Goal: Task Accomplishment & Management: Complete application form

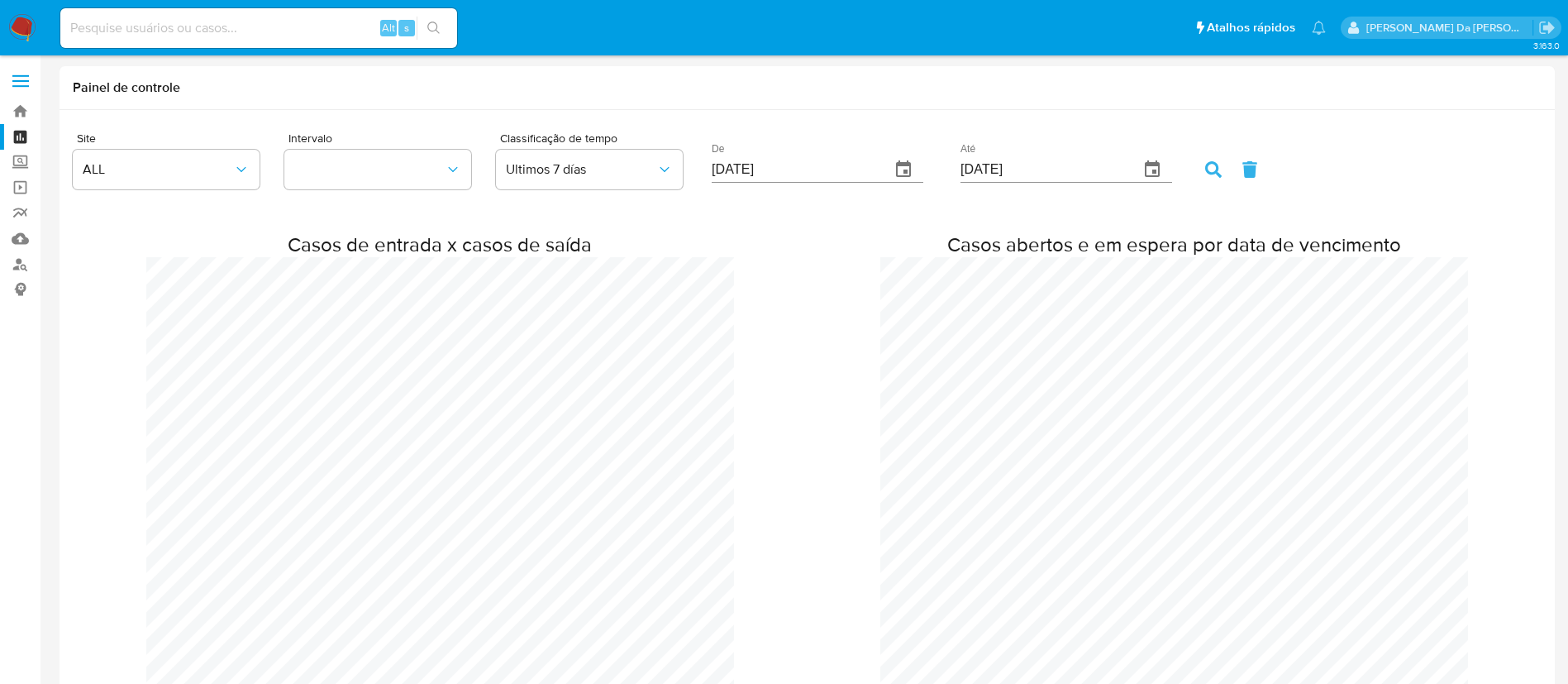
click at [19, 29] on img at bounding box center [22, 27] width 28 height 28
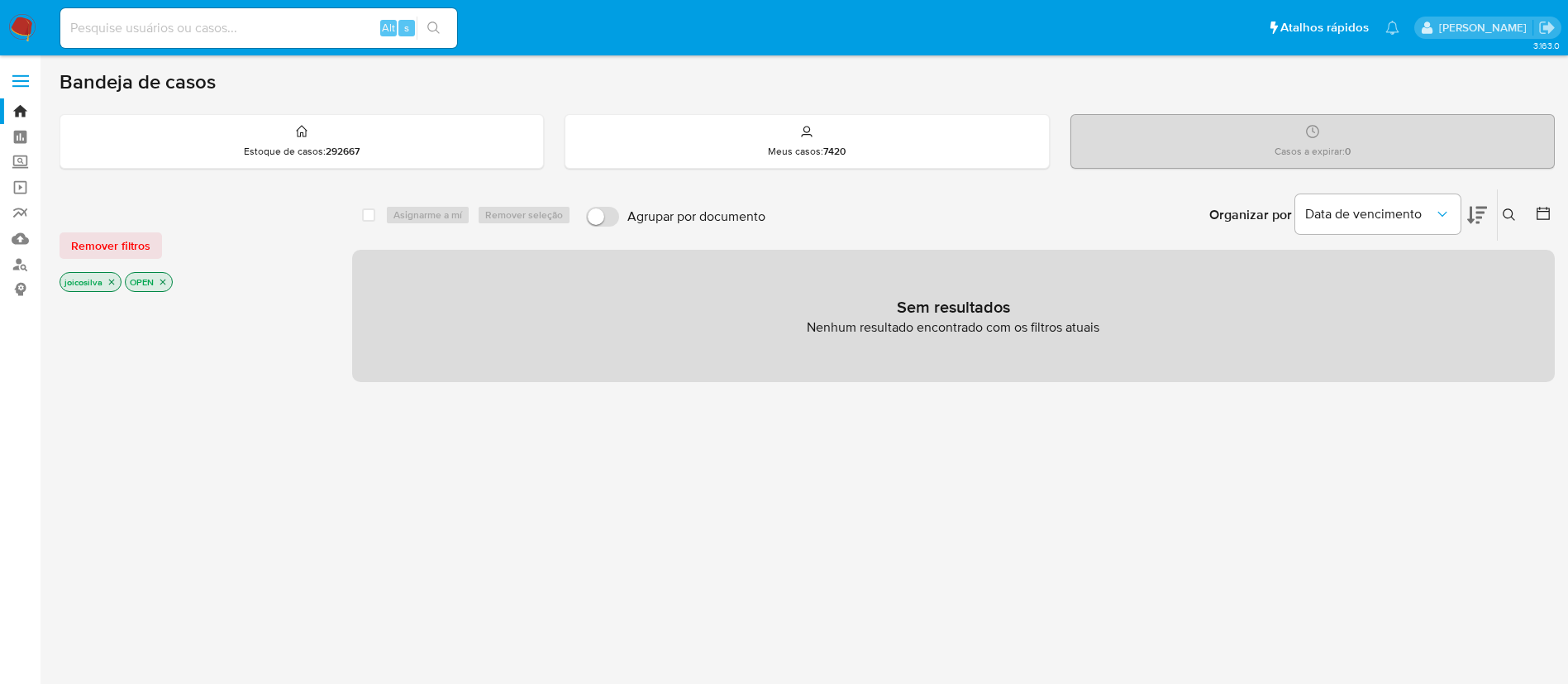
click at [28, 29] on img at bounding box center [22, 27] width 28 height 28
click at [32, 29] on img at bounding box center [22, 27] width 28 height 28
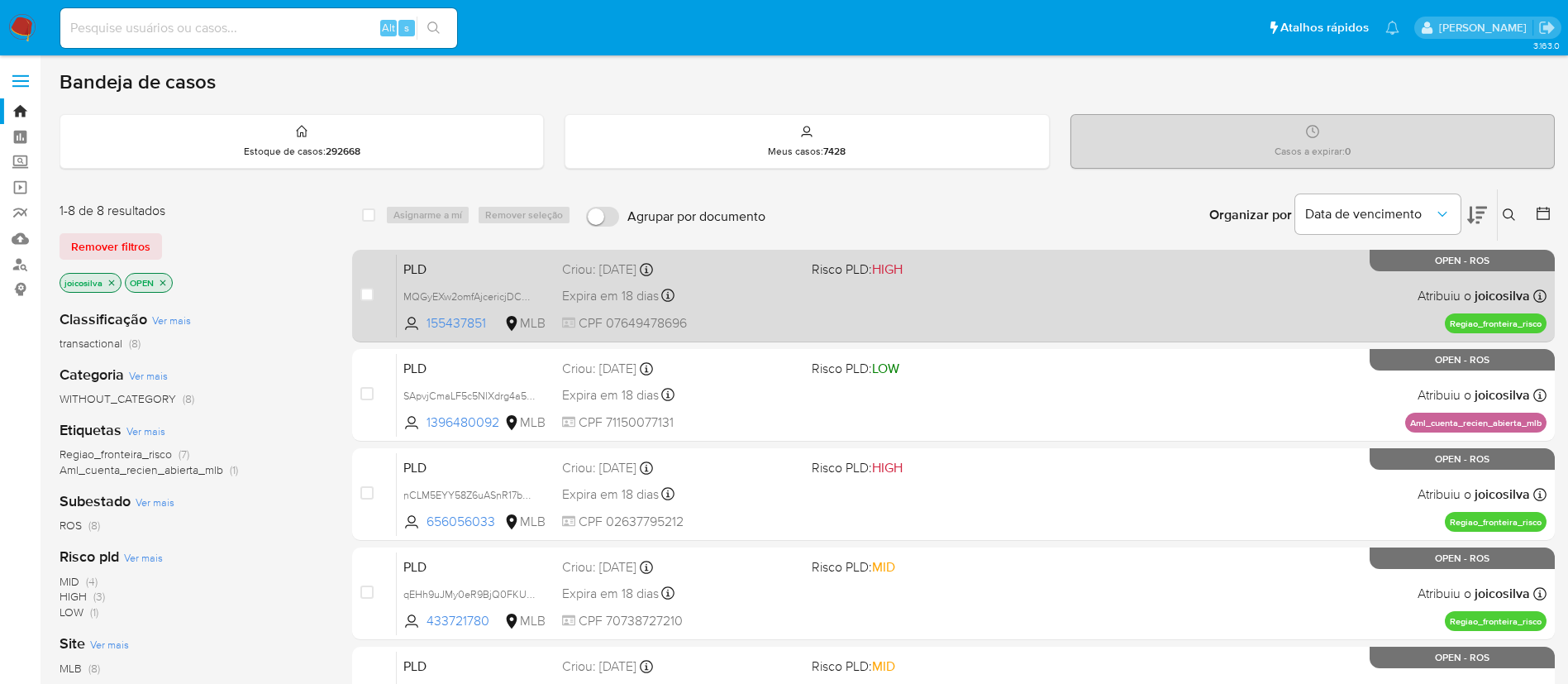
click at [883, 294] on span at bounding box center [931, 295] width 237 height 3
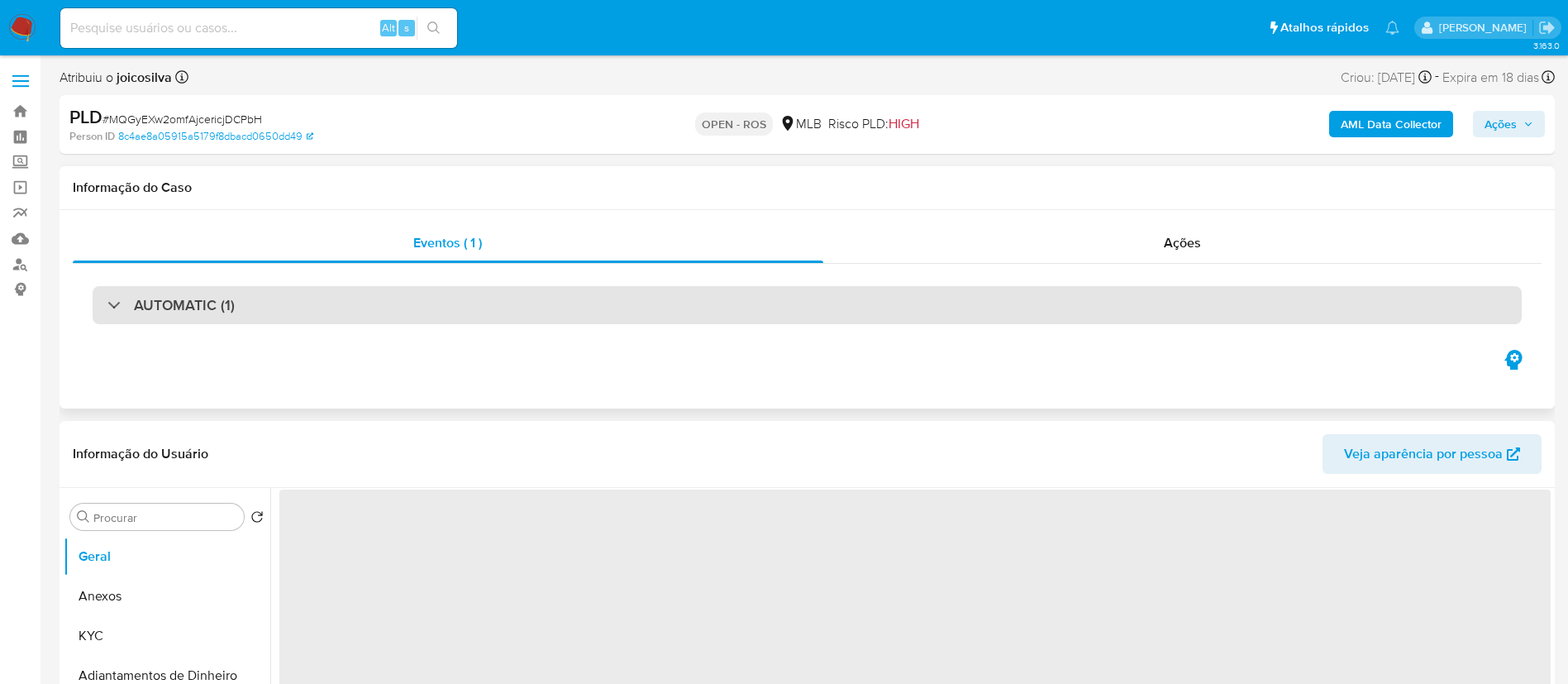
select select "10"
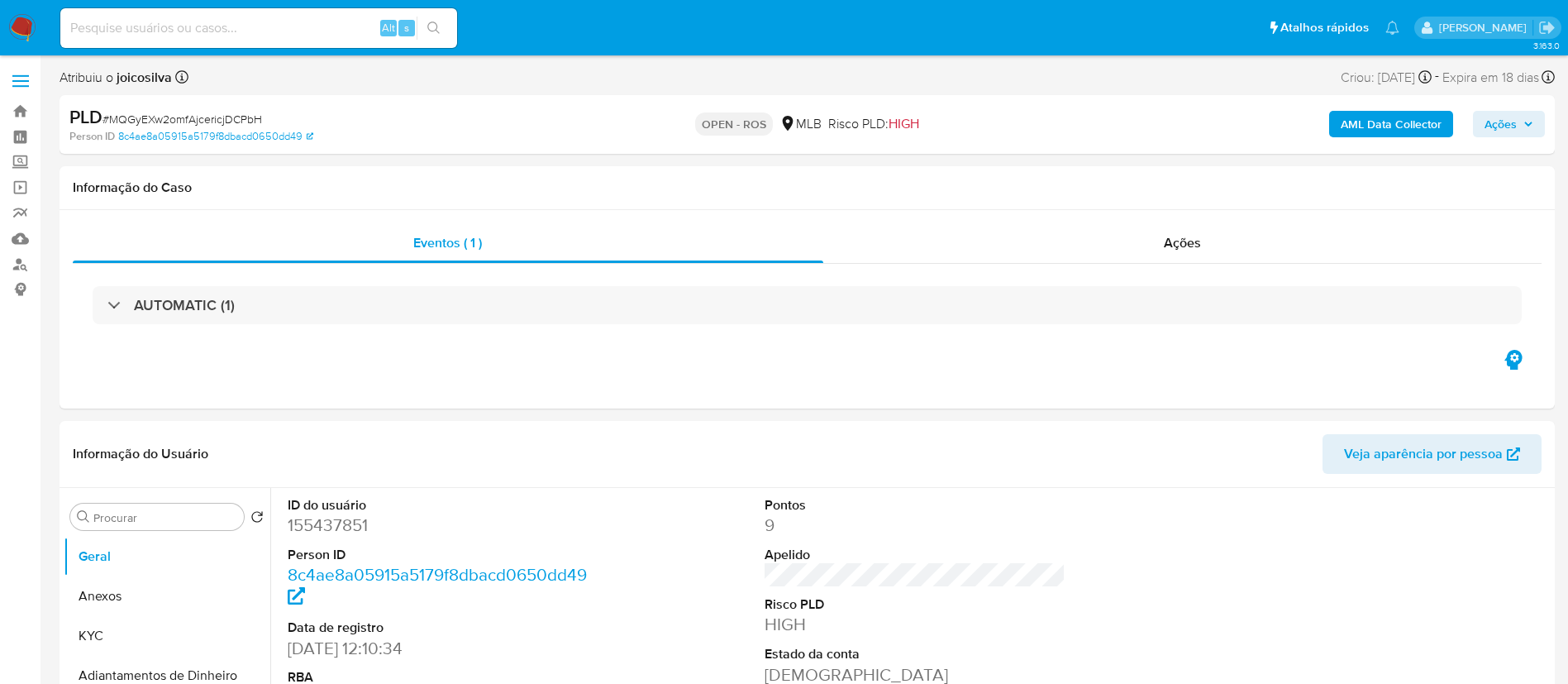
click at [230, 116] on span "# MQGyEXw2omfAjcericjDCPbH" at bounding box center [182, 118] width 160 height 17
copy span "MQGyEXw2omfAjcericjDCPbH"
click at [160, 591] on button "Anexos" at bounding box center [161, 596] width 194 height 40
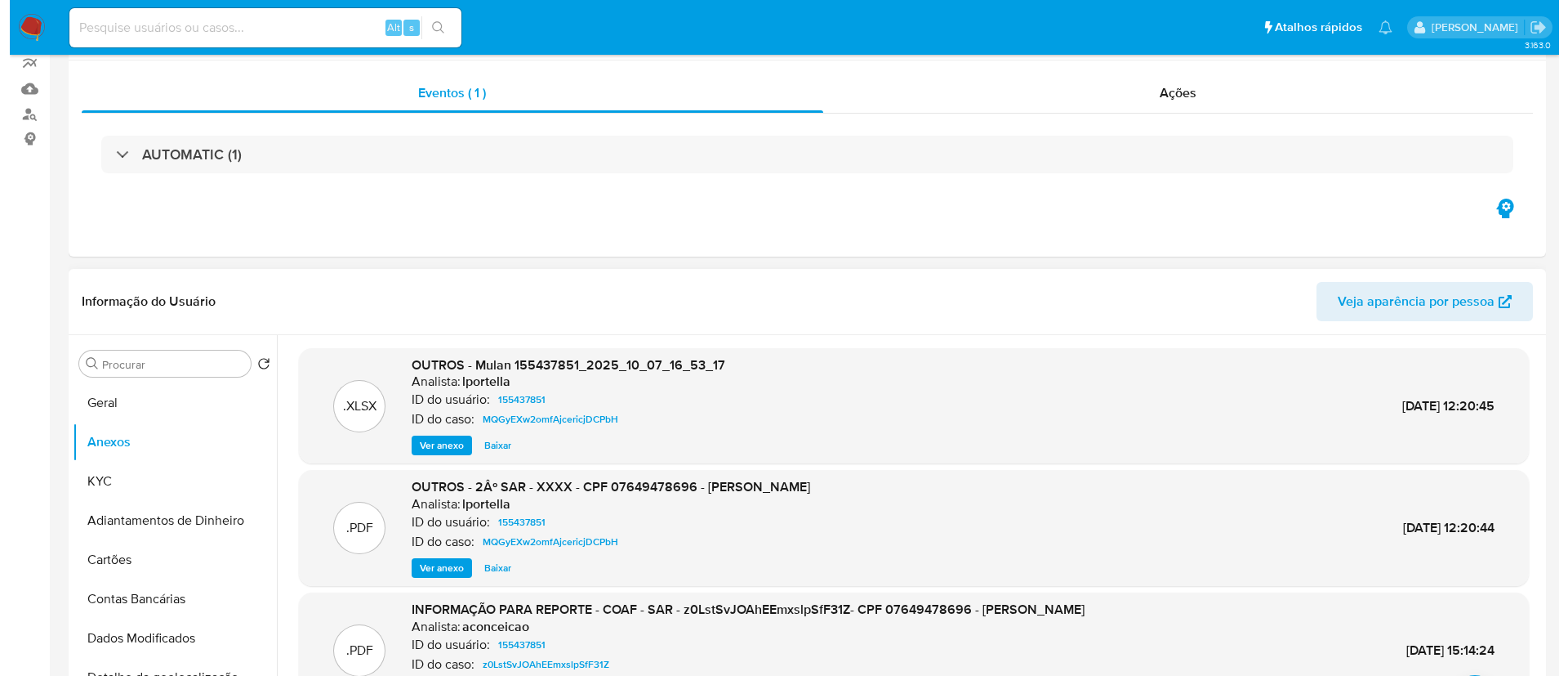
scroll to position [367, 0]
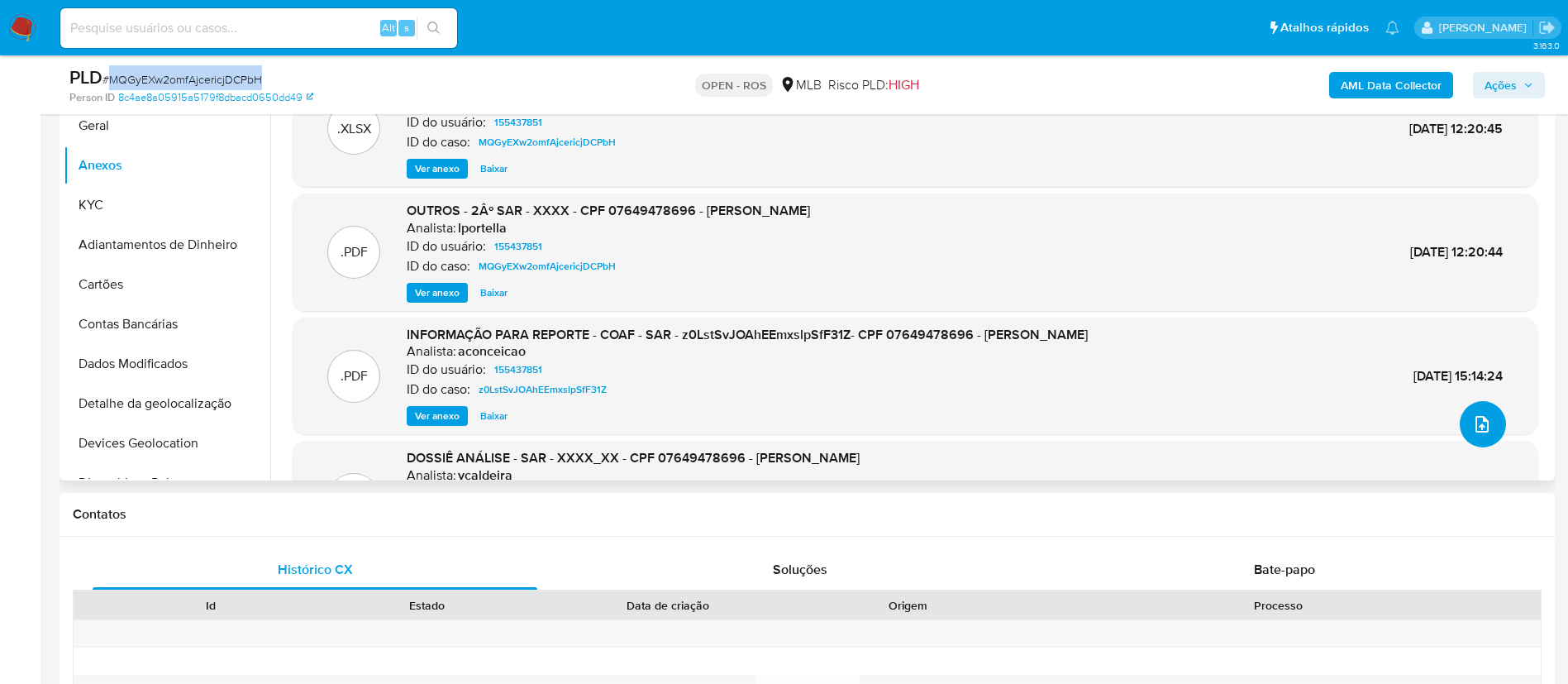
click at [1464, 425] on button "upload-file" at bounding box center [1483, 424] width 46 height 46
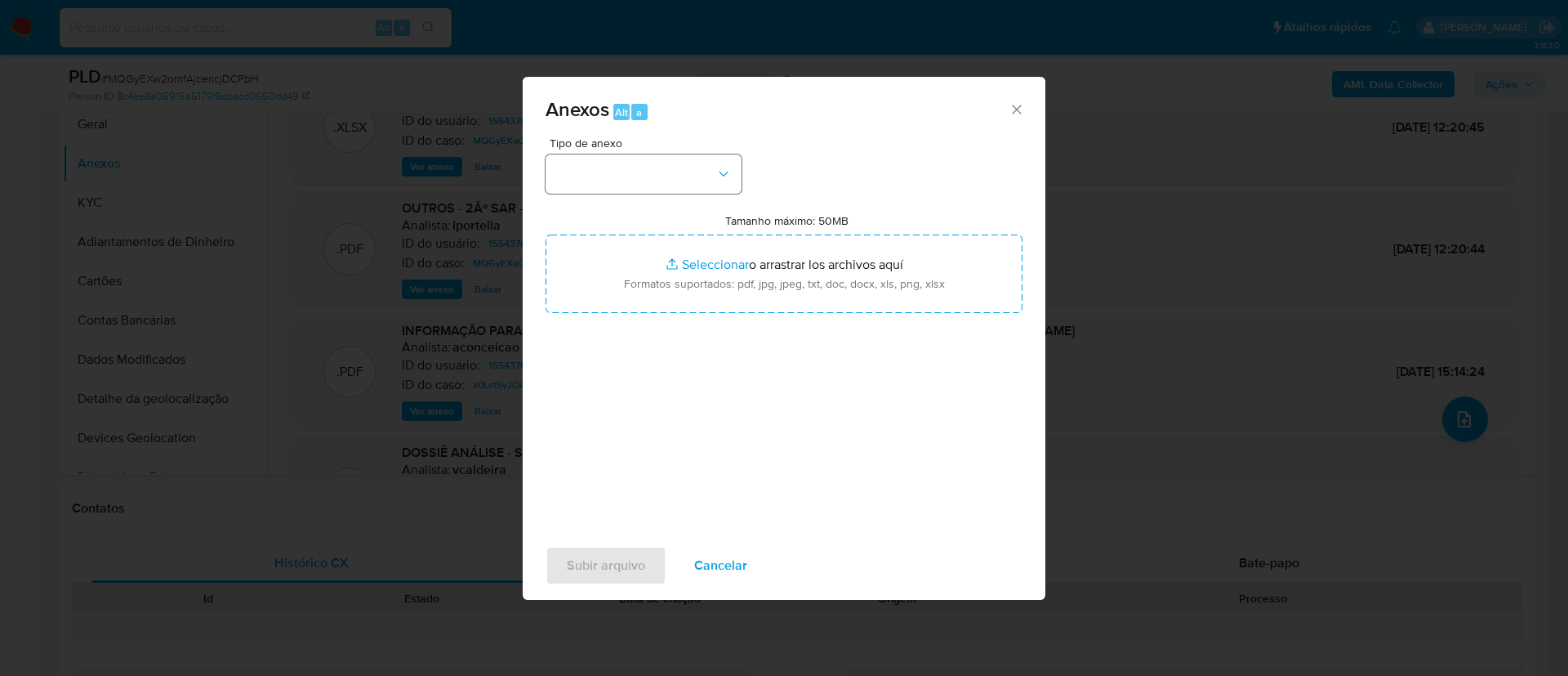
click at [670, 175] on button "button" at bounding box center [643, 174] width 196 height 40
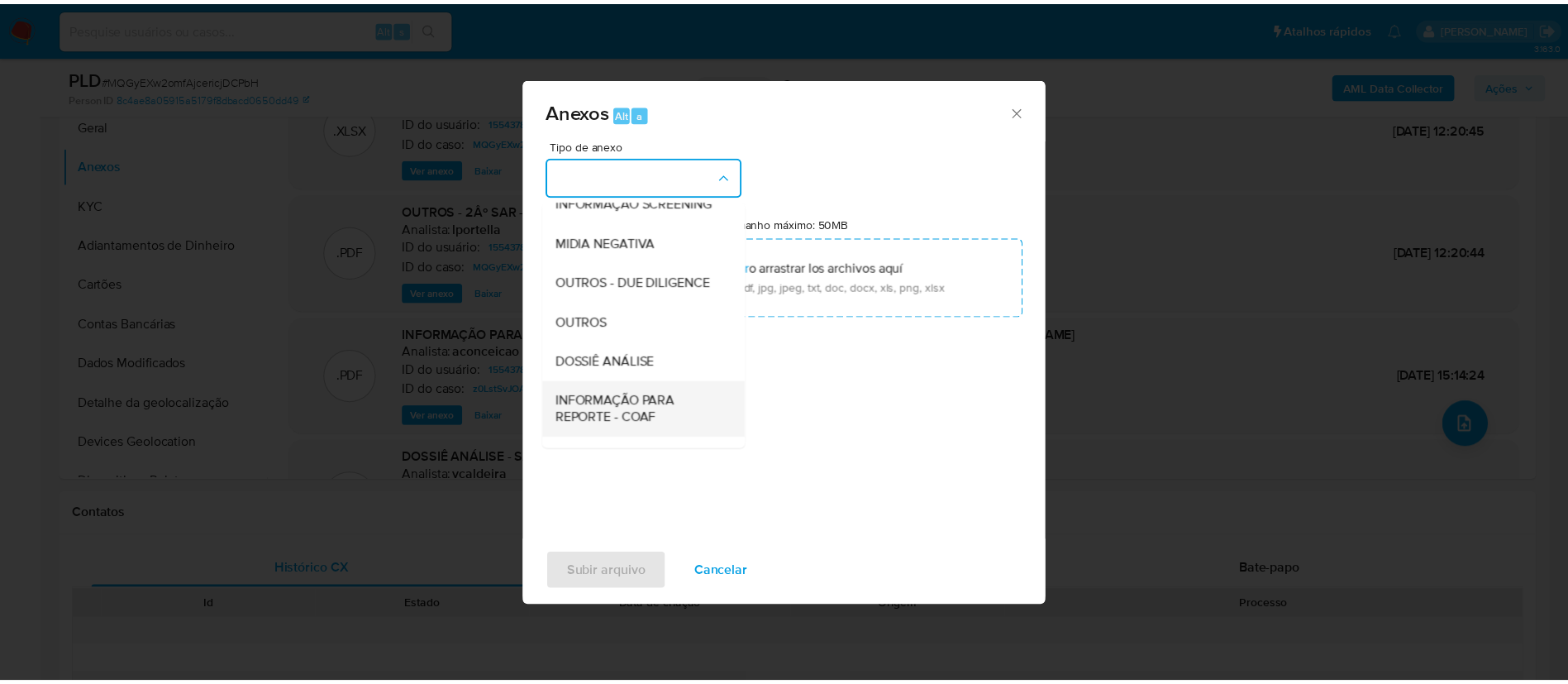
scroll to position [254, 0]
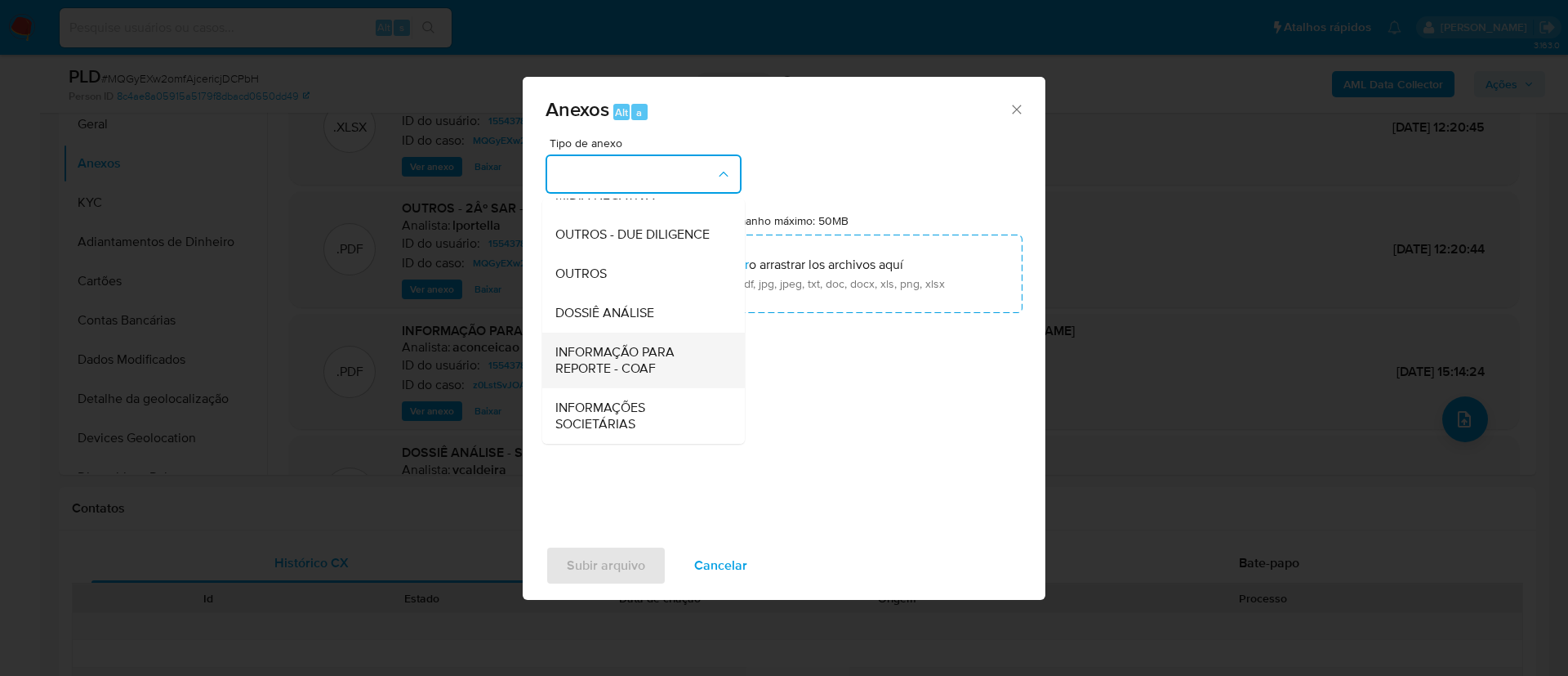
click at [639, 361] on span "INFORMAÇÃO PARA REPORTE - COAF" at bounding box center [638, 361] width 166 height 33
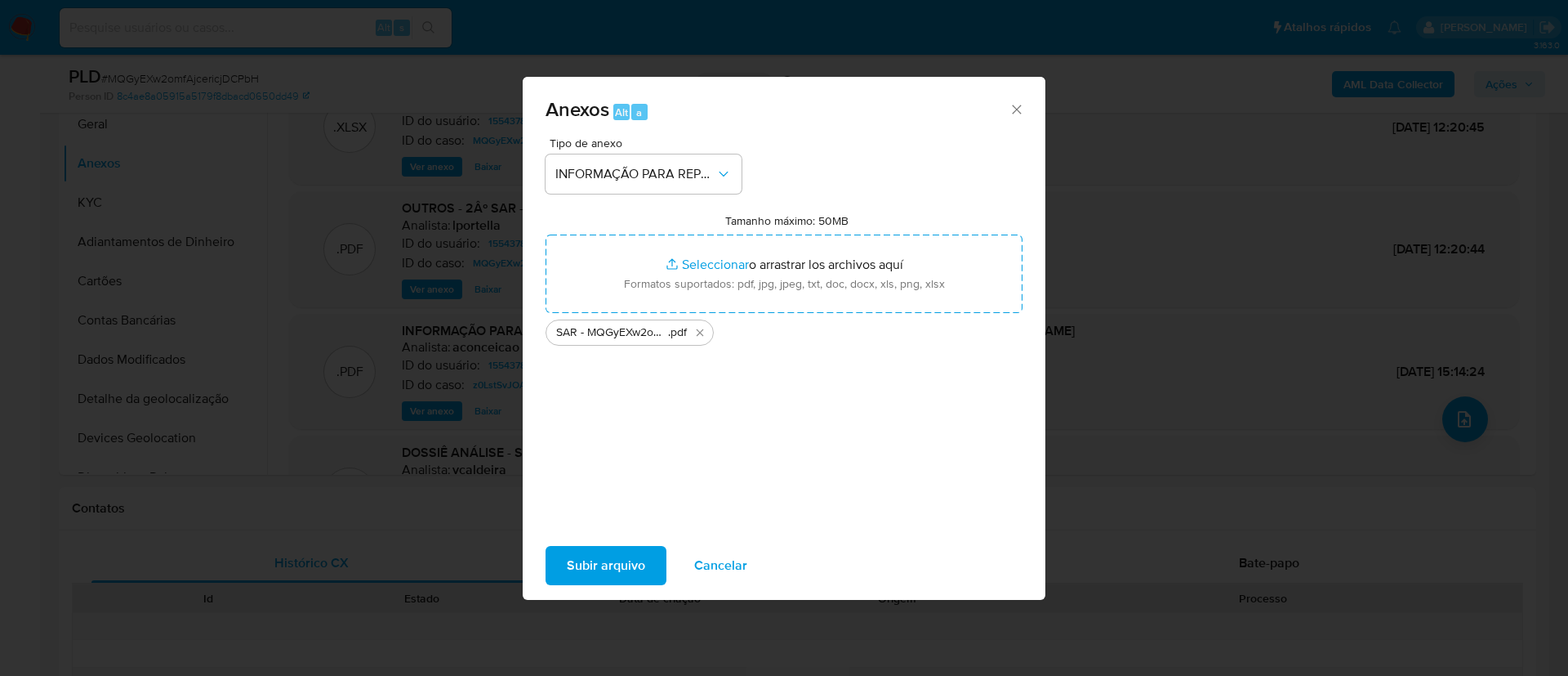
click at [626, 571] on span "Subir arquivo" at bounding box center [605, 565] width 78 height 36
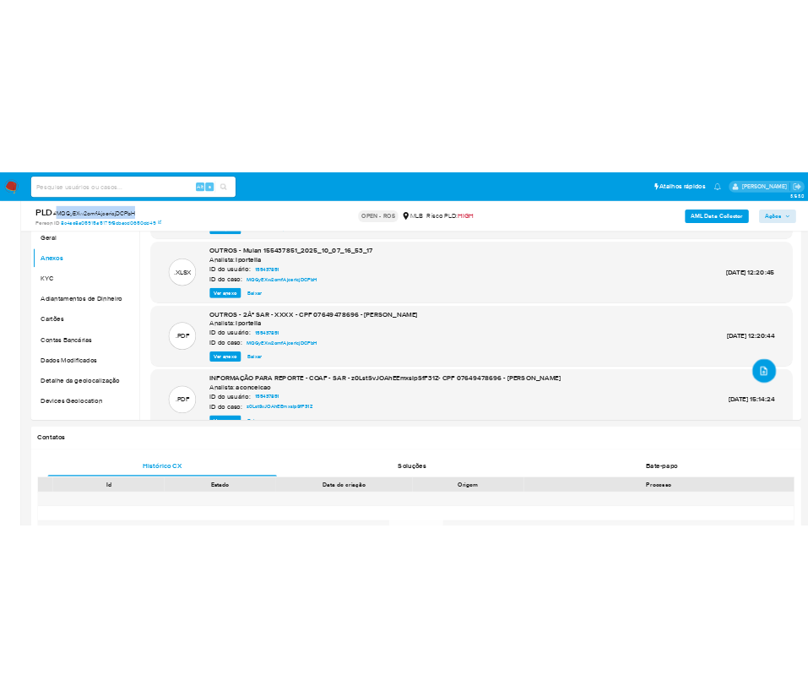
scroll to position [0, 0]
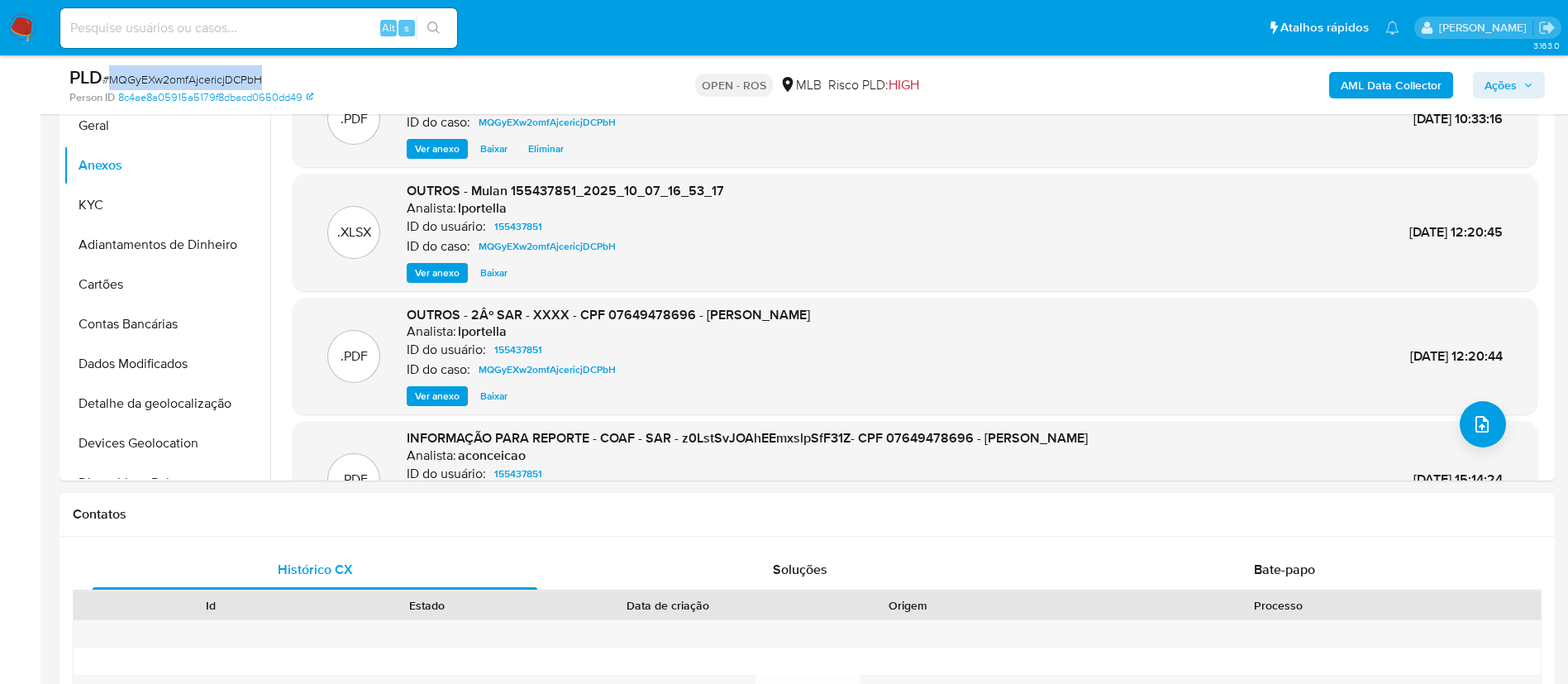
click at [1510, 84] on span "Ações" at bounding box center [1500, 84] width 32 height 26
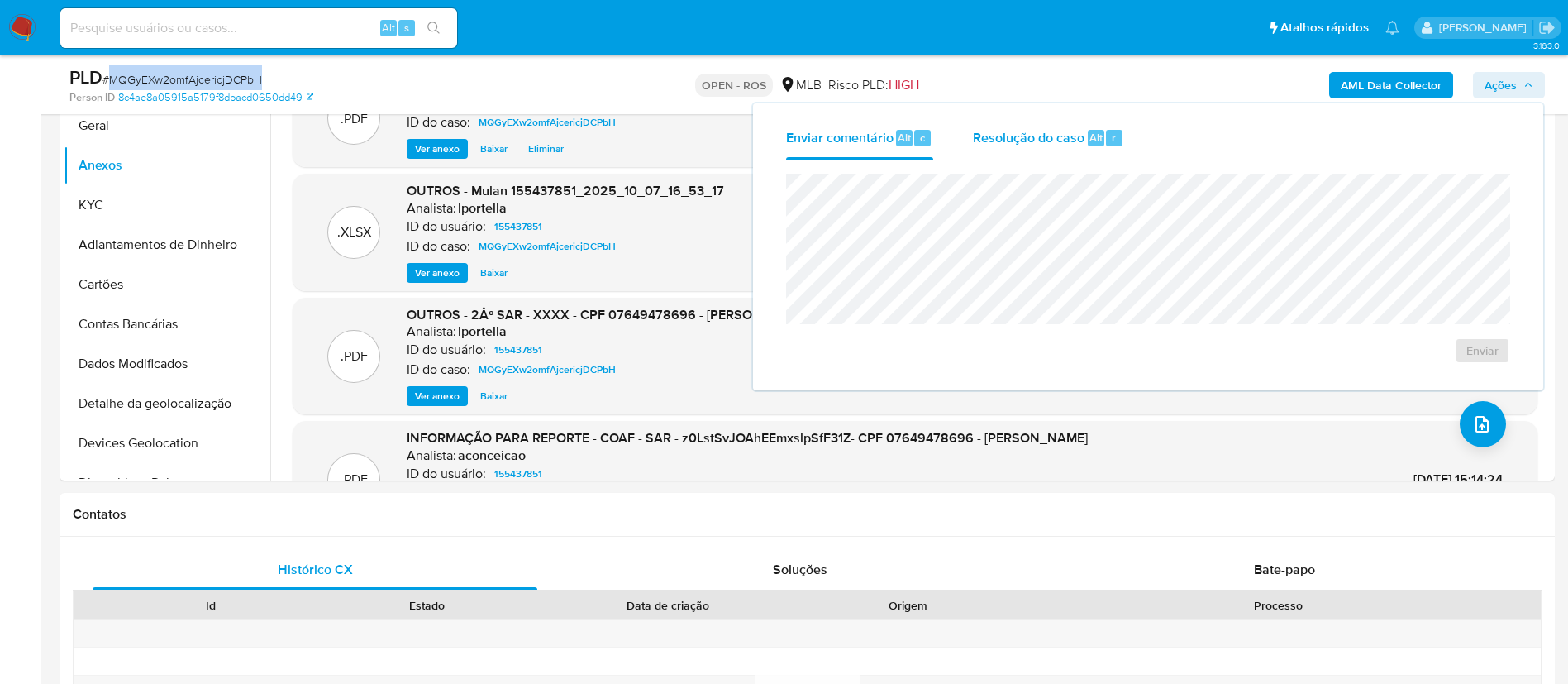
click at [1031, 145] on span "Resolução do caso" at bounding box center [1029, 136] width 112 height 19
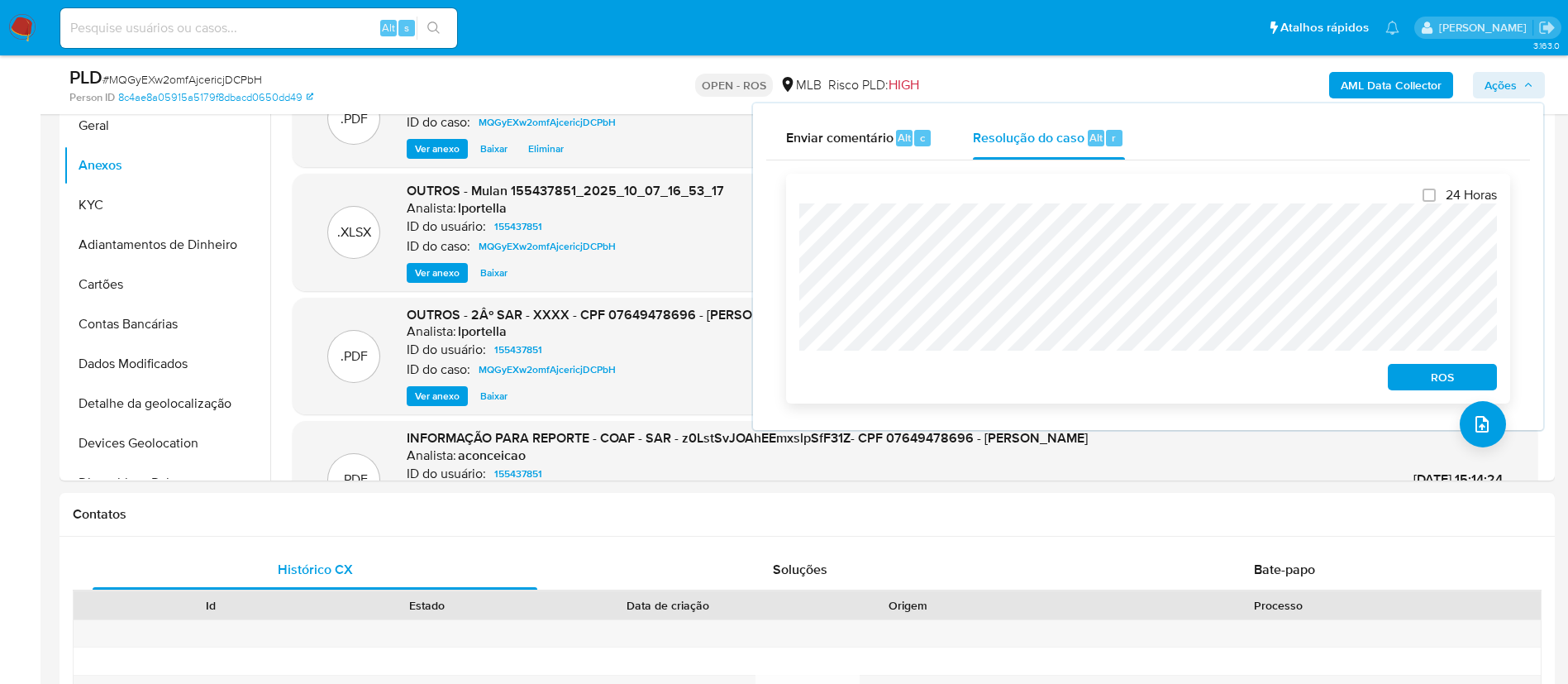
click at [1419, 381] on span "ROS" at bounding box center [1443, 377] width 86 height 23
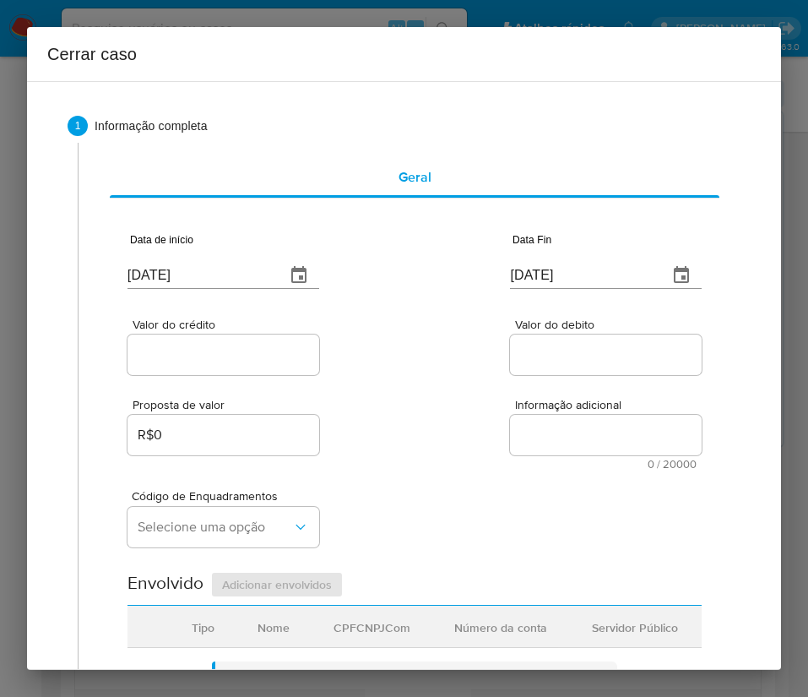
click at [607, 134] on span "1 Informação completa" at bounding box center [404, 126] width 673 height 20
click at [181, 271] on input "[DATE]" at bounding box center [200, 275] width 144 height 27
paste input "1/08"
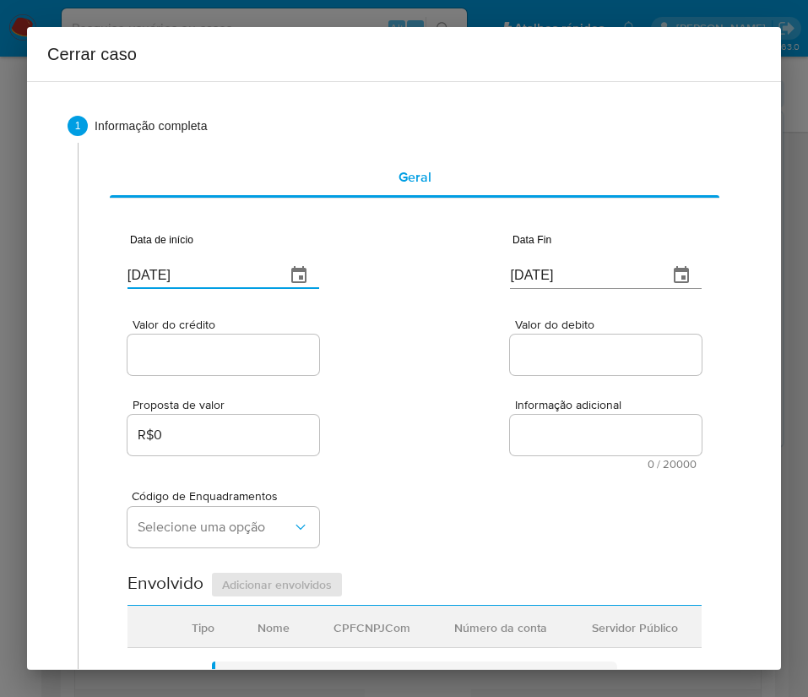
type input "[DATE]"
click at [534, 281] on input "[DATE]" at bounding box center [582, 275] width 144 height 27
paste input "4"
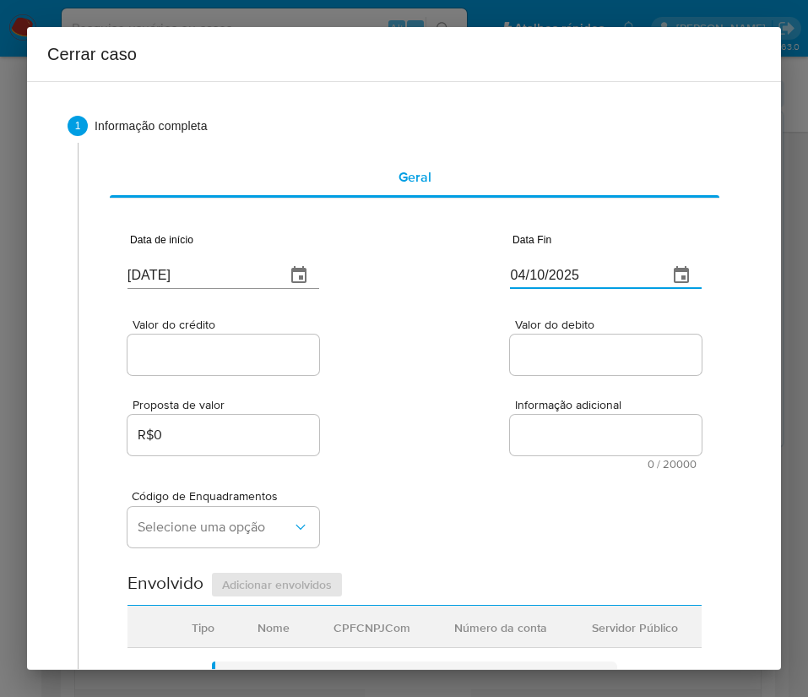
type input "04/10/2025"
click at [445, 392] on div "Proposta de valor R$0 Informação adicional 0 / 20000 20000 caracteres restantes" at bounding box center [415, 423] width 574 height 91
drag, startPoint x: 257, startPoint y: 354, endPoint x: 248, endPoint y: 364, distance: 13.8
click at [257, 354] on input "Valor do crédito" at bounding box center [224, 355] width 192 height 22
drag, startPoint x: 257, startPoint y: 360, endPoint x: 424, endPoint y: 369, distance: 167.5
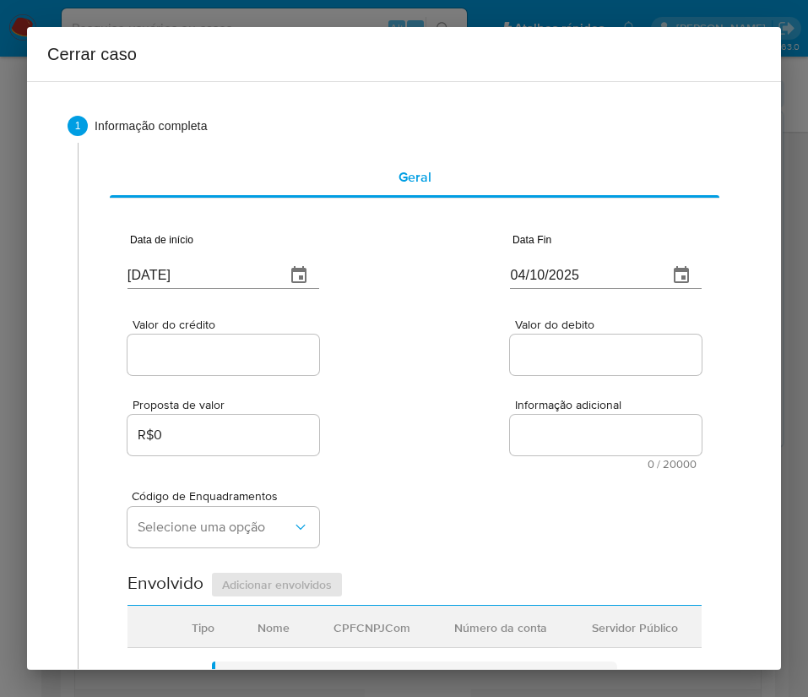
click at [256, 360] on input "Valor do crédito" at bounding box center [224, 355] width 192 height 22
paste input "R$315.180"
type input "R$315.180"
click at [428, 367] on div "Valor do crédito R$315.180 Valor do debito" at bounding box center [415, 338] width 574 height 80
drag, startPoint x: 558, startPoint y: 352, endPoint x: 557, endPoint y: 365, distance: 12.7
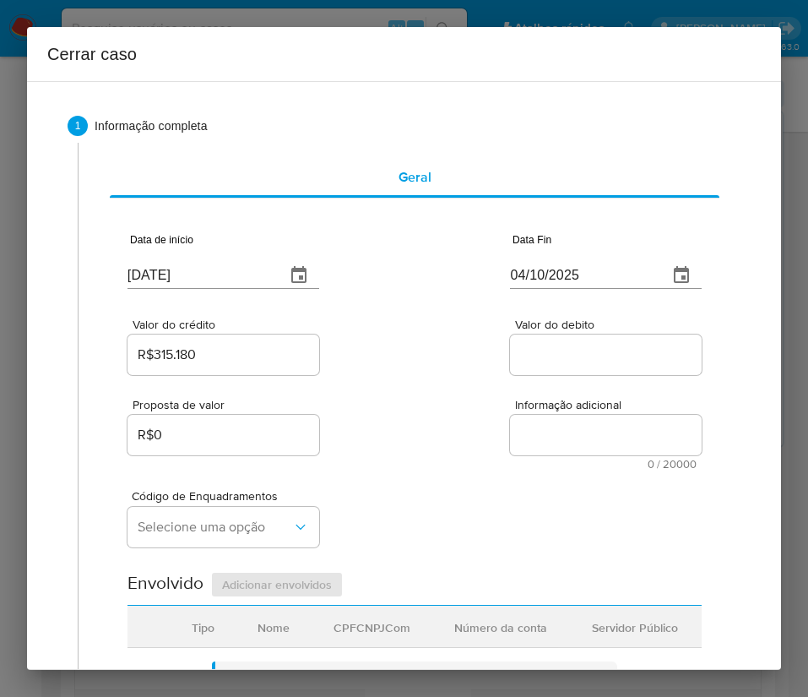
click at [558, 352] on input "Valor do debito" at bounding box center [606, 355] width 192 height 22
paste input "R$332.328"
type input "R$332.328"
click at [401, 453] on div "Proposta de valor R$0 Informação adicional 0 / 20000 20000 caracteres restantes" at bounding box center [415, 423] width 574 height 91
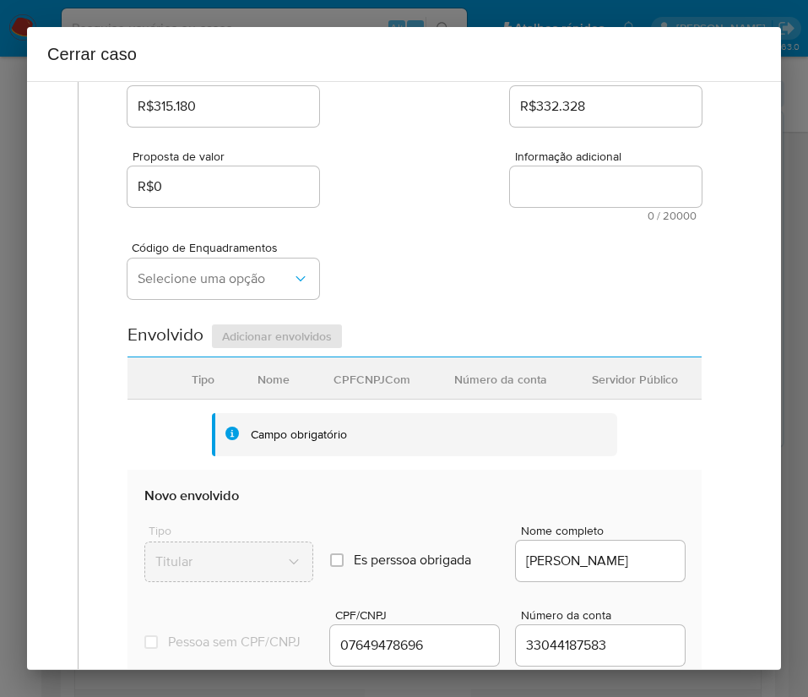
scroll to position [253, 0]
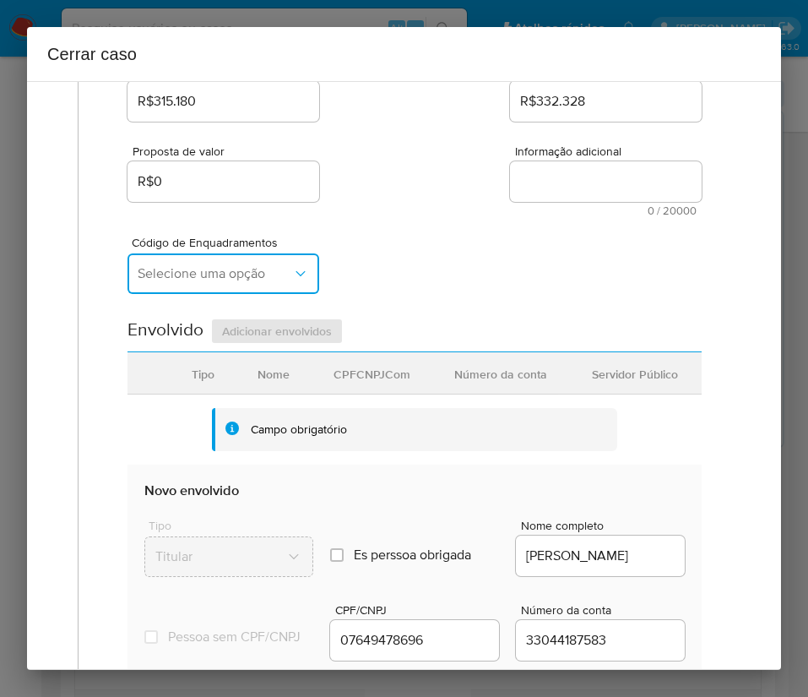
click at [270, 269] on span "Selecione uma opção" at bounding box center [215, 273] width 155 height 17
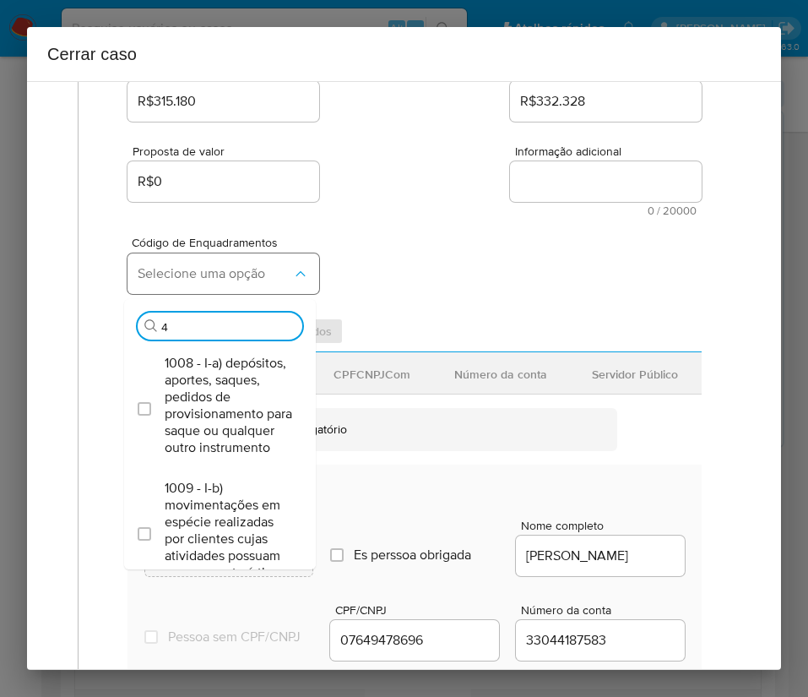
type input "45"
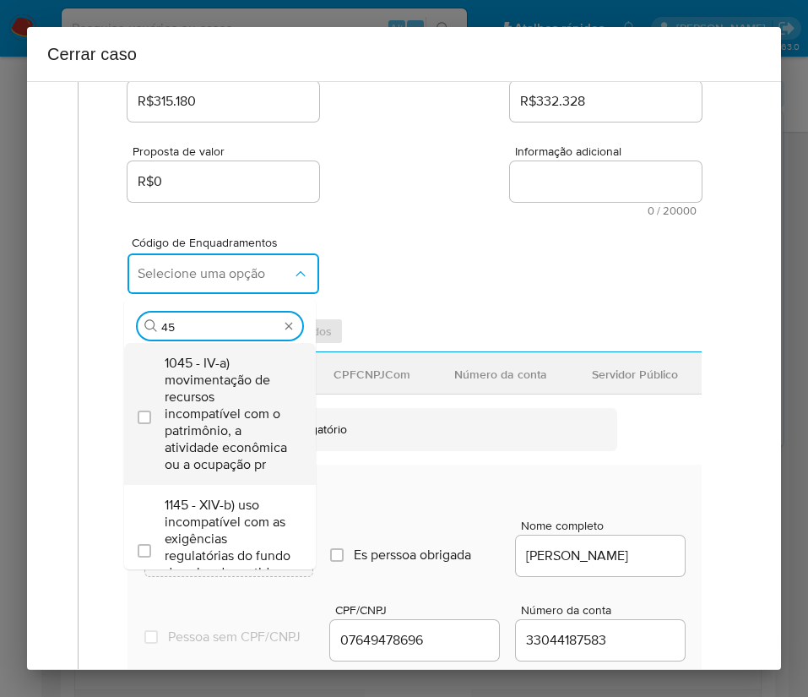
click at [236, 379] on span "1045 - IV-a) movimentação de recursos incompatível com o patrimônio, a atividad…" at bounding box center [229, 414] width 128 height 118
checkbox input "true"
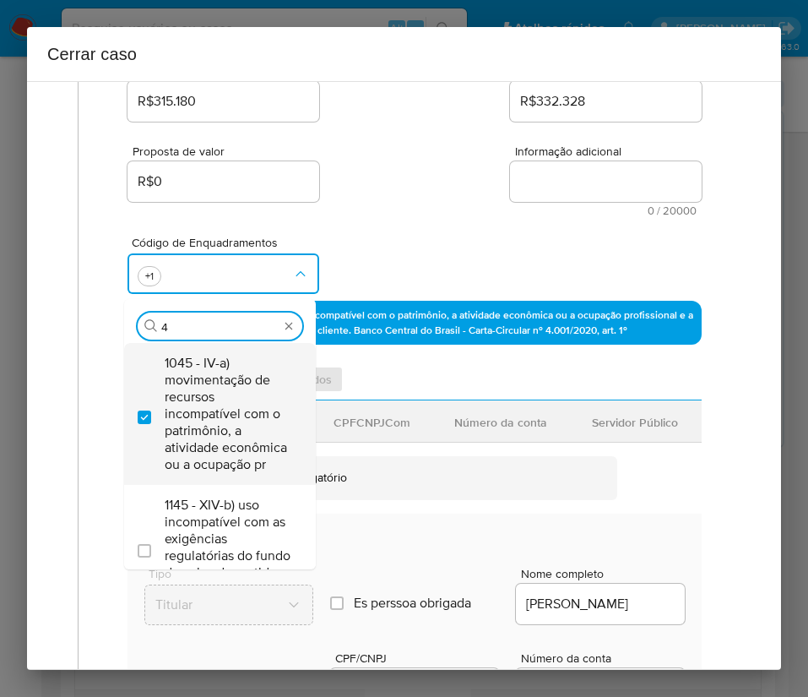
scroll to position [0, 0]
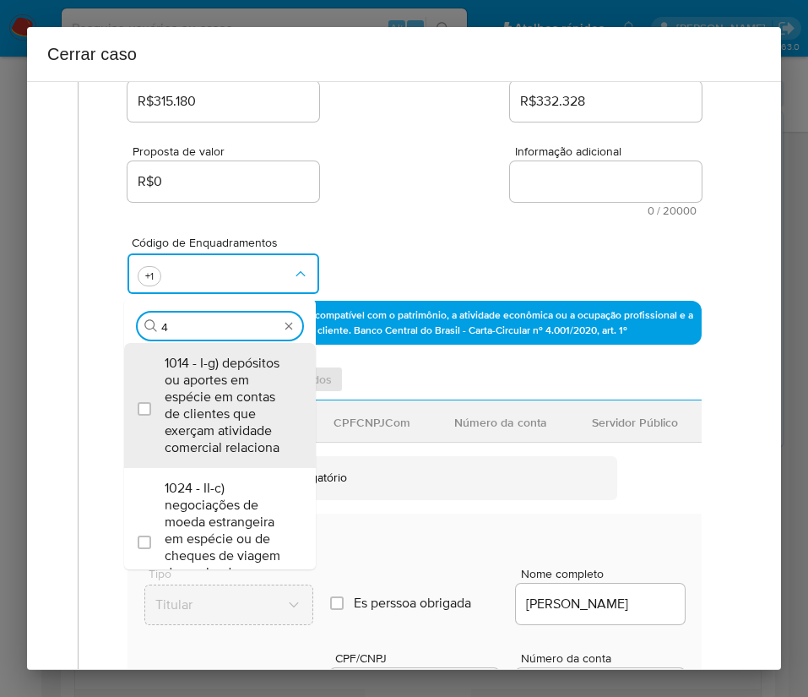
type input "47"
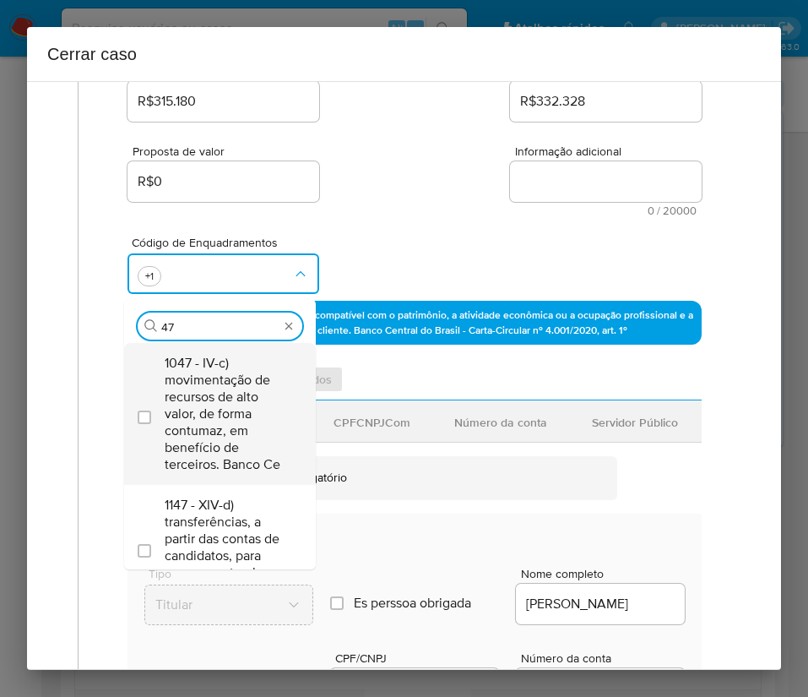
click at [229, 373] on span "1047 - IV-c) movimentação de recursos de alto valor, de forma contumaz, em bene…" at bounding box center [229, 414] width 128 height 118
checkbox input "true"
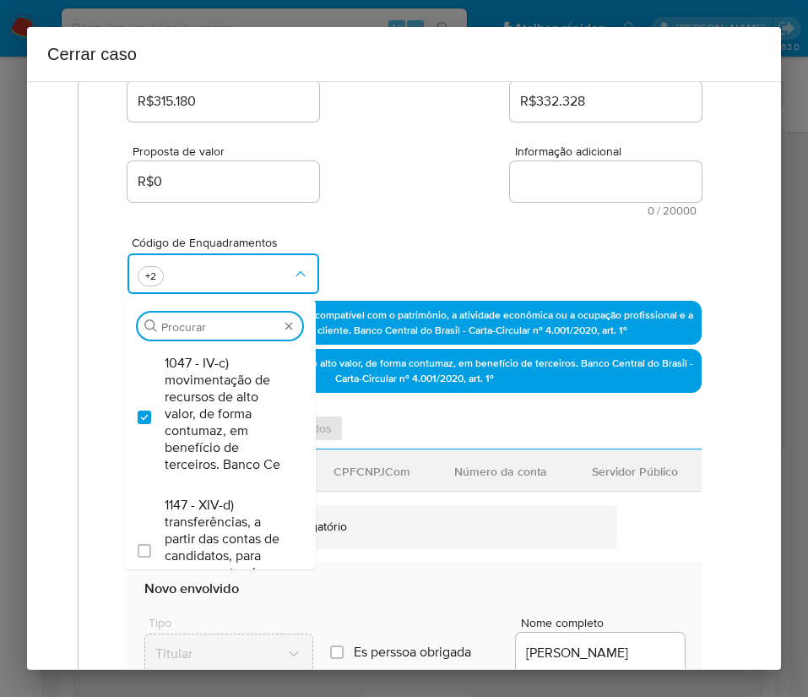
click at [422, 186] on div "Proposta de valor R$0 Informação adicional 0 / 20000 20000 caracteres restantes" at bounding box center [415, 170] width 574 height 91
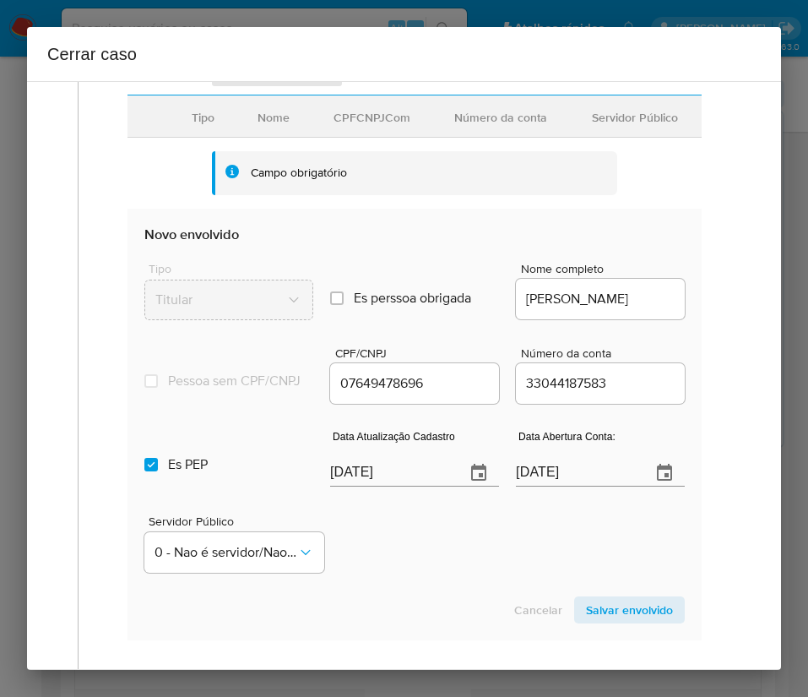
scroll to position [634, 0]
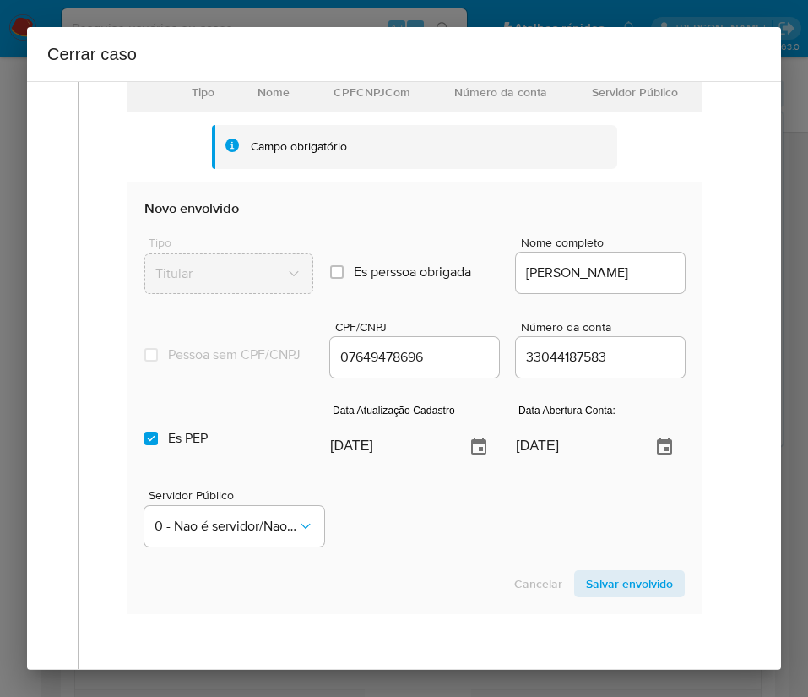
click at [362, 460] on input "[DATE]" at bounding box center [391, 446] width 122 height 27
paste input "18/09"
type input "18/09/2025"
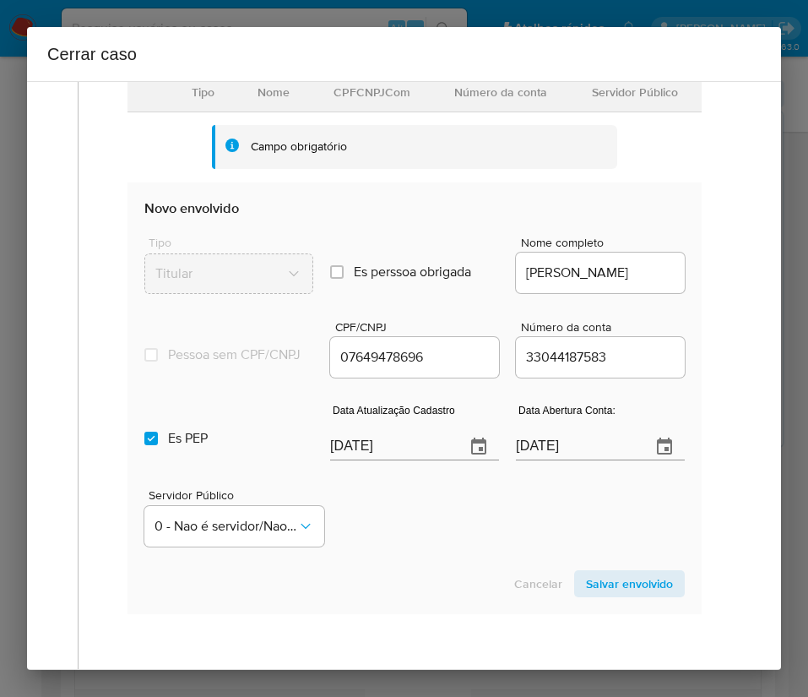
click at [345, 530] on div "Servidor Público 0 - Nao é servidor/Nao possui informacao" at bounding box center [414, 511] width 541 height 84
click at [166, 459] on label "Es PEP isPEP" at bounding box center [228, 438] width 169 height 61
click at [158, 445] on input "Es PEP isPEP" at bounding box center [151, 439] width 14 height 14
checkbox input "false"
click at [584, 460] on input "15/07/2020" at bounding box center [577, 446] width 122 height 27
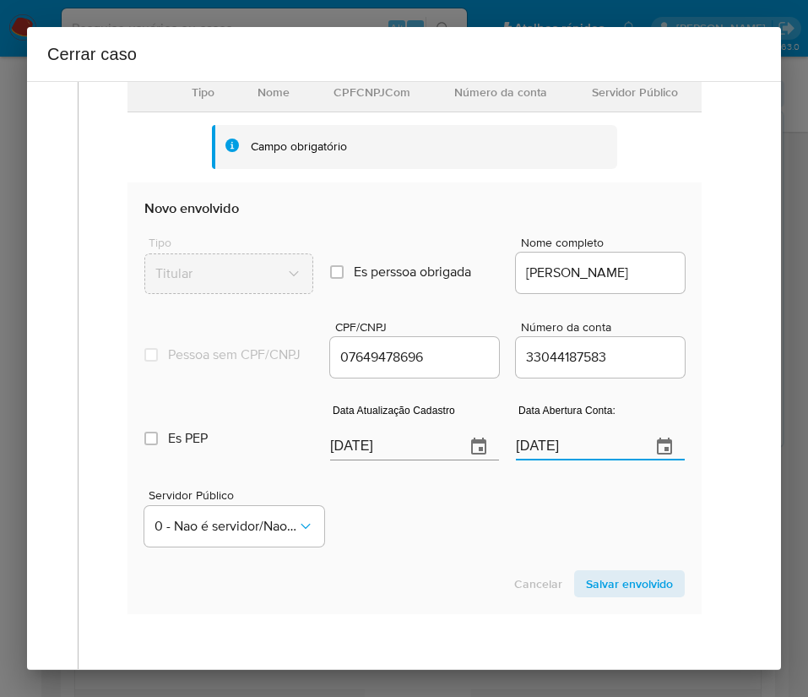
click at [584, 460] on input "15/07/2020" at bounding box center [577, 446] width 122 height 27
click at [359, 523] on div "Servidor Público 0 - Nao é servidor/Nao possui informacao" at bounding box center [414, 511] width 541 height 84
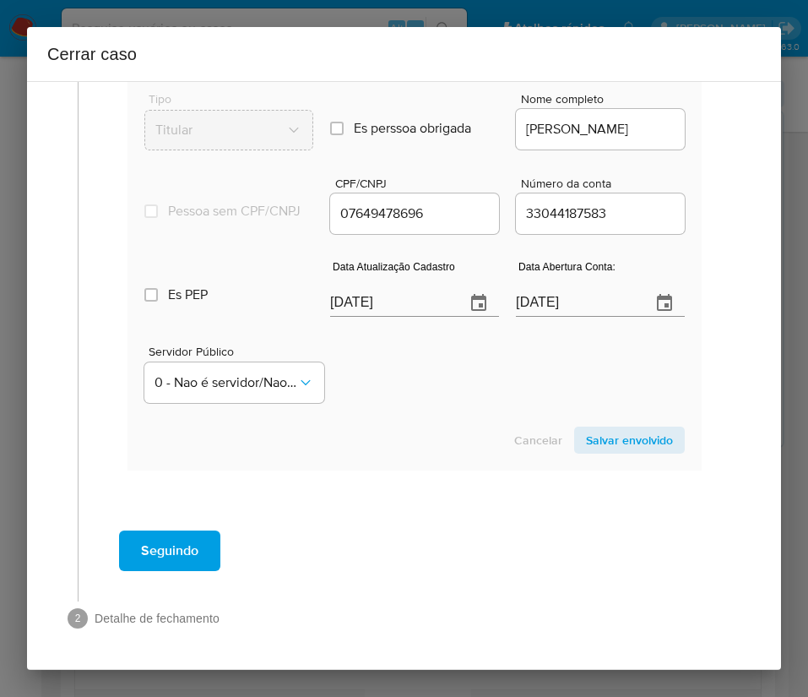
scroll to position [792, 0]
click at [588, 445] on span "Salvar envolvido" at bounding box center [629, 440] width 87 height 24
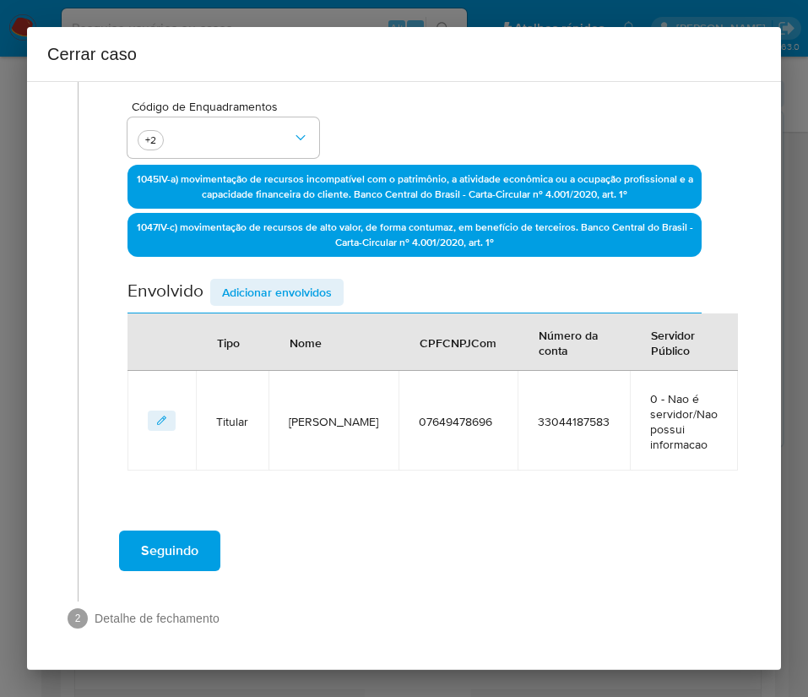
click at [297, 290] on span "Adicionar envolvidos" at bounding box center [277, 292] width 110 height 24
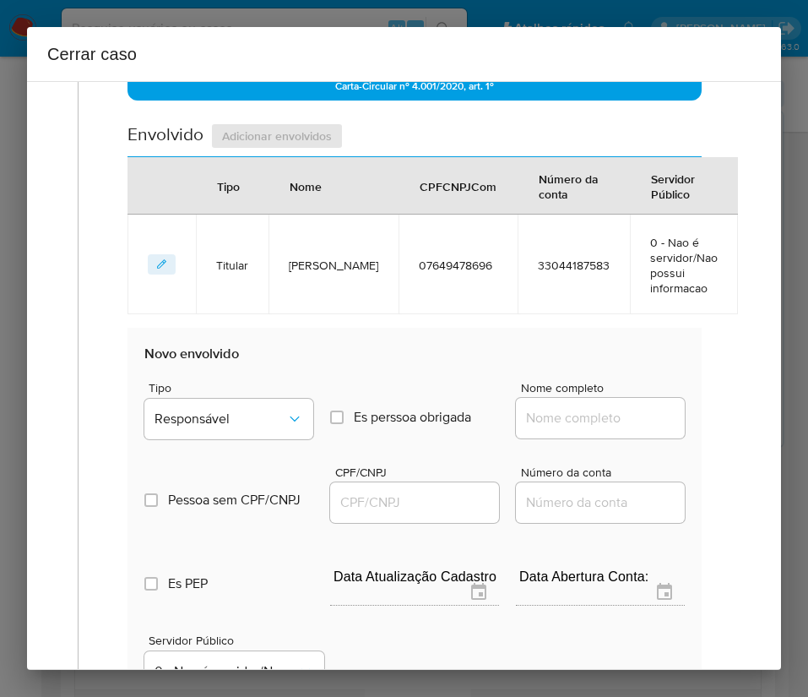
scroll to position [835, 0]
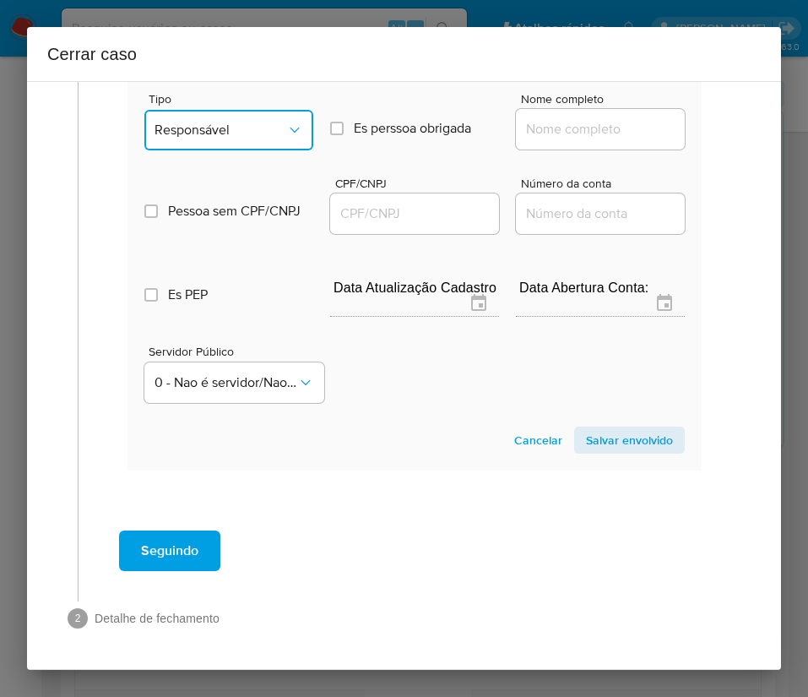
click at [253, 125] on span "Responsável" at bounding box center [221, 130] width 132 height 17
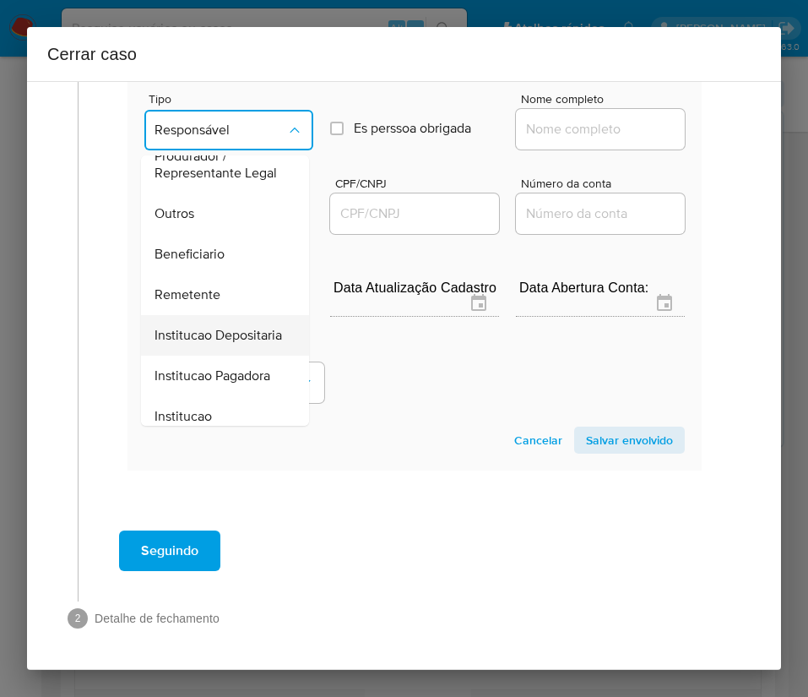
scroll to position [301, 0]
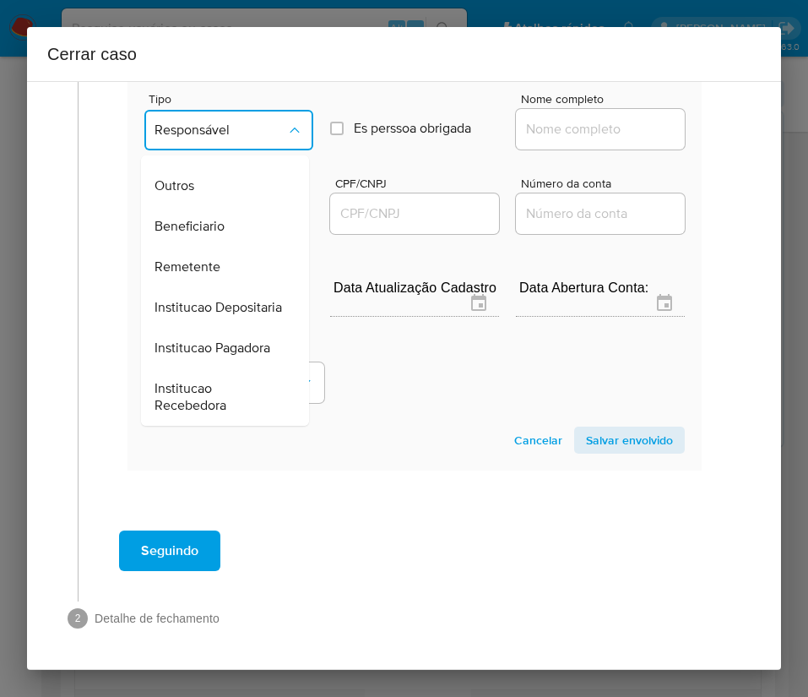
click at [193, 218] on span "Beneficiario" at bounding box center [190, 226] width 70 height 17
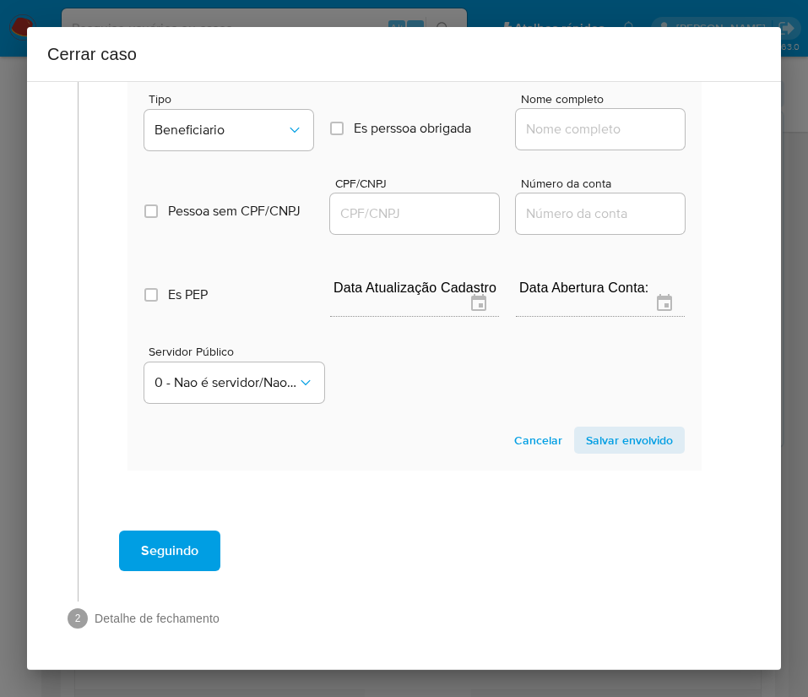
click at [587, 129] on input "Nome completo" at bounding box center [600, 129] width 169 height 22
paste input "Innovapharma Brasil Farmaceutica Ltda, 34771518000140"
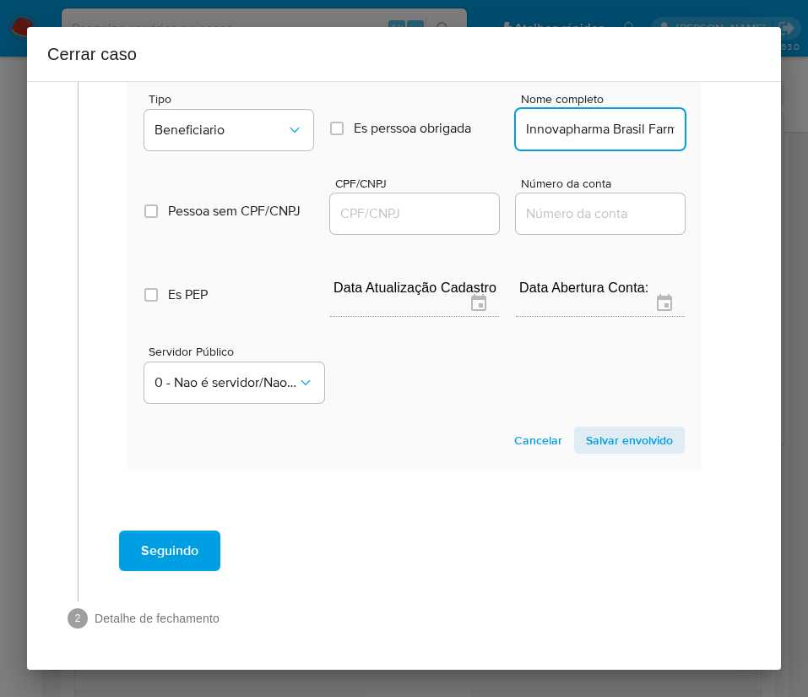
scroll to position [0, 196]
drag, startPoint x: 544, startPoint y: 129, endPoint x: 673, endPoint y: 128, distance: 129.2
click at [673, 128] on section "Novo envolvido Tipo Beneficiario Es perssoa obrigada Is PObrigada Nome completo…" at bounding box center [415, 255] width 574 height 432
type input "Innovapharma Brasil Farmaceutica Ltda"
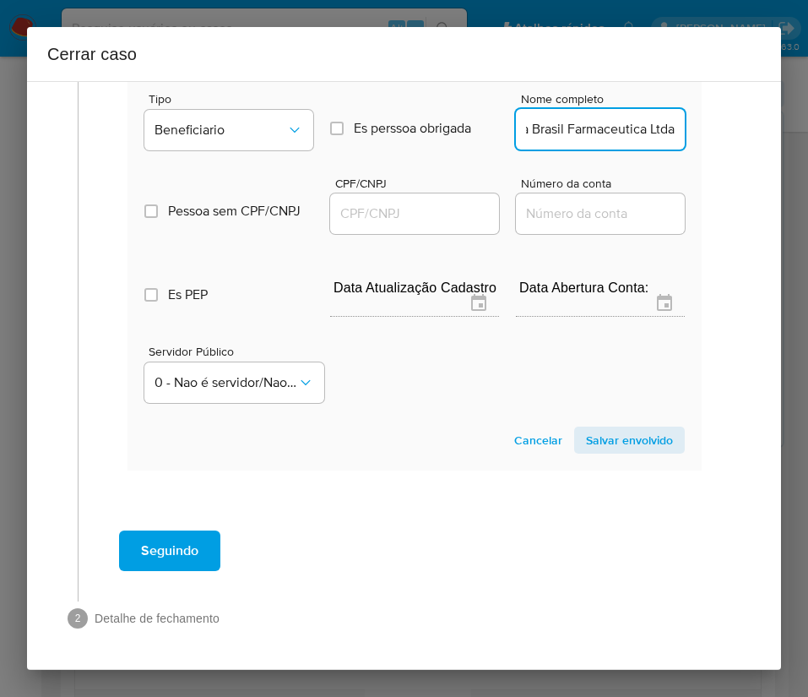
scroll to position [0, 0]
click at [460, 215] on input "CPF/CNPJ" at bounding box center [414, 214] width 169 height 22
paste input "34771518000140"
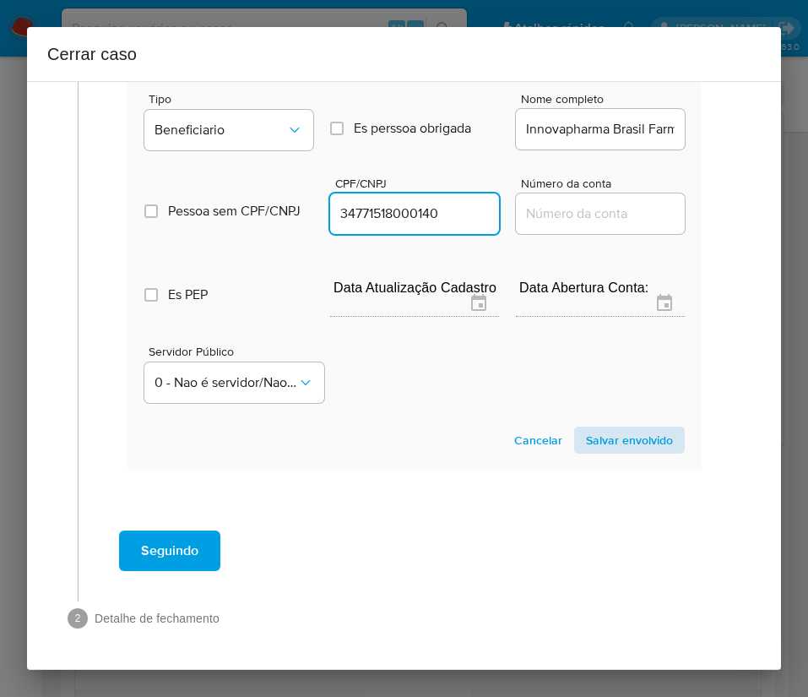
type input "34771518000140"
click at [650, 452] on span "Salvar envolvido" at bounding box center [629, 440] width 87 height 24
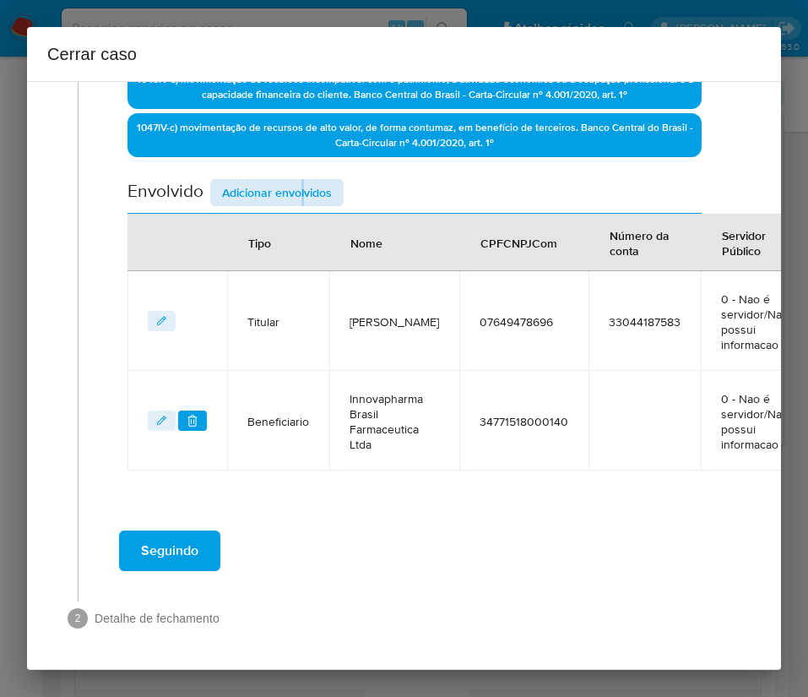
click at [302, 162] on div "Data de início 01/08/2025 Data Fin 04/10/2025 Valor do crédito R$315.180 Valor …" at bounding box center [415, 95] width 574 height 749
click at [294, 184] on span "Adicionar envolvidos" at bounding box center [277, 193] width 110 height 24
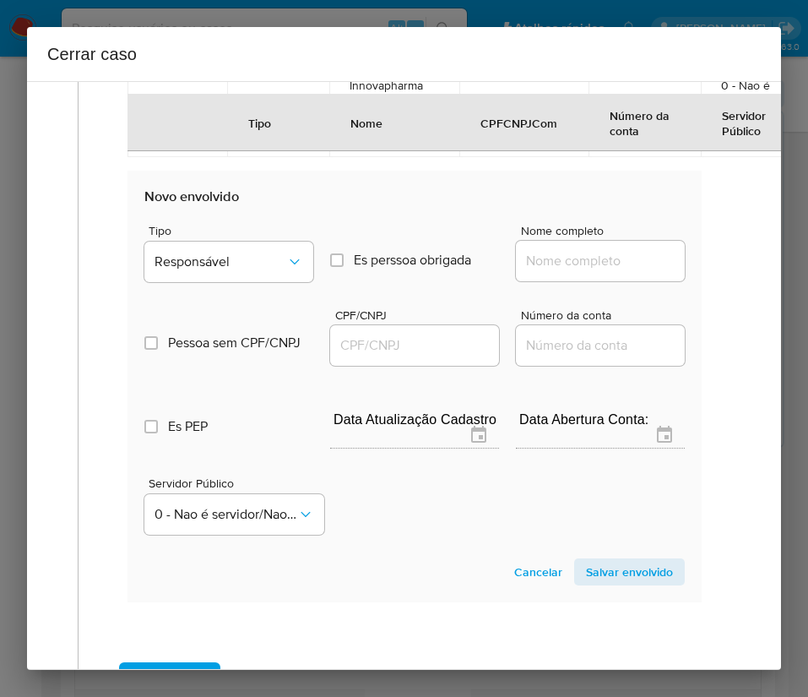
scroll to position [889, 0]
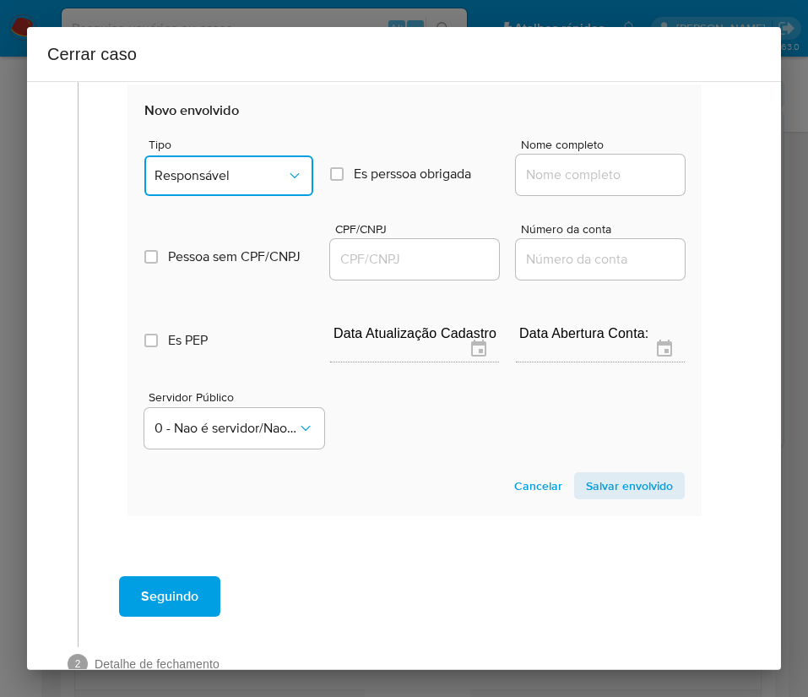
click at [234, 177] on span "Responsável" at bounding box center [221, 175] width 132 height 17
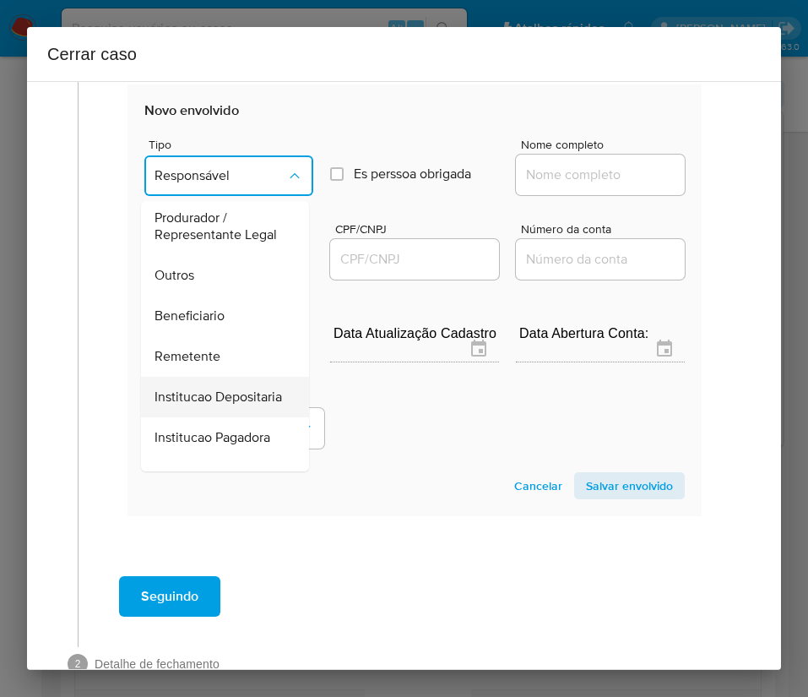
scroll to position [301, 0]
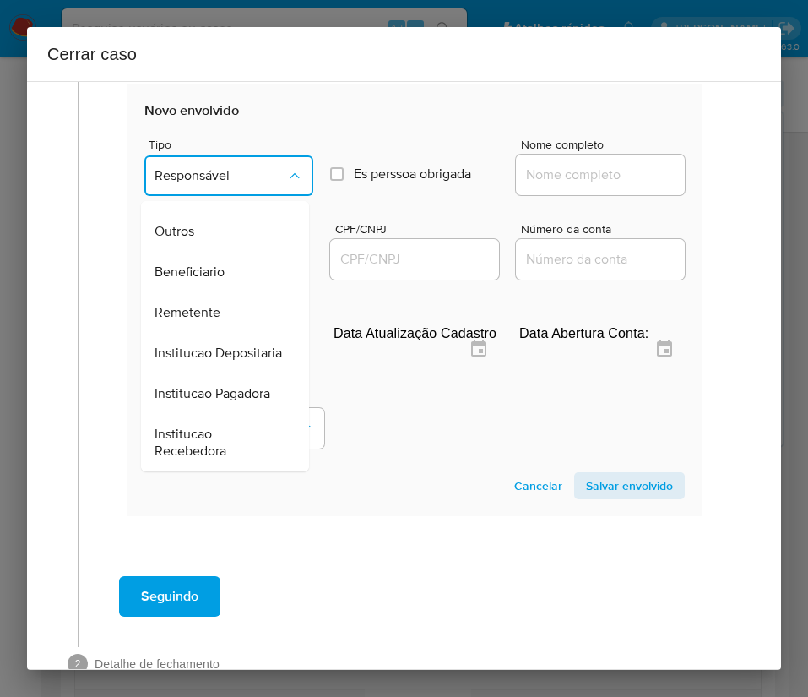
drag, startPoint x: 207, startPoint y: 247, endPoint x: 235, endPoint y: 243, distance: 28.1
click at [208, 252] on div "Beneficiario" at bounding box center [220, 272] width 131 height 41
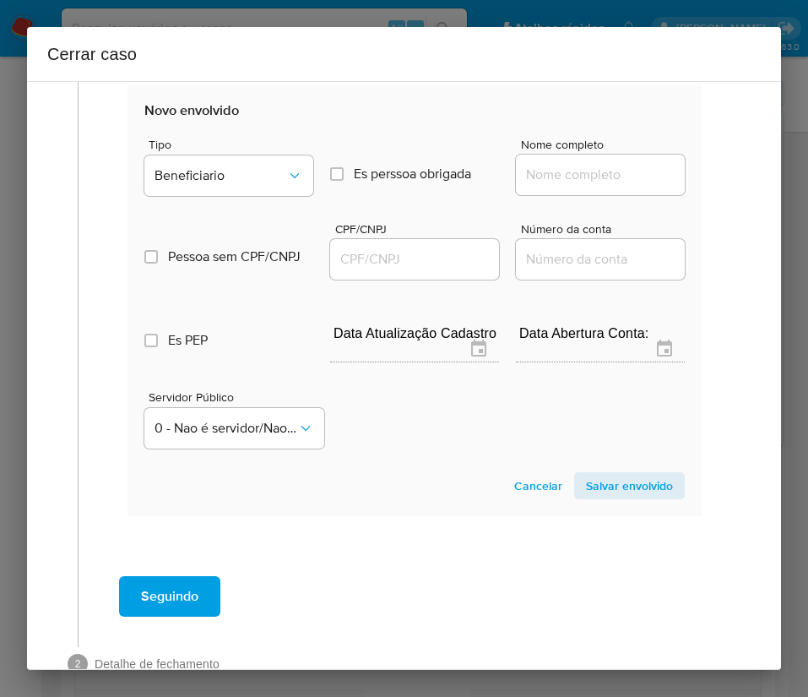
click at [550, 182] on input "Nome completo" at bounding box center [600, 175] width 169 height 22
paste input "Hospinova Distribuidora De Produtos Hospitalares Ltda, 12499494000180"
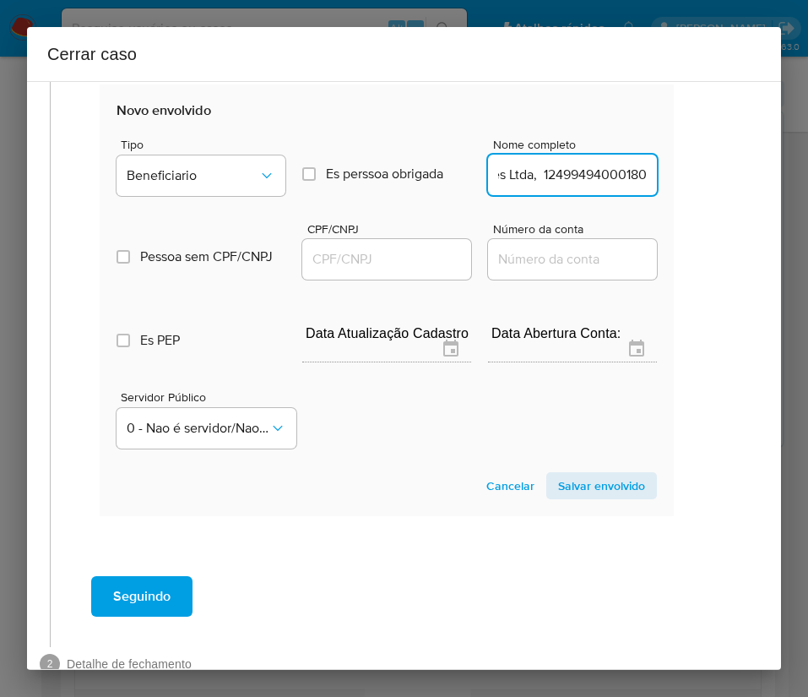
drag, startPoint x: 538, startPoint y: 179, endPoint x: 753, endPoint y: 180, distance: 214.6
click at [753, 180] on div "1 Informação completa Geral Data de início 01/08/2025 Data Fin 04/10/2025 Valor…" at bounding box center [404, 375] width 754 height 589
type input "Hospinova Distribuidora De Produtos Hospitalares Ltda"
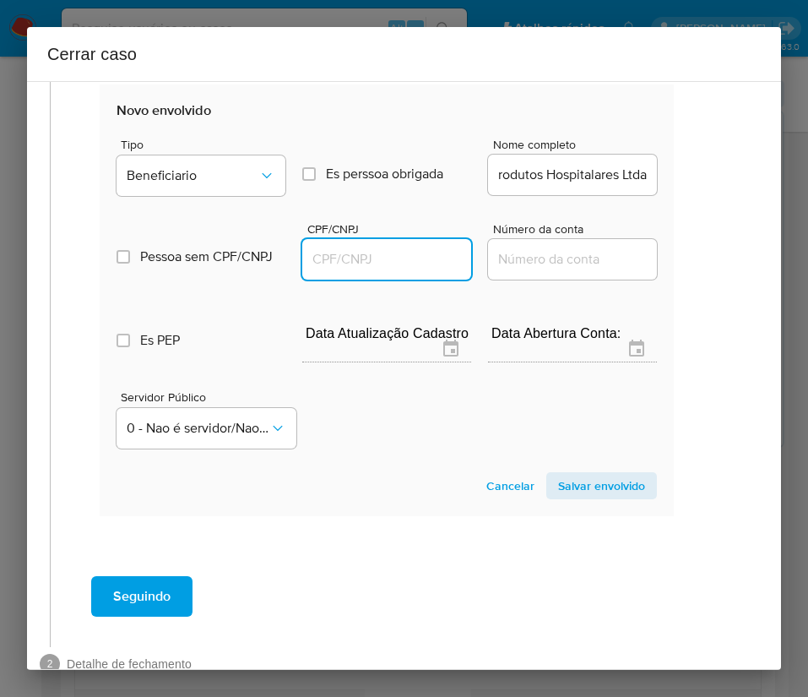
scroll to position [0, 0]
click at [353, 254] on input "CPF/CNPJ" at bounding box center [386, 259] width 169 height 22
paste input "12499494000180"
type input "12499494000180"
click at [575, 487] on span "Salvar envolvido" at bounding box center [601, 486] width 87 height 24
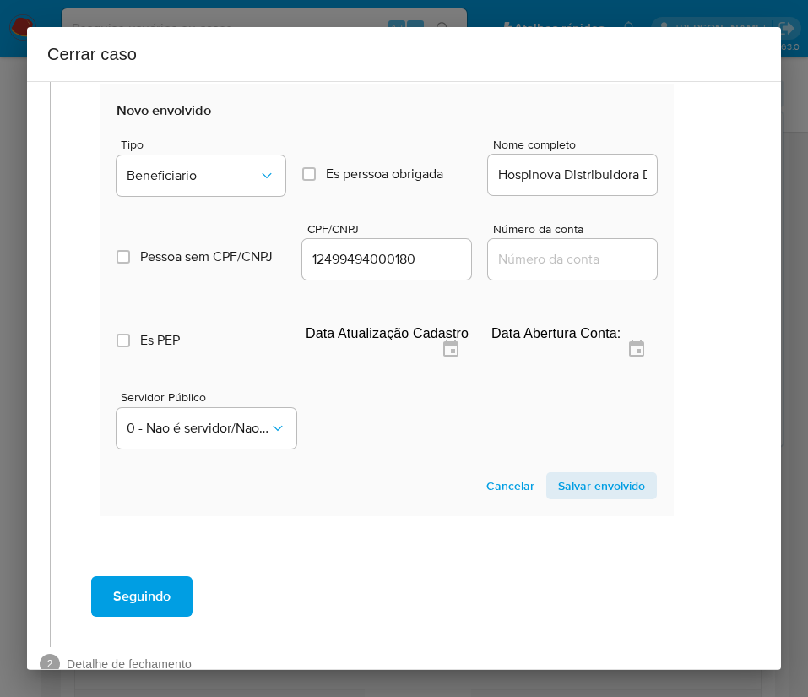
scroll to position [623, 28]
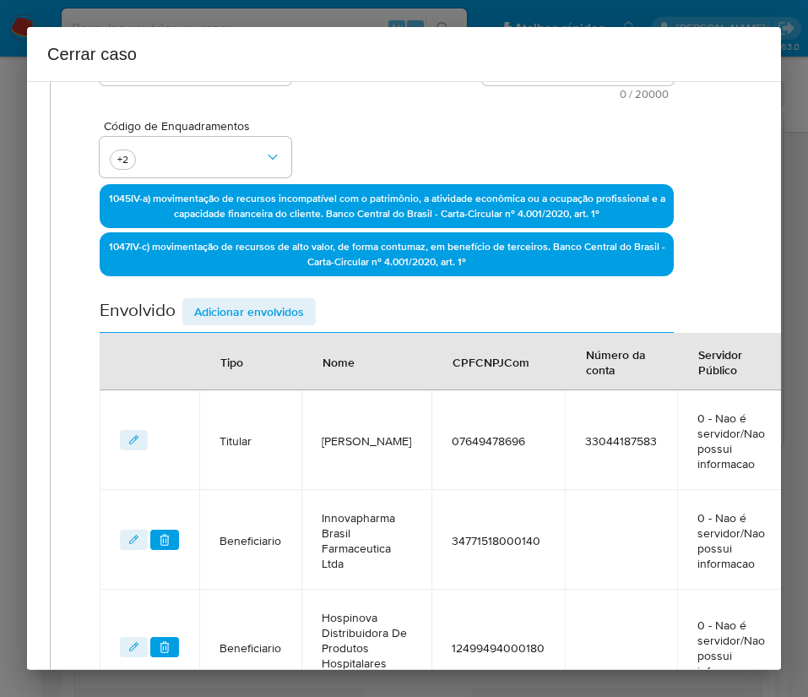
click at [287, 310] on span "Adicionar envolvidos" at bounding box center [249, 312] width 110 height 24
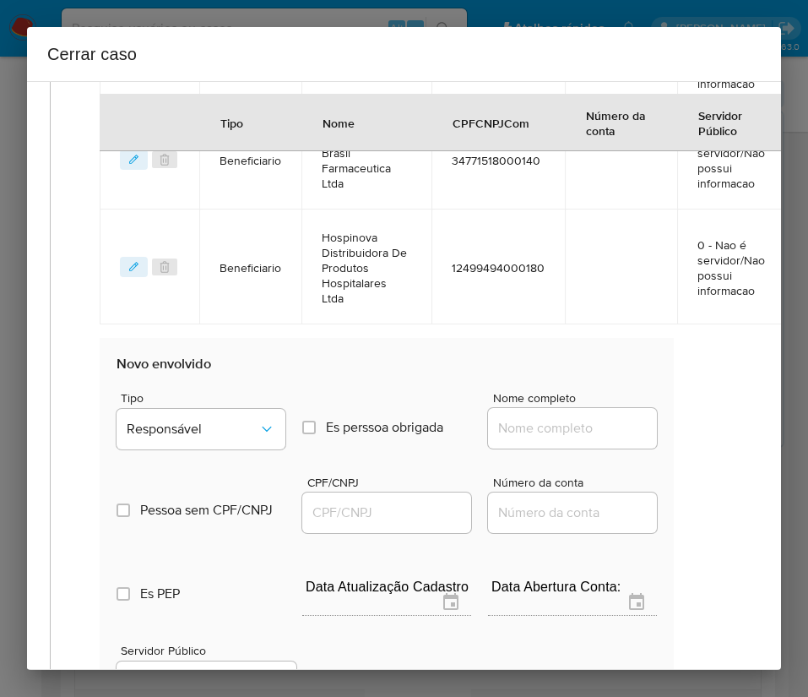
scroll to position [877, 28]
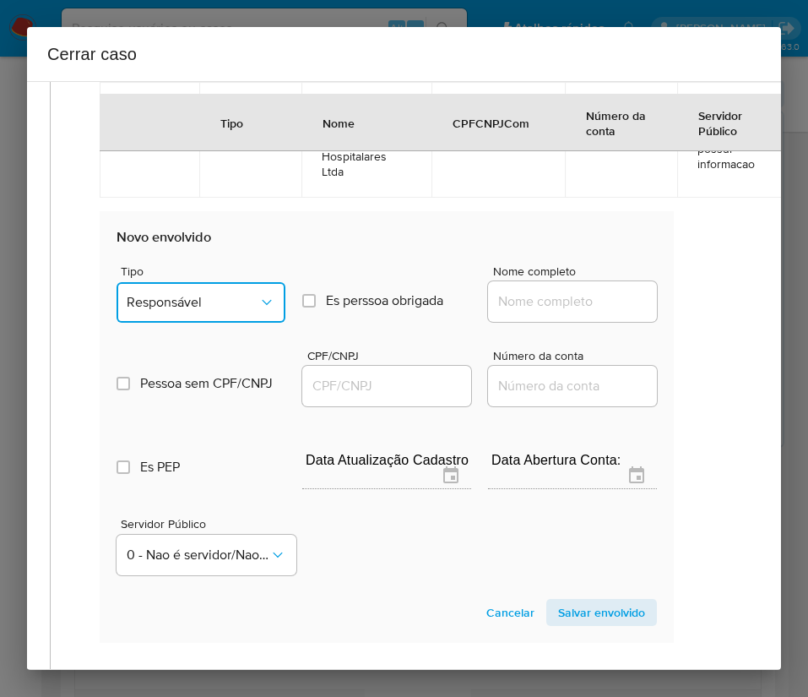
click at [239, 308] on span "Responsável" at bounding box center [193, 302] width 132 height 17
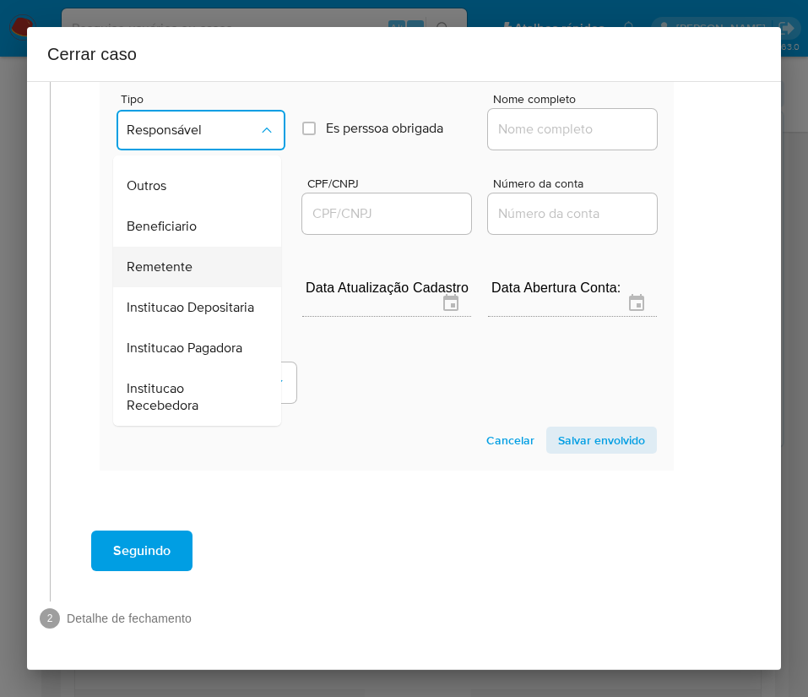
scroll to position [1069, 28]
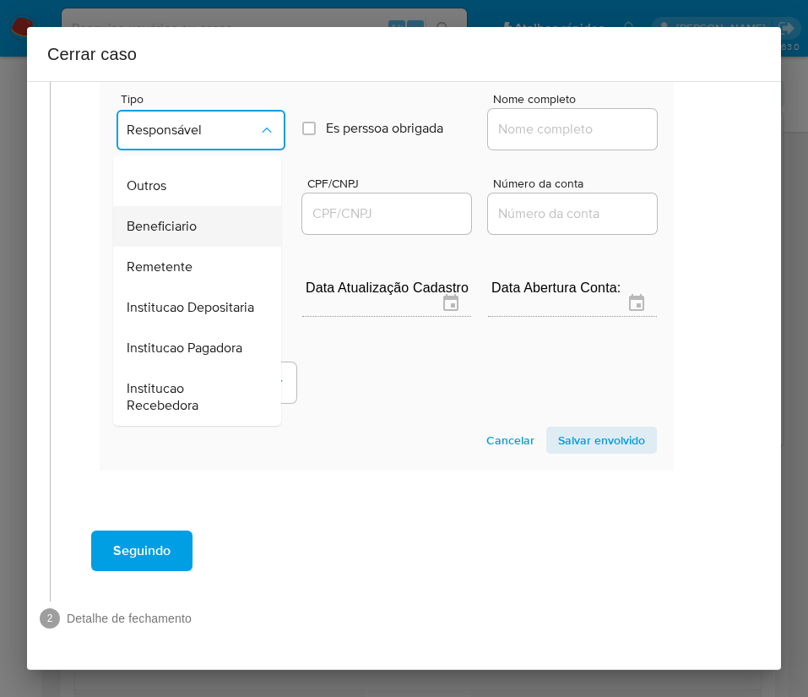
click at [151, 218] on span "Beneficiario" at bounding box center [162, 226] width 70 height 17
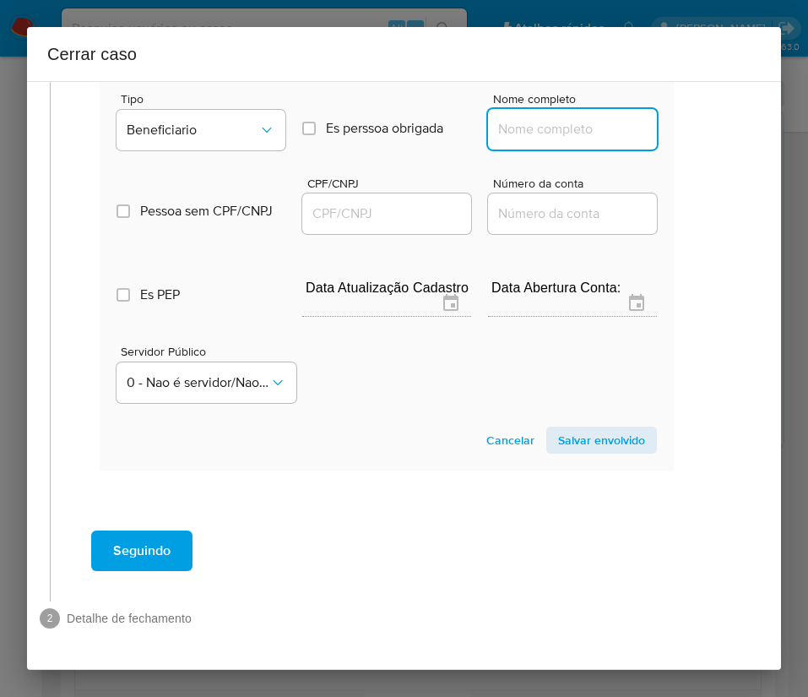
click at [568, 118] on input "Nome completo" at bounding box center [572, 129] width 169 height 22
paste input "4 Bio Medicamentos S.A., 07015691000146"
drag, startPoint x: 514, startPoint y: 111, endPoint x: 593, endPoint y: 106, distance: 79.6
click at [593, 118] on input "4 Bio Medicamentos S.A., 07015691000146" at bounding box center [572, 129] width 169 height 22
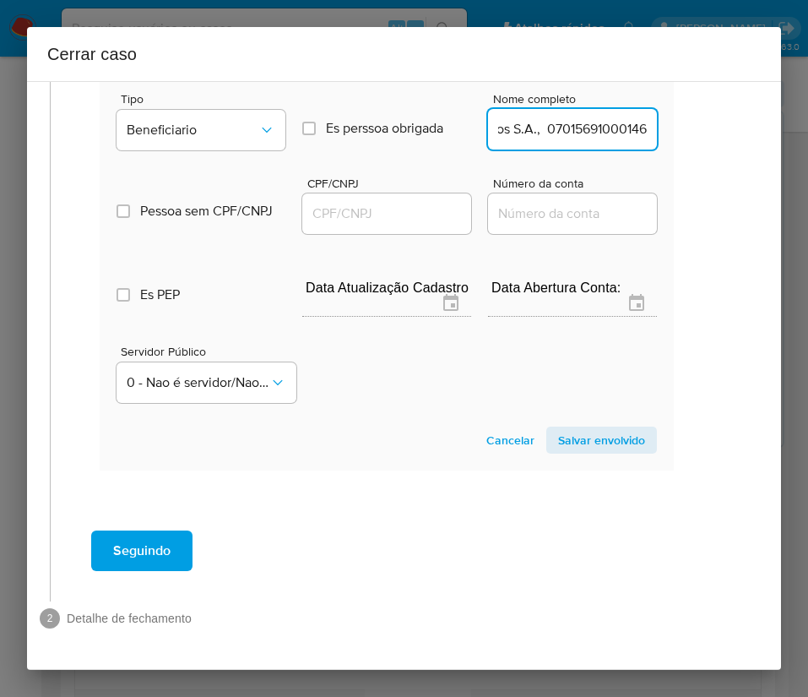
click at [525, 120] on input "4 Bio Medicamentos S.A., 07015691000146" at bounding box center [572, 129] width 169 height 22
drag, startPoint x: 516, startPoint y: 114, endPoint x: 711, endPoint y: 112, distance: 195.1
type input "4 Bio Medicamentos S.A."
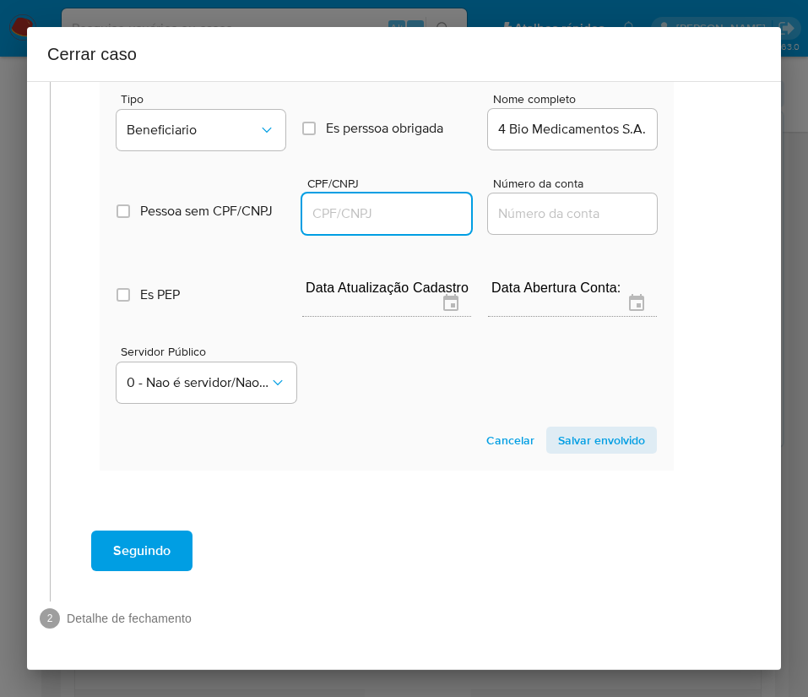
scroll to position [0, 0]
drag, startPoint x: 388, startPoint y: 202, endPoint x: 399, endPoint y: 200, distance: 11.1
click at [388, 203] on input "CPF/CNPJ" at bounding box center [386, 214] width 169 height 22
paste input "07015691000146"
type input "7015691000146"
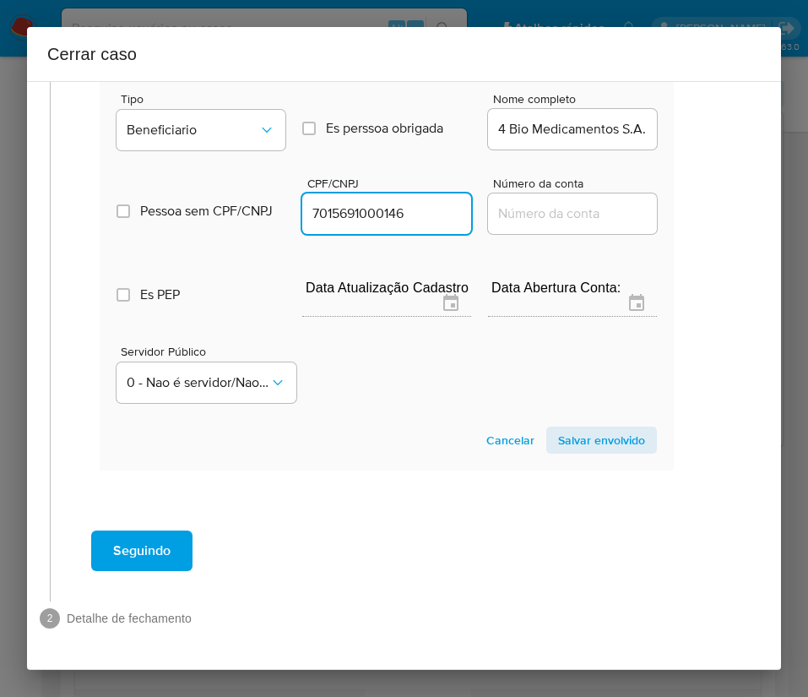
click at [568, 428] on span "Salvar envolvido" at bounding box center [601, 440] width 87 height 24
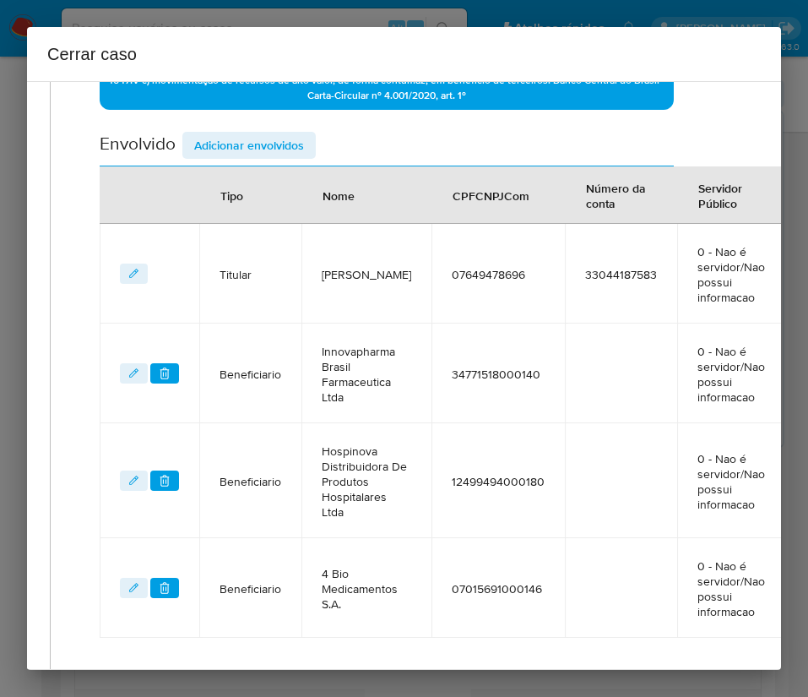
scroll to position [343, 28]
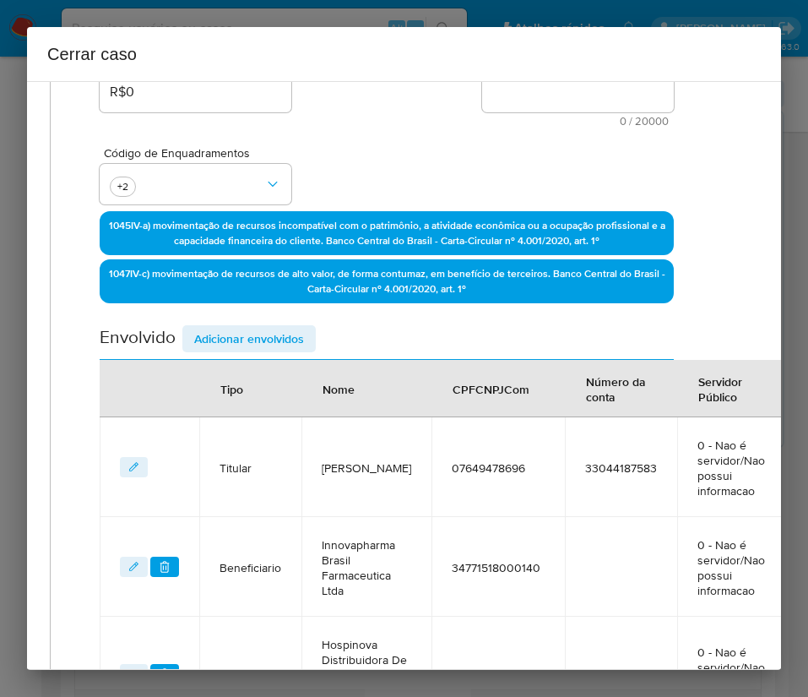
click at [243, 356] on div "Envolvido Adicionar envolvidos" at bounding box center [387, 342] width 574 height 35
click at [243, 354] on div "Envolvido Adicionar envolvidos" at bounding box center [387, 342] width 574 height 35
click at [251, 336] on span "Adicionar envolvidos" at bounding box center [249, 339] width 110 height 24
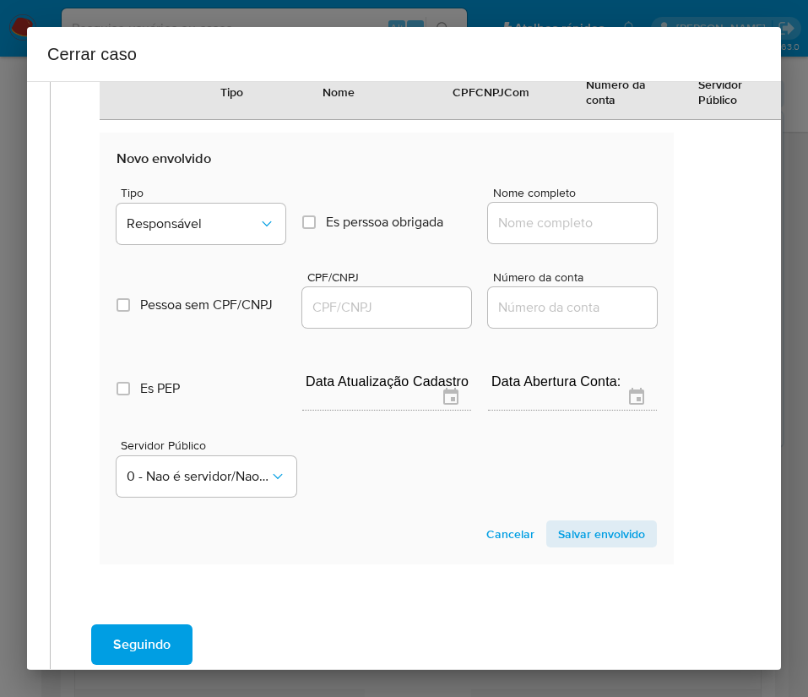
scroll to position [1168, 28]
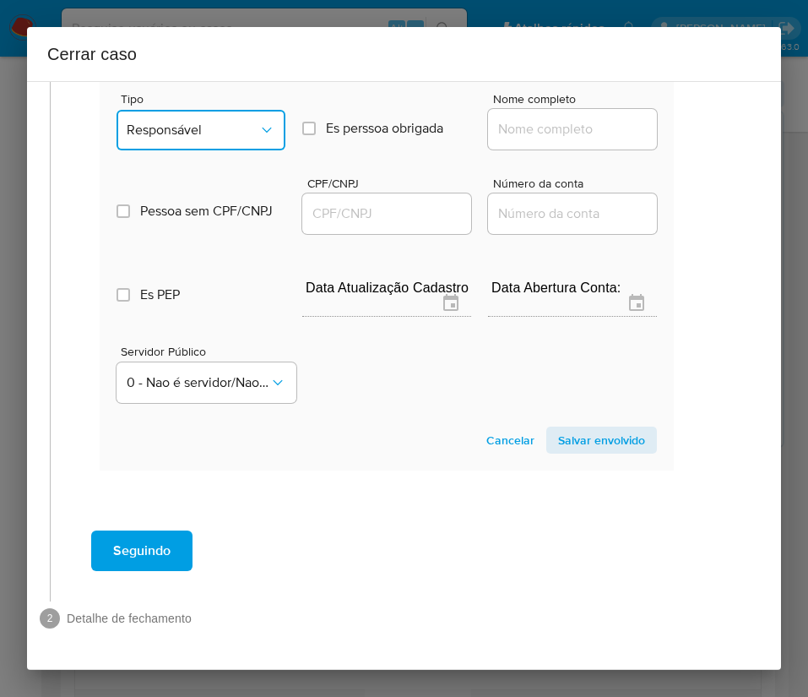
click at [237, 110] on button "Responsável" at bounding box center [201, 130] width 169 height 41
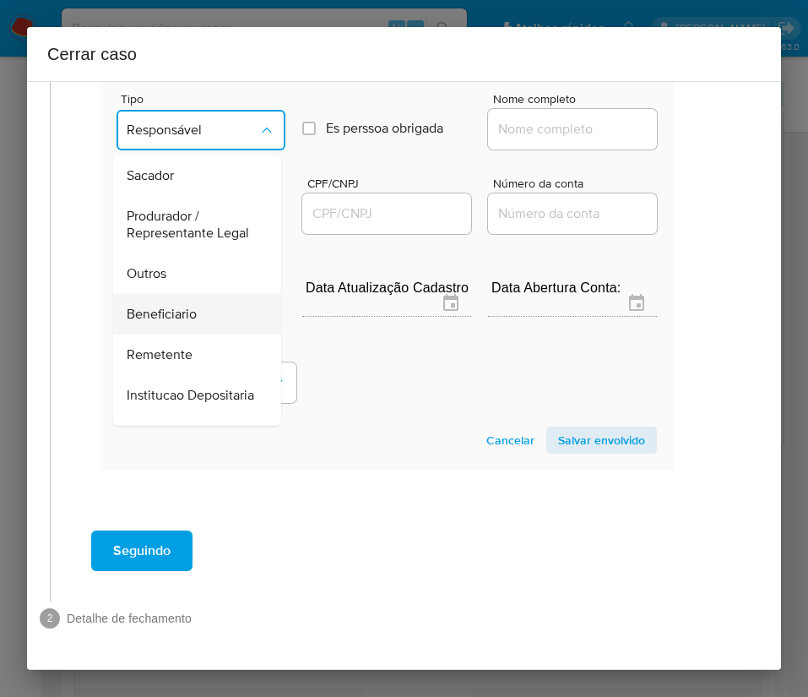
scroll to position [301, 0]
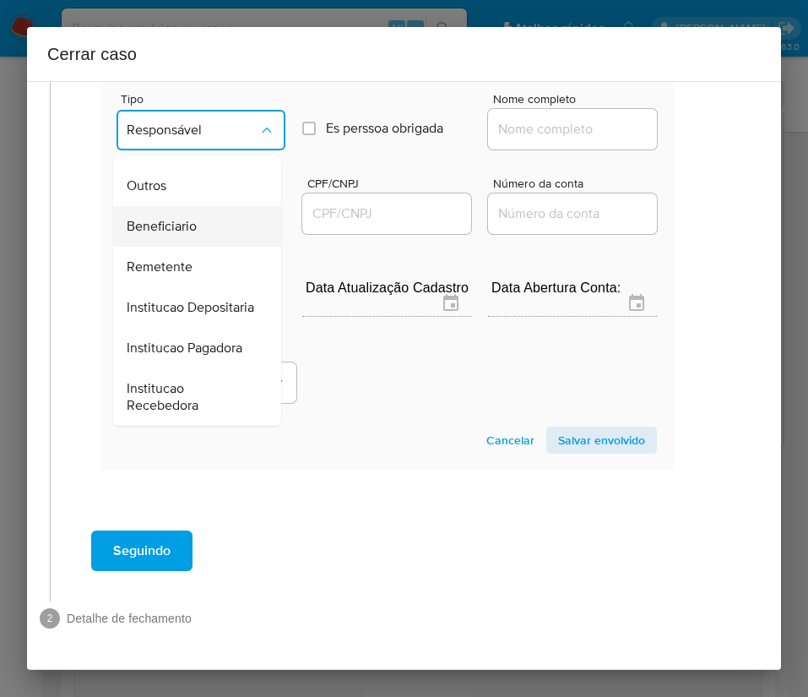
click at [184, 218] on span "Beneficiario" at bounding box center [162, 226] width 70 height 17
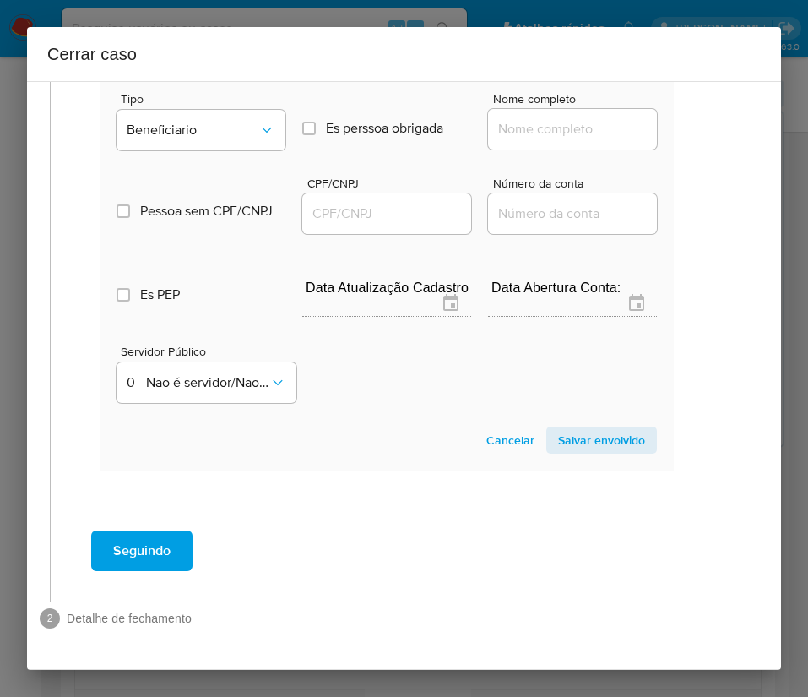
click at [525, 118] on input "Nome completo" at bounding box center [572, 129] width 169 height 22
paste input "Prestige Exchange Informatica E Servicos Ltda, 60539656000109"
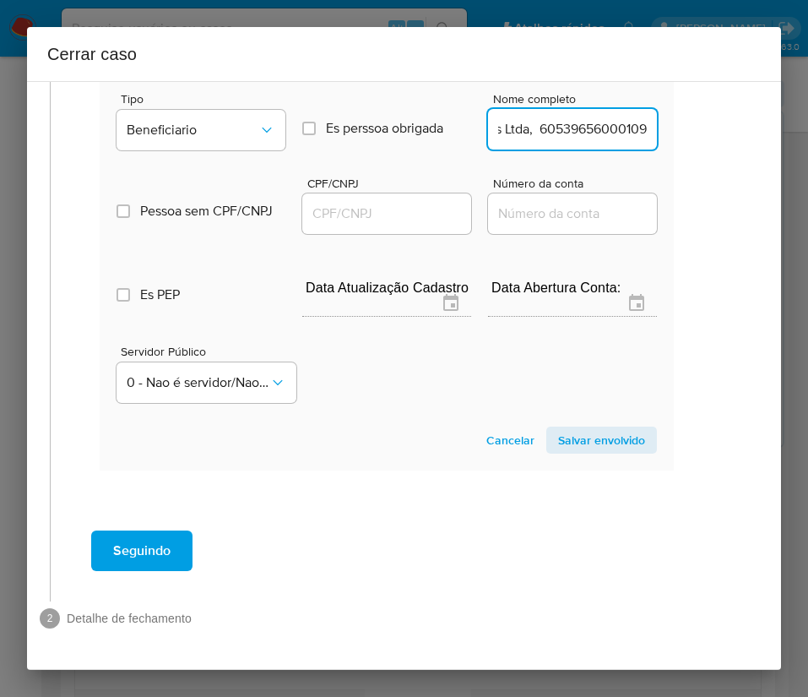
scroll to position [1168, 35]
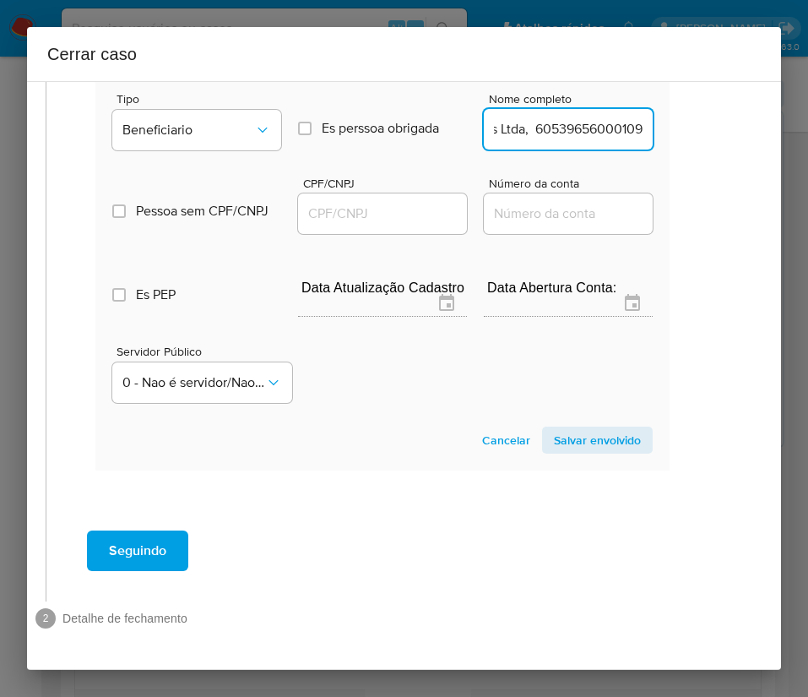
drag, startPoint x: 509, startPoint y: 113, endPoint x: 753, endPoint y: 113, distance: 244.1
click at [753, 113] on div "1 Informação completa Geral Data de início 01/08/2025 Data Fin 04/10/2025 Valor…" at bounding box center [404, 375] width 754 height 589
type input "Prestige Exchange Informatica E Servicos Ltda"
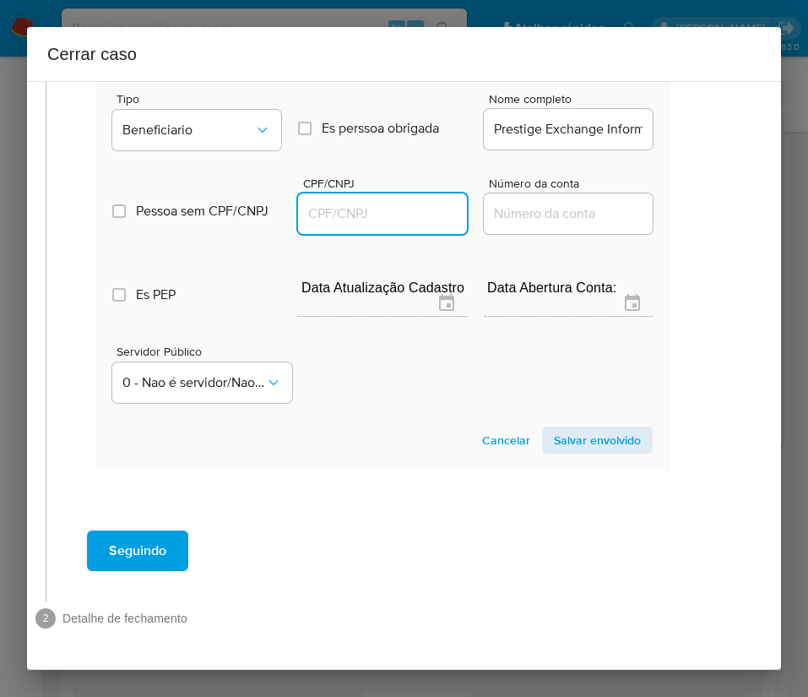
click at [396, 203] on input "CPF/CNPJ" at bounding box center [382, 214] width 169 height 22
paste input "60539656000109"
type input "60539656000109"
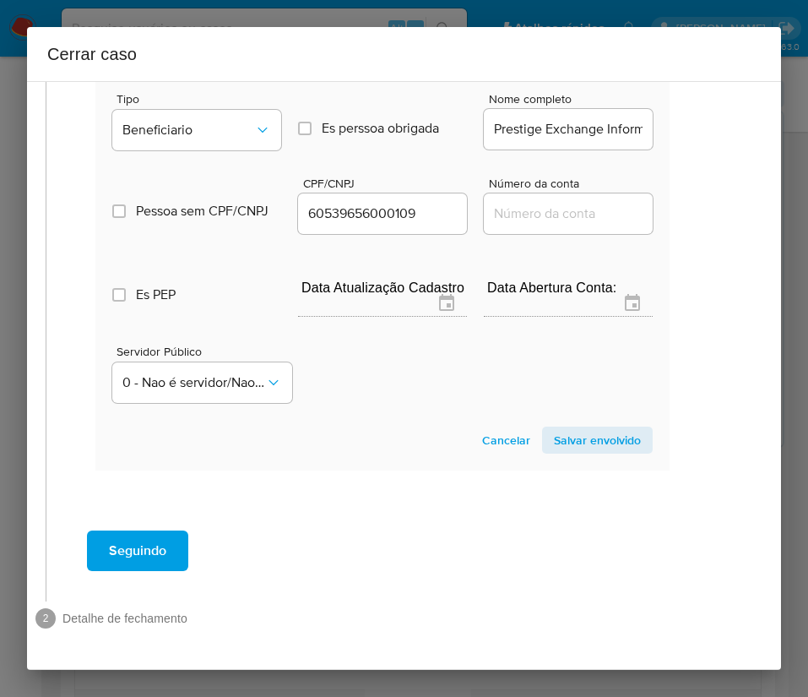
click at [576, 428] on span "Salvar envolvido" at bounding box center [597, 440] width 87 height 24
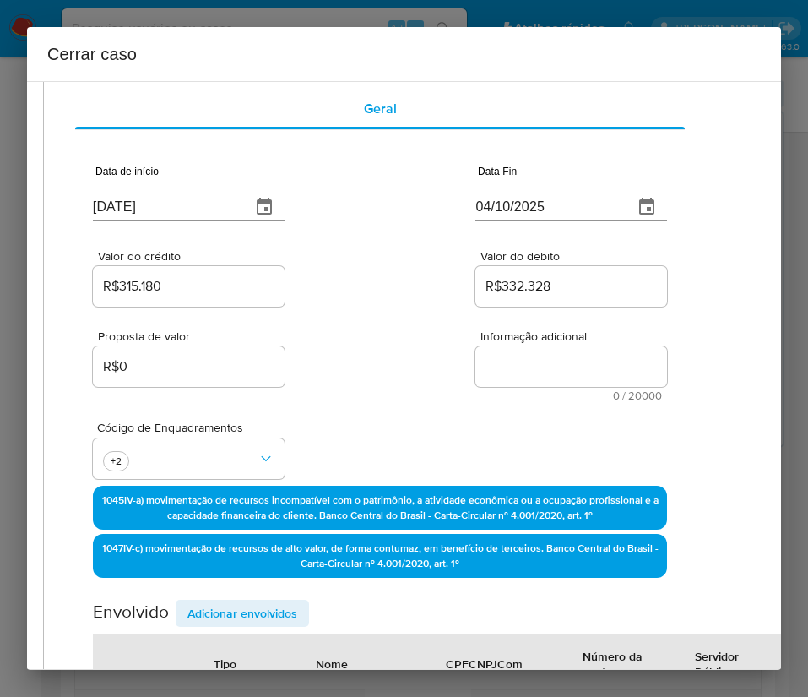
scroll to position [0, 35]
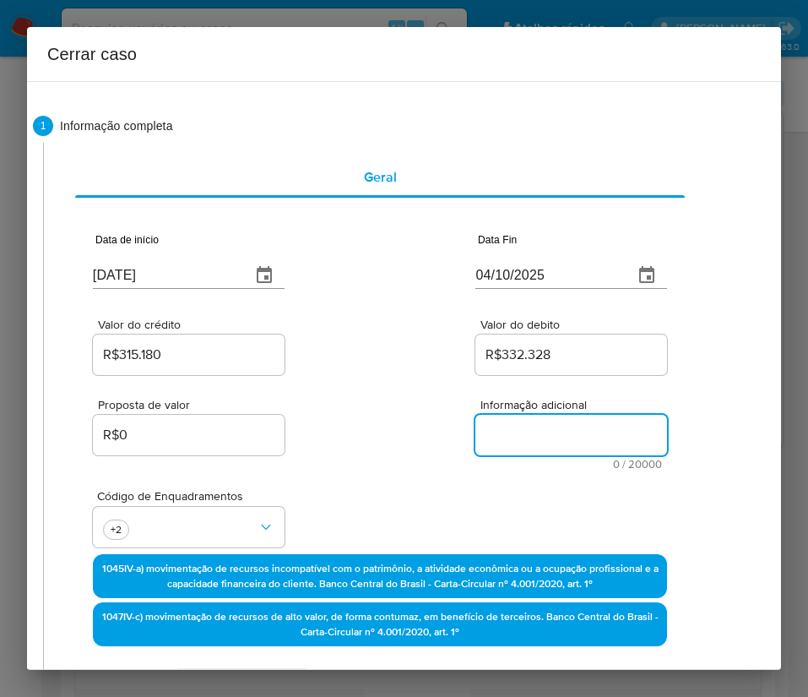
click at [496, 433] on textarea "Informação adicional" at bounding box center [572, 435] width 192 height 41
paste textarea "Informações do Cliente Eduardo Jose Cota Gomes, CPF 07649478696, 36 anos, resid…"
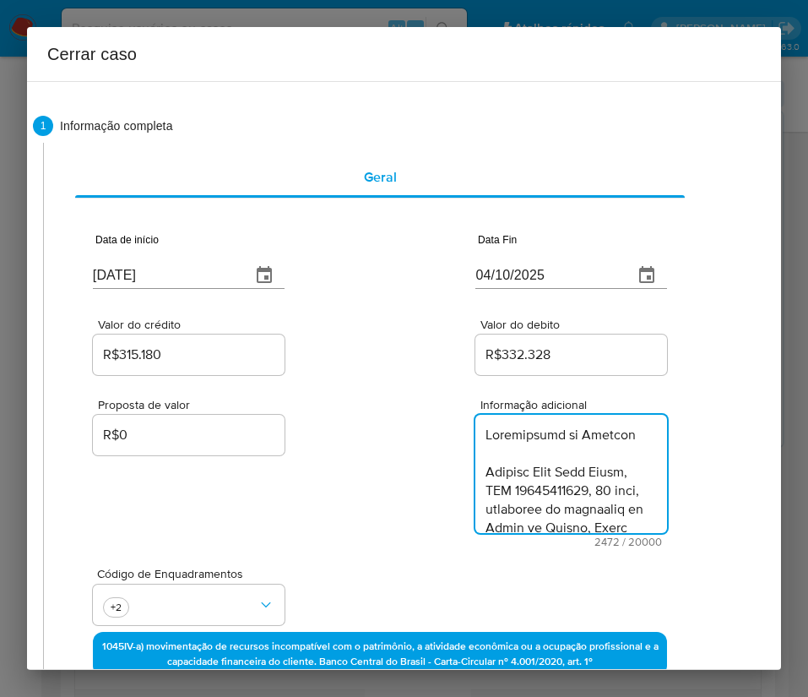
scroll to position [0, 0]
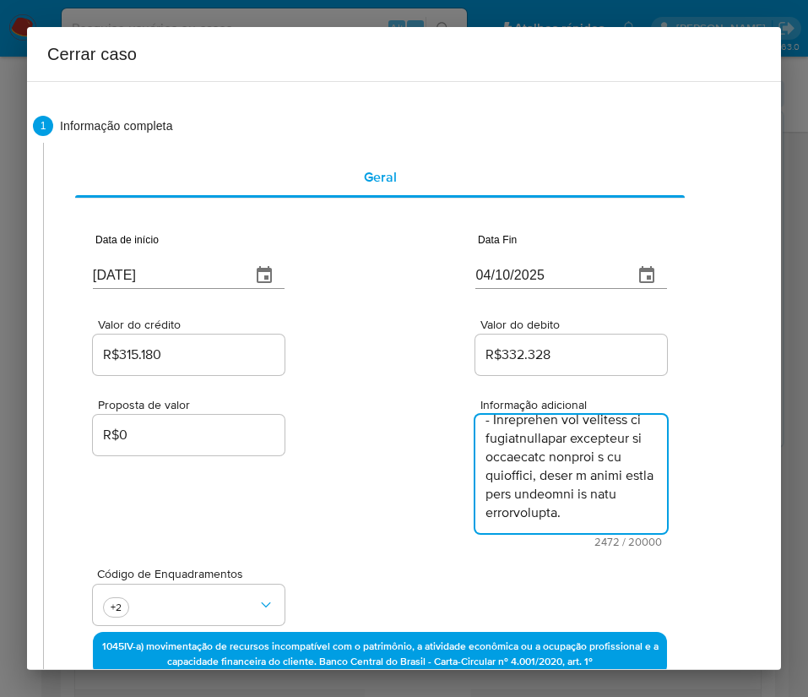
type textarea "Informações do Cliente Eduardo Jose Cota Gomes, CPF 07649478696, 36 anos, resid…"
click at [373, 435] on div "Proposta de valor R$0 Informação adicional 2472 / 20000 17528 caracteres restan…" at bounding box center [380, 462] width 574 height 169
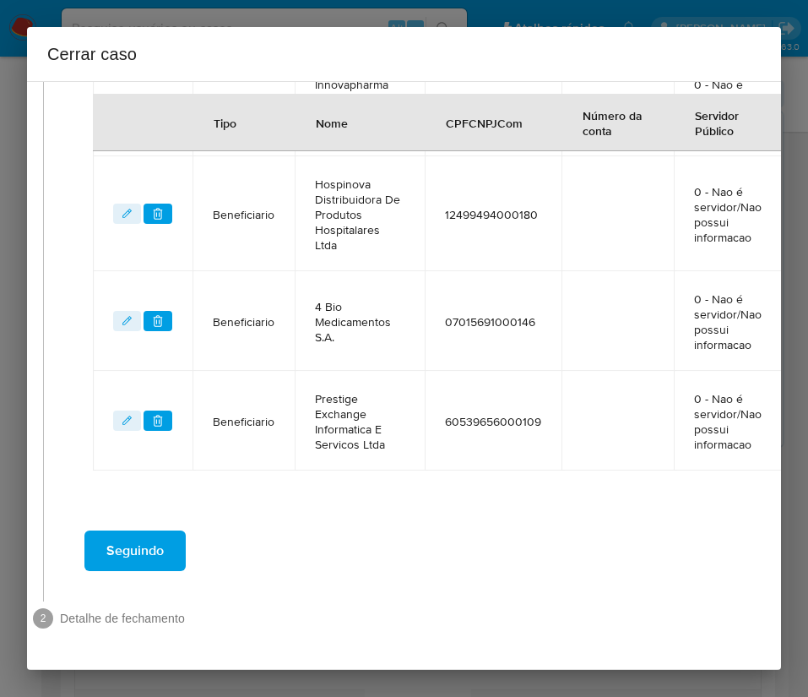
click at [131, 537] on span "Seguindo" at bounding box center [134, 550] width 57 height 37
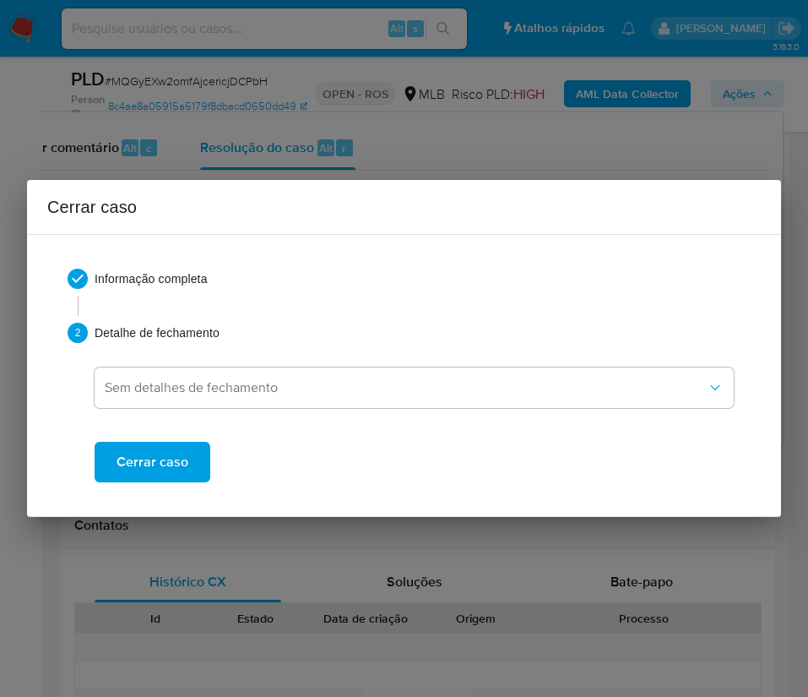
click at [151, 455] on span "Cerrar caso" at bounding box center [153, 461] width 72 height 37
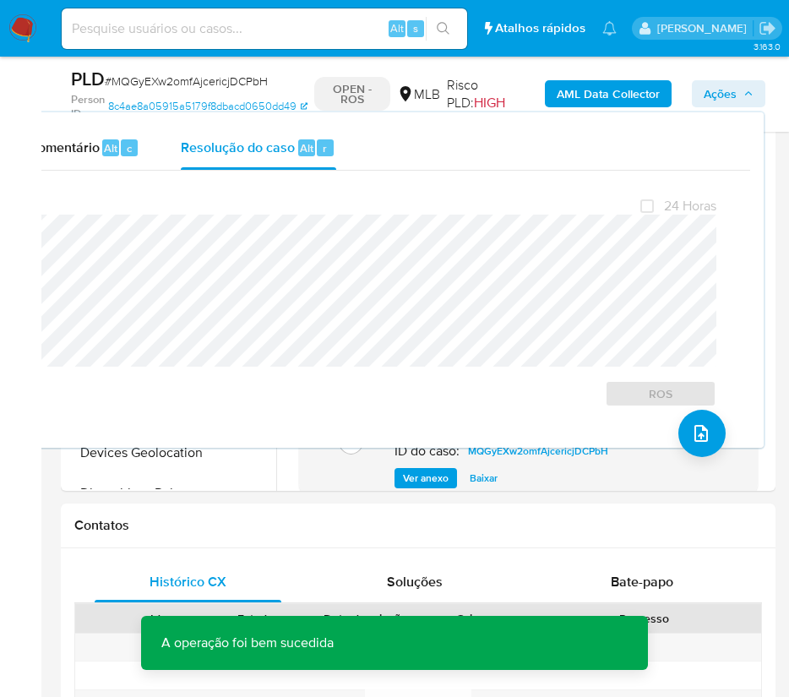
click at [159, 81] on span "# MQGyEXw2omfAjcericjDCPbH" at bounding box center [186, 81] width 163 height 17
copy span "MQGyEXw2omfAjcericjDCPbH"
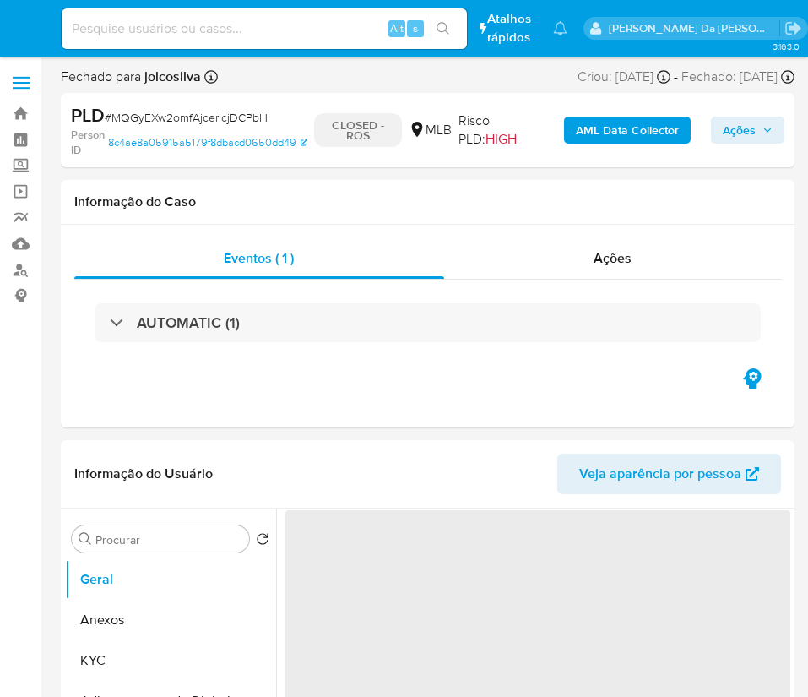
select select "10"
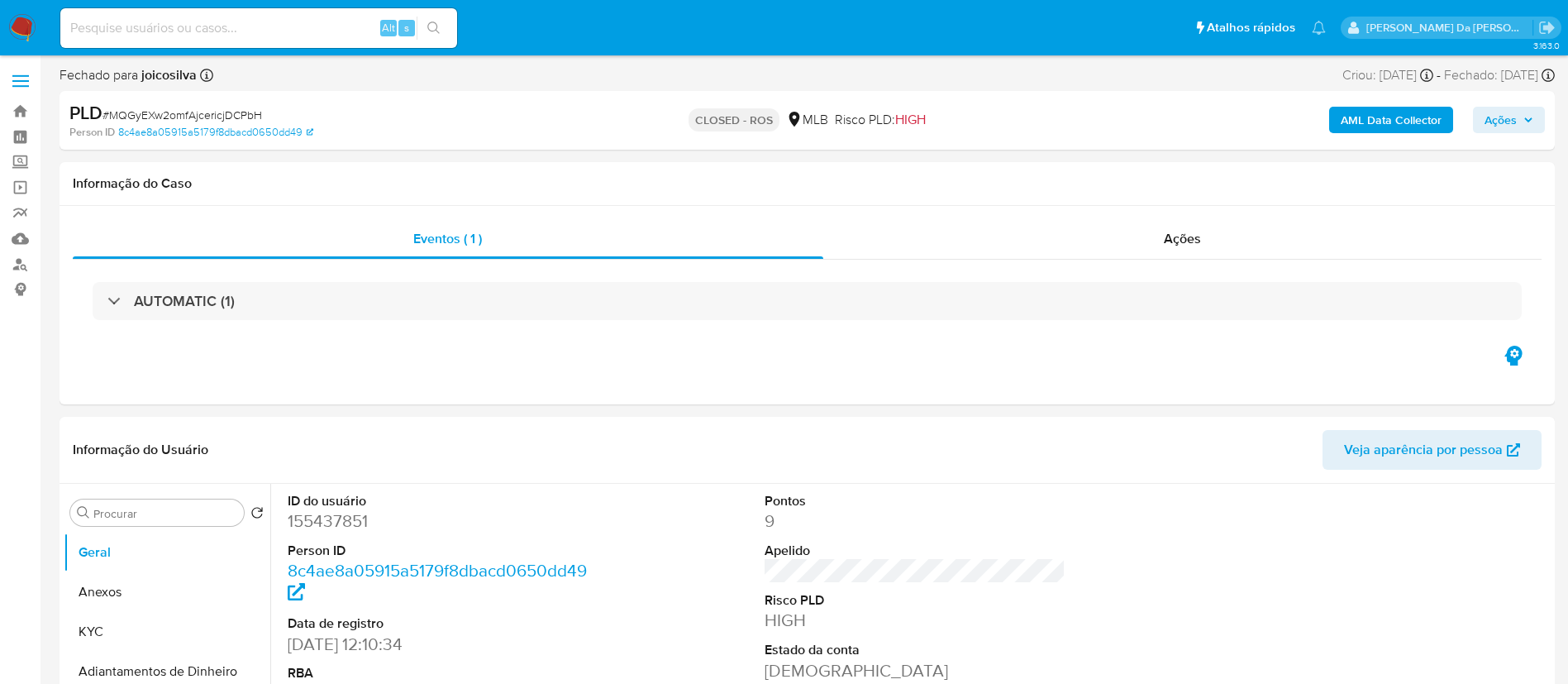
click at [791, 107] on span "Ações" at bounding box center [1500, 119] width 32 height 26
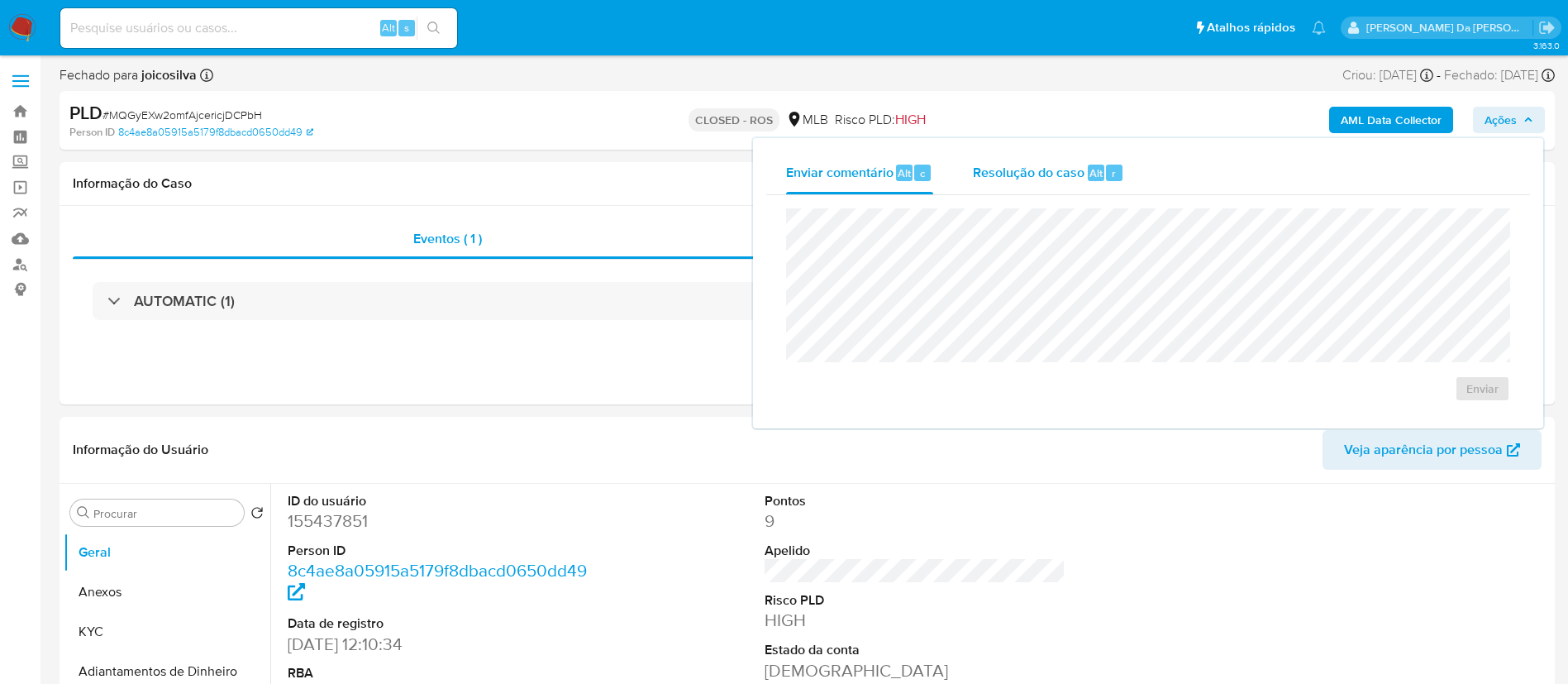
click at [791, 159] on div "Resolução do caso Alt r" at bounding box center [1048, 173] width 152 height 43
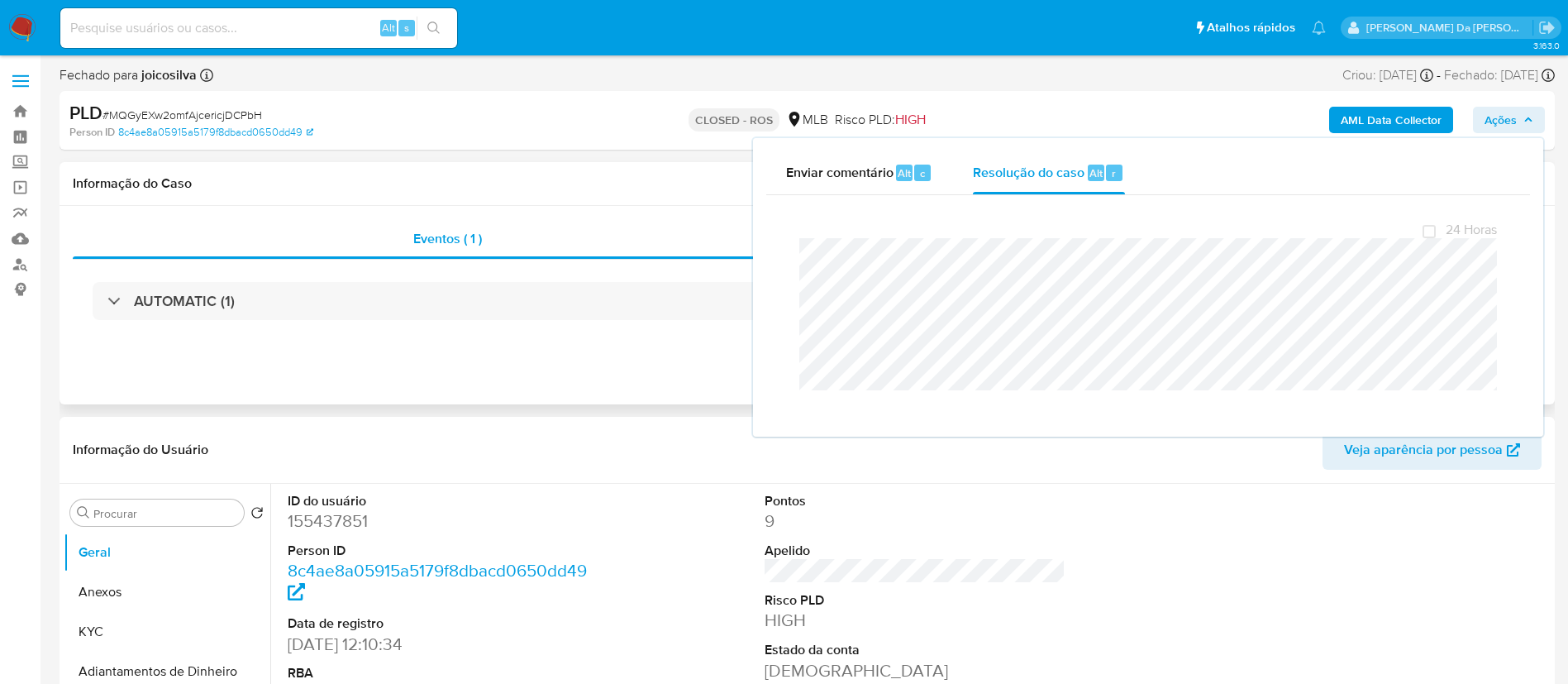
click at [498, 196] on div "Informação do Caso" at bounding box center [807, 184] width 1496 height 44
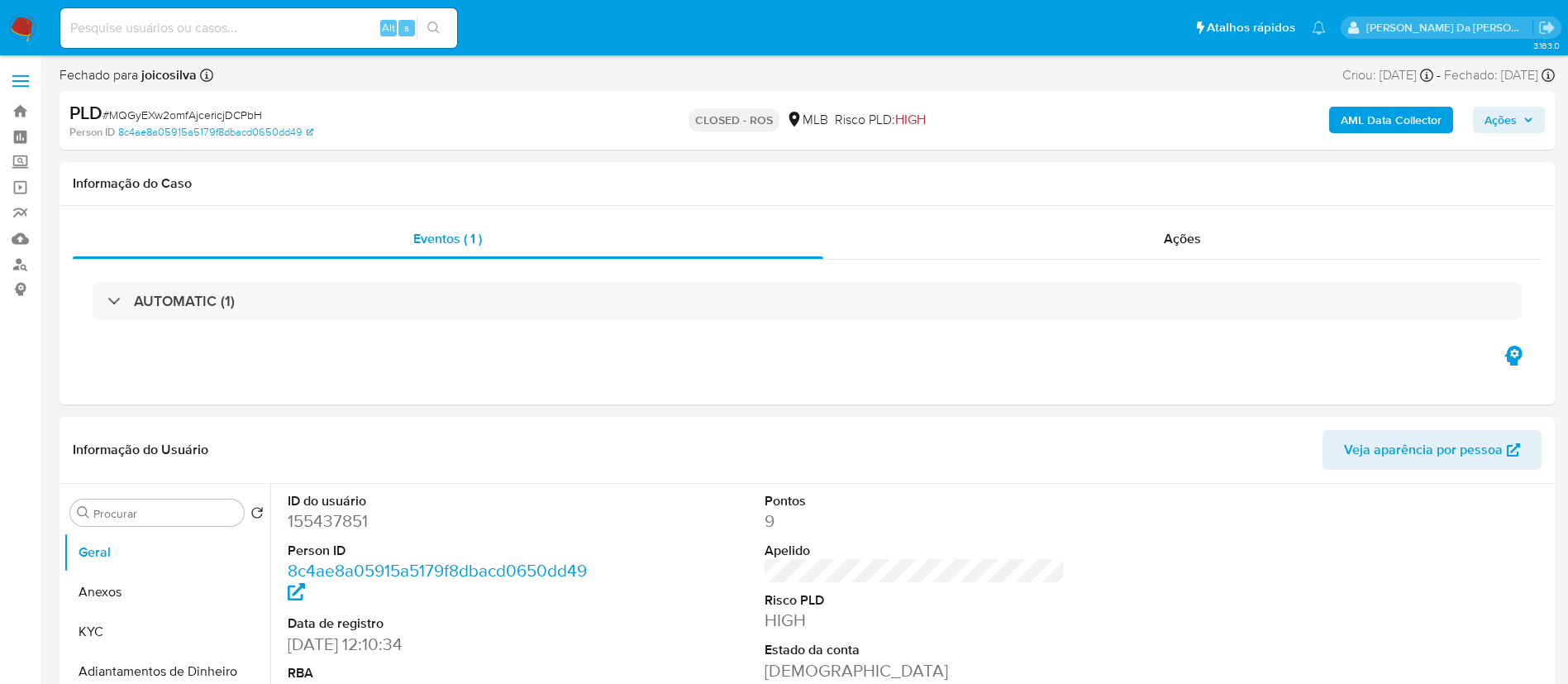
click at [206, 114] on span "# MQGyEXw2omfAjcericjDCPbH" at bounding box center [182, 114] width 160 height 17
copy span "MQGyEXw2omfAjcericjDCPbH"
click at [20, 28] on img at bounding box center [22, 27] width 28 height 28
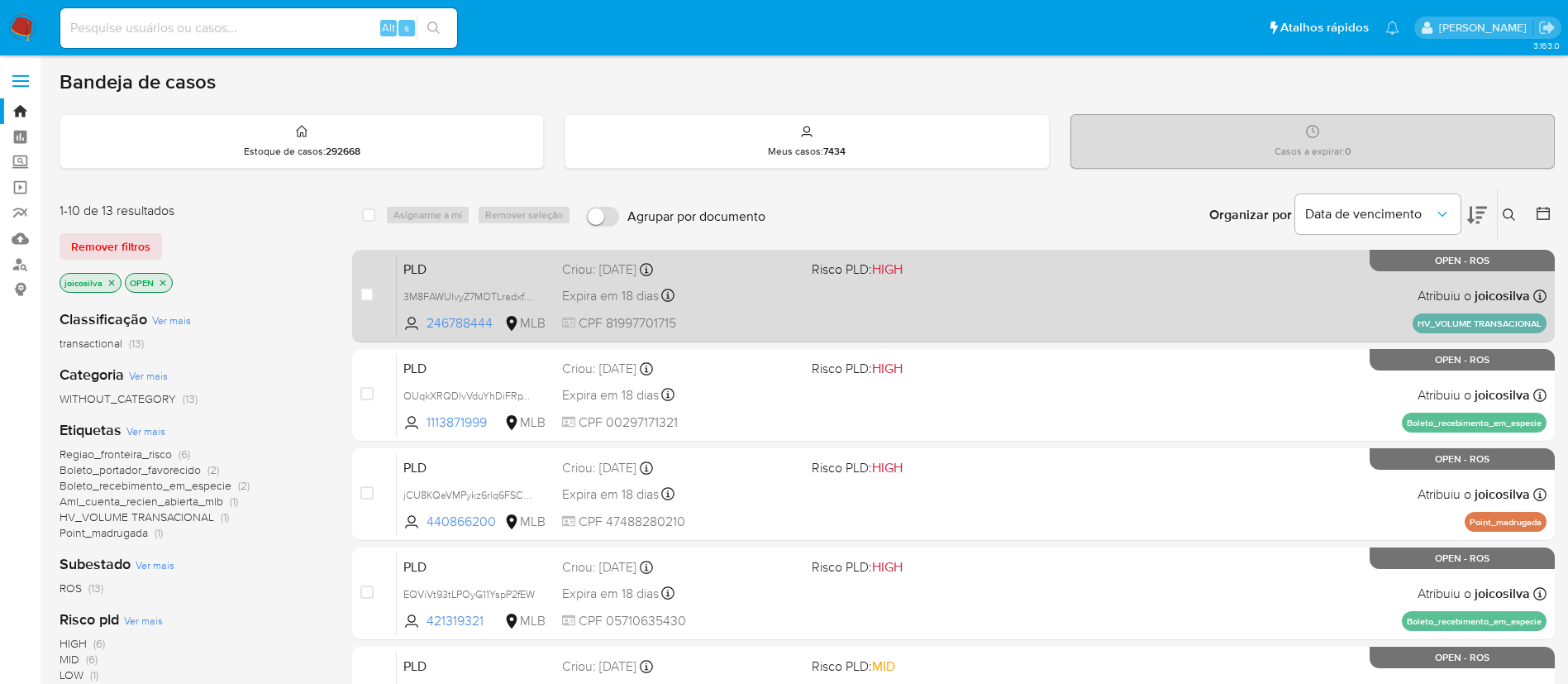
click at [899, 288] on div "PLD 3M8FAWUlvyZ7MOTLradxfg7b 246788444 MLB Risco PLD: HIGH Criou: [DATE] Criou:…" at bounding box center [971, 295] width 1150 height 83
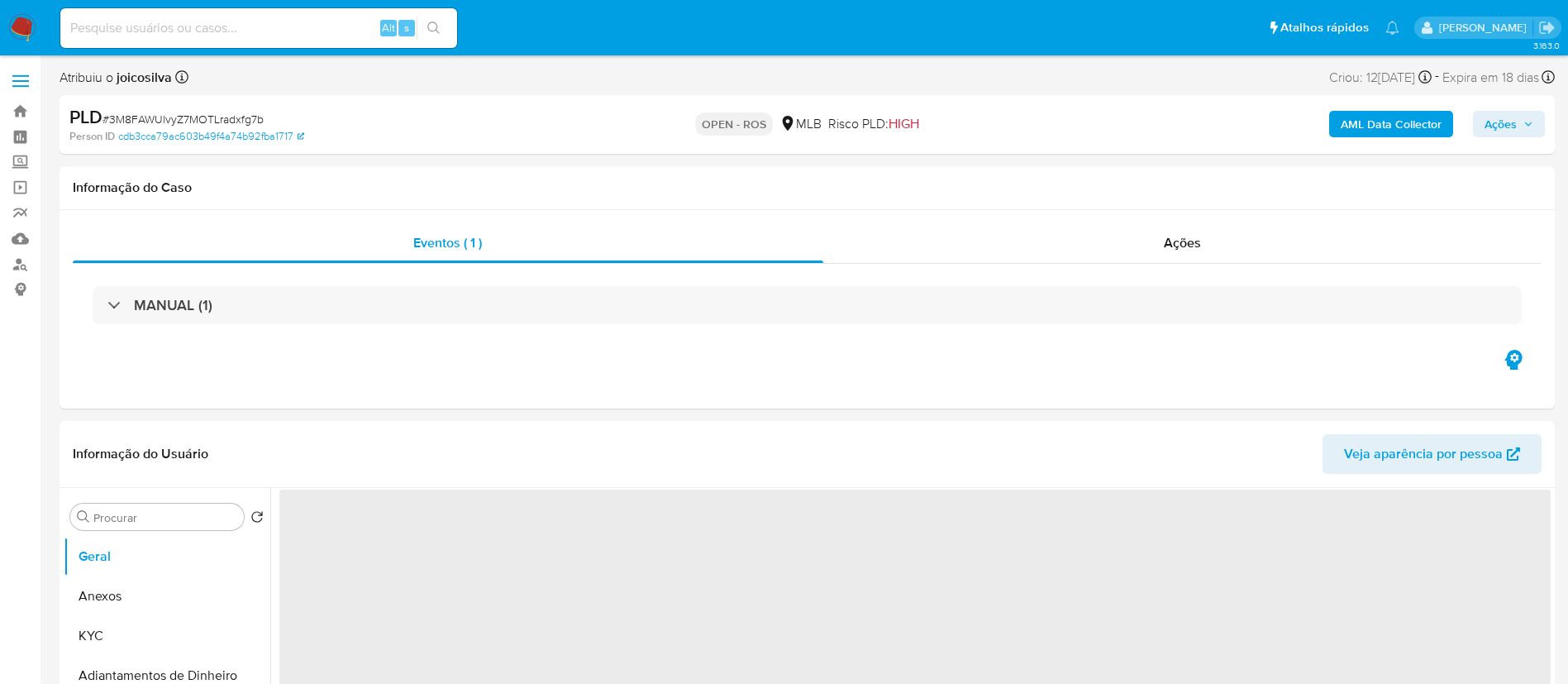
click at [242, 122] on span "# 3M8FAWUlvyZ7MOTLradxfg7b" at bounding box center [183, 118] width 161 height 17
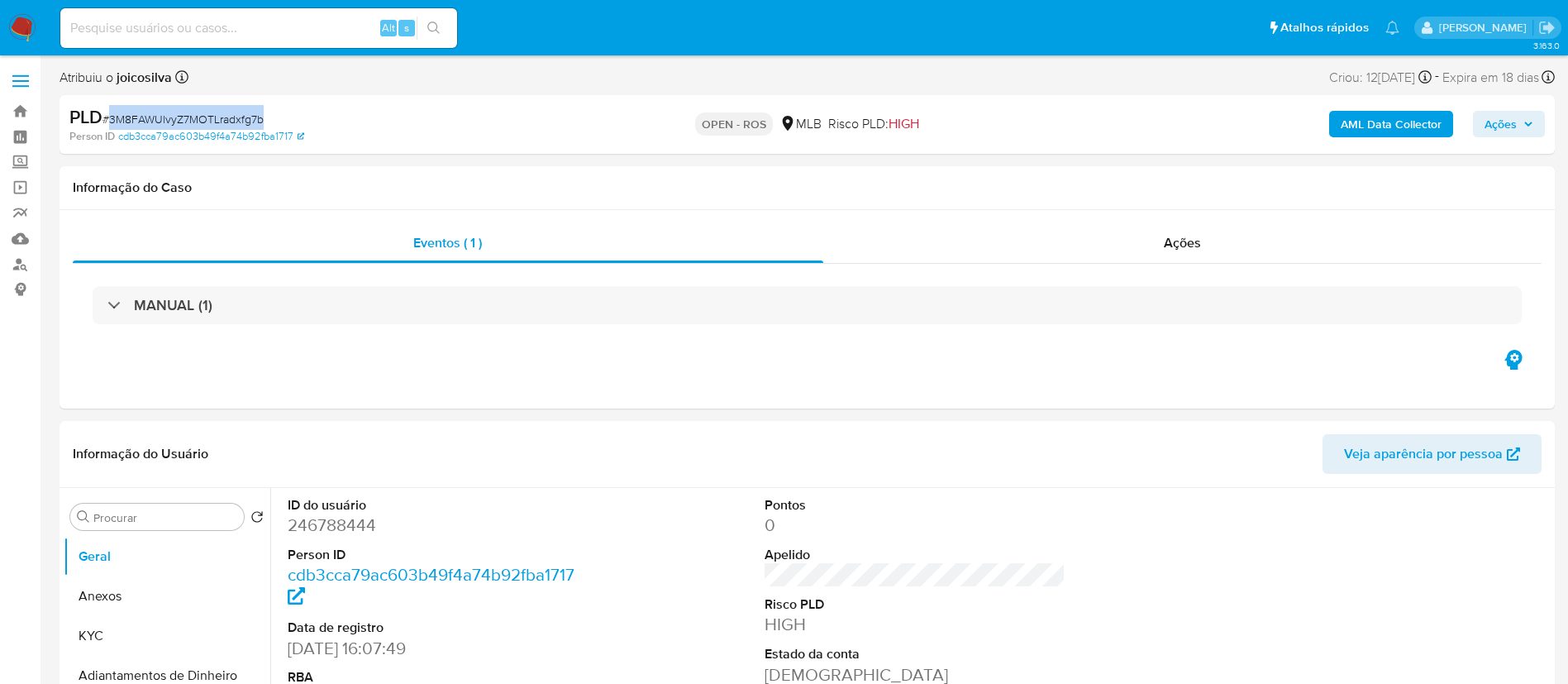
select select "10"
copy span "3M8FAWUlvyZ7MOTLradxfg7b"
click at [136, 591] on button "Anexos" at bounding box center [161, 596] width 194 height 40
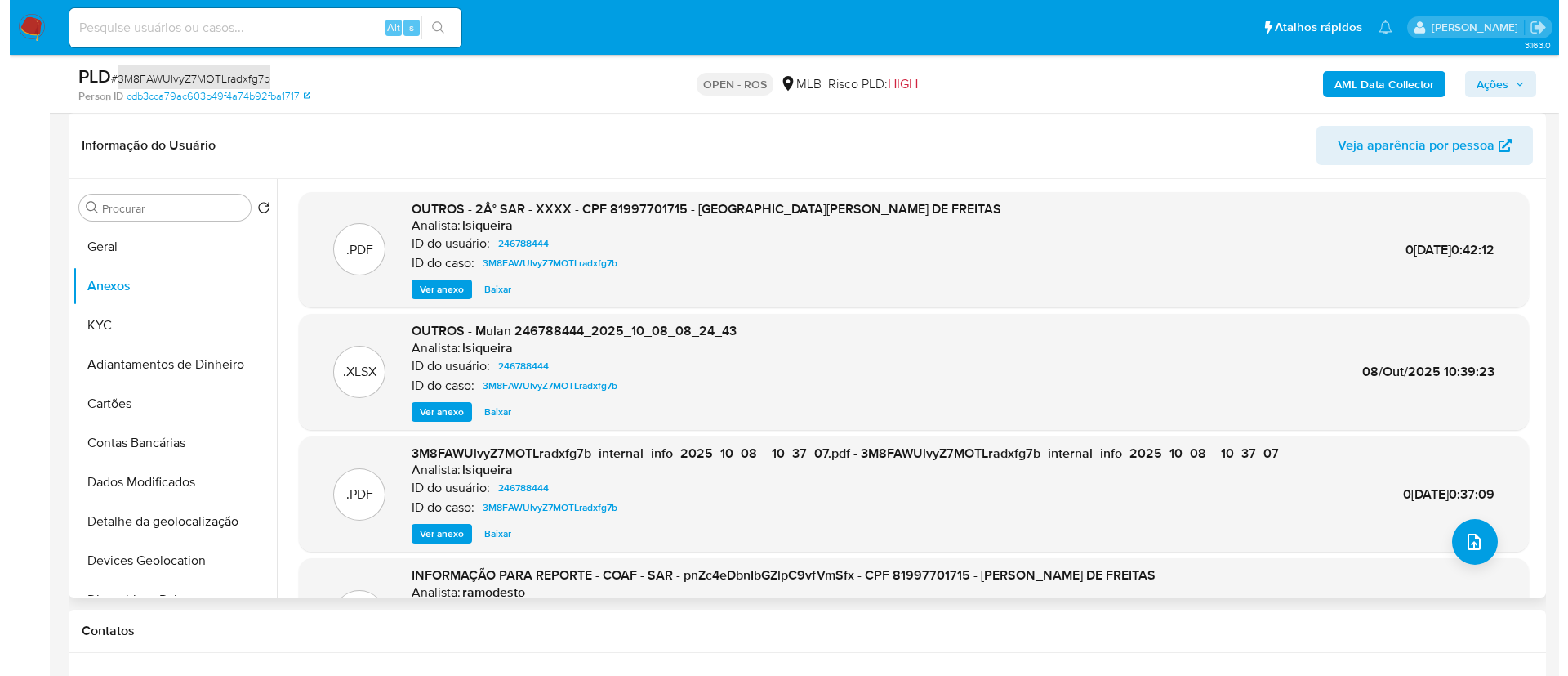
scroll to position [137, 0]
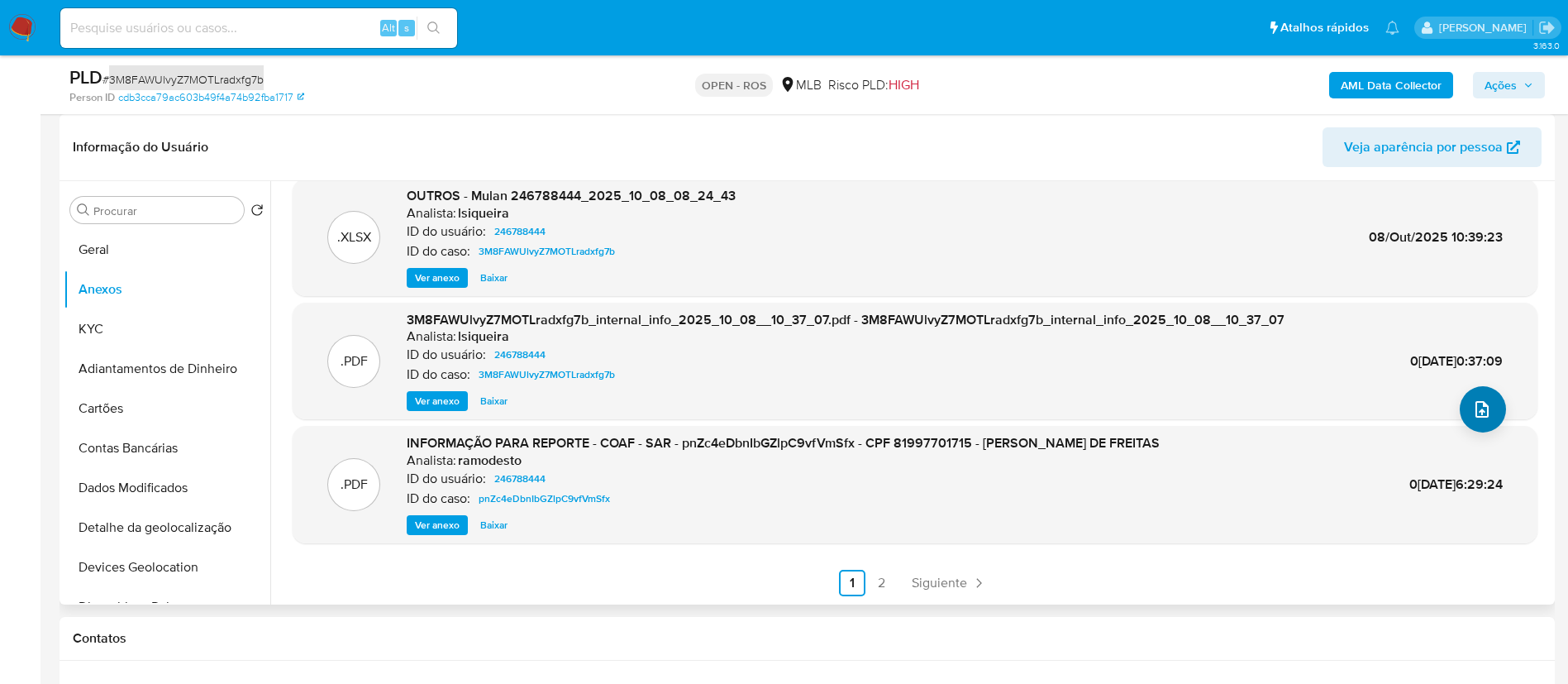
click at [1489, 402] on button "upload-file" at bounding box center [1483, 408] width 46 height 46
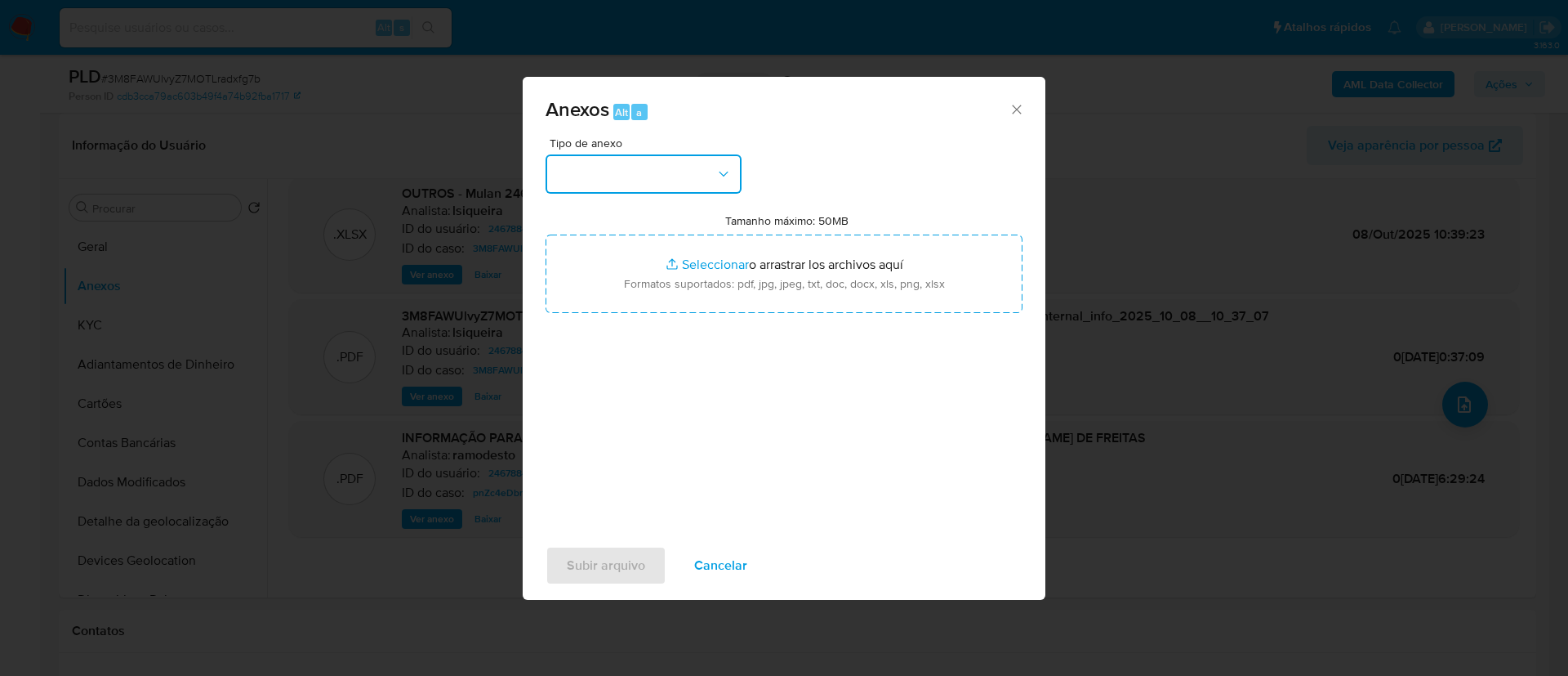
click at [711, 176] on button "button" at bounding box center [643, 174] width 196 height 40
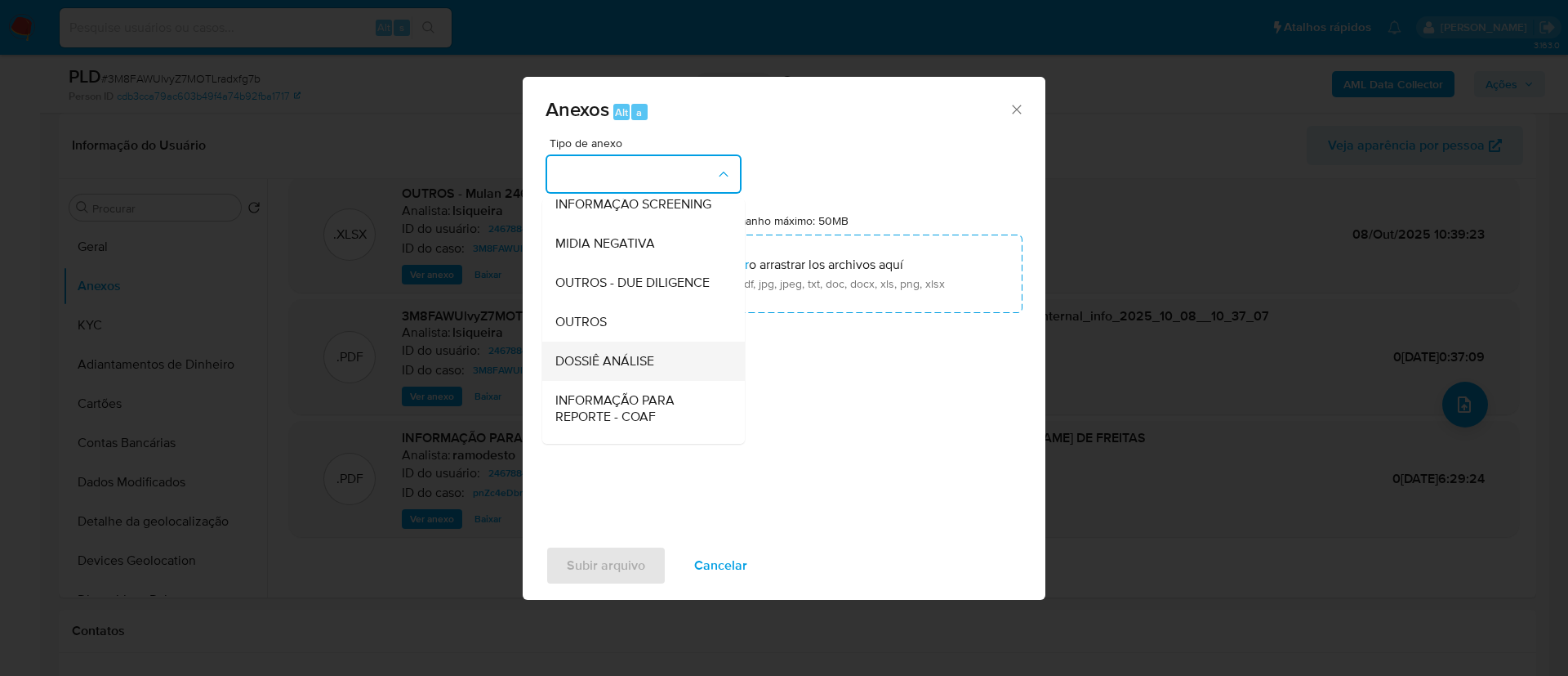
scroll to position [251, 0]
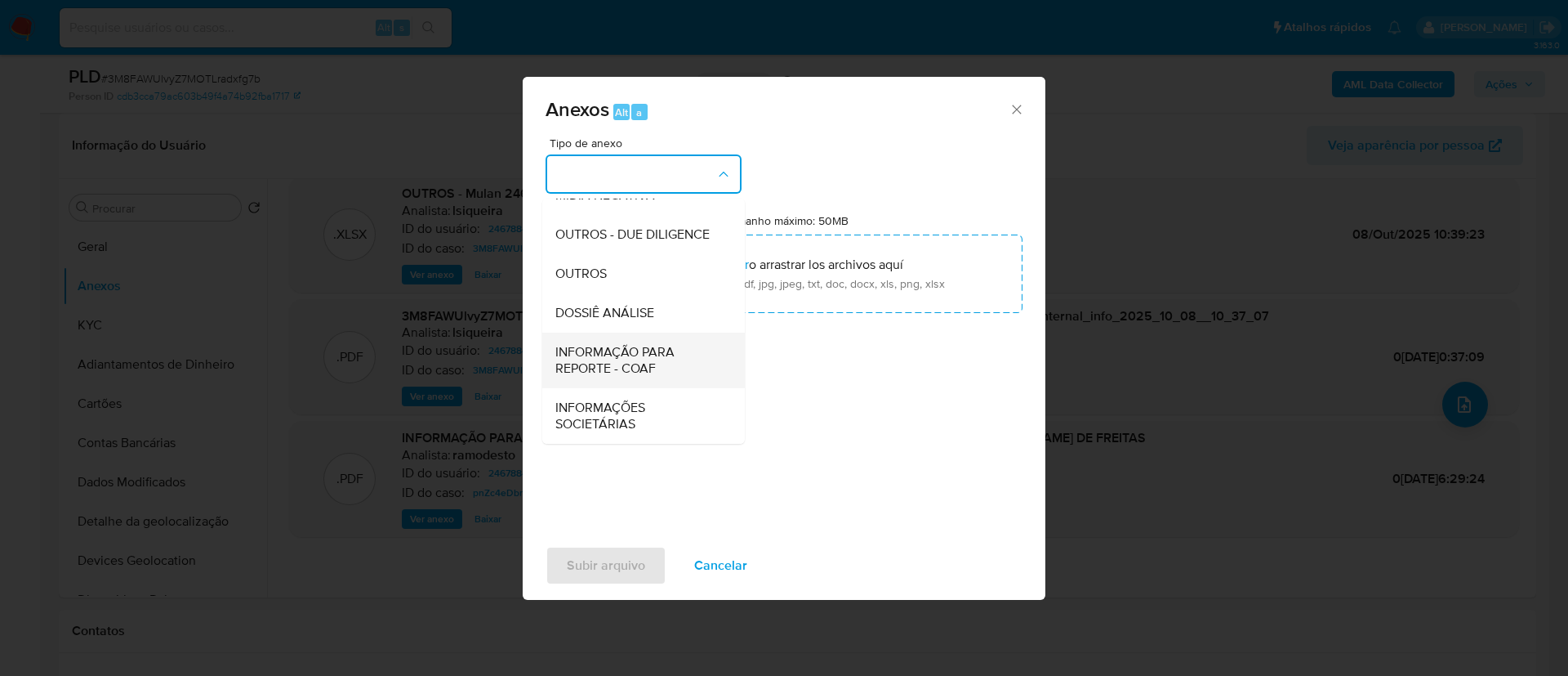
click at [640, 364] on span "INFORMAÇÃO PARA REPORTE - COAF" at bounding box center [638, 361] width 166 height 33
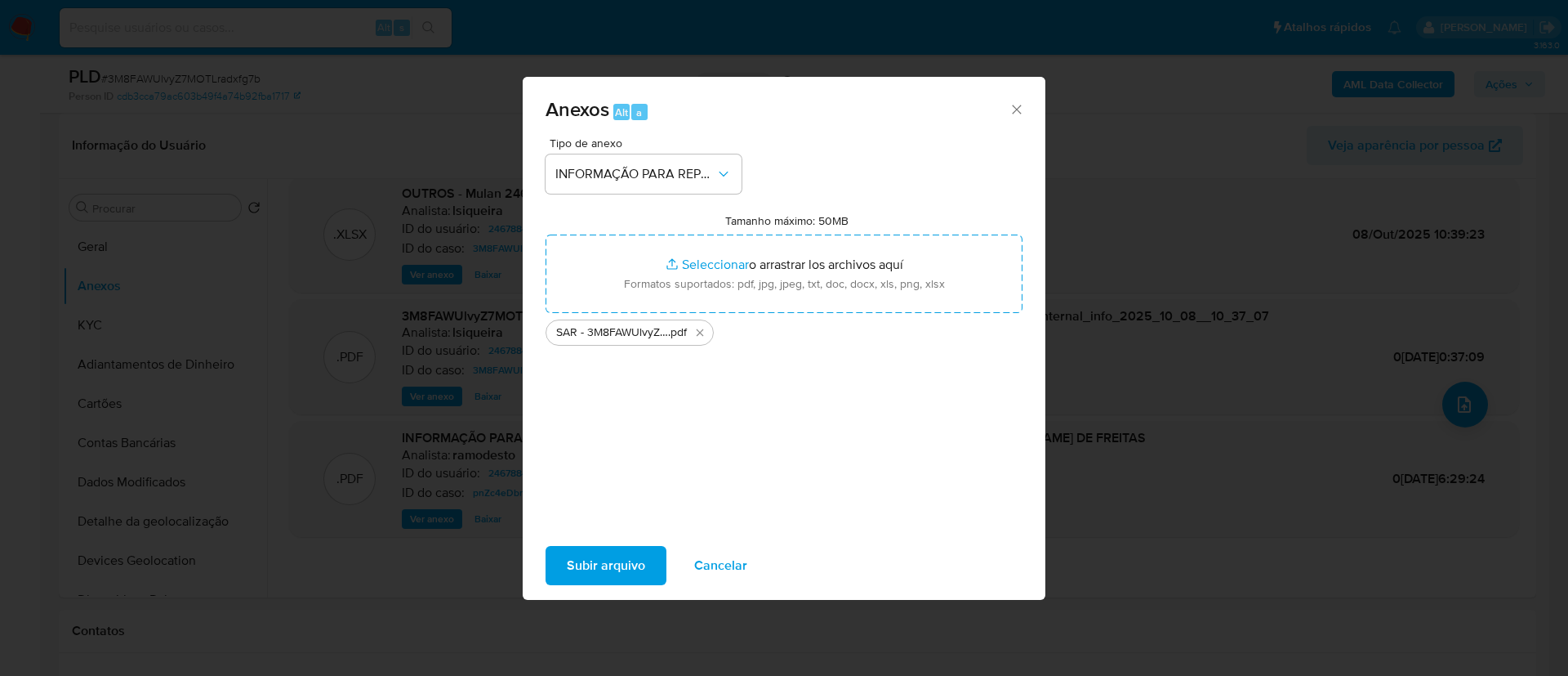
click at [625, 544] on div "Subir arquivo Cancelar" at bounding box center [784, 565] width 523 height 62
click at [624, 563] on span "Subir arquivo" at bounding box center [605, 565] width 78 height 36
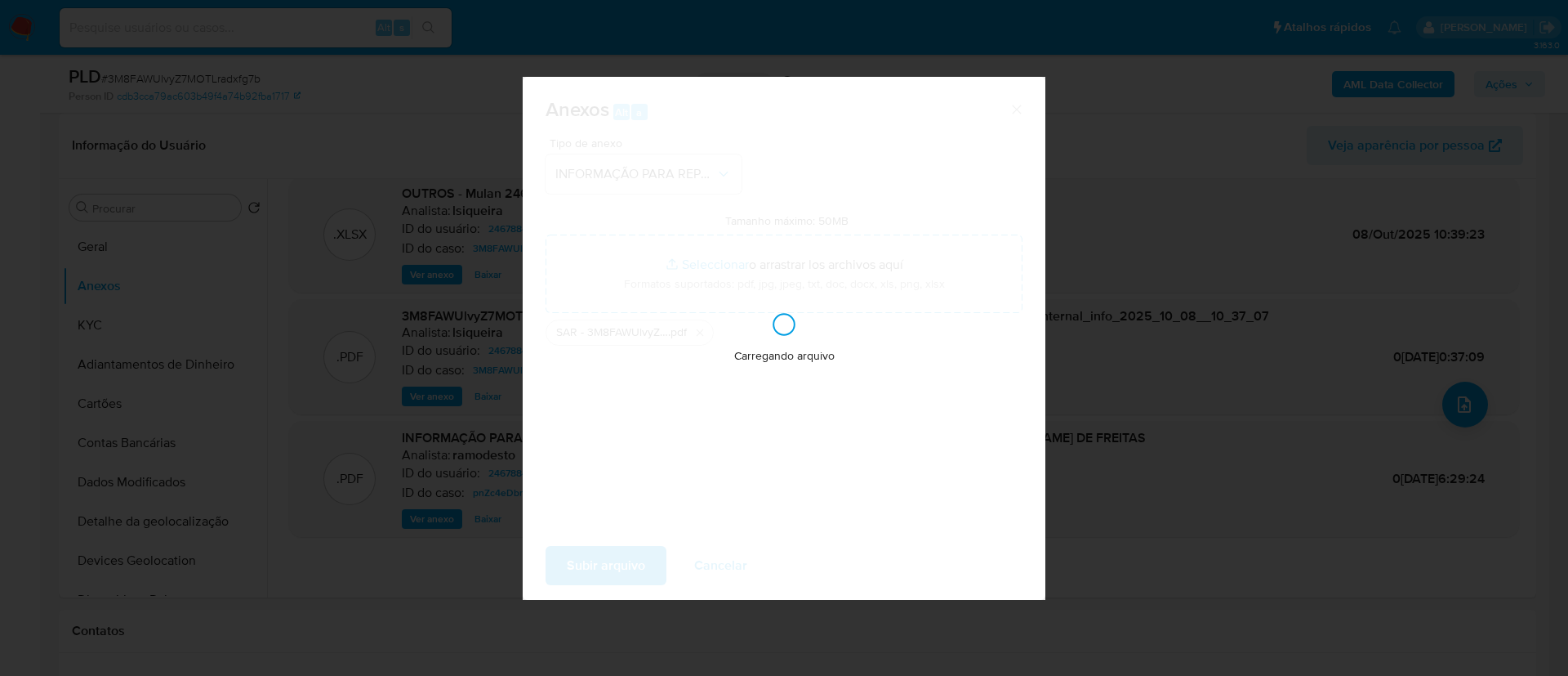
click at [840, 208] on div "Carregando arquivo" at bounding box center [784, 338] width 523 height 523
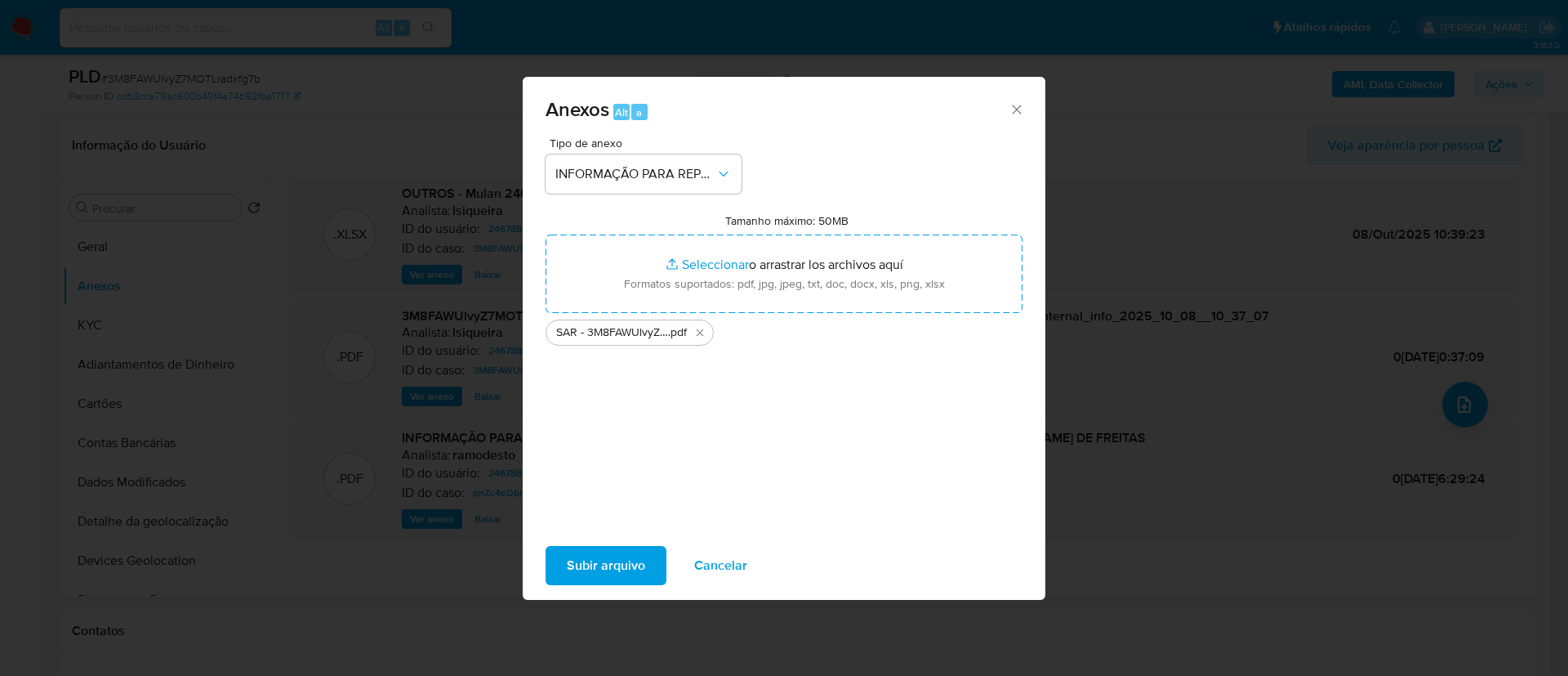
click at [625, 571] on span "Subir arquivo" at bounding box center [605, 565] width 78 height 36
click at [626, 560] on span "Subir arquivo" at bounding box center [605, 565] width 78 height 36
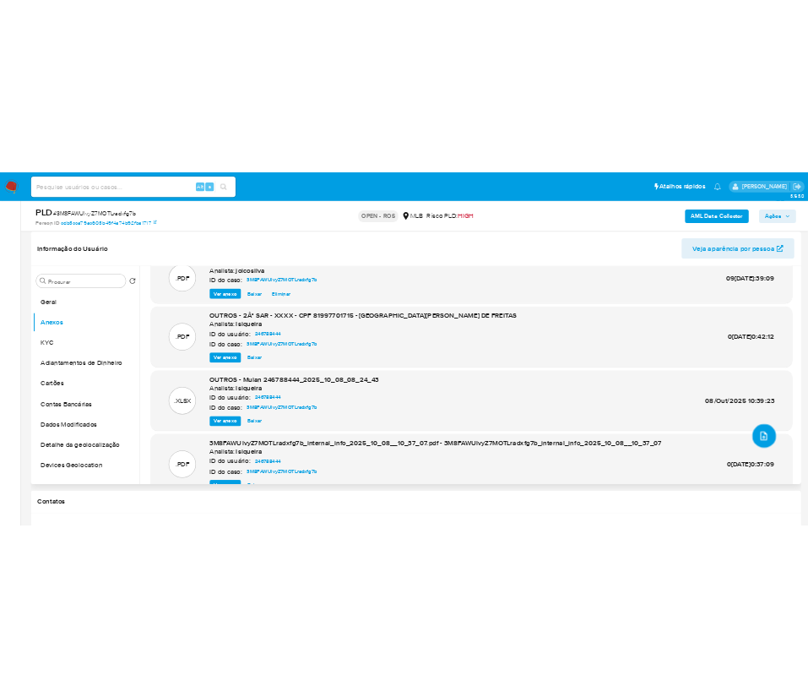
scroll to position [0, 0]
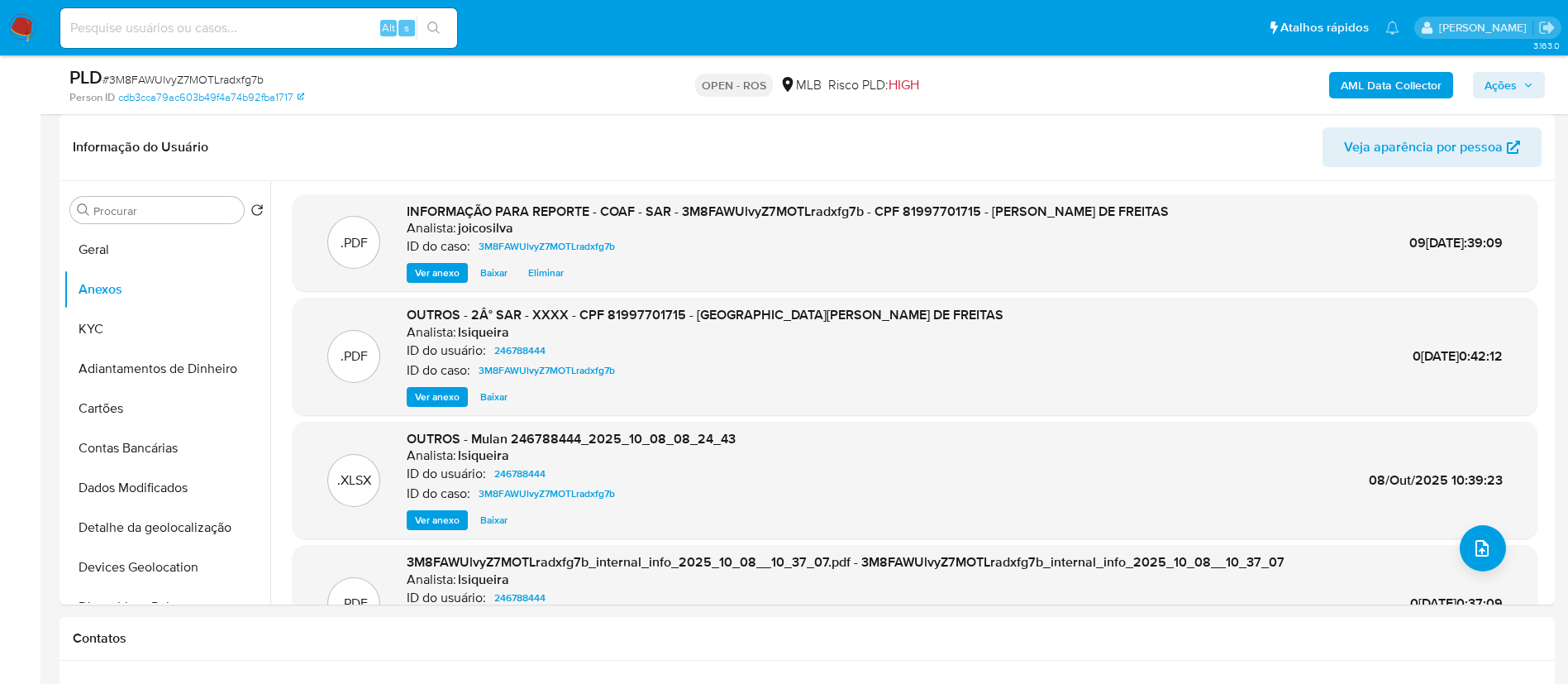
click at [1506, 79] on span "Ações" at bounding box center [1500, 84] width 32 height 26
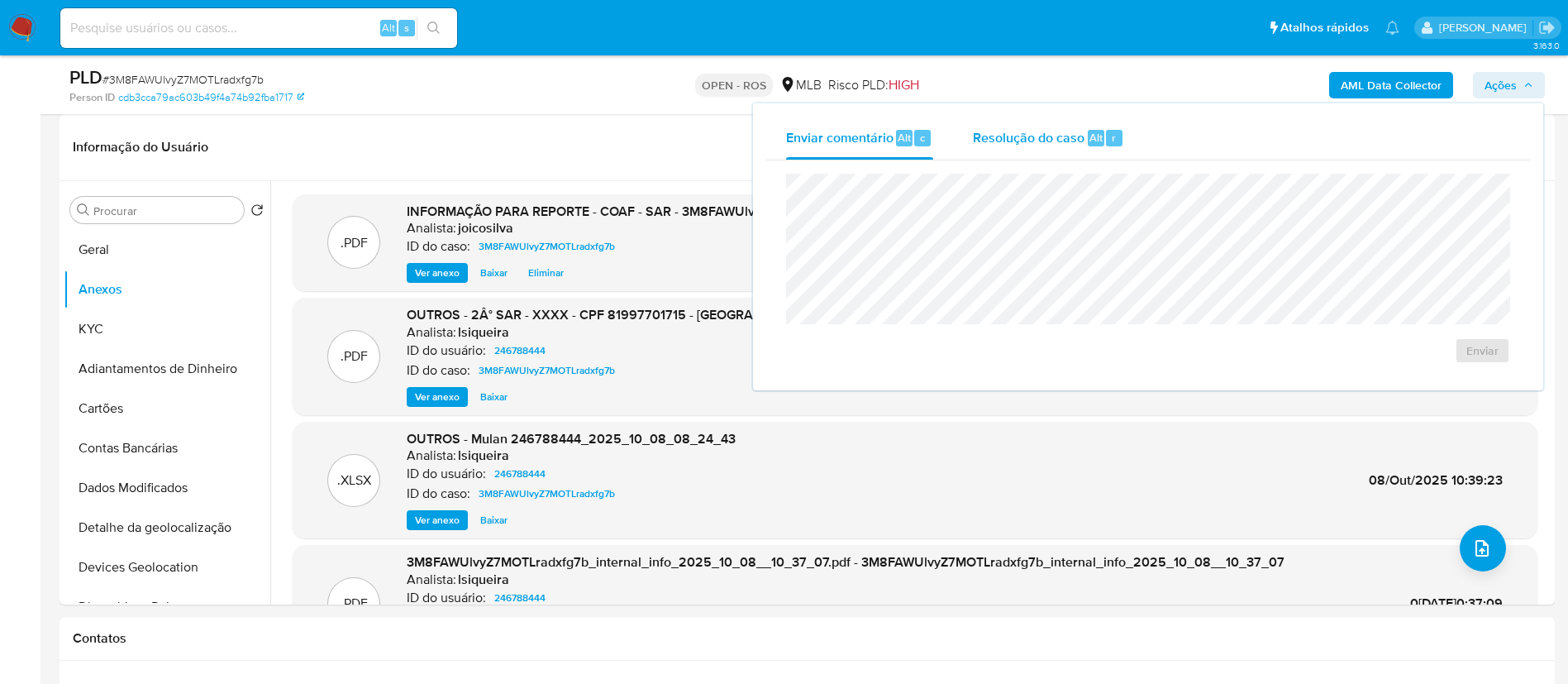
click at [1026, 141] on span "Resolução do caso" at bounding box center [1029, 136] width 112 height 19
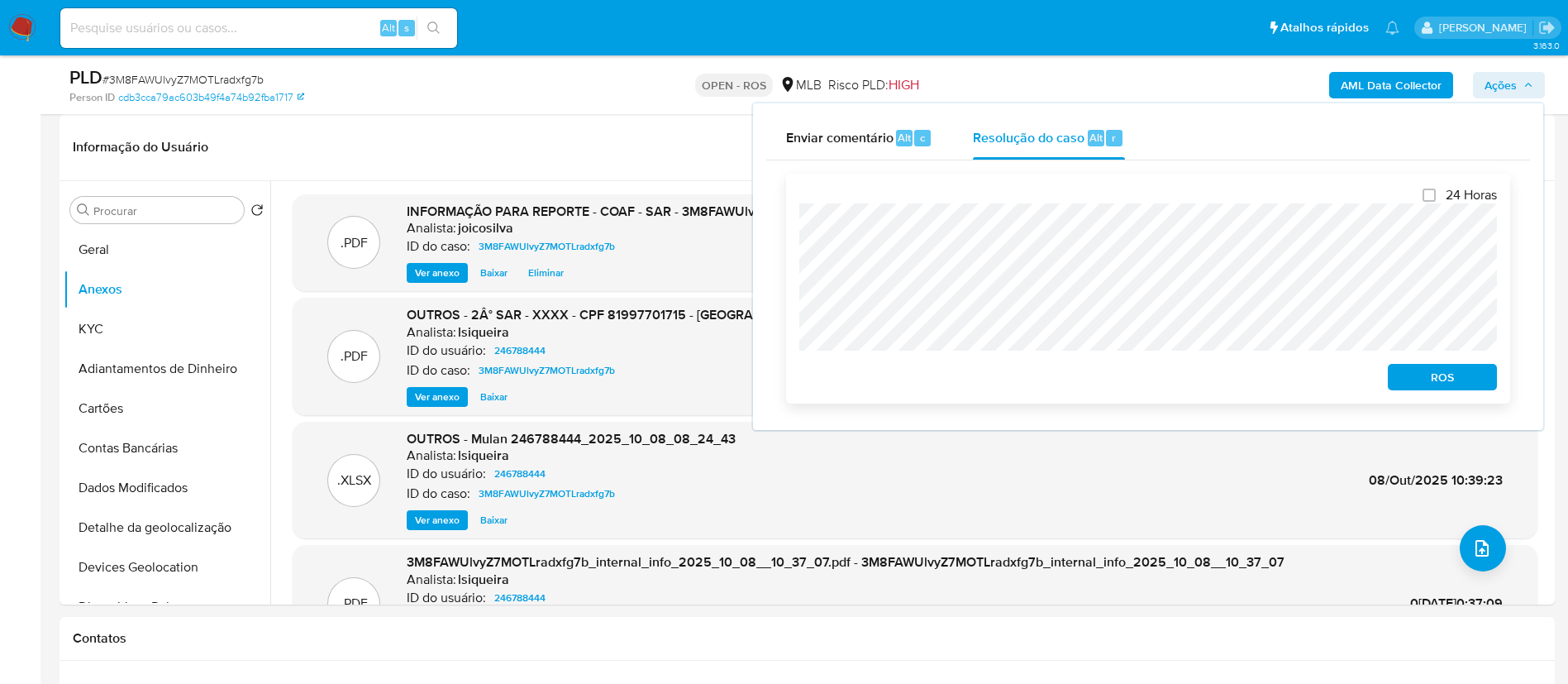
click at [1432, 381] on span "ROS" at bounding box center [1443, 377] width 86 height 23
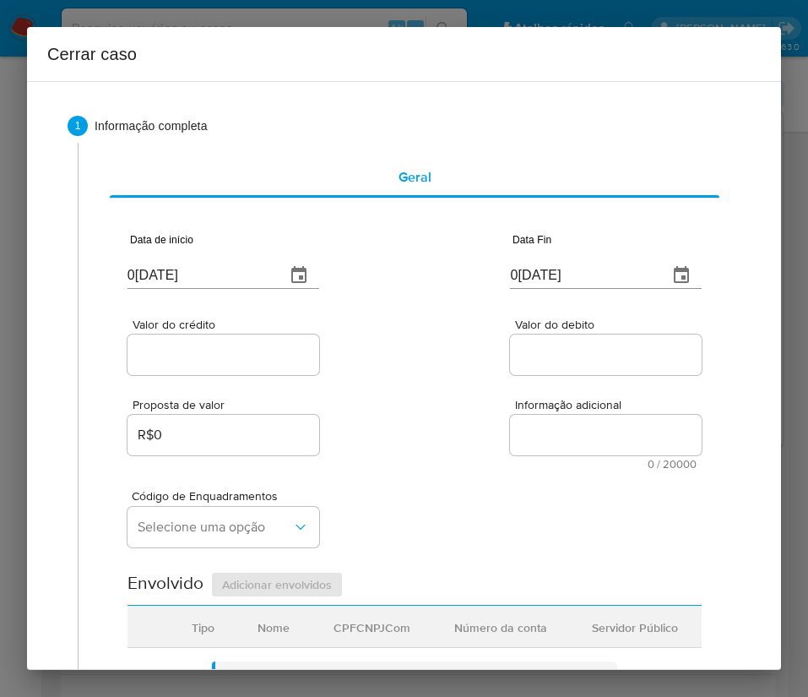
click at [174, 280] on input "[DATE]" at bounding box center [200, 275] width 144 height 27
paste input "1/08"
type input "[DATE]"
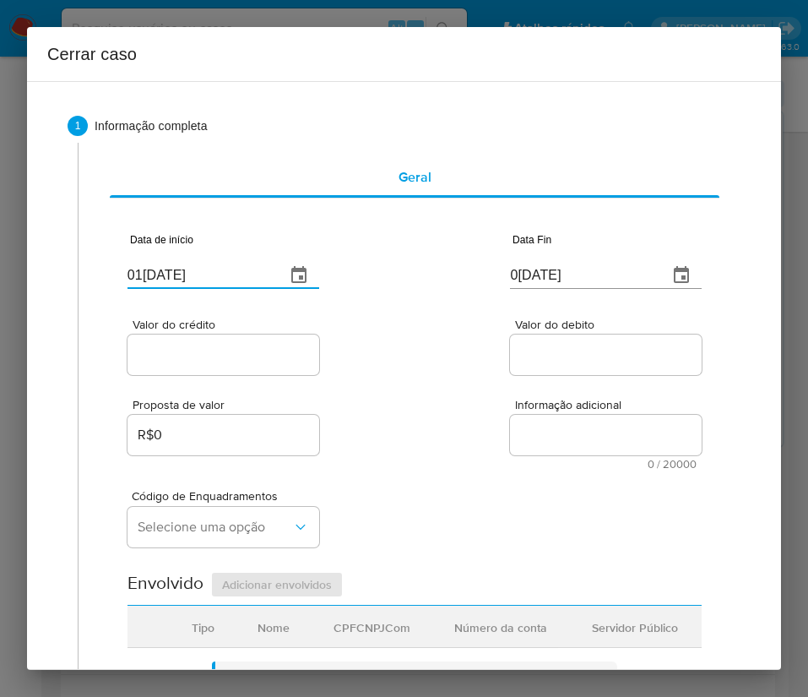
click at [414, 384] on div "Proposta de valor R$0 Informação adicional 0 / 20000 20000 caracteres restantes" at bounding box center [415, 423] width 574 height 91
click at [569, 271] on input "[DATE]" at bounding box center [582, 275] width 144 height 27
paste input "6"
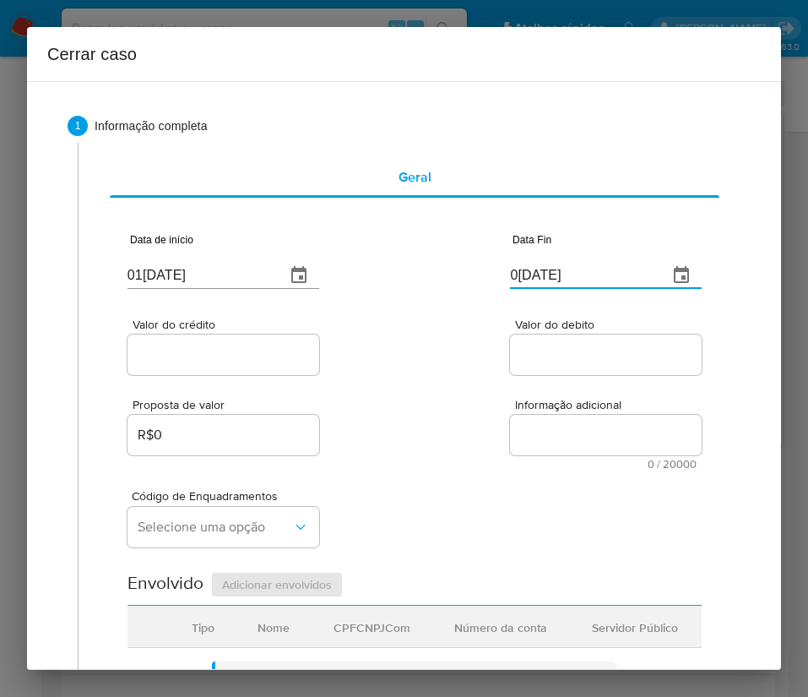
type input "[DATE]"
drag, startPoint x: 515, startPoint y: 399, endPoint x: 224, endPoint y: 366, distance: 293.3
click at [506, 396] on div "Proposta de valor R$0 Informação adicional 0 / 20000 20000 caracteres restantes" at bounding box center [415, 423] width 574 height 91
click at [222, 363] on input "Valor do crédito" at bounding box center [224, 355] width 192 height 22
click at [231, 353] on input "Valor do crédito" at bounding box center [224, 355] width 192 height 22
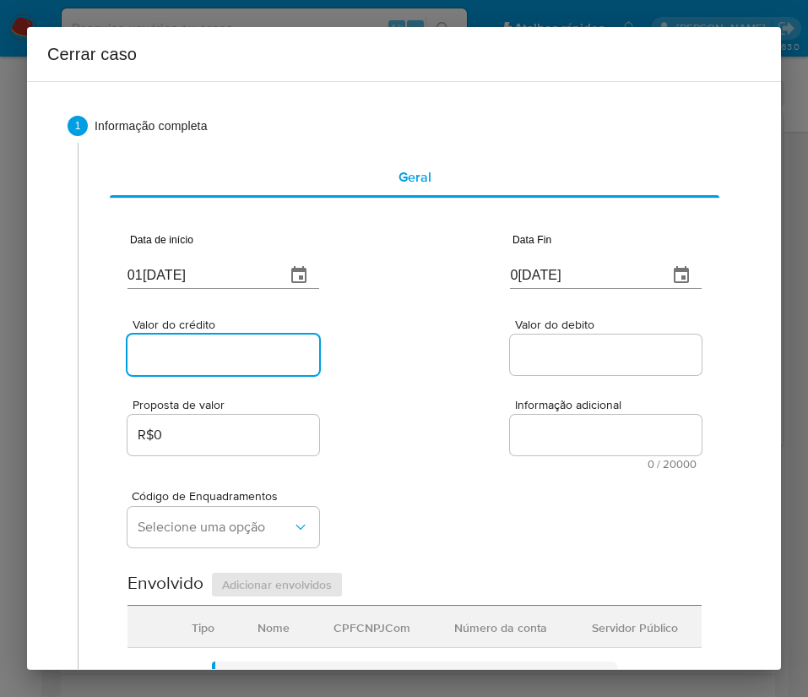
paste input "R$746.705"
type input "R$746.705"
click at [487, 366] on div "Valor do crédito R$746.705 Valor do debito" at bounding box center [415, 338] width 574 height 80
drag, startPoint x: 555, startPoint y: 354, endPoint x: 482, endPoint y: 459, distance: 128.0
click at [555, 354] on input "Valor do debito" at bounding box center [606, 355] width 192 height 22
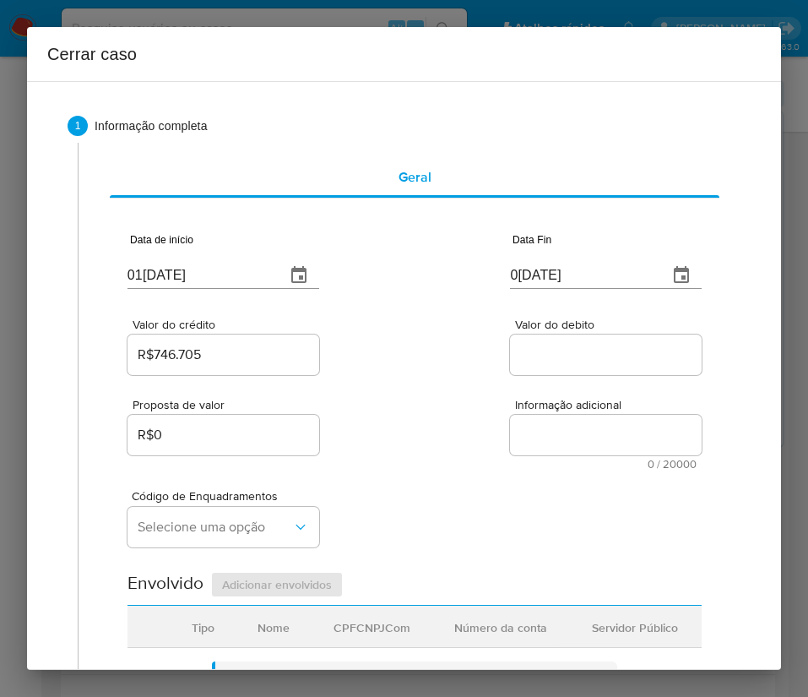
paste input "R$746.667"
type input "R$746.667"
click at [465, 465] on div "Proposta de valor R$0 Informação adicional 0 / 20000 20000 caracteres restantes" at bounding box center [415, 423] width 574 height 91
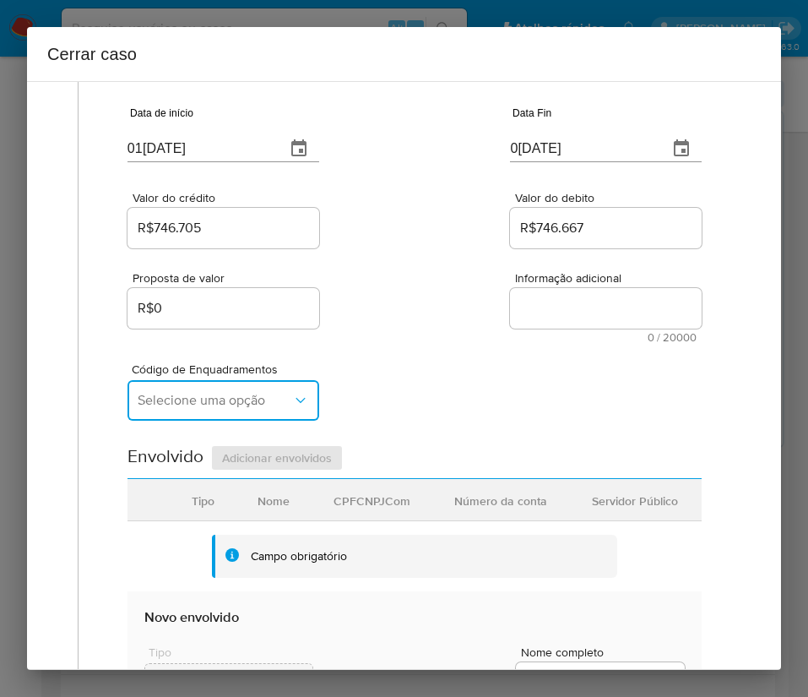
click at [205, 408] on span "Selecione uma opção" at bounding box center [215, 400] width 155 height 17
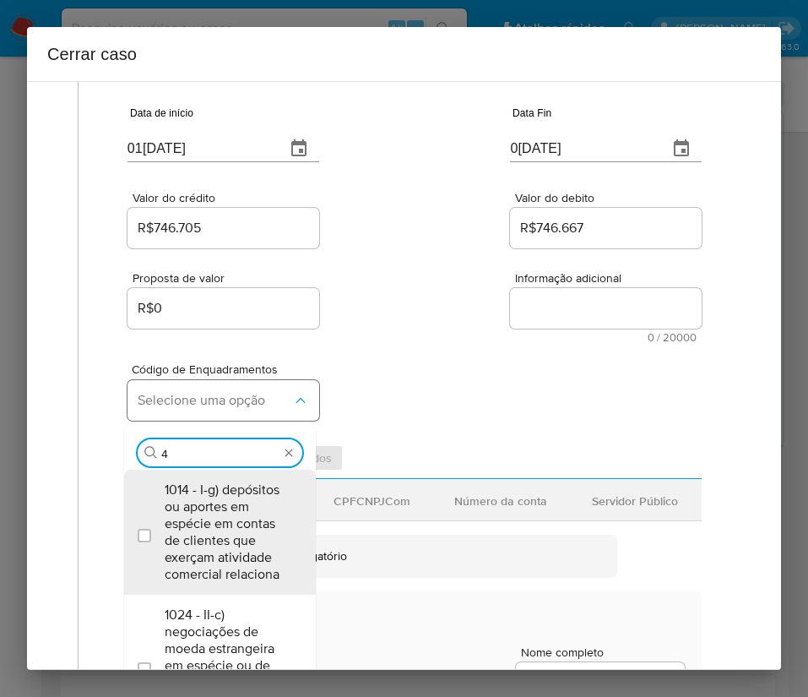
type input "45"
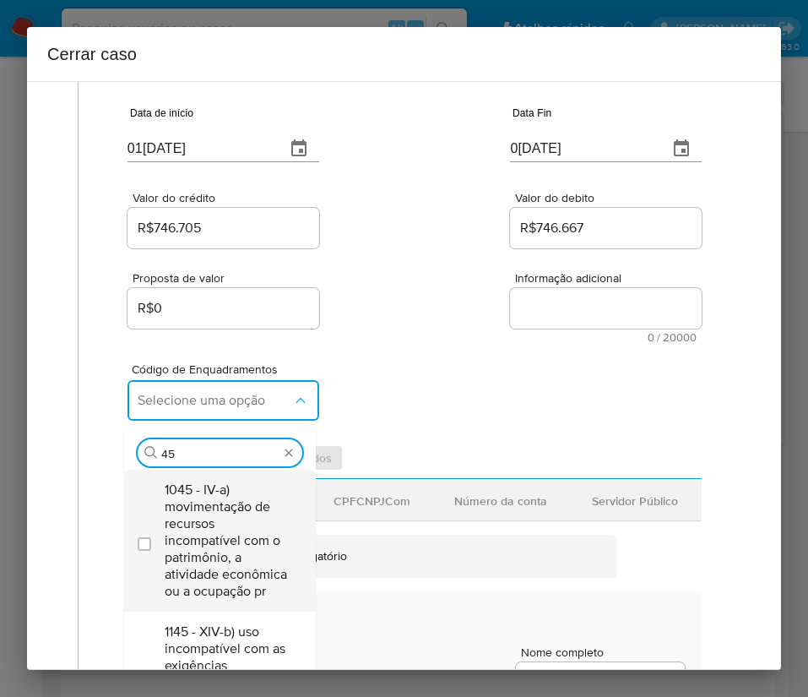
click at [198, 548] on span "1045 - IV-a) movimentação de recursos incompatível com o patrimônio, a atividad…" at bounding box center [229, 541] width 128 height 118
checkbox input "true"
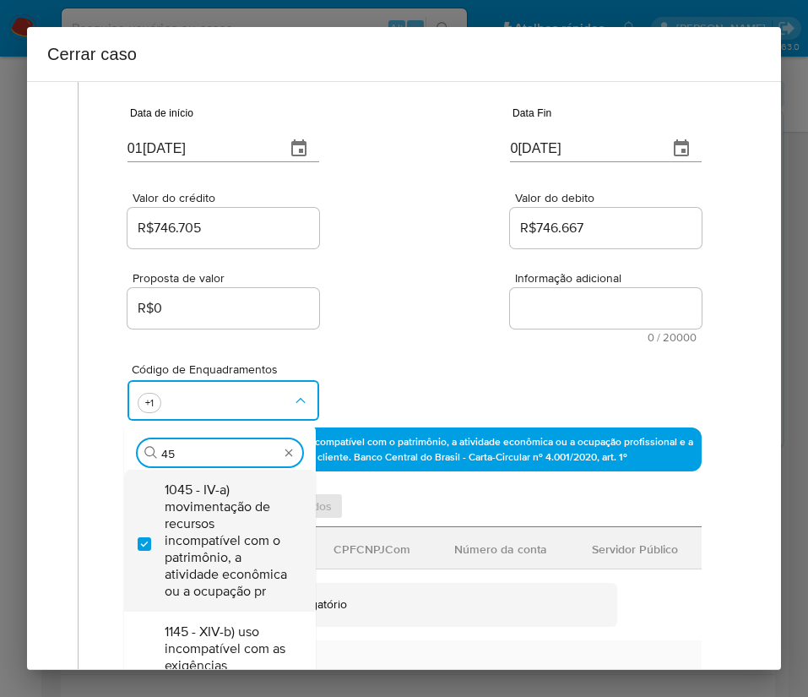
type input "4"
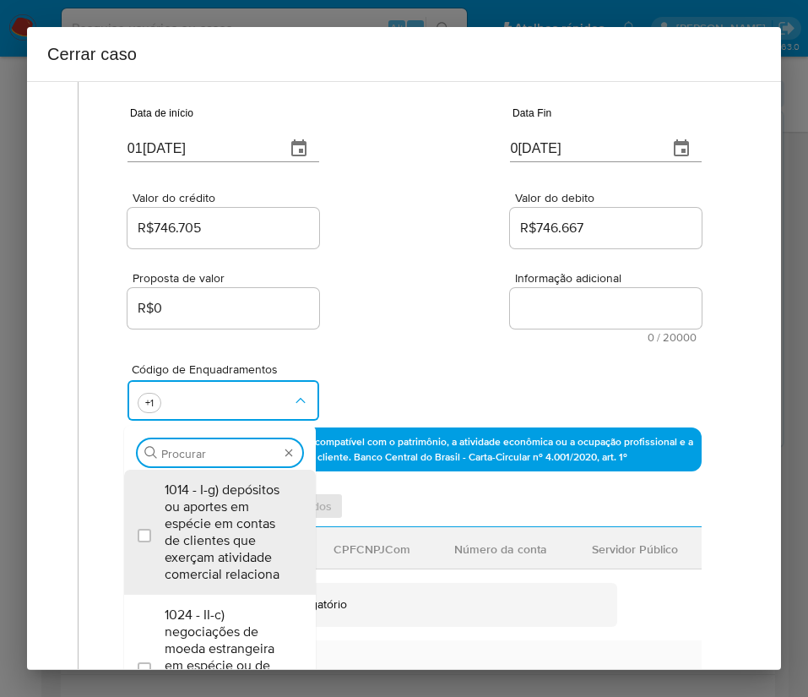
scroll to position [0, 0]
type input "74"
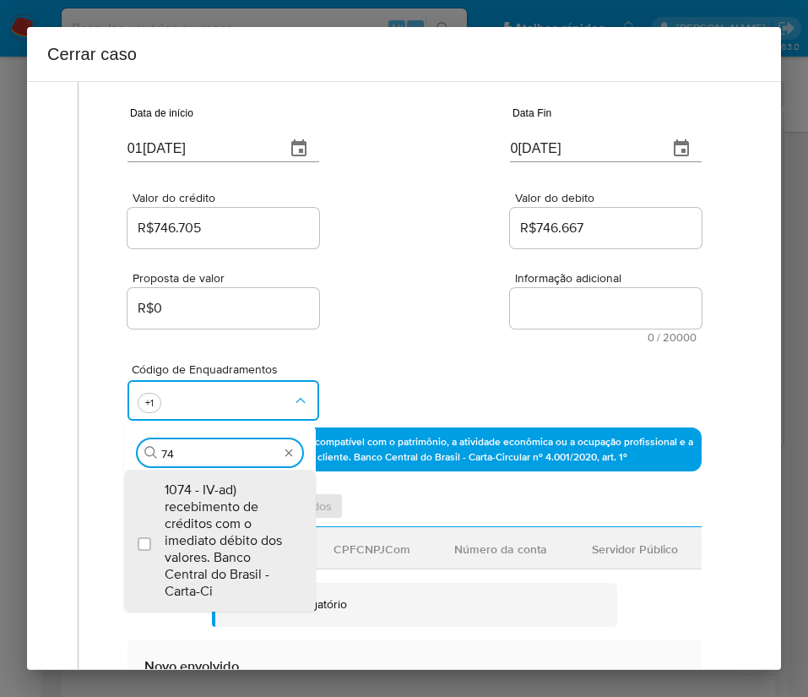
click at [203, 512] on span "1074 - IV-ad) recebimento de créditos com o imediato débito dos valores. Banco …" at bounding box center [229, 541] width 128 height 118
checkbox input "true"
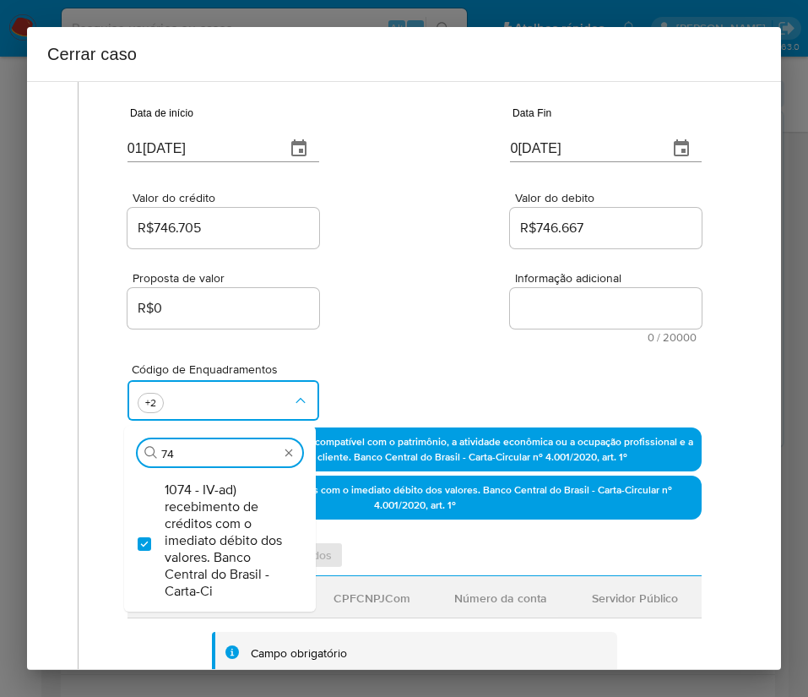
type input "7"
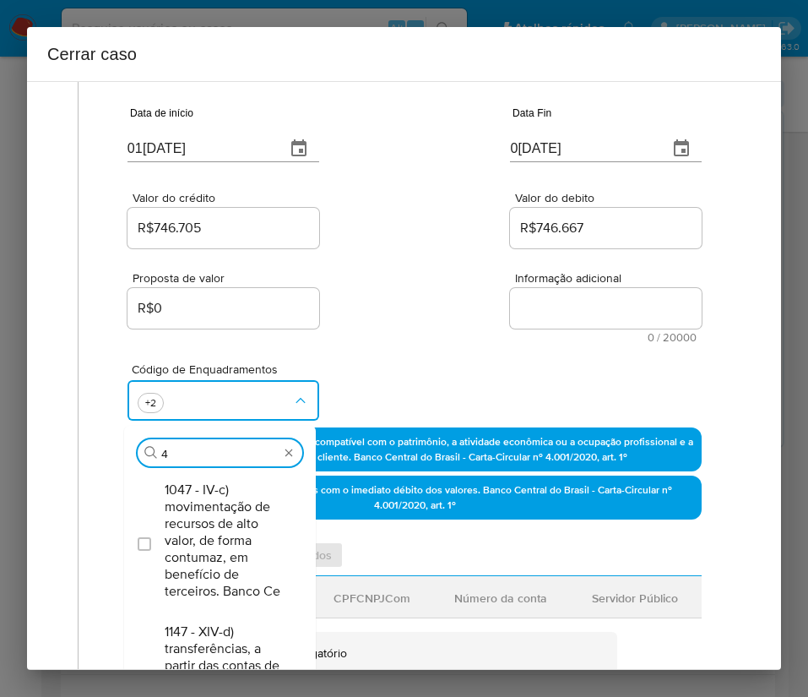
type input "47"
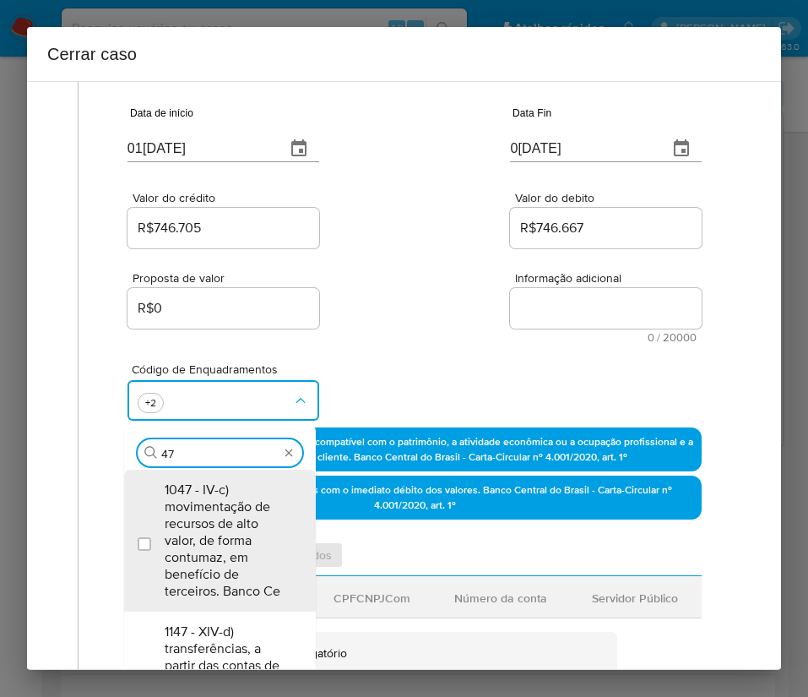
click at [203, 512] on span "1047 - IV-c) movimentação de recursos de alto valor, de forma contumaz, em bene…" at bounding box center [229, 541] width 128 height 118
checkbox input "true"
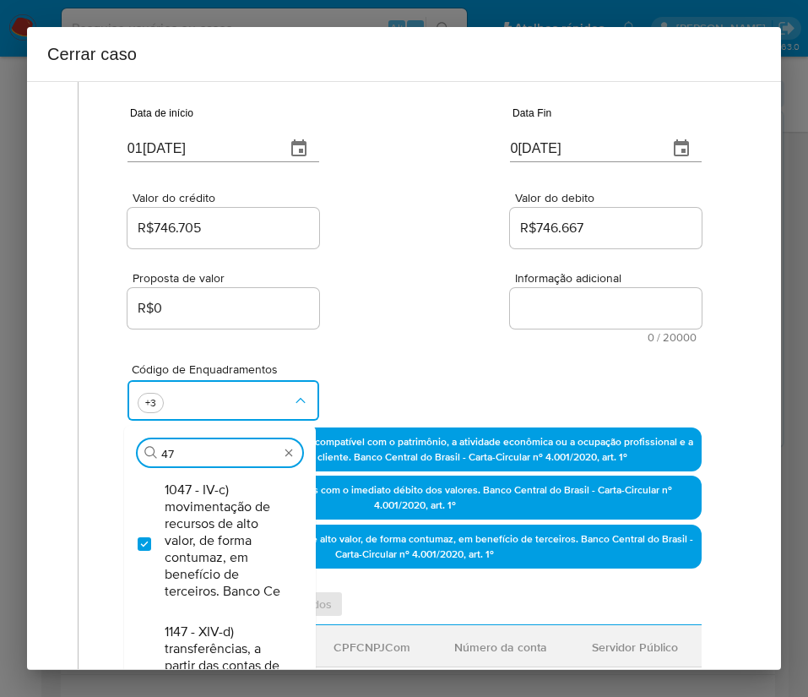
type input "4"
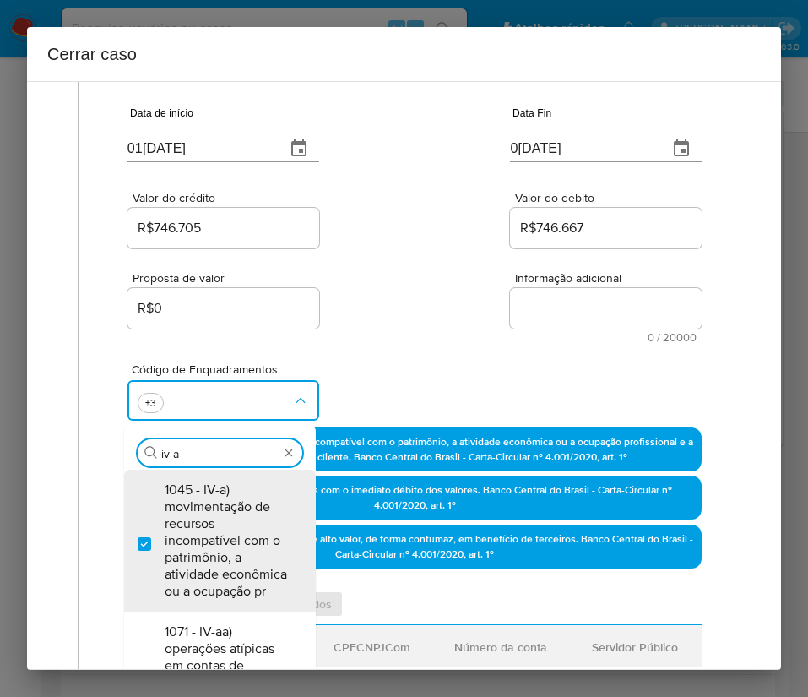
type input "iv-ae"
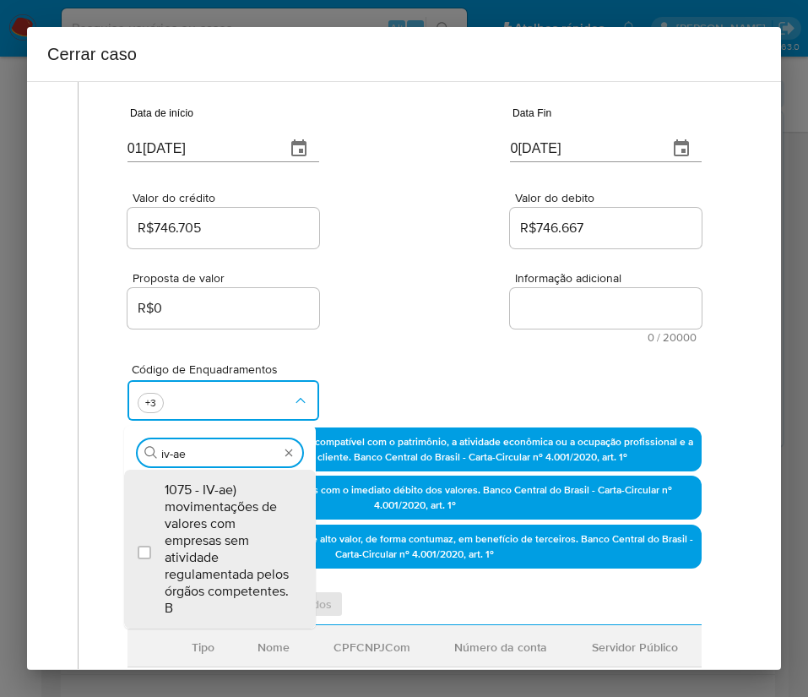
click at [203, 512] on span "1075 - IV-ae) movimentações de valores com empresas sem atividade regulamentada…" at bounding box center [229, 549] width 128 height 135
checkbox input "true"
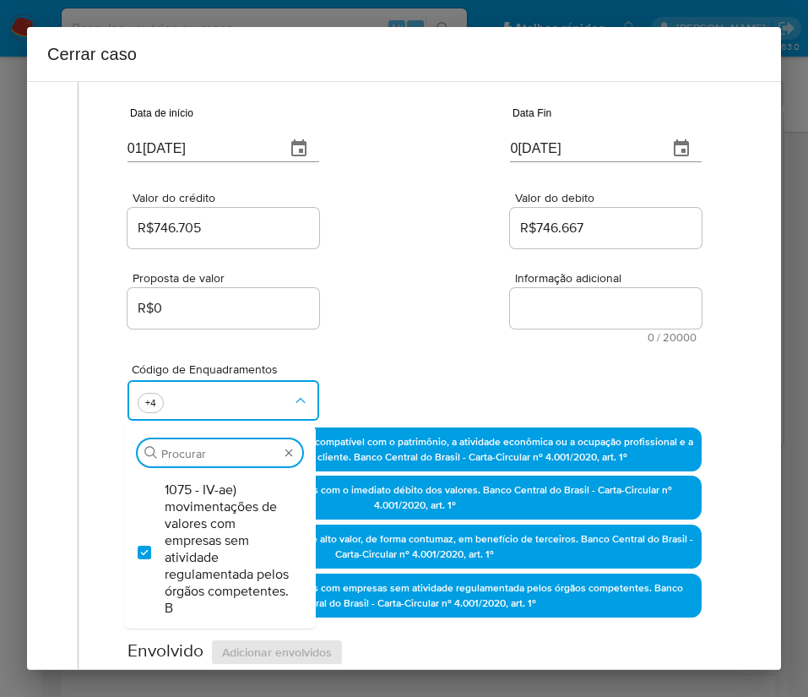
click at [389, 313] on div "Proposta de valor R$0 Informação adicional 0 / 20000 20000 caracteres restantes" at bounding box center [415, 297] width 574 height 91
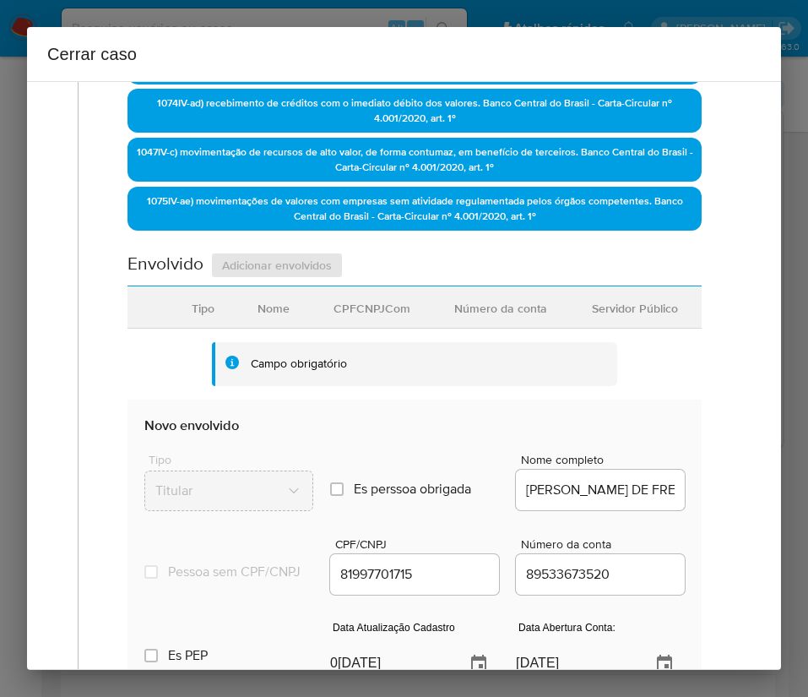
scroll to position [760, 0]
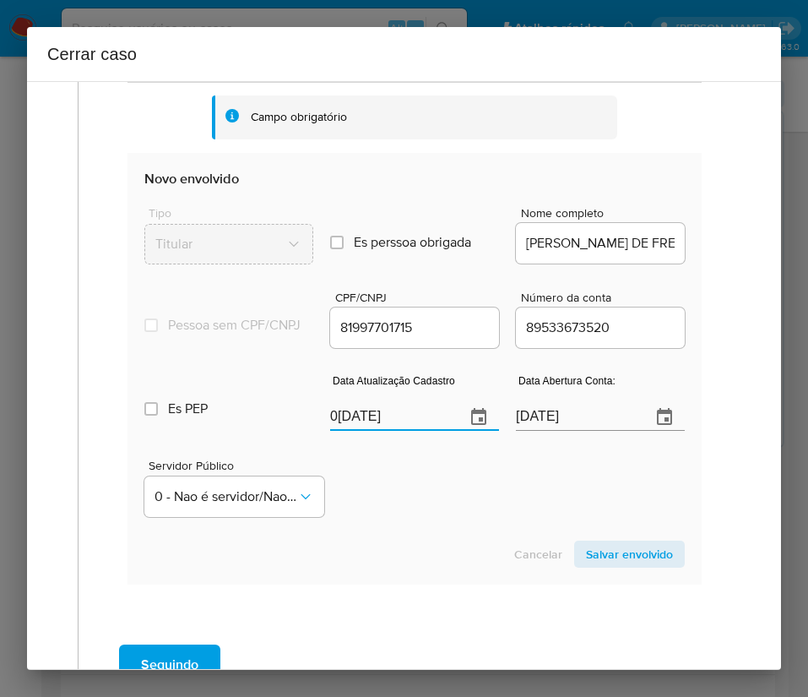
click at [378, 427] on input "[DATE]" at bounding box center [391, 417] width 122 height 27
paste input "24/04"
type input "24/04/2025"
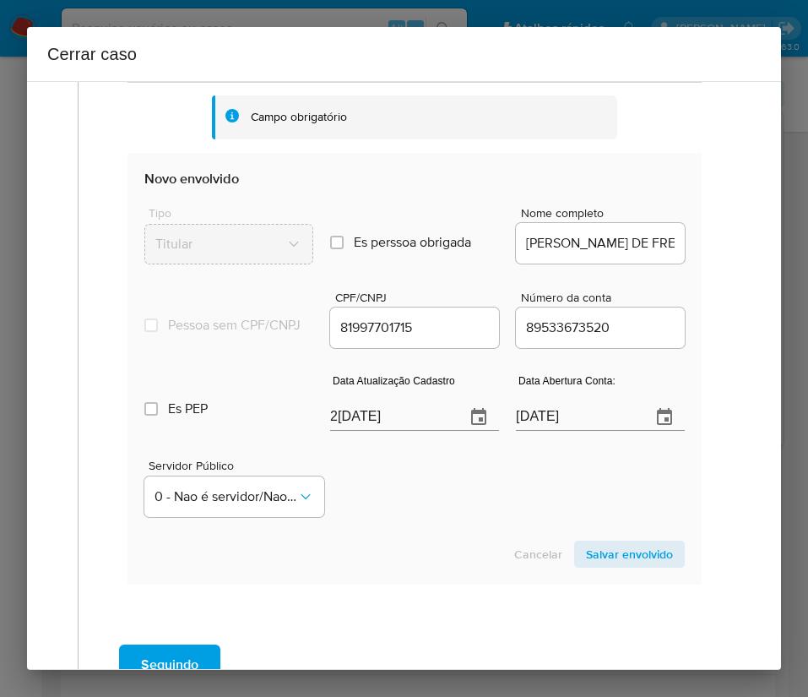
click at [378, 506] on div "Servidor Público 0 - Nao é servidor/Nao possui informacao" at bounding box center [414, 481] width 541 height 84
click at [525, 427] on input "24/04/2023" at bounding box center [577, 417] width 122 height 27
click at [428, 507] on div "Servidor Público 0 - Nao é servidor/Nao possui informacao" at bounding box center [414, 481] width 541 height 84
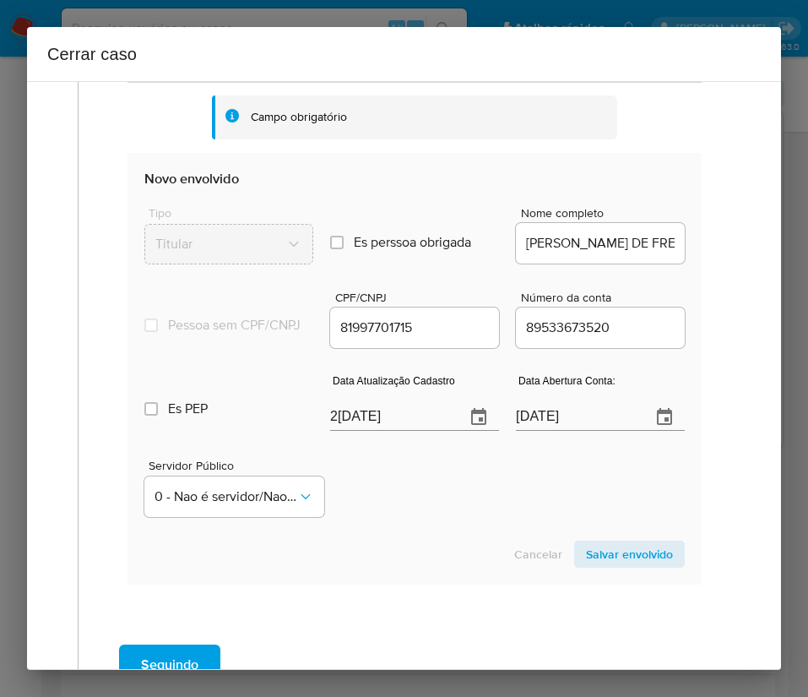
scroll to position [890, 0]
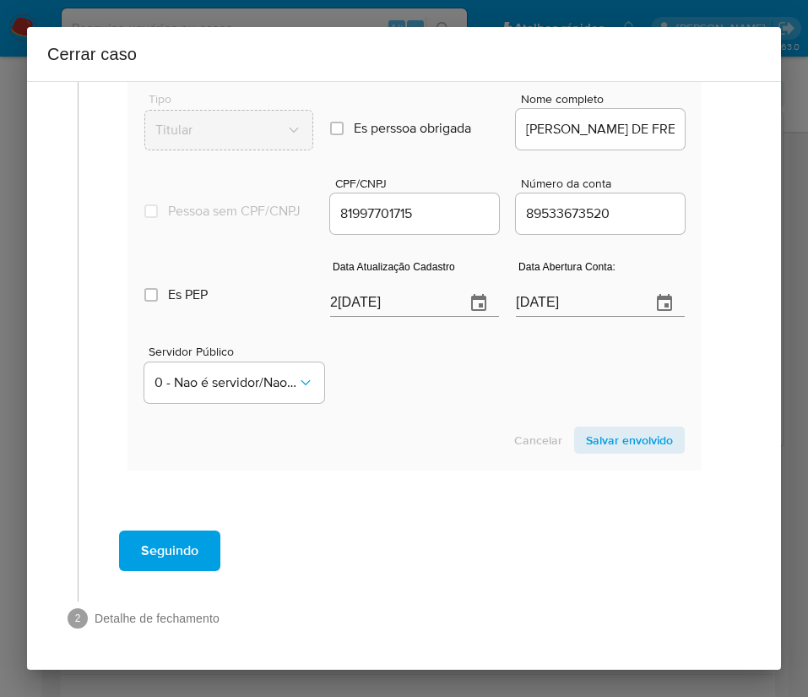
click at [600, 428] on span "Salvar envolvido" at bounding box center [629, 440] width 87 height 24
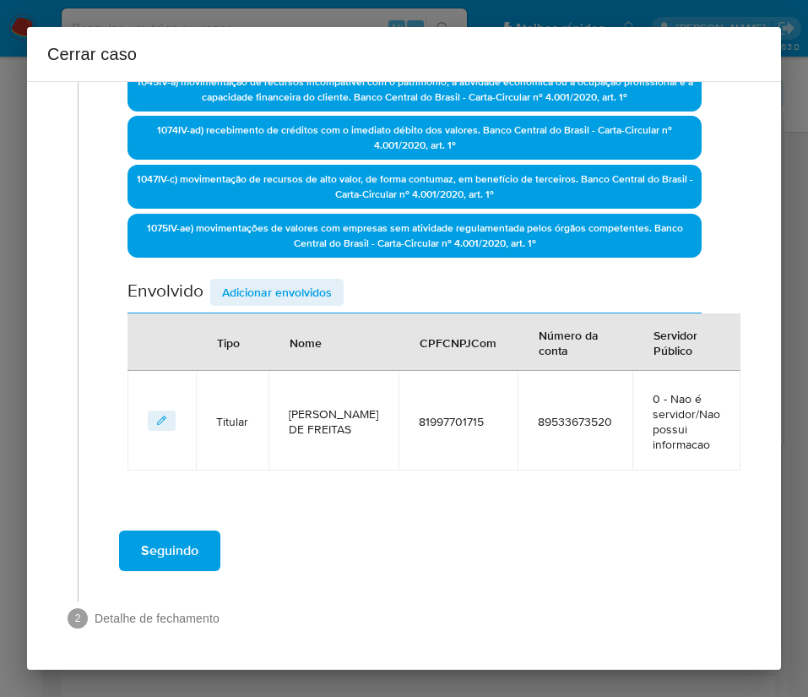
click at [277, 280] on span "Adicionar envolvidos" at bounding box center [277, 292] width 110 height 24
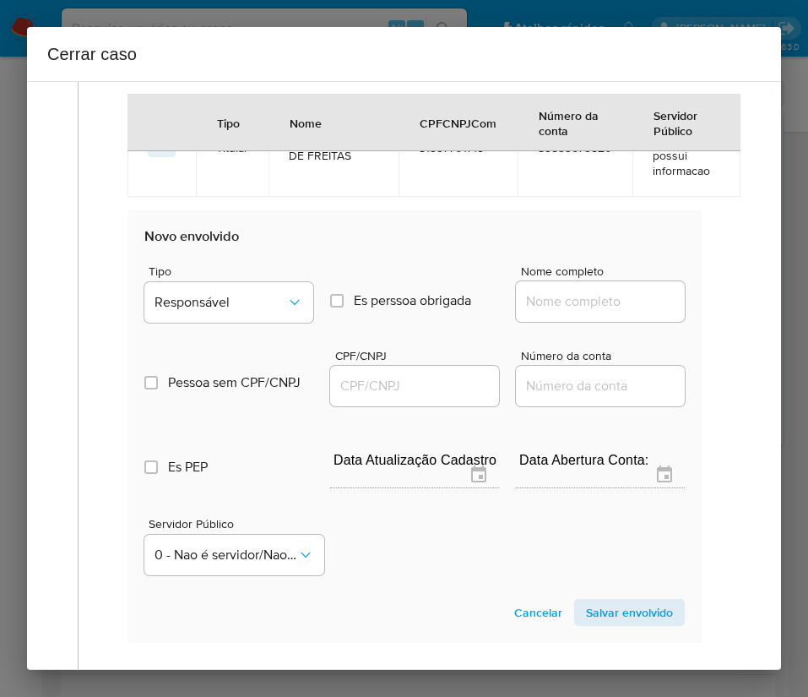
scroll to position [821, 0]
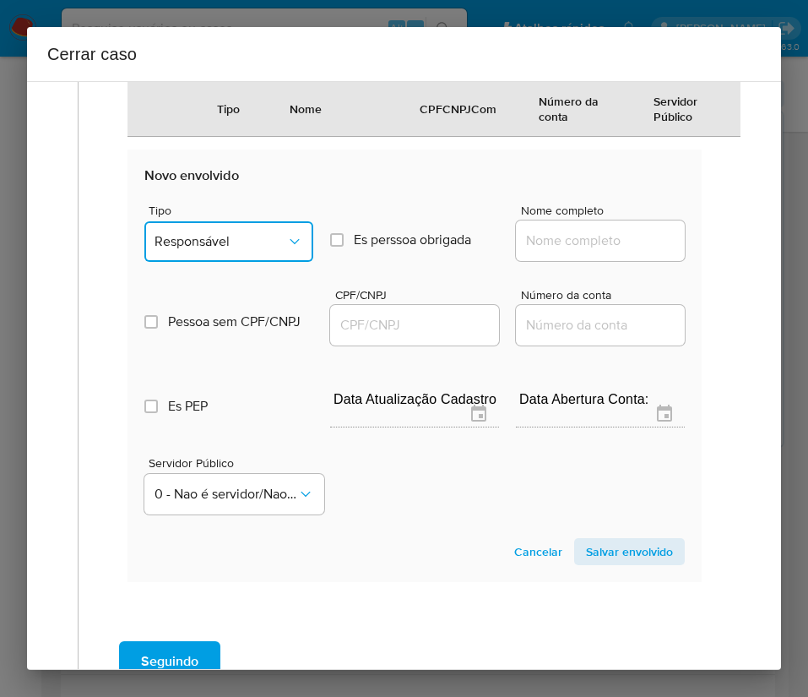
click at [199, 244] on span "Responsável" at bounding box center [221, 241] width 132 height 17
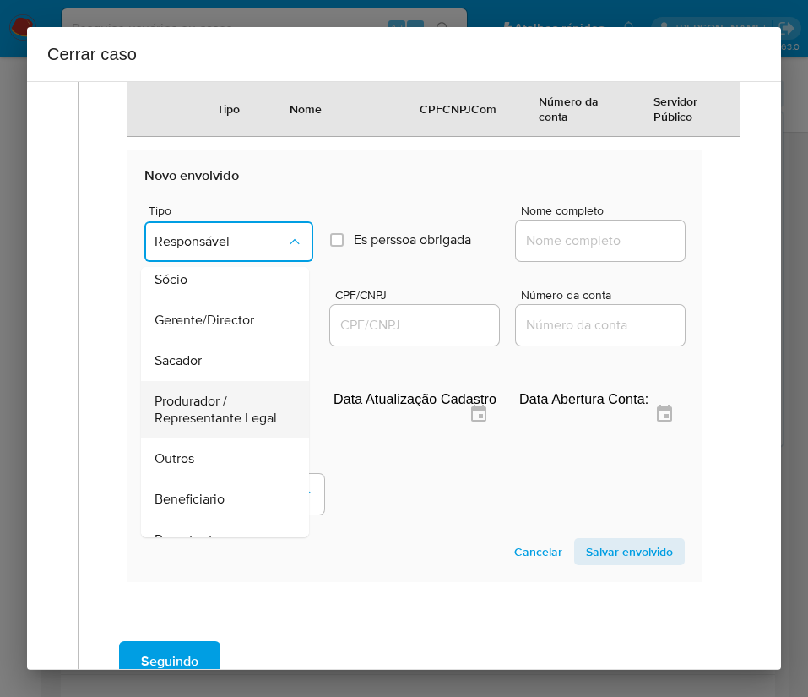
scroll to position [127, 0]
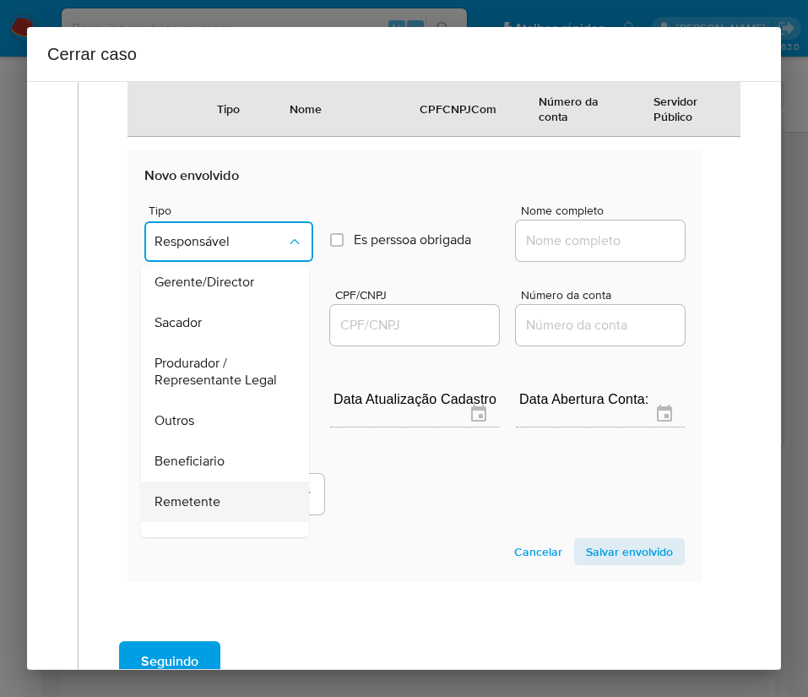
click at [202, 510] on span "Remetente" at bounding box center [188, 501] width 66 height 17
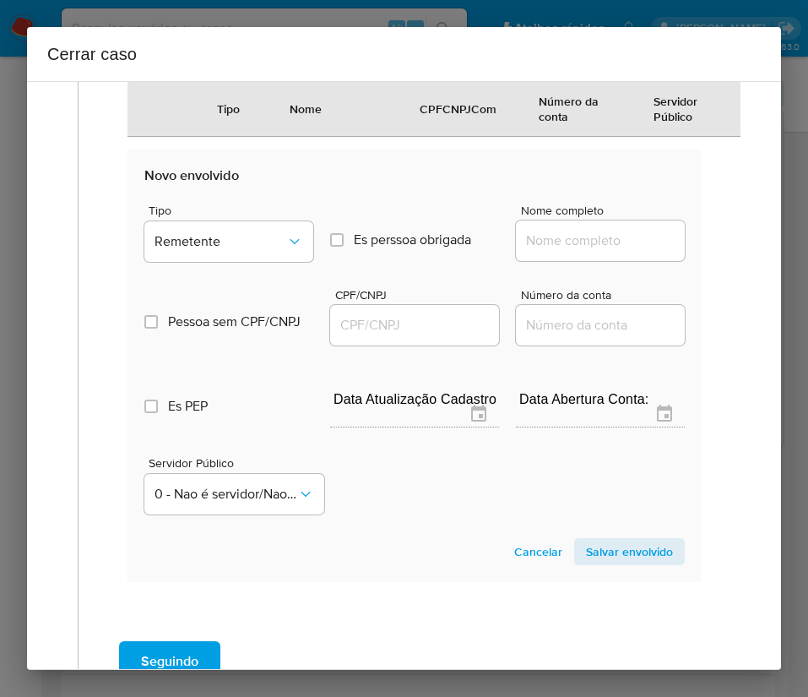
click at [580, 228] on div at bounding box center [600, 240] width 169 height 41
click at [575, 237] on input "Nome completo" at bounding box center [600, 241] width 169 height 22
paste input "Ivf Veiculos Ltda, 41666750000184"
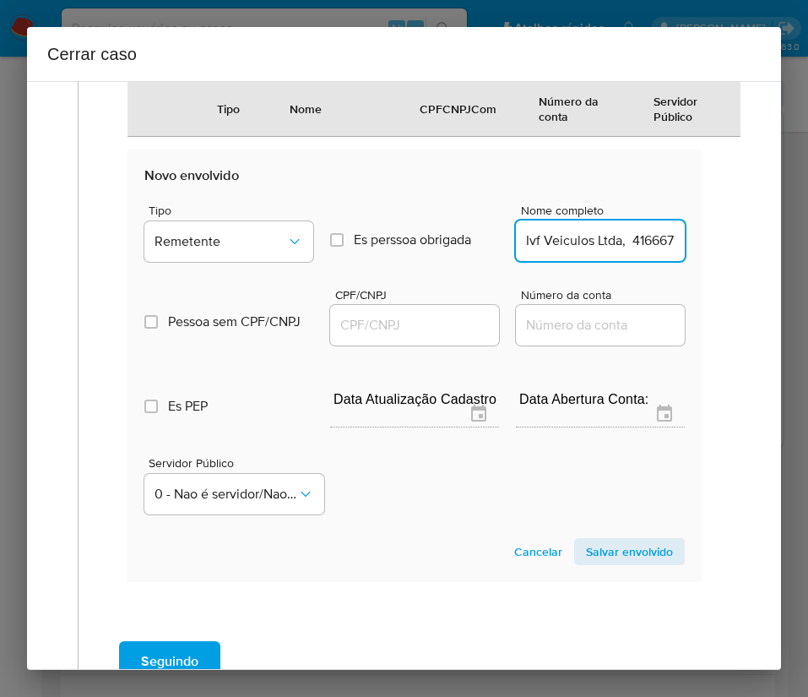
scroll to position [0, 65]
drag, startPoint x: 541, startPoint y: 240, endPoint x: 759, endPoint y: 235, distance: 217.2
click at [759, 235] on div "1 Informação completa Geral Data de início 01/08/2025 Data Fin 06/10/2025 Valor…" at bounding box center [404, 375] width 754 height 589
type input "Ivf Veiculos Ltda"
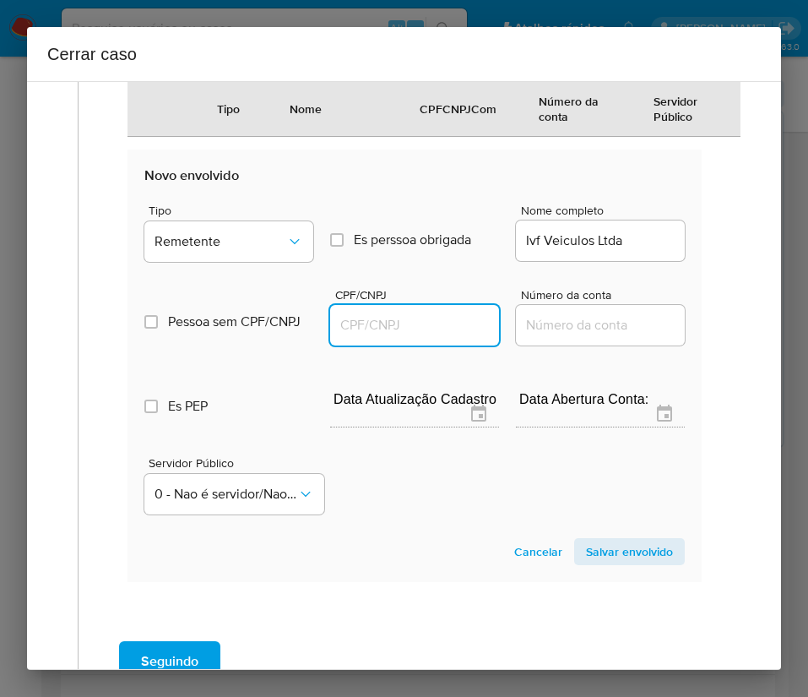
click at [340, 335] on input "CPF/CNPJ" at bounding box center [414, 325] width 169 height 22
click at [353, 321] on input "CPF/CNPJ" at bounding box center [414, 325] width 169 height 22
paste input "41666750000184"
type input "41666750000184"
click at [590, 550] on span "Salvar envolvido" at bounding box center [629, 552] width 87 height 24
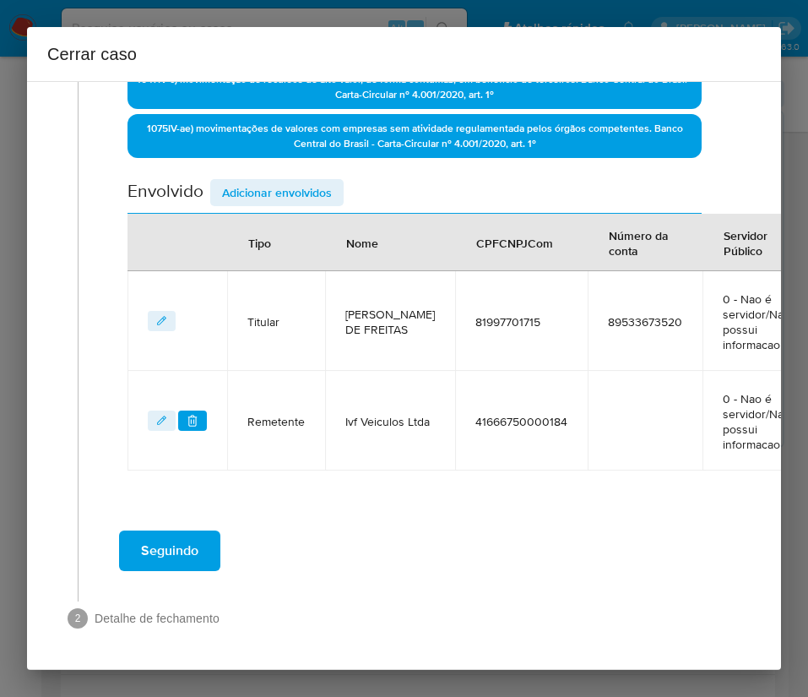
scroll to position [606, 0]
click at [306, 181] on span "Adicionar envolvidos" at bounding box center [277, 193] width 110 height 24
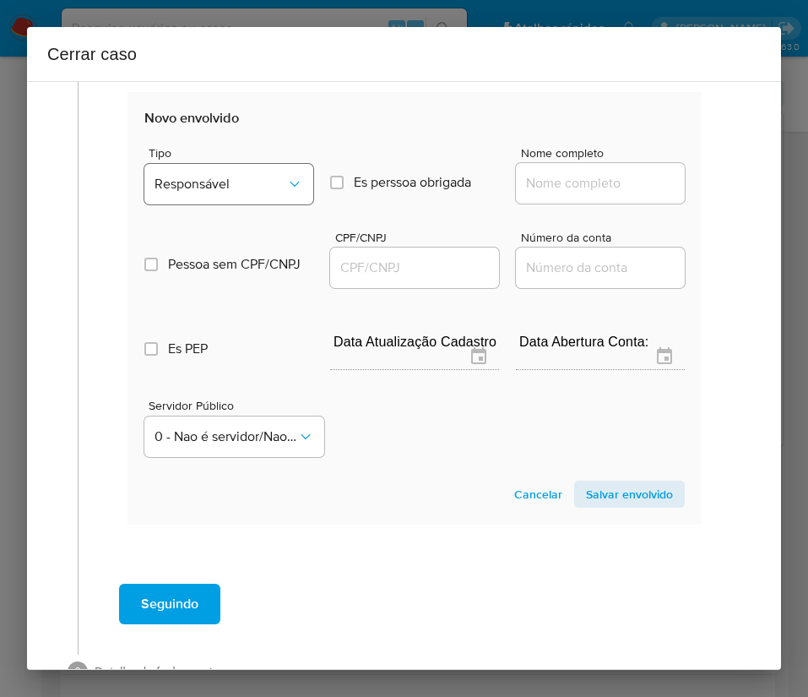
scroll to position [1051, 0]
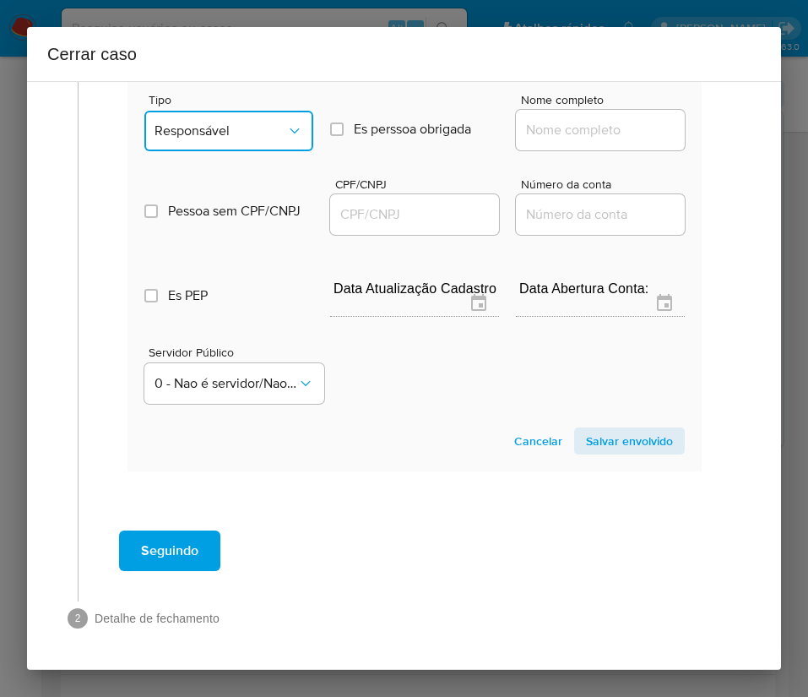
click at [254, 111] on button "Responsável" at bounding box center [228, 131] width 169 height 41
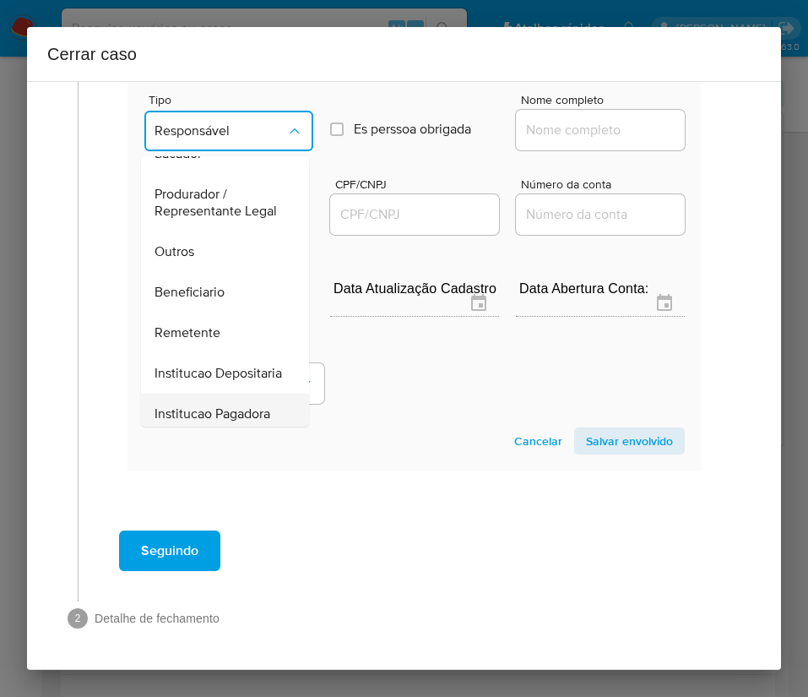
scroll to position [301, 0]
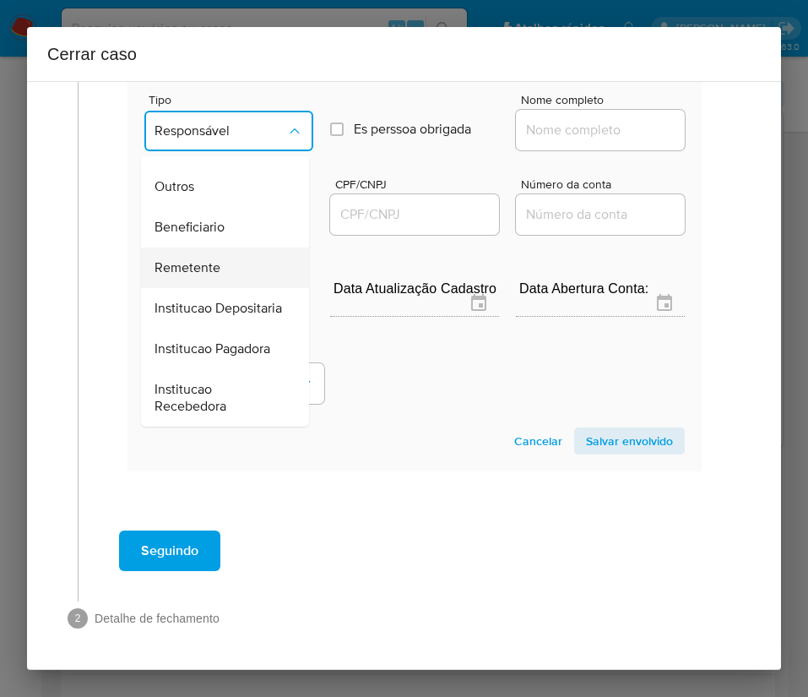
click at [220, 248] on div "Remetente" at bounding box center [220, 268] width 131 height 41
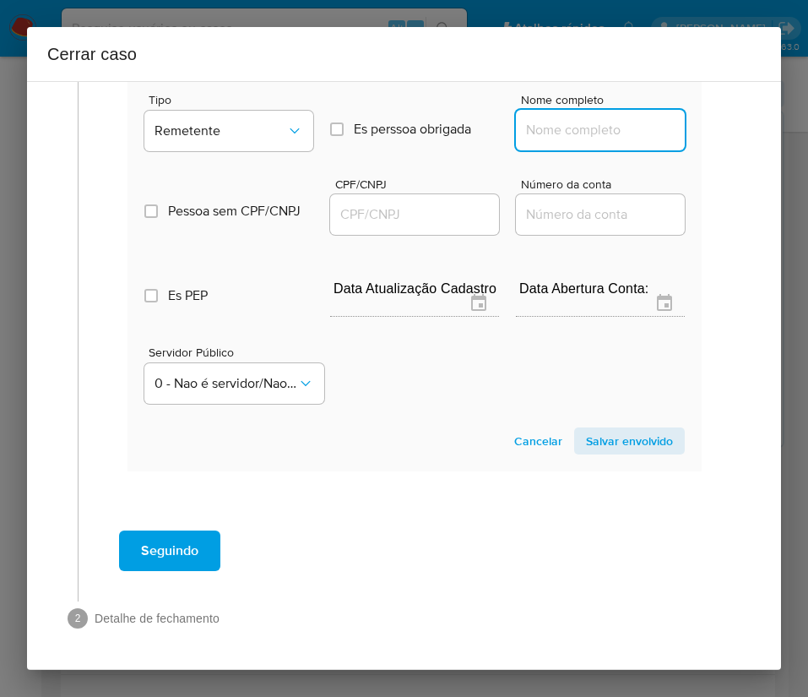
click at [570, 119] on input "Nome completo" at bounding box center [600, 130] width 169 height 22
paste input "Levelup Capital Jogos Eletrãnicos Ltda, 60875532000102"
drag, startPoint x: 536, startPoint y: 116, endPoint x: 729, endPoint y: 114, distance: 192.6
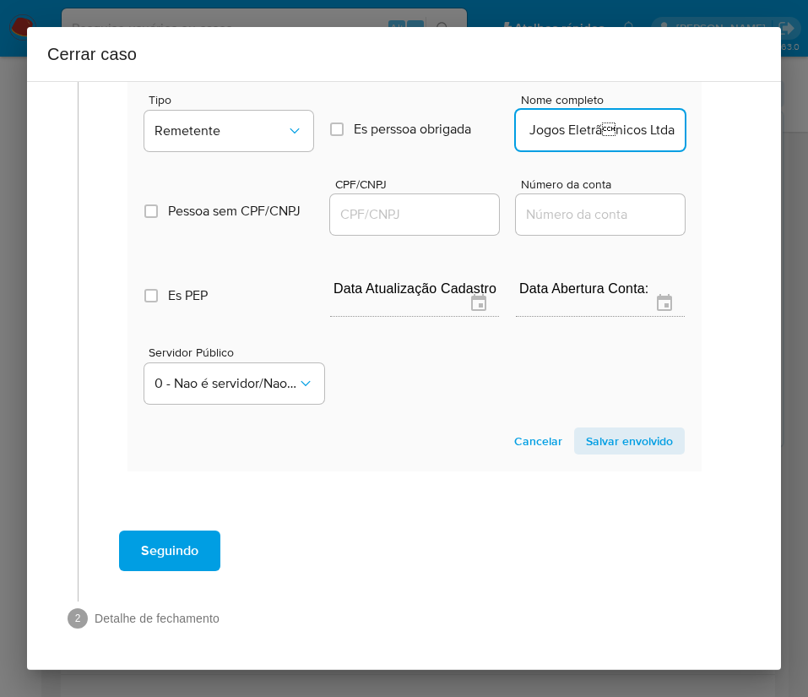
scroll to position [0, 88]
type input "Levelup Capital Jogos Eletrãnicos Ltda"
click at [352, 204] on input "CPF/CNPJ" at bounding box center [414, 215] width 169 height 22
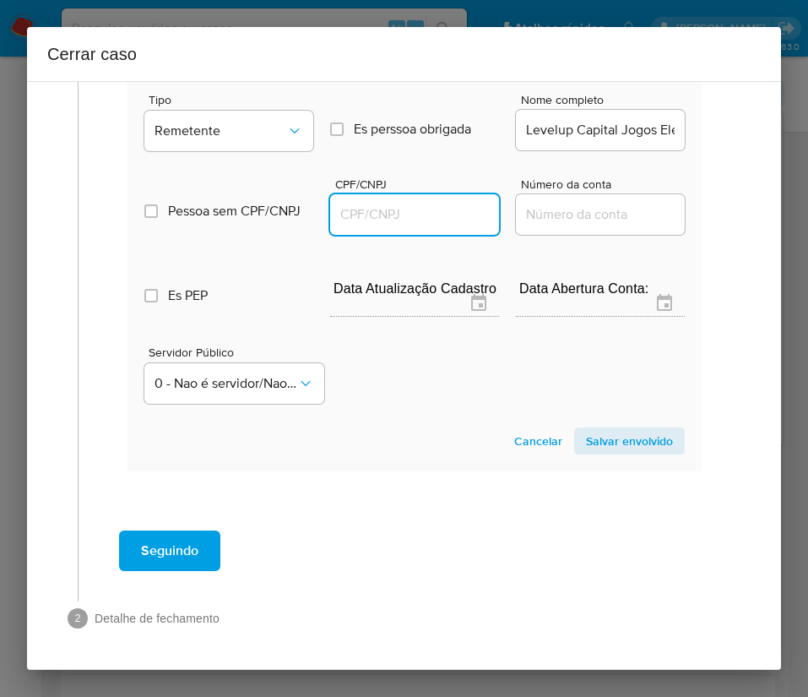
paste input "60875532000102"
type input "60875532000102"
click at [589, 429] on span "Salvar envolvido" at bounding box center [629, 441] width 87 height 24
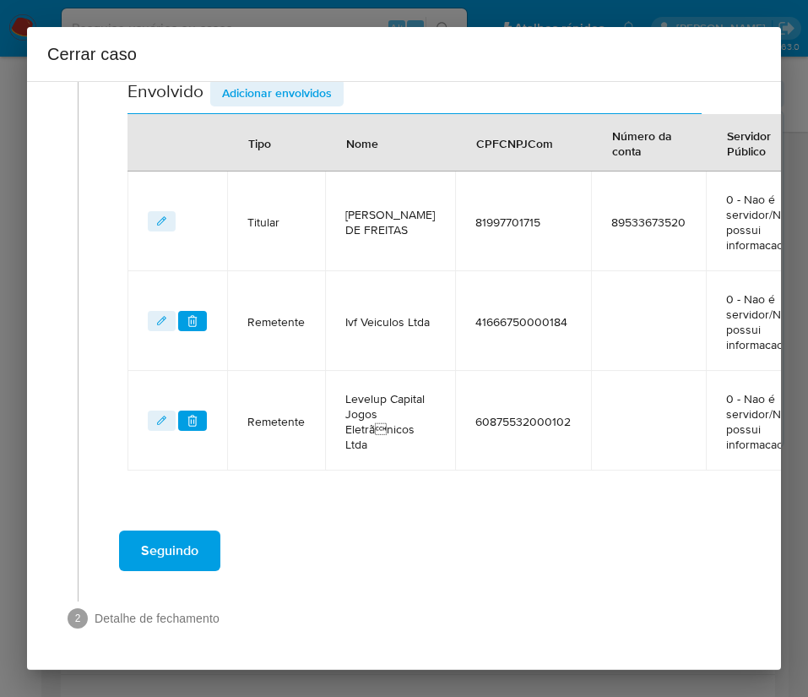
scroll to position [721, 0]
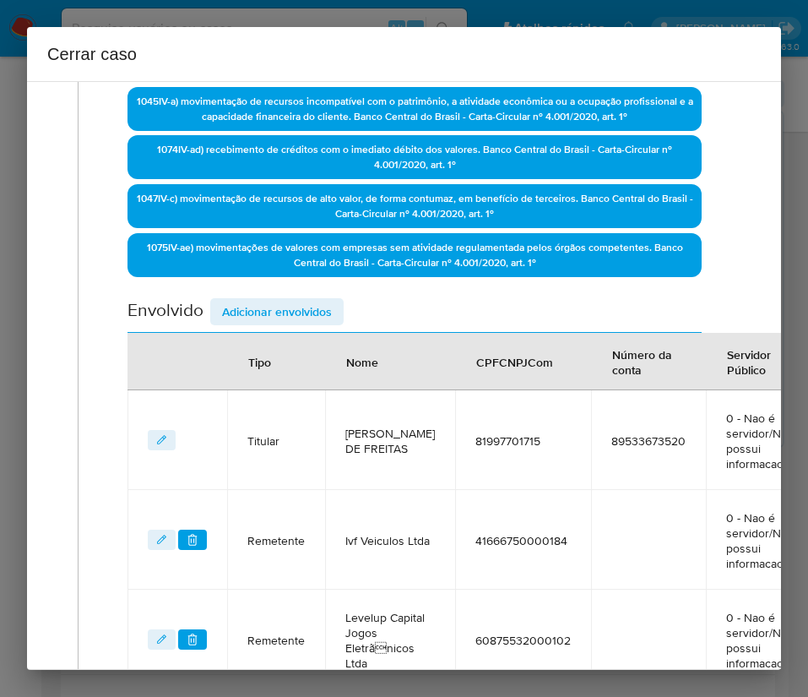
click at [242, 306] on span "Adicionar envolvidos" at bounding box center [277, 312] width 110 height 24
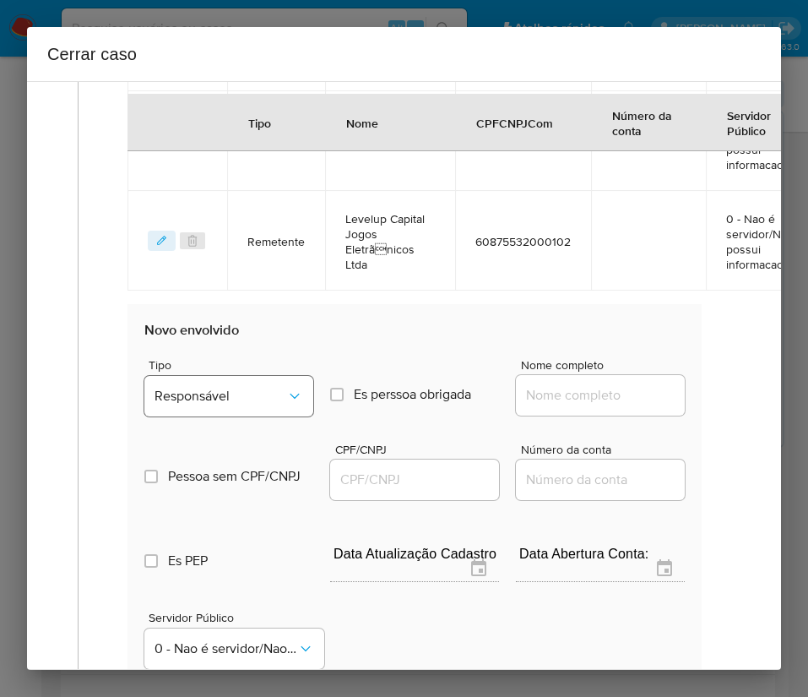
scroll to position [974, 0]
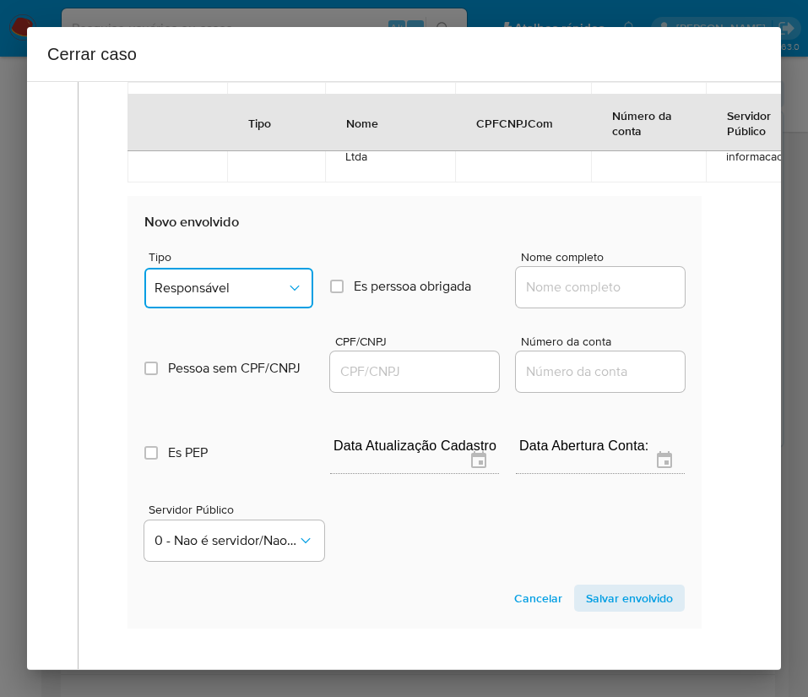
click at [231, 297] on span "Responsável" at bounding box center [221, 288] width 132 height 17
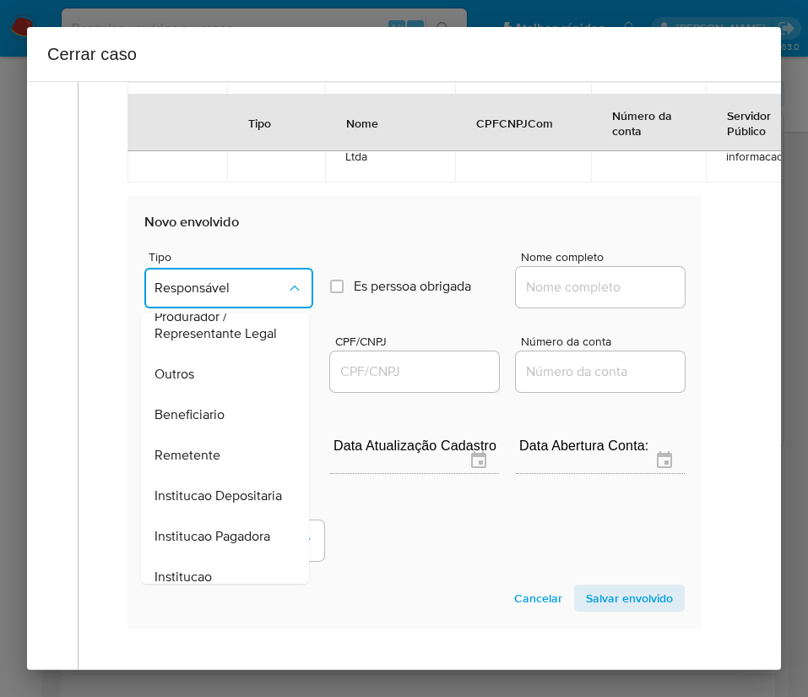
scroll to position [301, 0]
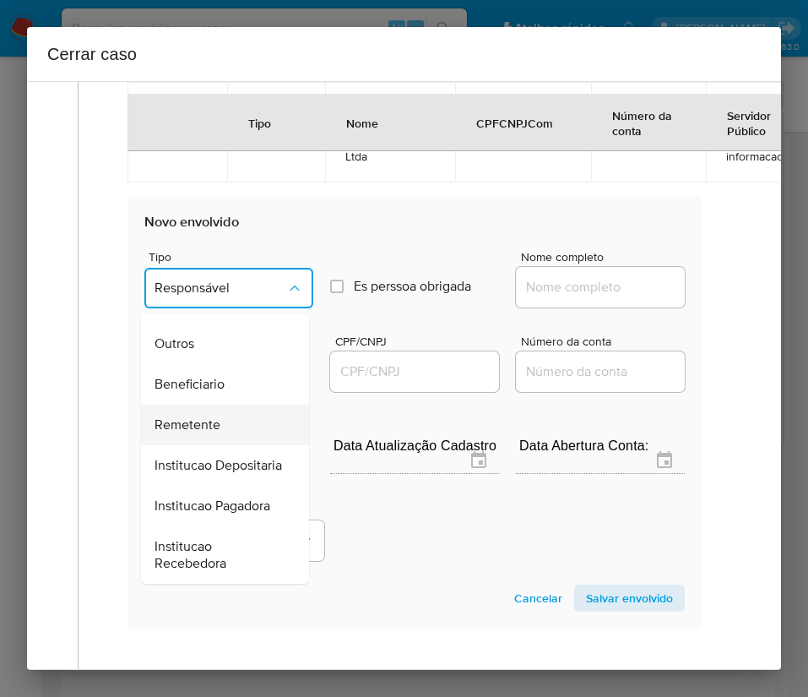
click at [199, 416] on span "Remetente" at bounding box center [188, 424] width 66 height 17
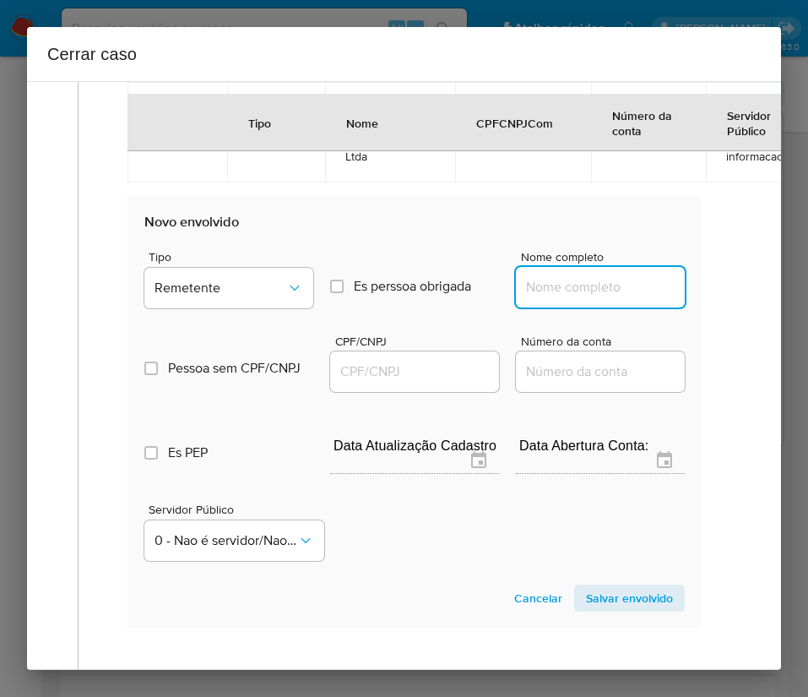
click at [579, 298] on input "Nome completo" at bounding box center [600, 287] width 169 height 22
paste input "Dhiego Montechiare Ramos, 11179850750"
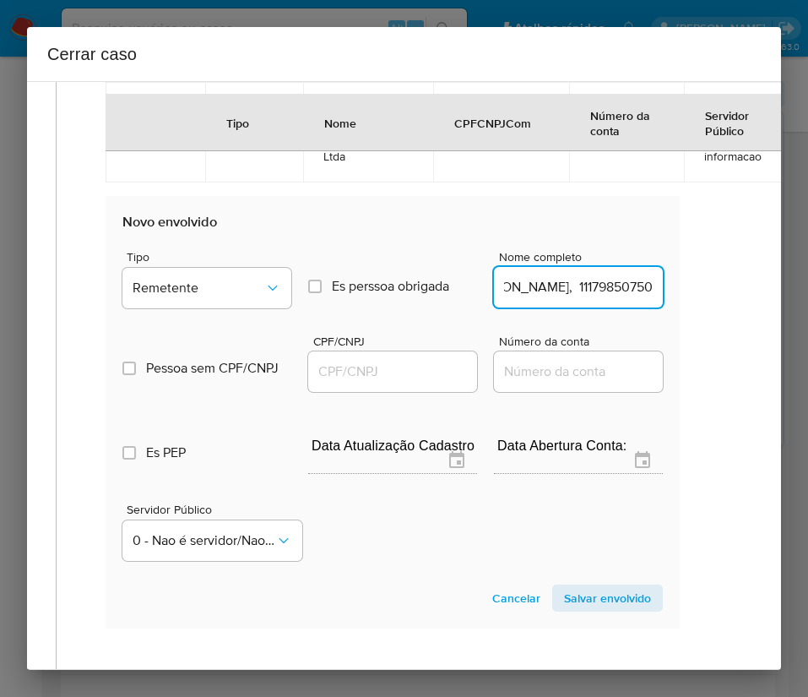
drag, startPoint x: 568, startPoint y: 303, endPoint x: 751, endPoint y: 299, distance: 183.4
click at [751, 299] on div "1 Informação completa Geral Data de início 01/08/2025 Data Fin 06/10/2025 Valor…" at bounding box center [404, 375] width 754 height 589
type input "Dhiego Montechiare Ramos"
click at [387, 374] on div at bounding box center [392, 371] width 169 height 41
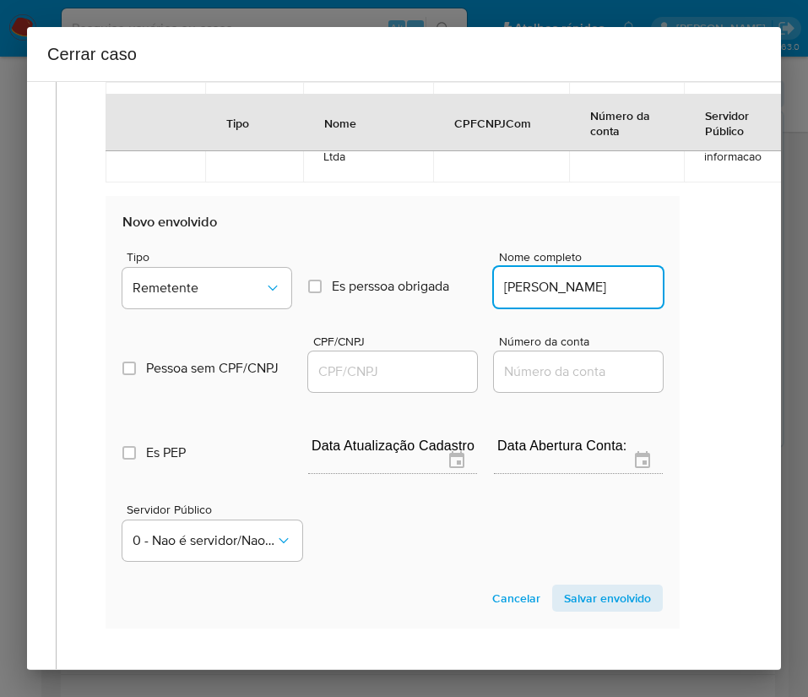
scroll to position [0, 0]
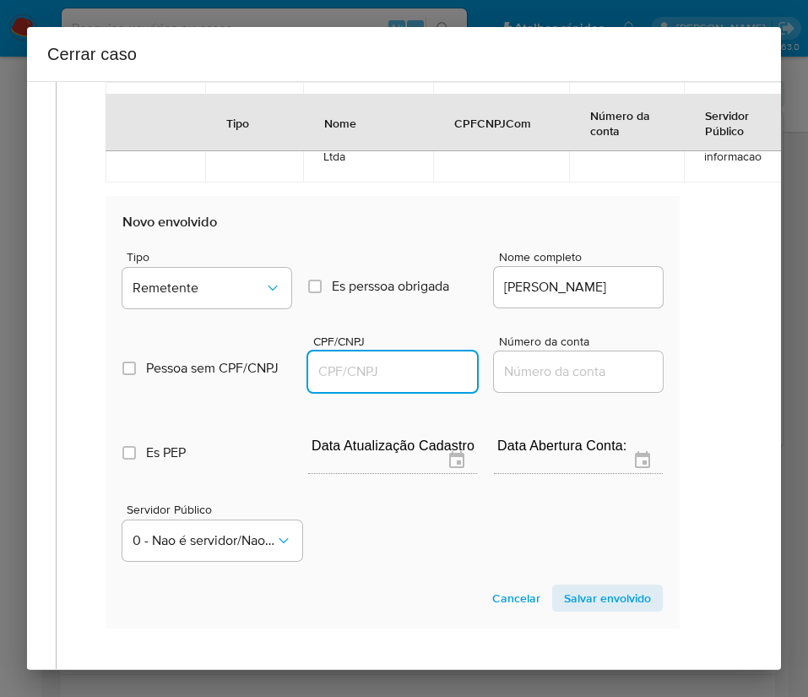
click at [445, 383] on input "CPF/CNPJ" at bounding box center [392, 372] width 169 height 22
paste input "11179850750"
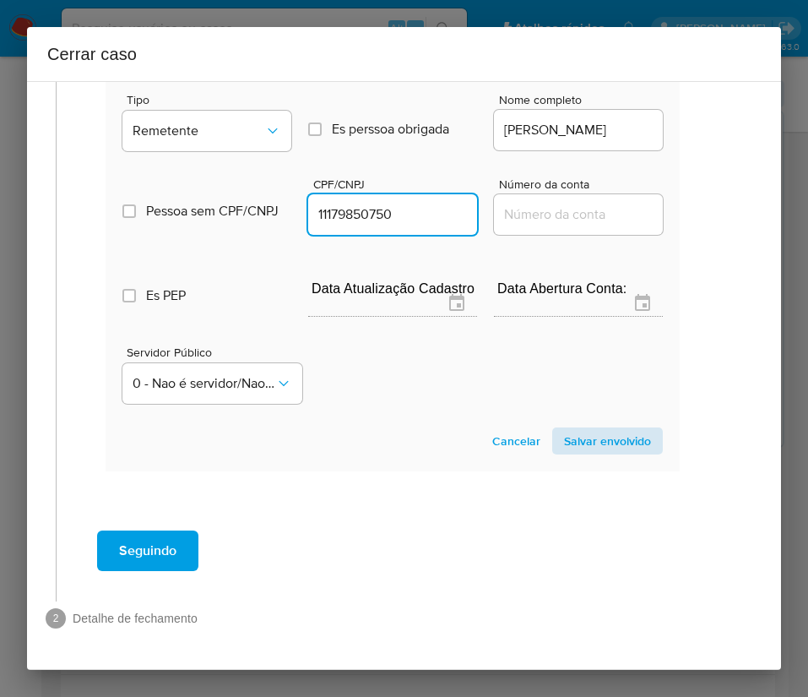
type input "11179850750"
click at [572, 429] on span "Salvar envolvido" at bounding box center [607, 441] width 87 height 24
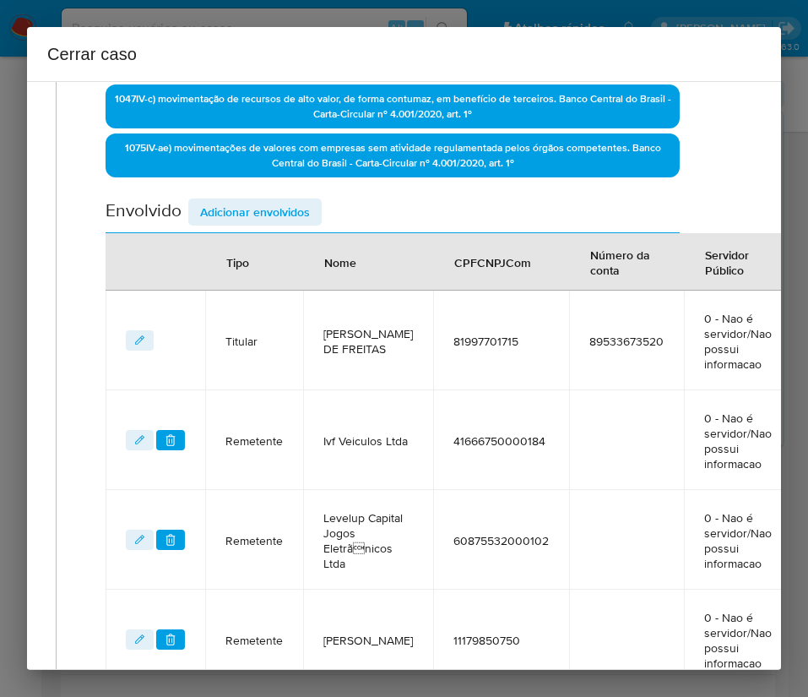
click at [276, 213] on span "Adicionar envolvidos" at bounding box center [255, 212] width 110 height 24
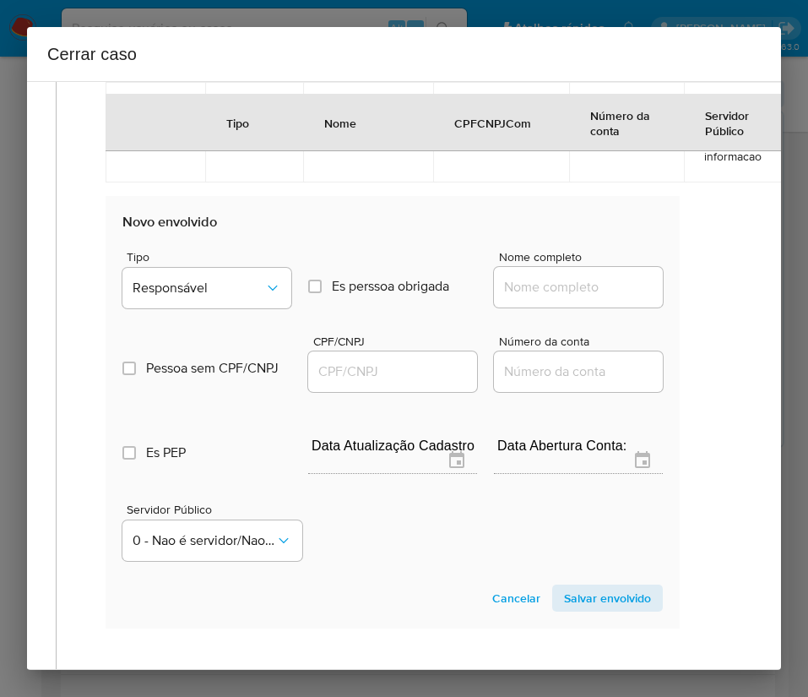
scroll to position [1265, 22]
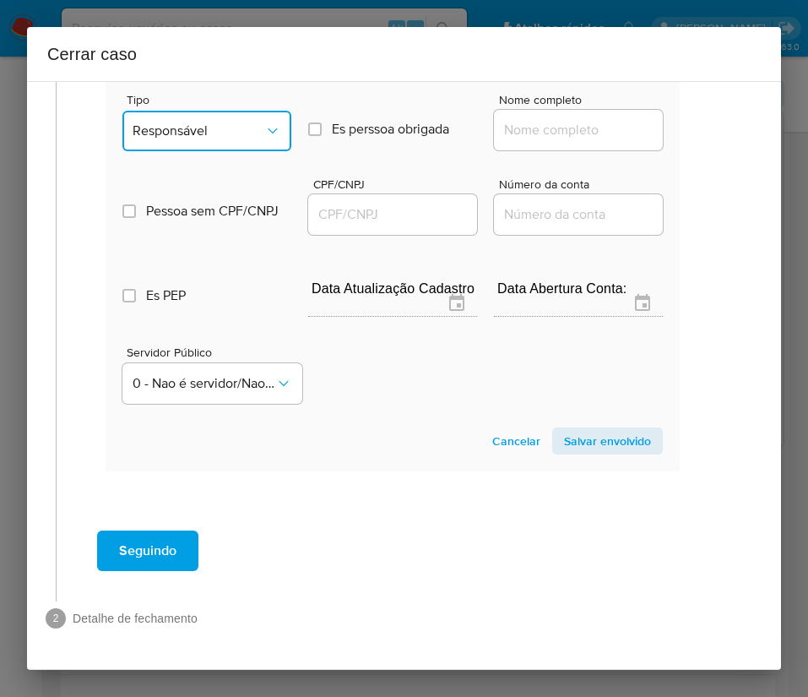
click at [237, 122] on span "Responsável" at bounding box center [199, 130] width 132 height 17
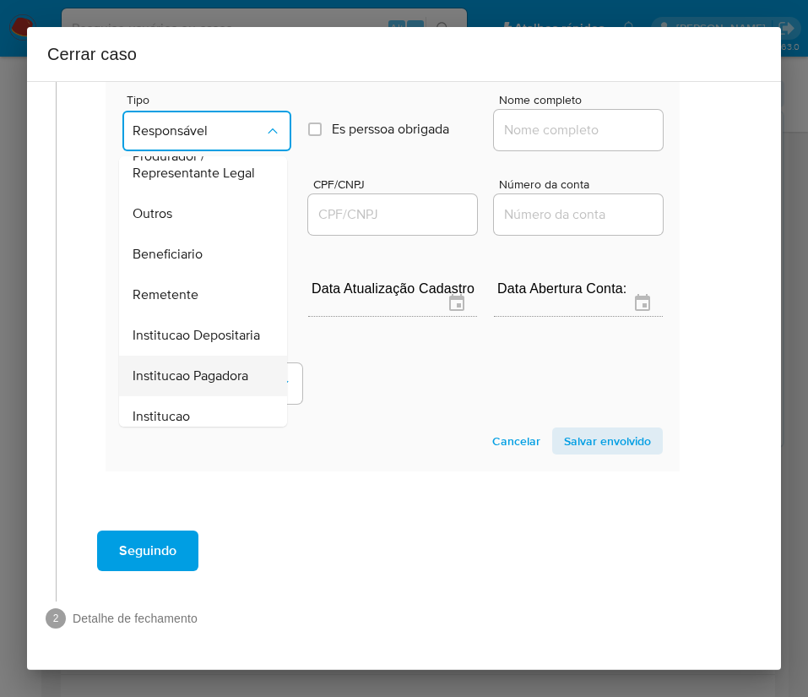
scroll to position [301, 0]
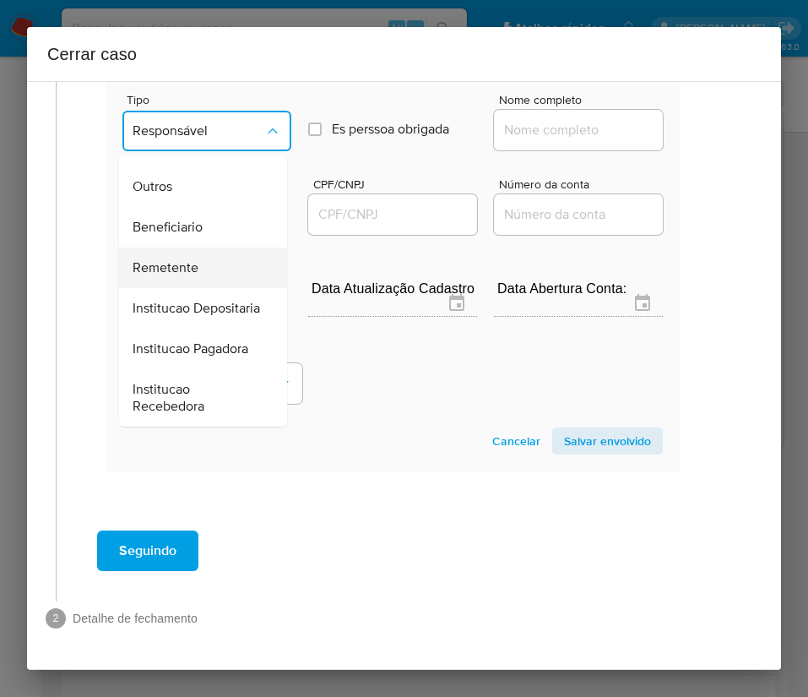
click at [185, 259] on span "Remetente" at bounding box center [166, 267] width 66 height 17
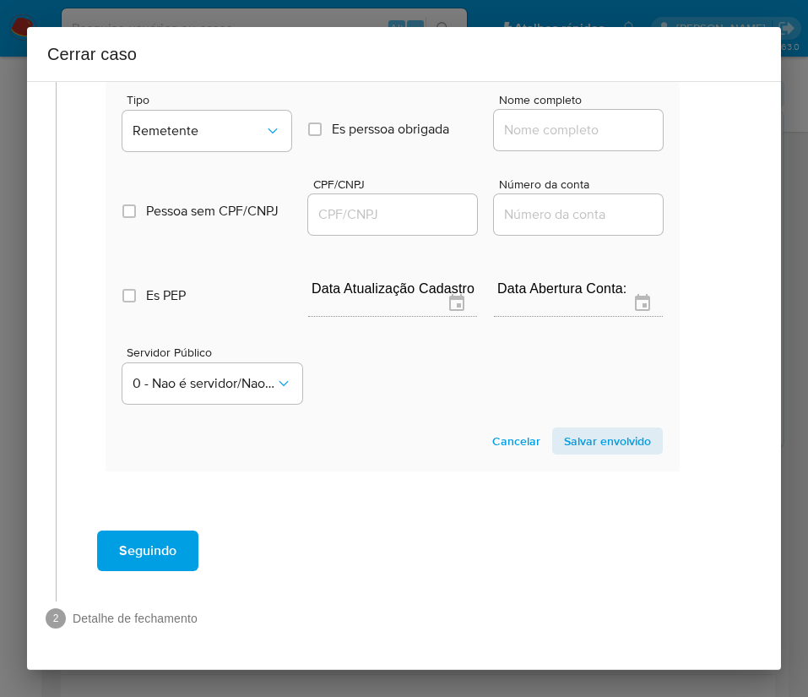
drag, startPoint x: 547, startPoint y: 92, endPoint x: 545, endPoint y: 104, distance: 11.9
click at [547, 110] on div at bounding box center [578, 130] width 169 height 41
click at [541, 119] on input "Nome completo" at bounding box center [578, 130] width 169 height 22
click at [515, 119] on input "Nome completo" at bounding box center [578, 130] width 169 height 22
paste input "DS INOVACOES LTDA, 57633340000177"
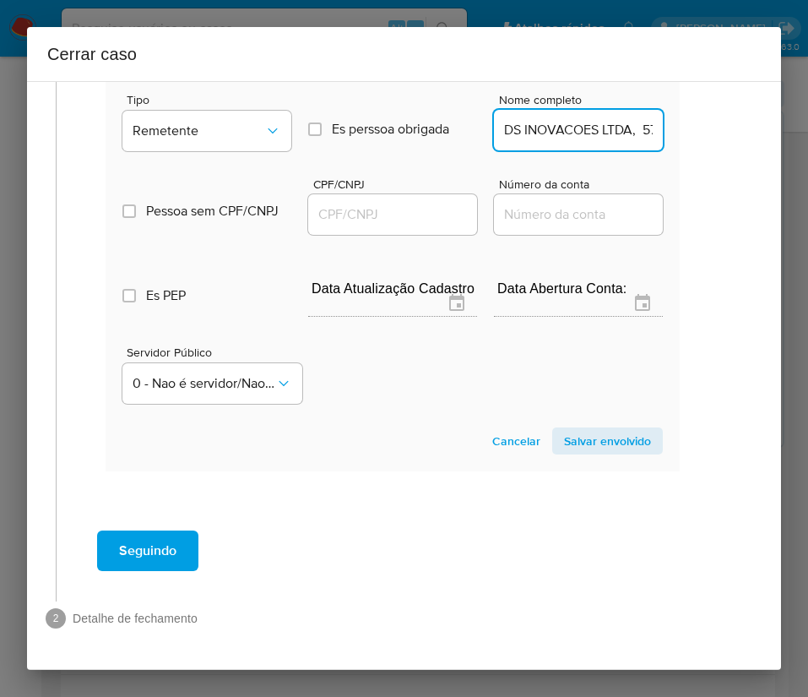
scroll to position [0, 100]
drag, startPoint x: 519, startPoint y: 117, endPoint x: 737, endPoint y: 120, distance: 218.8
click at [737, 120] on div "1 Informação completa Geral Data de início 01/08/2025 Data Fin 06/10/2025 Valor…" at bounding box center [404, 375] width 754 height 589
type input "DS INOVACOES LTDA"
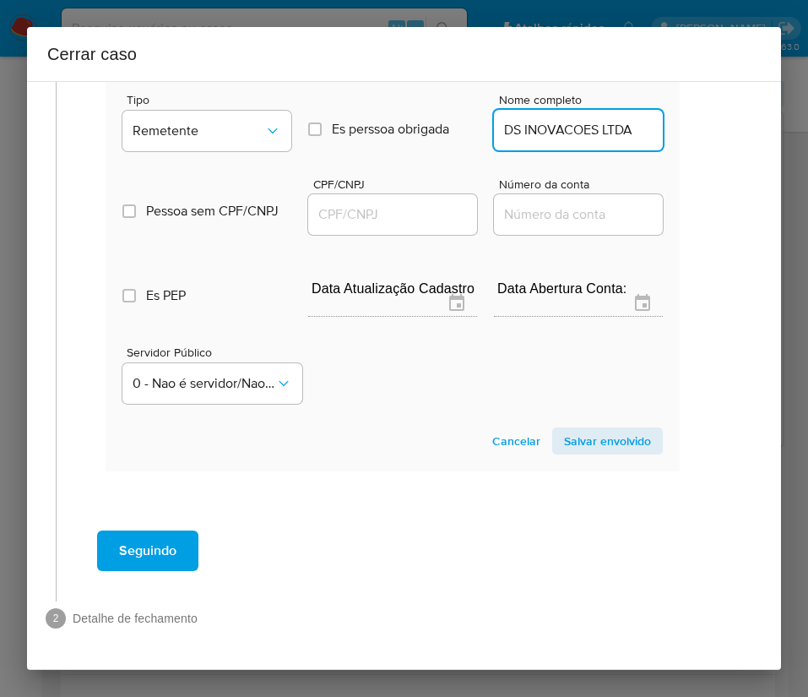
click at [417, 204] on input "CPF/CNPJ" at bounding box center [392, 215] width 169 height 22
paste input "57633340000177"
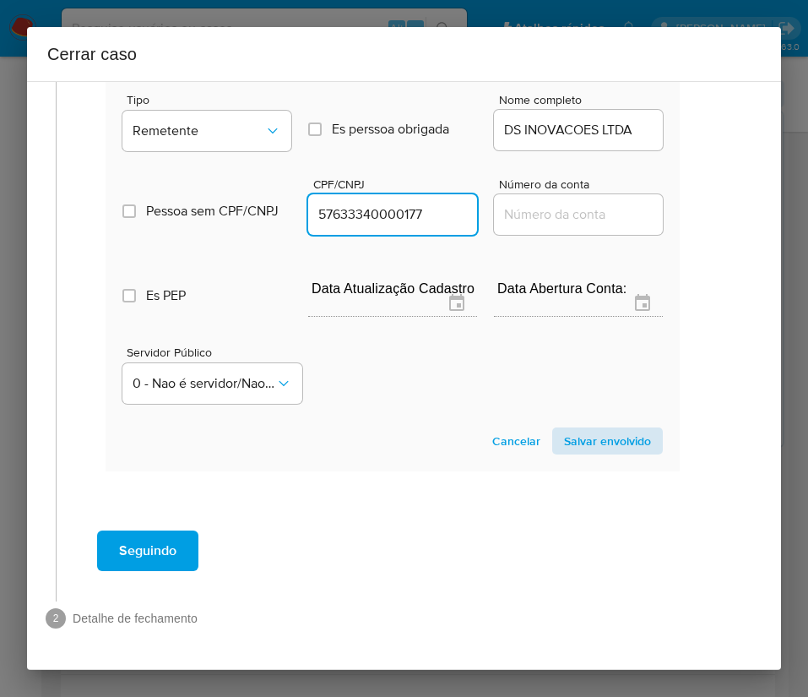
type input "57633340000177"
click at [568, 429] on span "Salvar envolvido" at bounding box center [607, 441] width 87 height 24
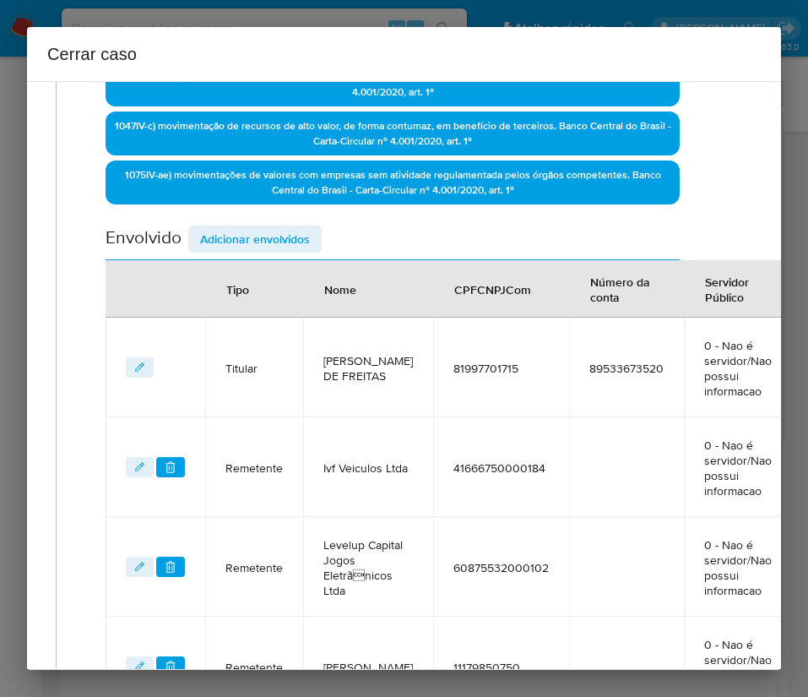
click at [284, 245] on span "Adicionar envolvidos" at bounding box center [255, 239] width 110 height 24
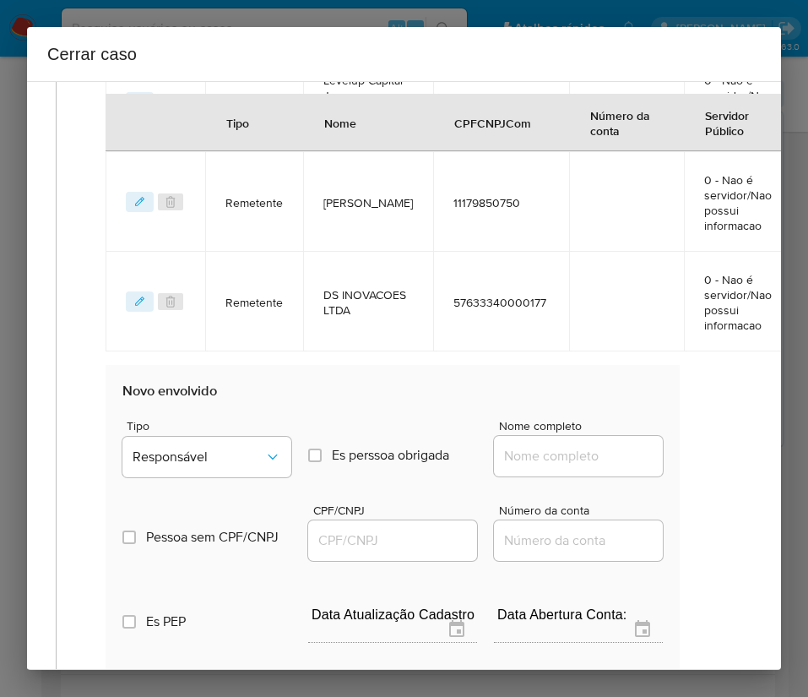
scroll to position [1300, 22]
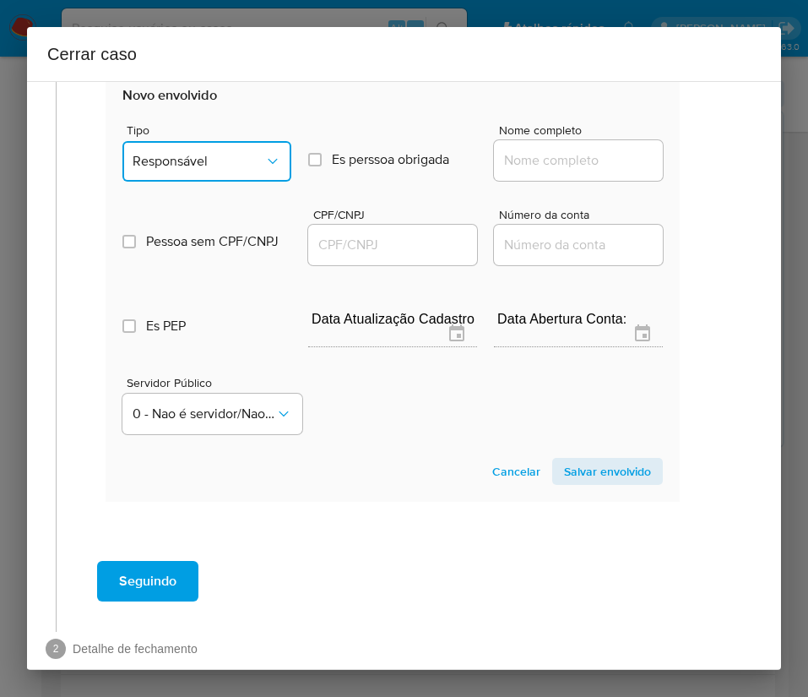
click at [228, 170] on span "Responsável" at bounding box center [199, 161] width 132 height 17
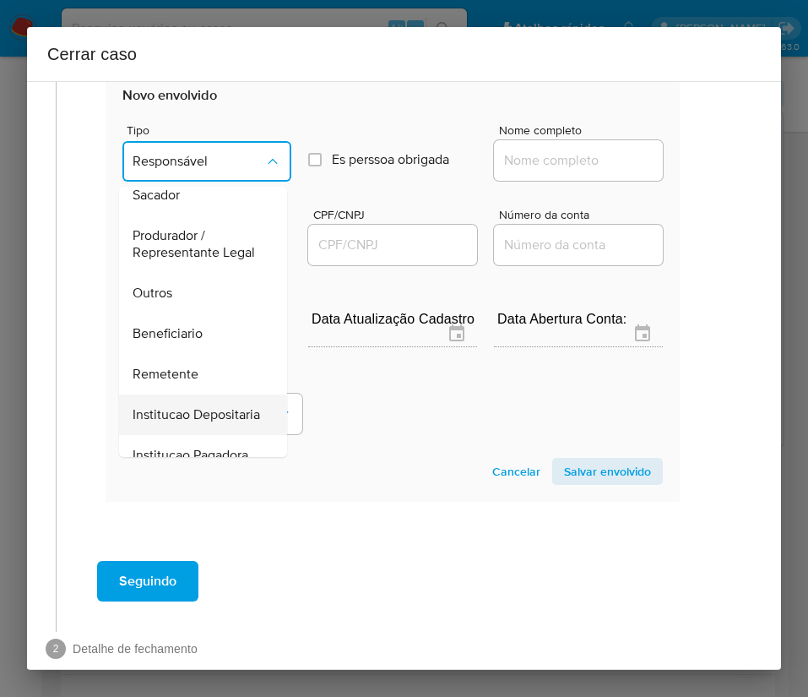
scroll to position [301, 0]
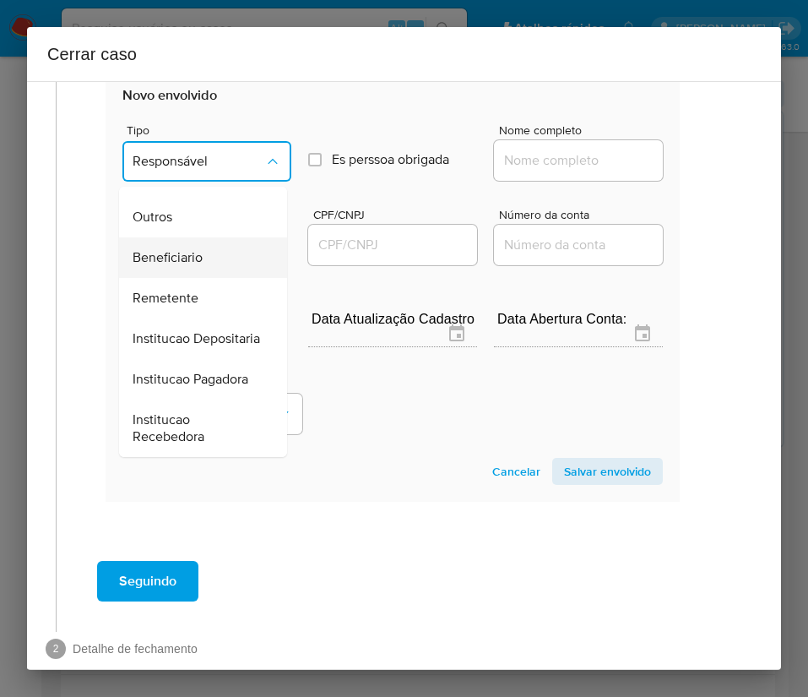
click at [182, 249] on span "Beneficiario" at bounding box center [168, 257] width 70 height 17
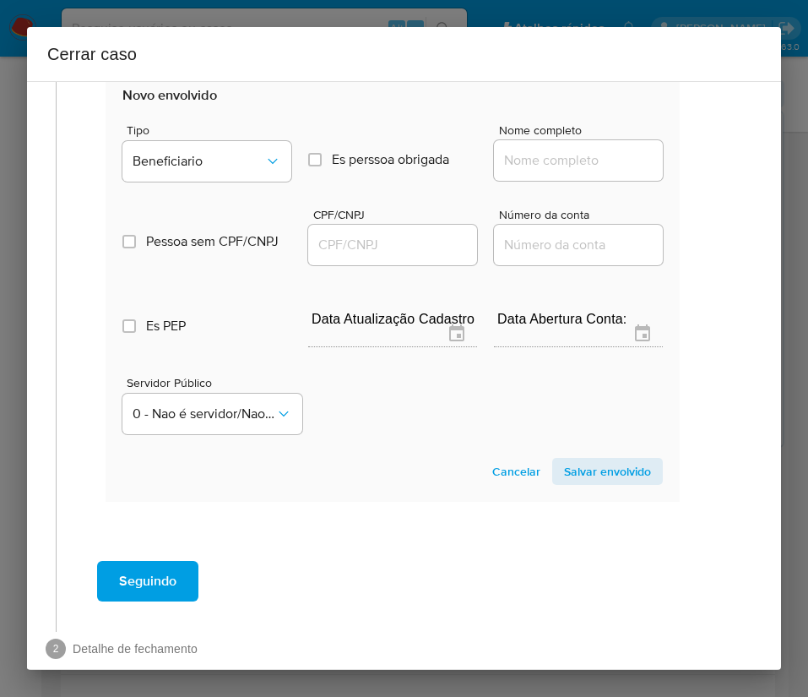
click at [550, 181] on div at bounding box center [578, 160] width 169 height 41
click at [569, 171] on input "Nome completo" at bounding box center [578, 161] width 169 height 22
paste input "Recreio Jogos Ltda, 58414105000177"
drag, startPoint x: 525, startPoint y: 179, endPoint x: 742, endPoint y: 175, distance: 217.1
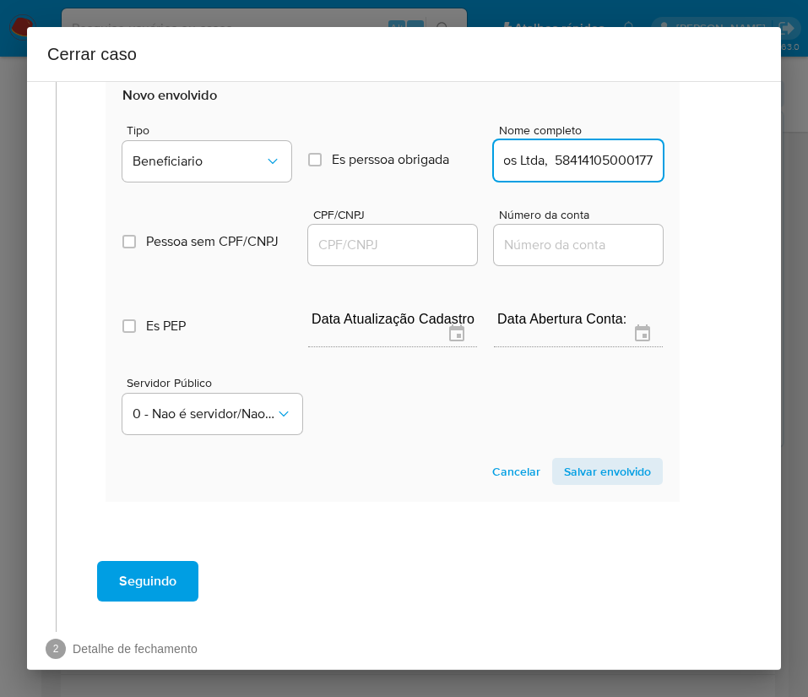
click at [742, 175] on div "1 Informação completa Geral Data de início 01/08/2025 Data Fin 06/10/2025 Valor…" at bounding box center [404, 375] width 754 height 589
type input "Recreio Jogos Ltda"
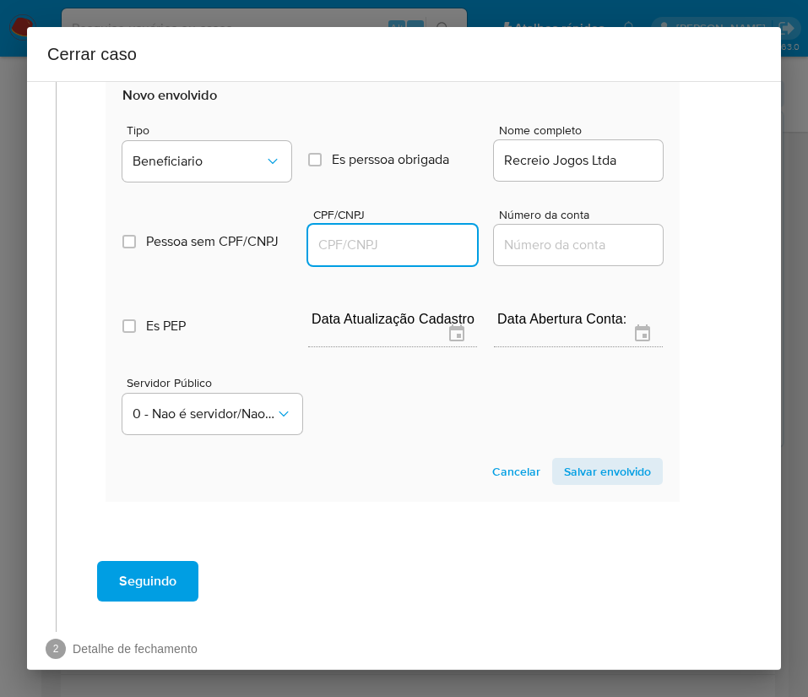
click at [403, 256] on input "CPF/CNPJ" at bounding box center [392, 245] width 169 height 22
paste input "58414105000177"
type input "58414105000177"
click at [611, 483] on span "Salvar envolvido" at bounding box center [607, 472] width 87 height 24
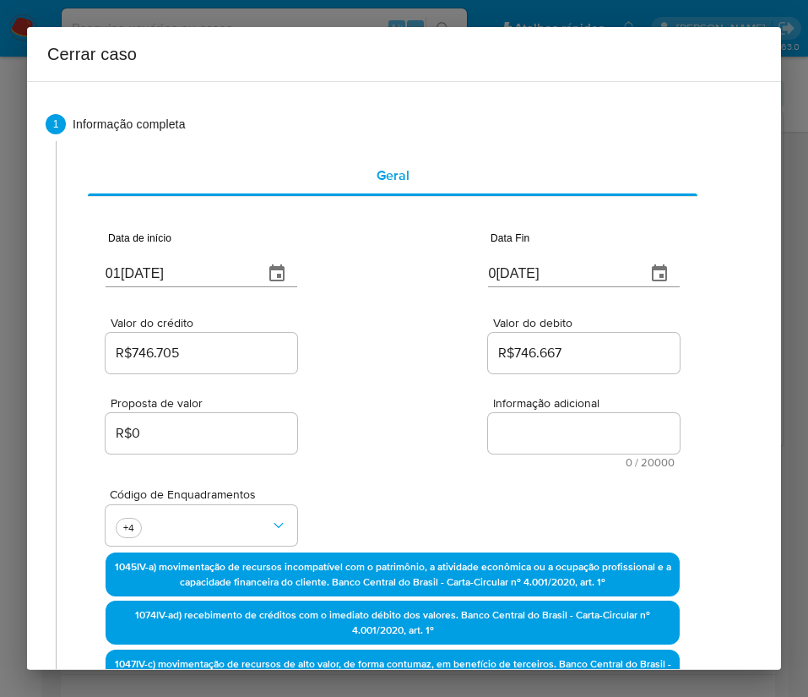
scroll to position [0, 22]
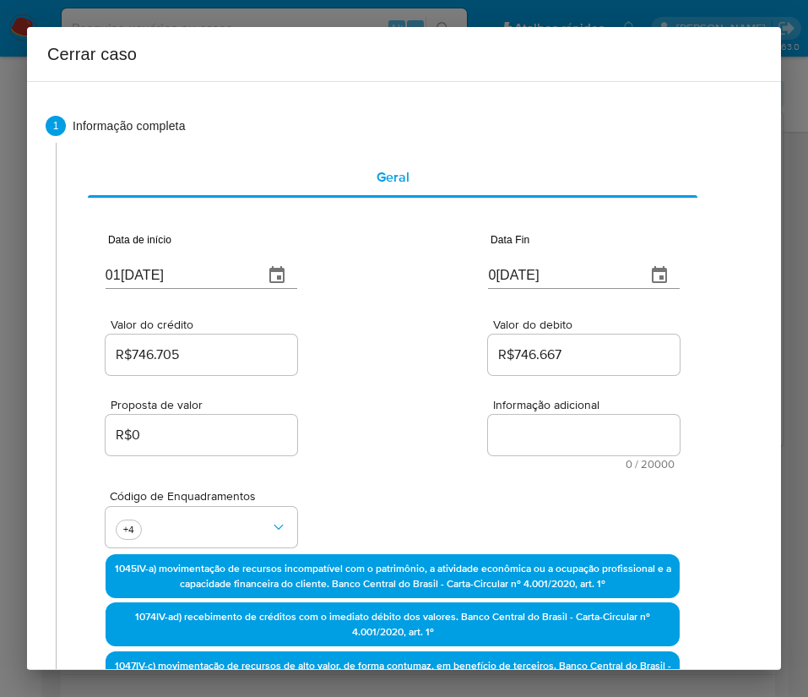
click at [562, 434] on textarea "Informação adicional" at bounding box center [584, 435] width 192 height 41
paste textarea "Informações do Cliente Ivaldo Viana de Freitas, CPF 81997701715, 60 anos, resid…"
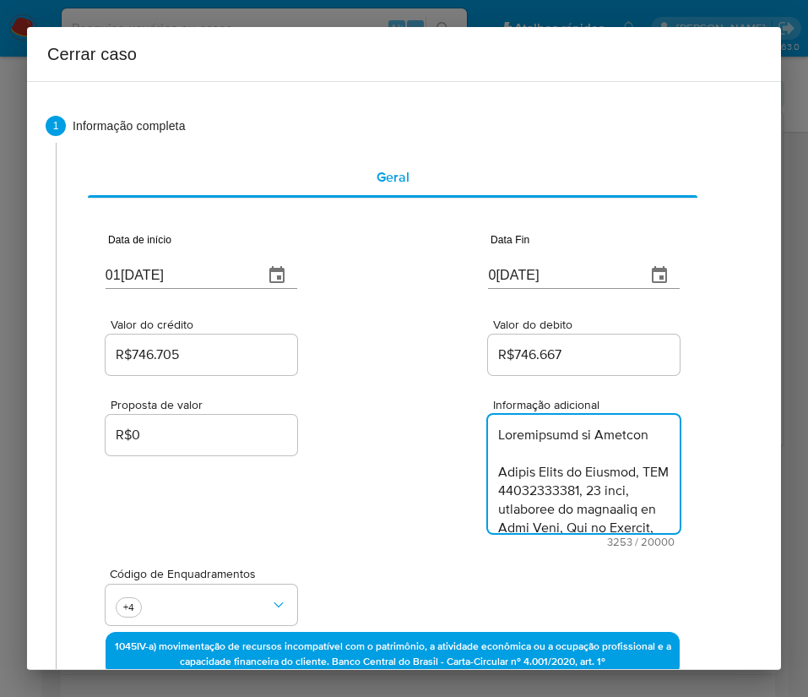
scroll to position [3442, 0]
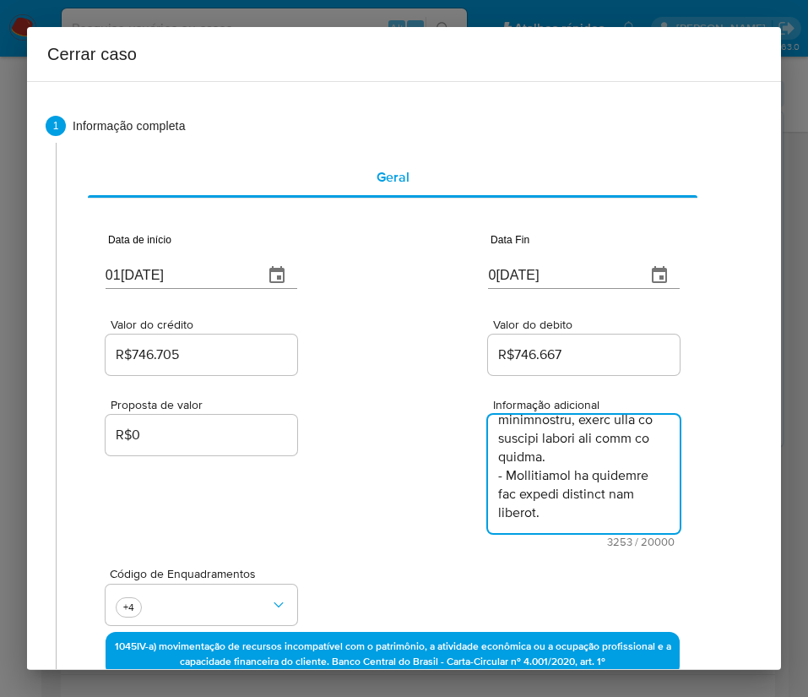
click at [503, 438] on textarea "Informação adicional" at bounding box center [584, 474] width 192 height 118
type textarea "Informações do Cliente Ivaldo Viana de Freitas, CPF 81997701715, 60 anos, resid…"
click at [365, 438] on div "Proposta de valor R$0 Informação adicional 3253 / 20000 16747 caracteres restan…" at bounding box center [393, 462] width 574 height 169
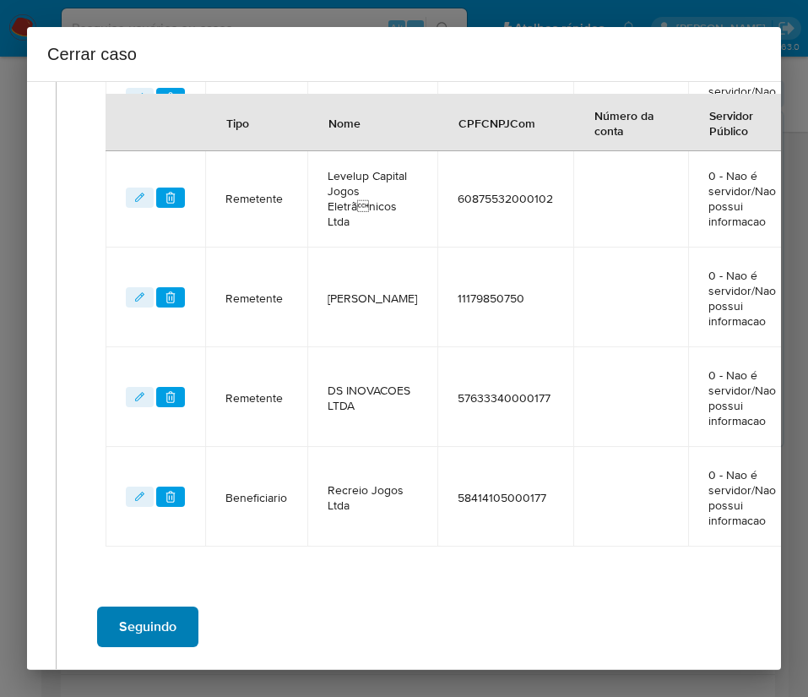
scroll to position [1097, 22]
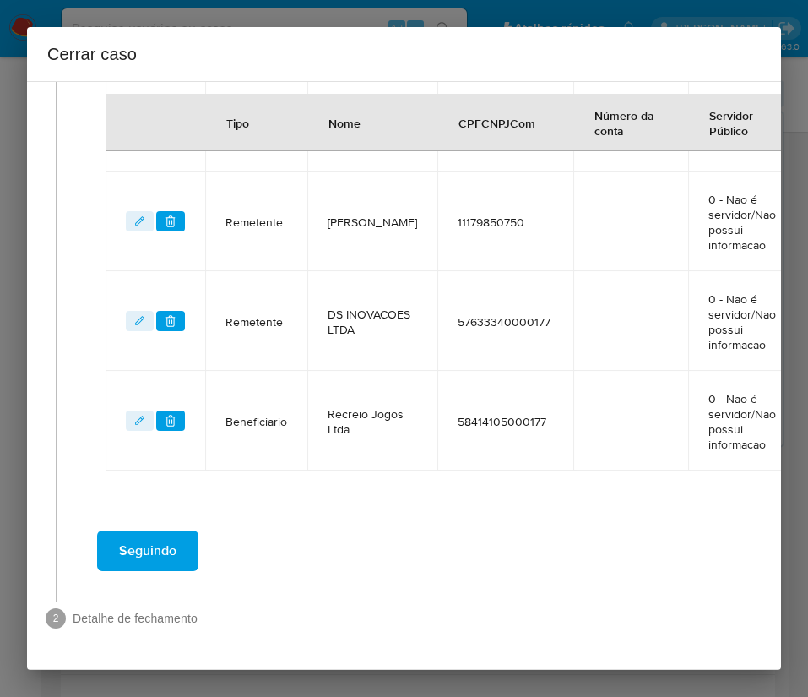
click at [141, 537] on span "Seguindo" at bounding box center [147, 550] width 57 height 37
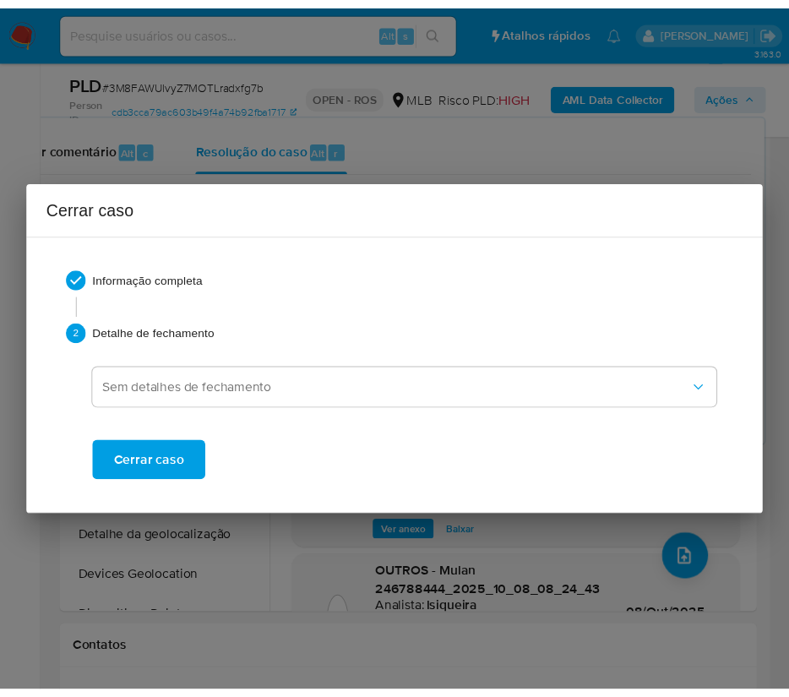
scroll to position [3342, 0]
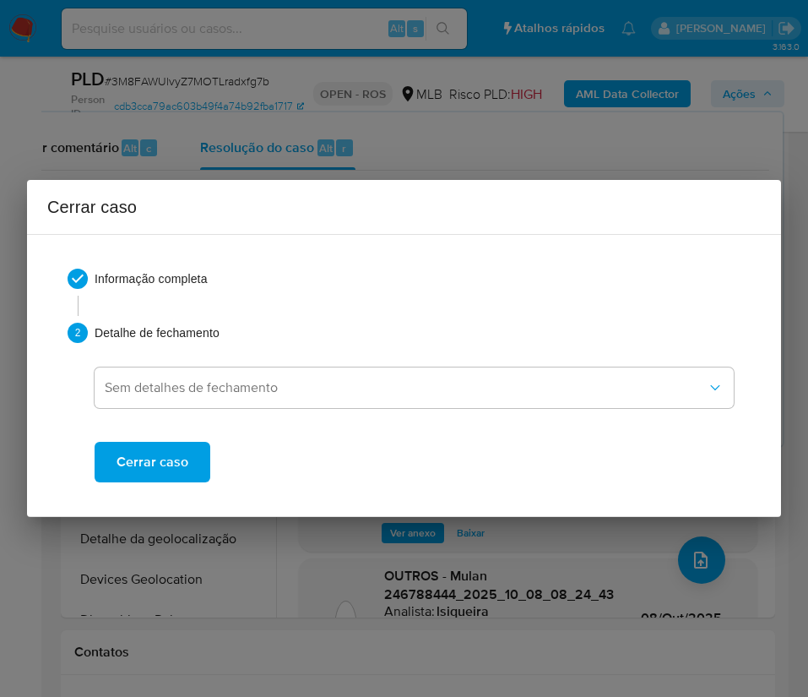
click at [182, 461] on span "Cerrar caso" at bounding box center [153, 461] width 72 height 37
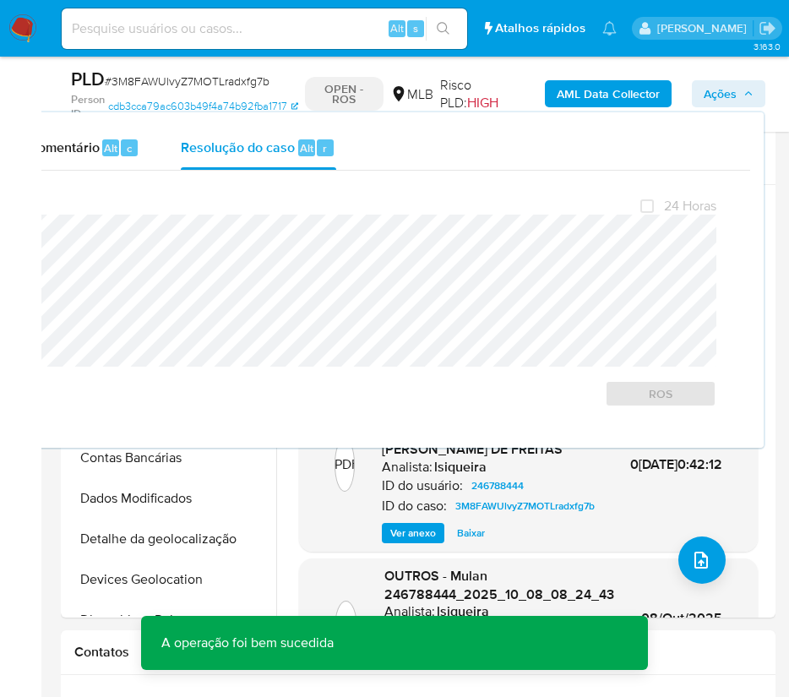
click at [230, 79] on span "# 3M8FAWUlvyZ7MOTLradxfg7b" at bounding box center [187, 81] width 165 height 17
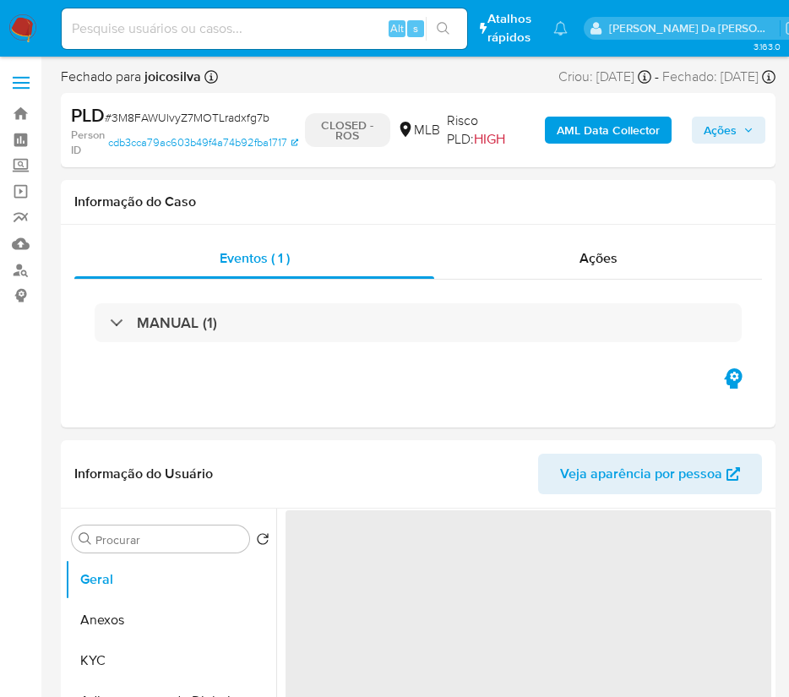
click at [206, 122] on span "# 3M8FAWUlvyZ7MOTLradxfg7b" at bounding box center [187, 117] width 165 height 17
select select "10"
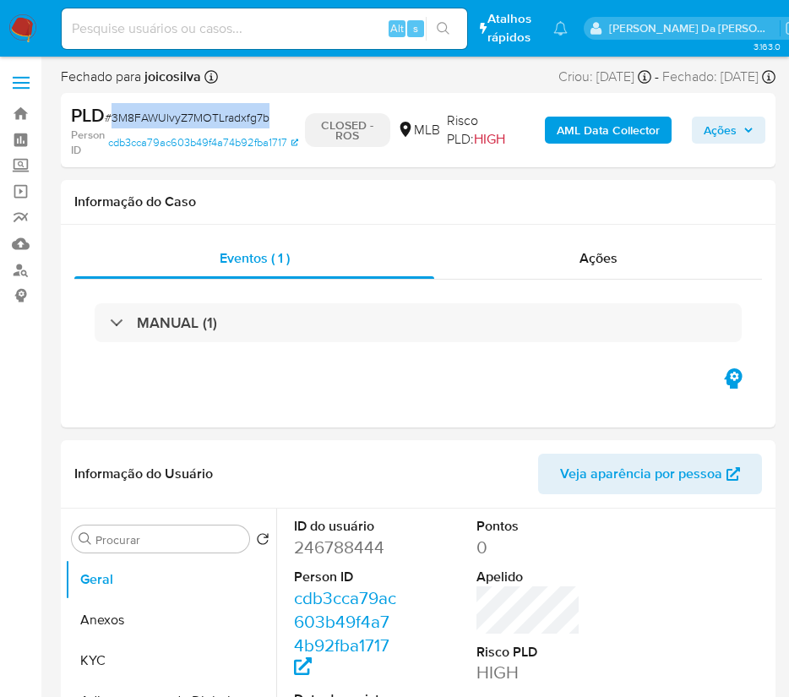
copy span "3M8FAWUlvyZ7MOTLradxfg7b"
click at [16, 36] on img at bounding box center [22, 28] width 29 height 29
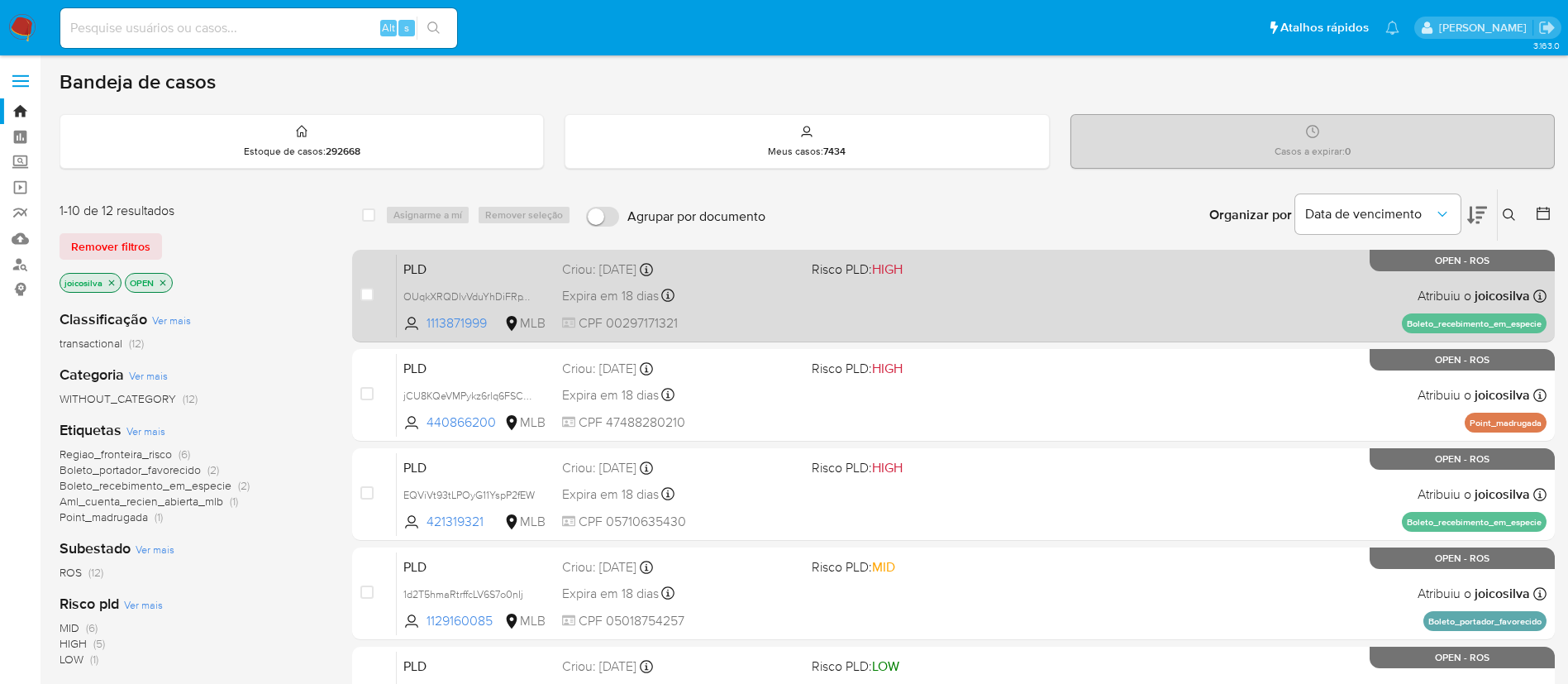
click at [791, 294] on span at bounding box center [931, 295] width 237 height 3
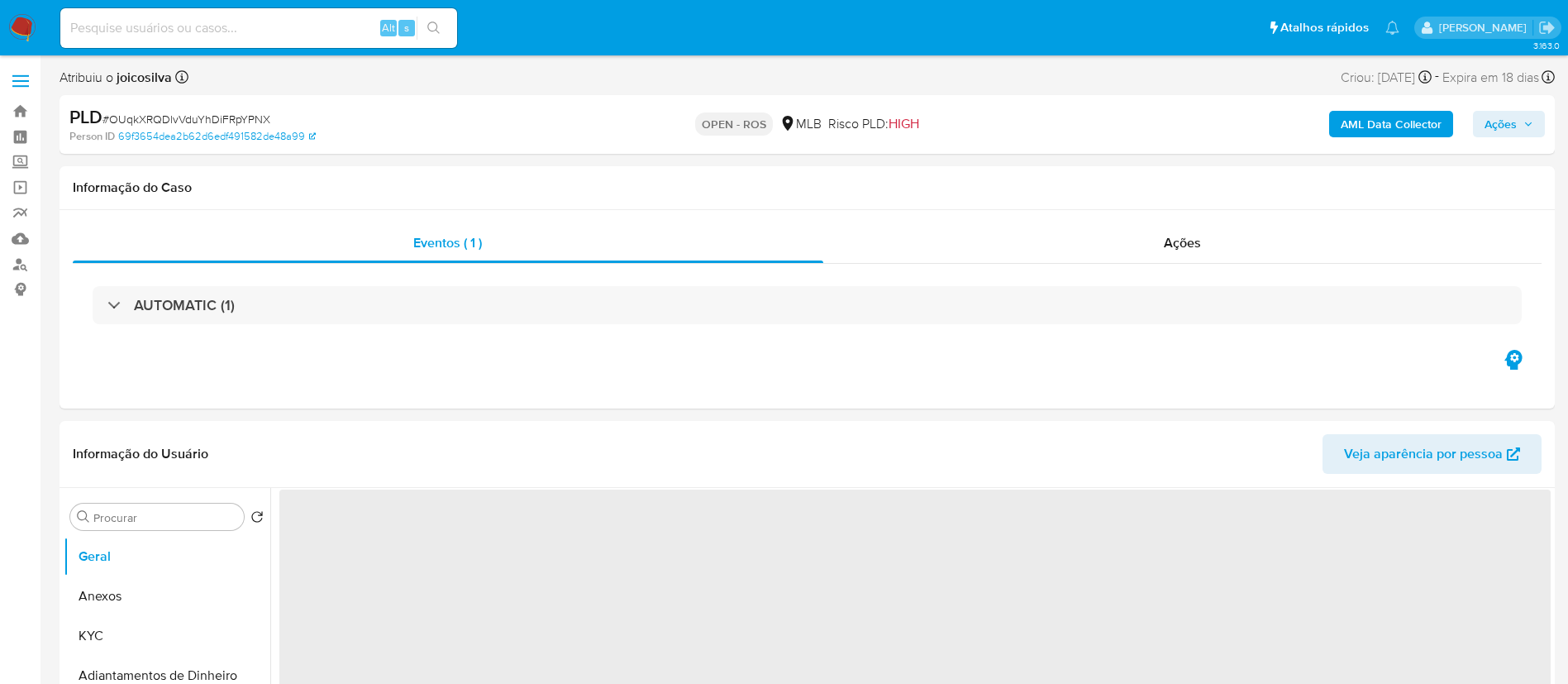
select select "10"
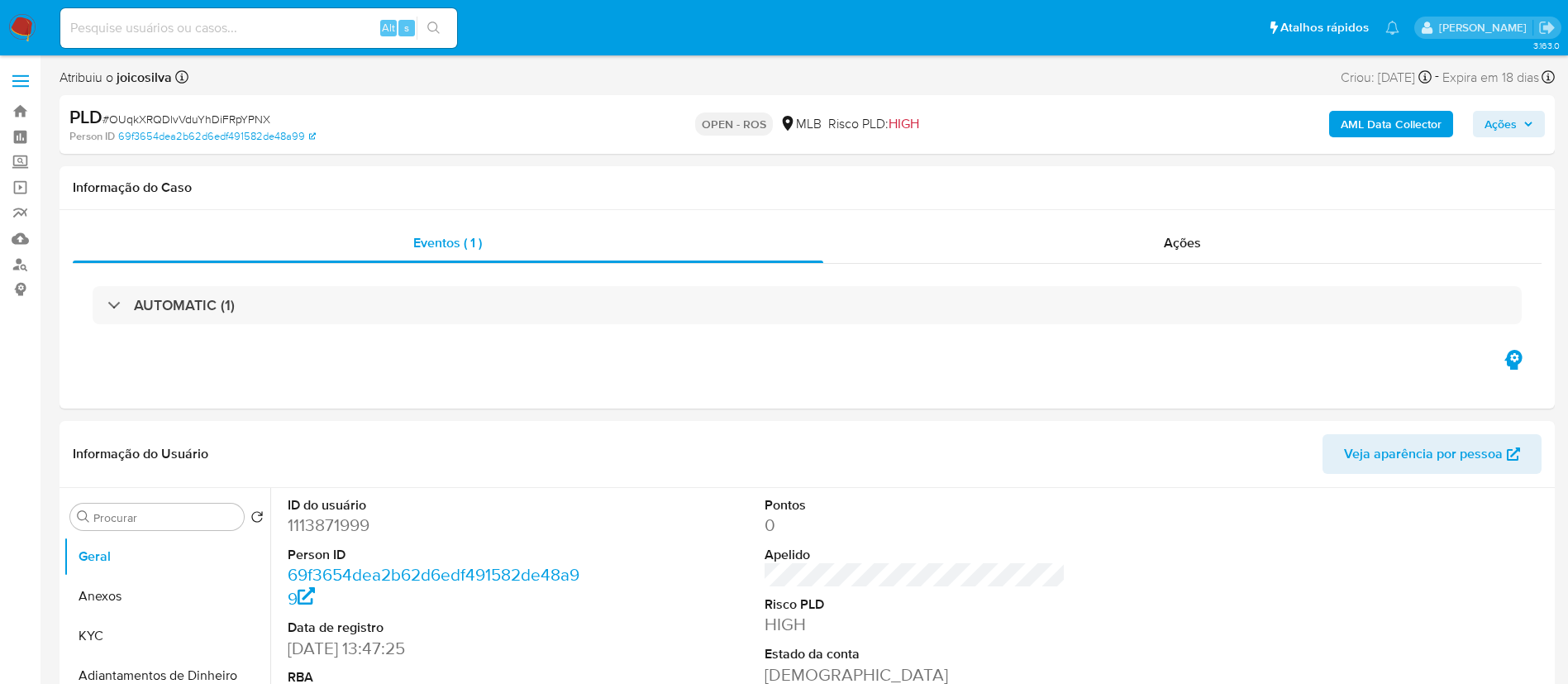
click at [180, 119] on span "# OUqkXRQDlvVduYhDiFRpYPNX" at bounding box center [186, 118] width 167 height 17
copy span "OUqkXRQDlvVduYhDiFRpYPNX"
click at [129, 597] on button "Anexos" at bounding box center [161, 596] width 194 height 40
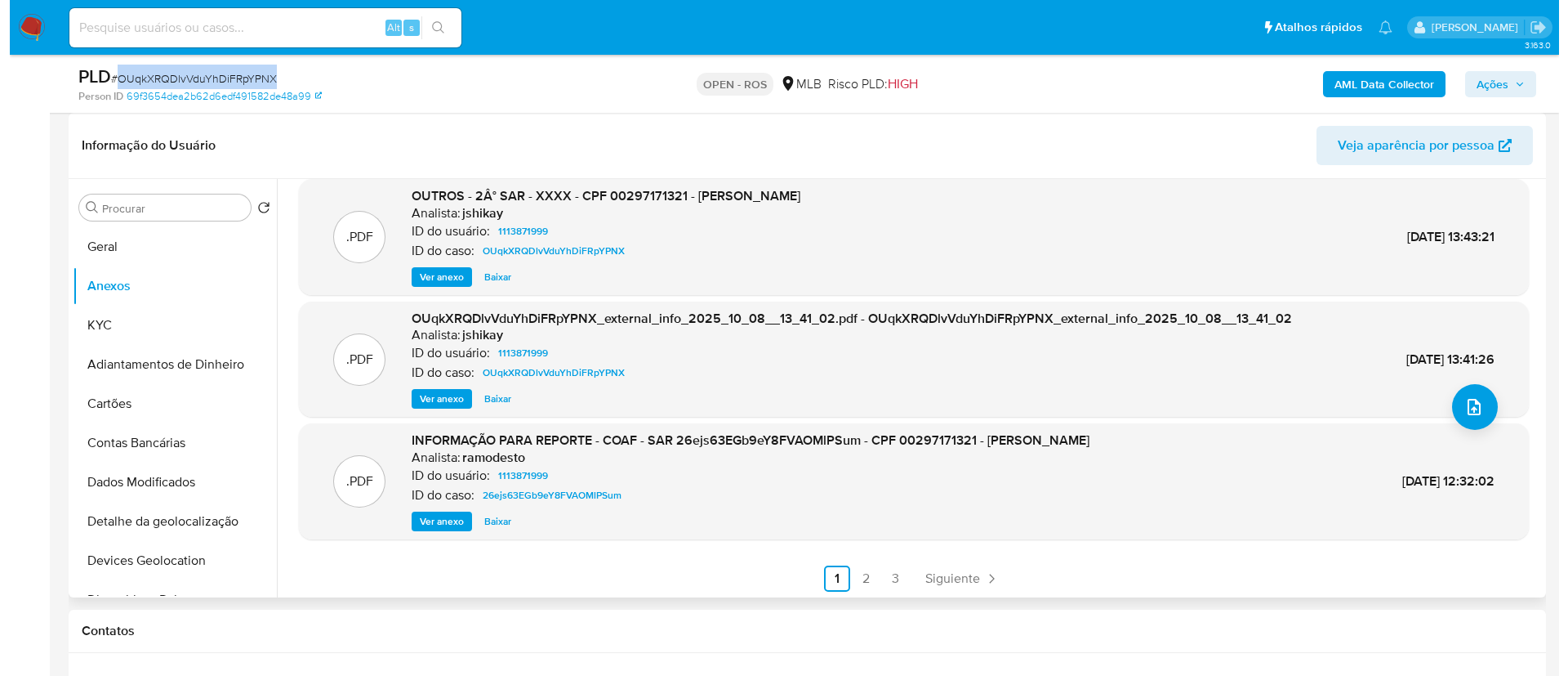
scroll to position [137, 0]
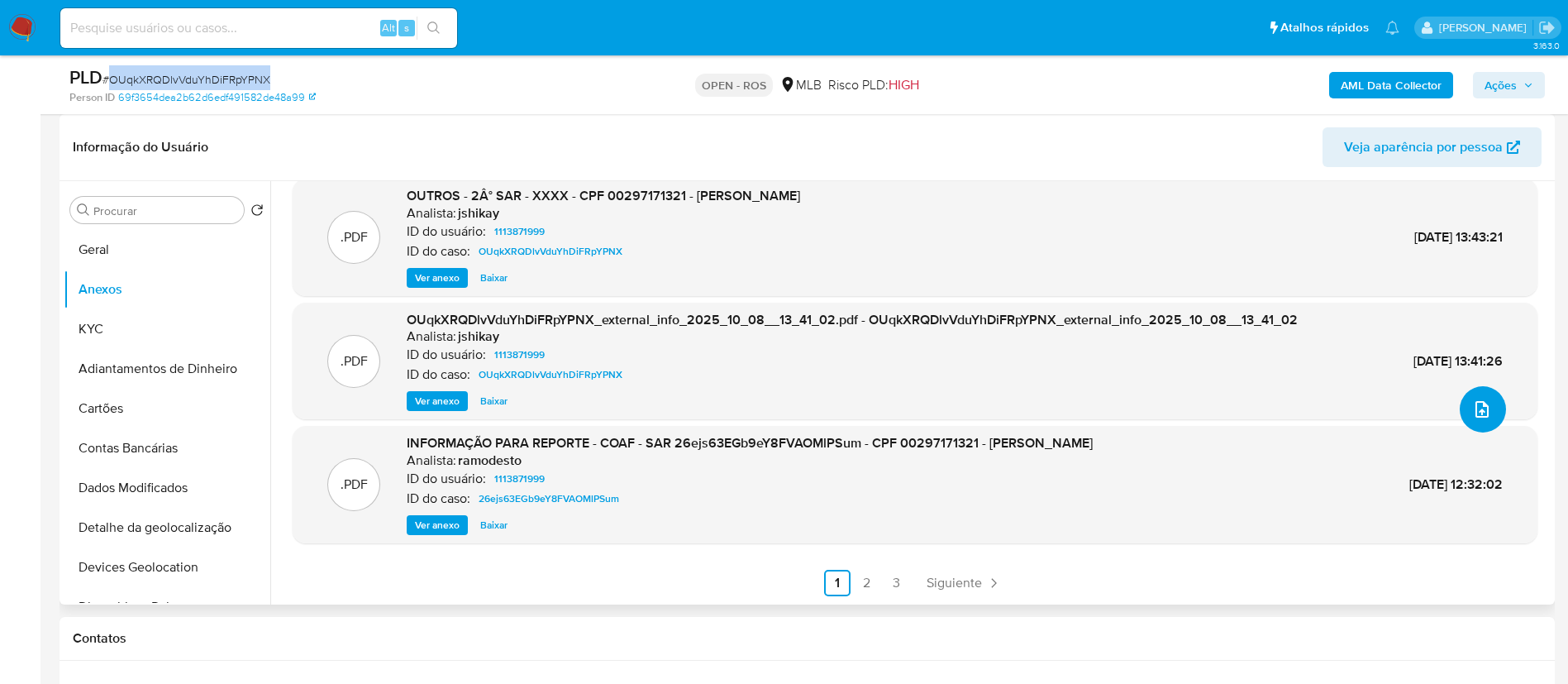
click at [1478, 405] on icon "upload-file" at bounding box center [1482, 409] width 20 height 20
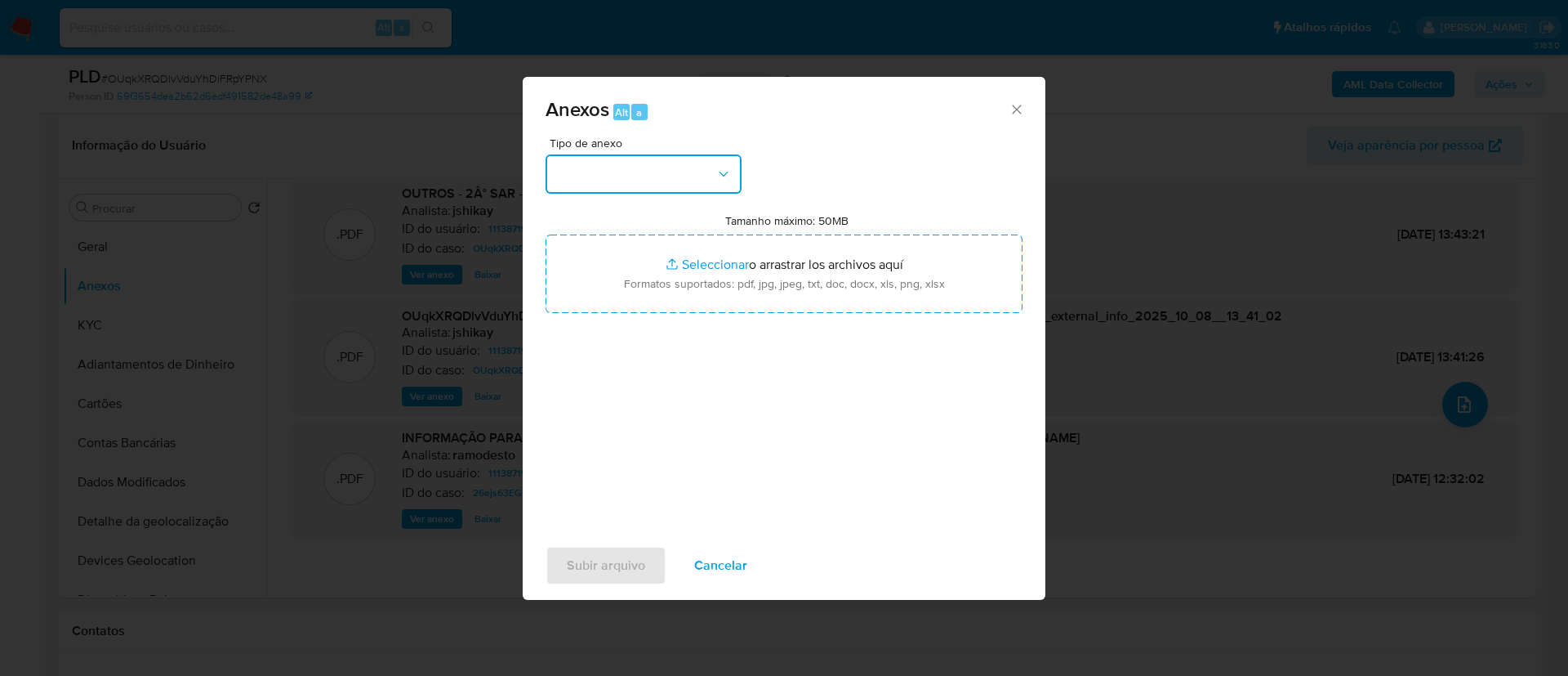
click at [693, 185] on button "button" at bounding box center [643, 174] width 196 height 40
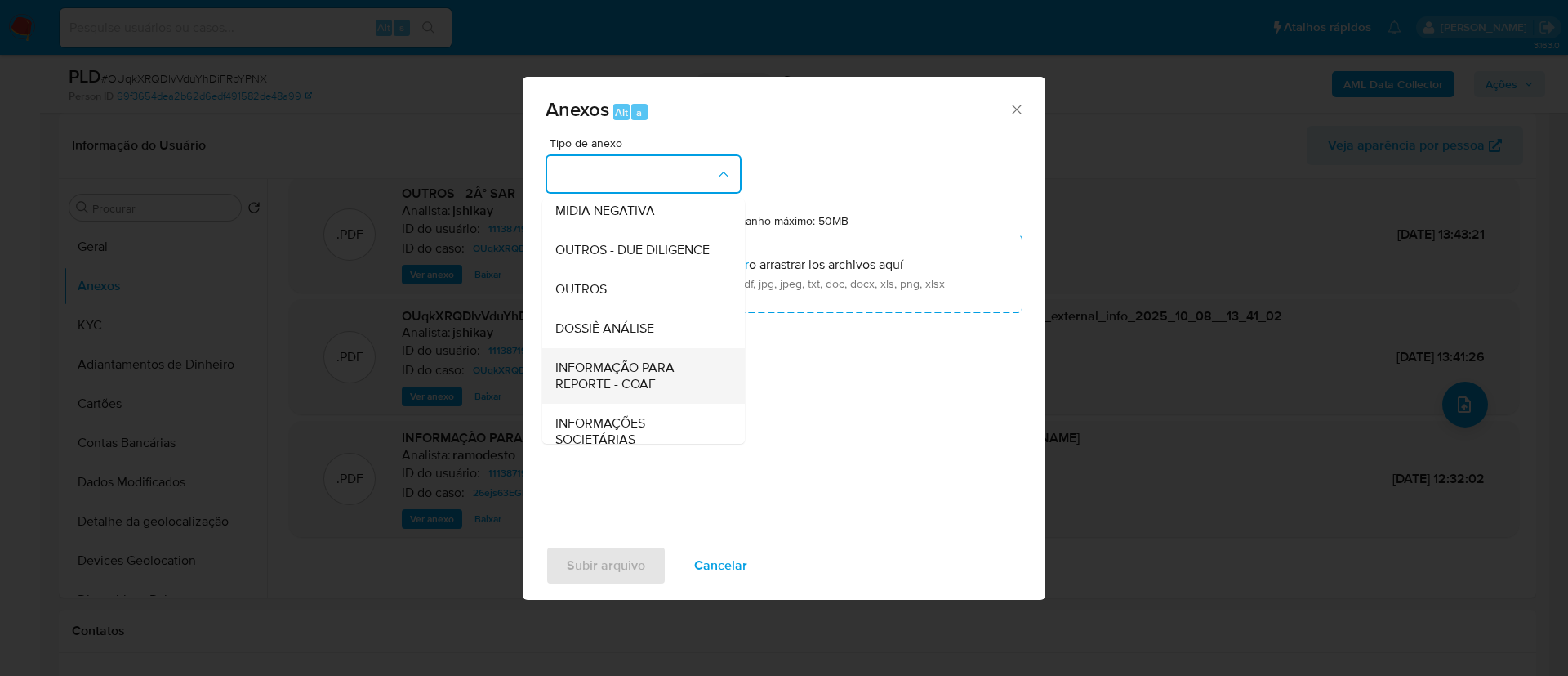
scroll to position [251, 0]
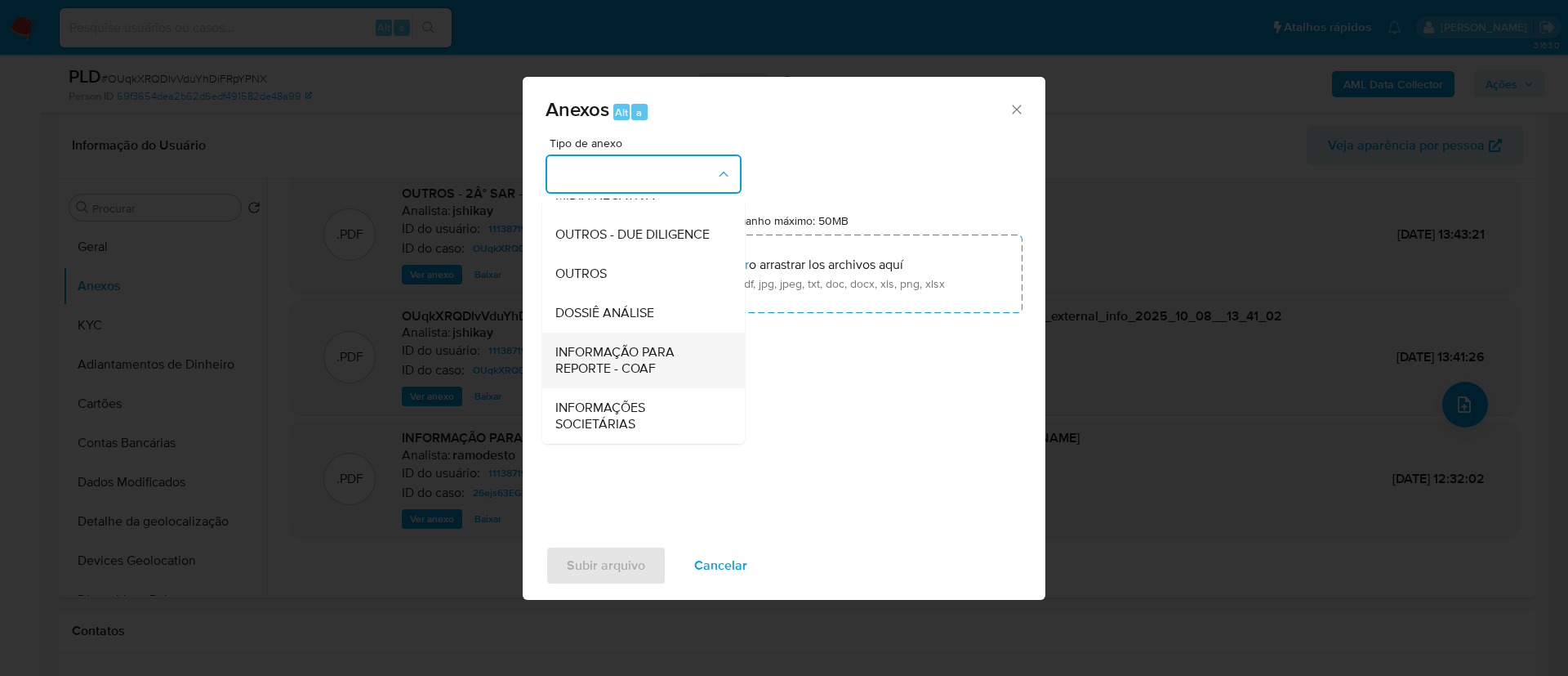
click at [657, 367] on span "INFORMAÇÃO PARA REPORTE - COAF" at bounding box center [638, 361] width 166 height 33
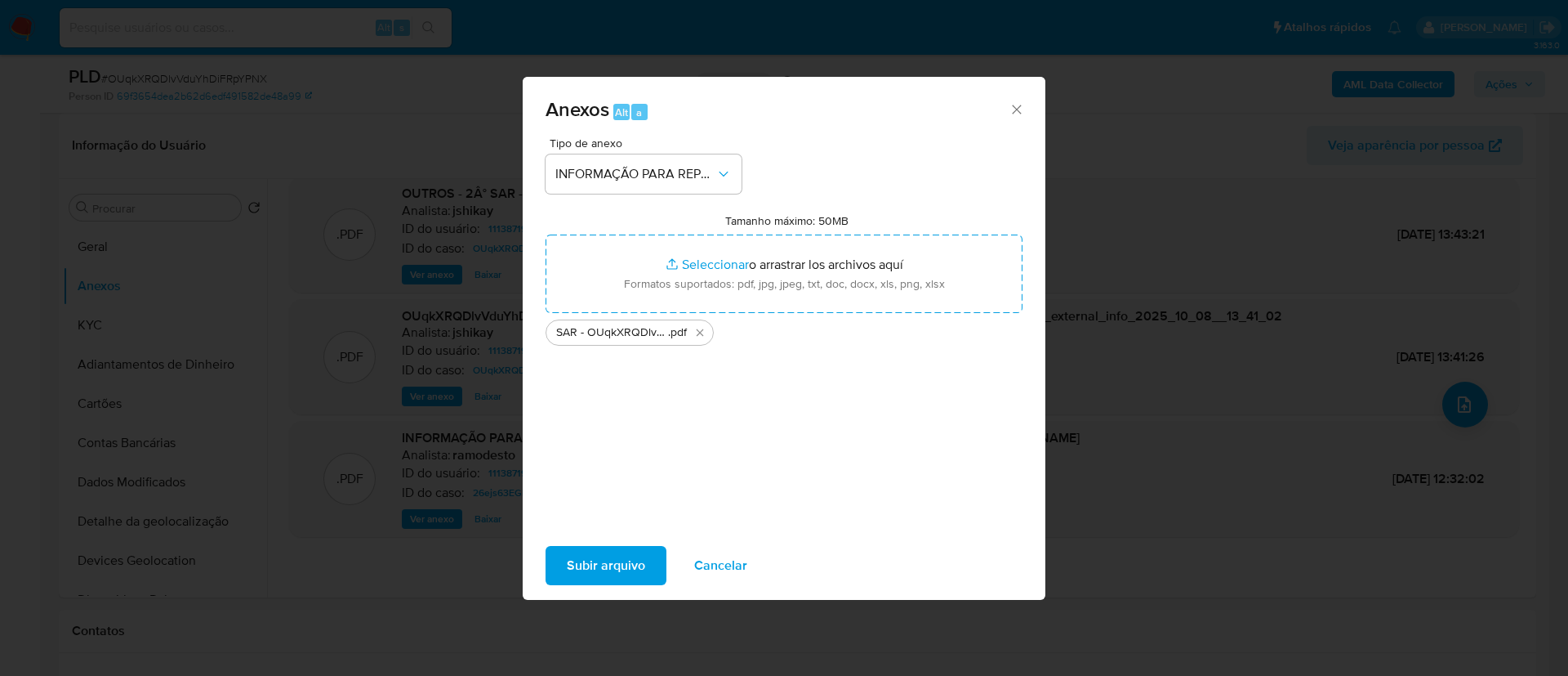
click at [624, 565] on span "Subir arquivo" at bounding box center [605, 565] width 78 height 36
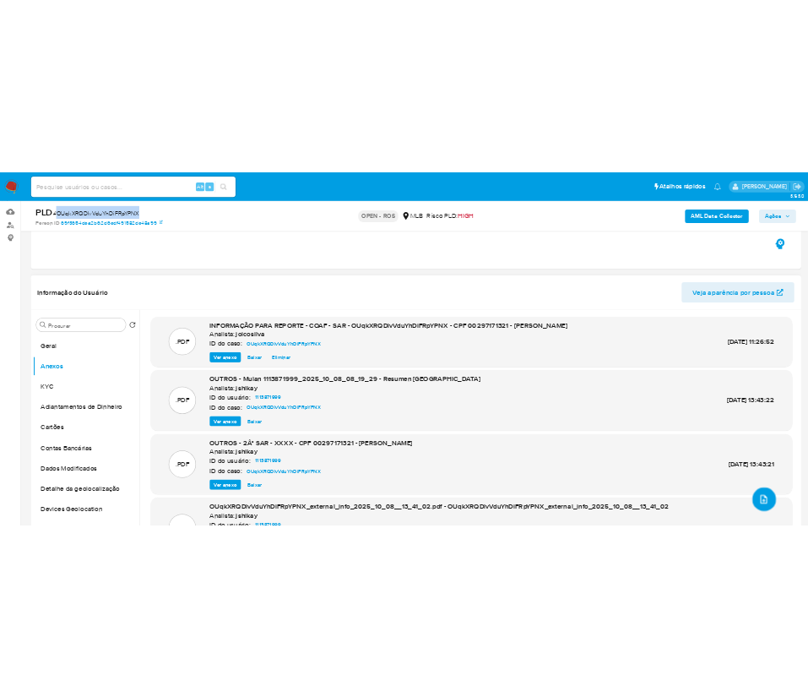
scroll to position [127, 0]
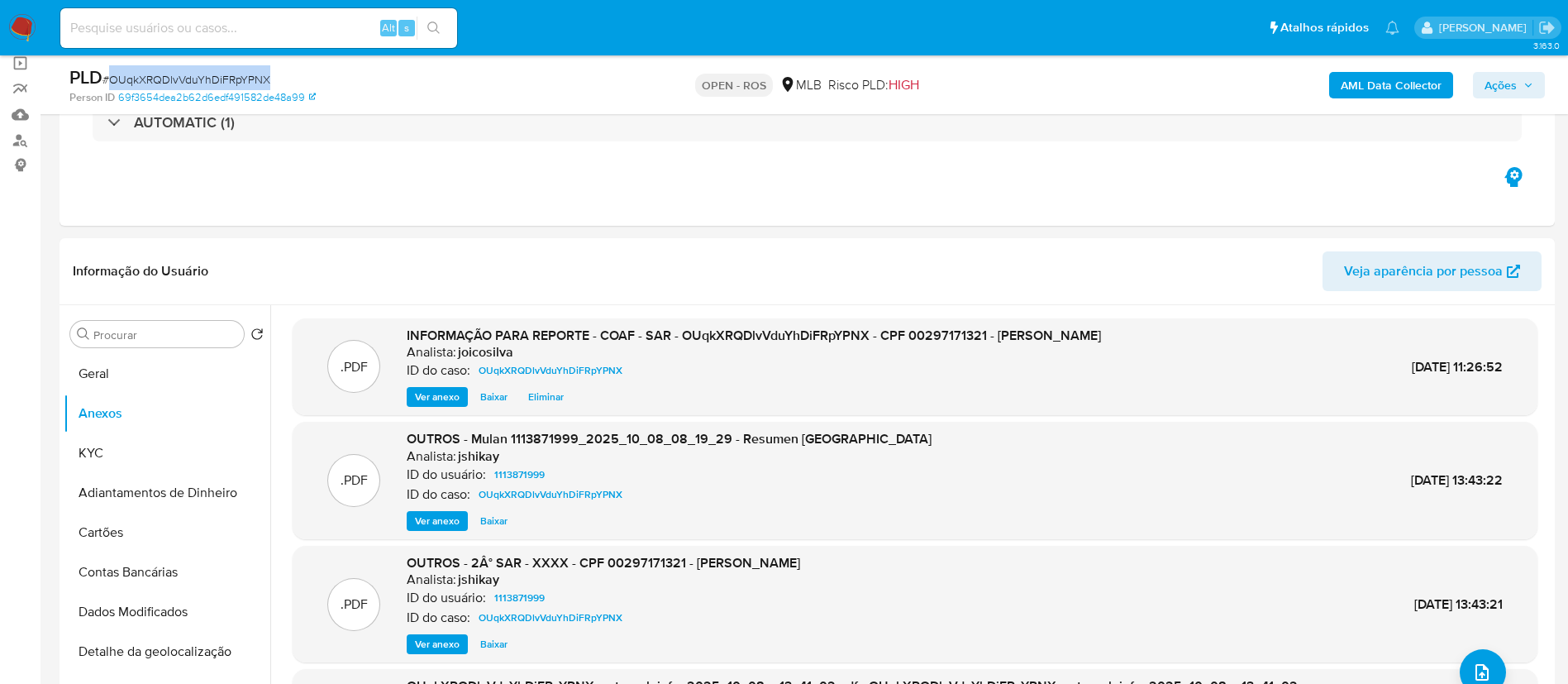
click at [1528, 73] on span "Ações" at bounding box center [1509, 85] width 49 height 23
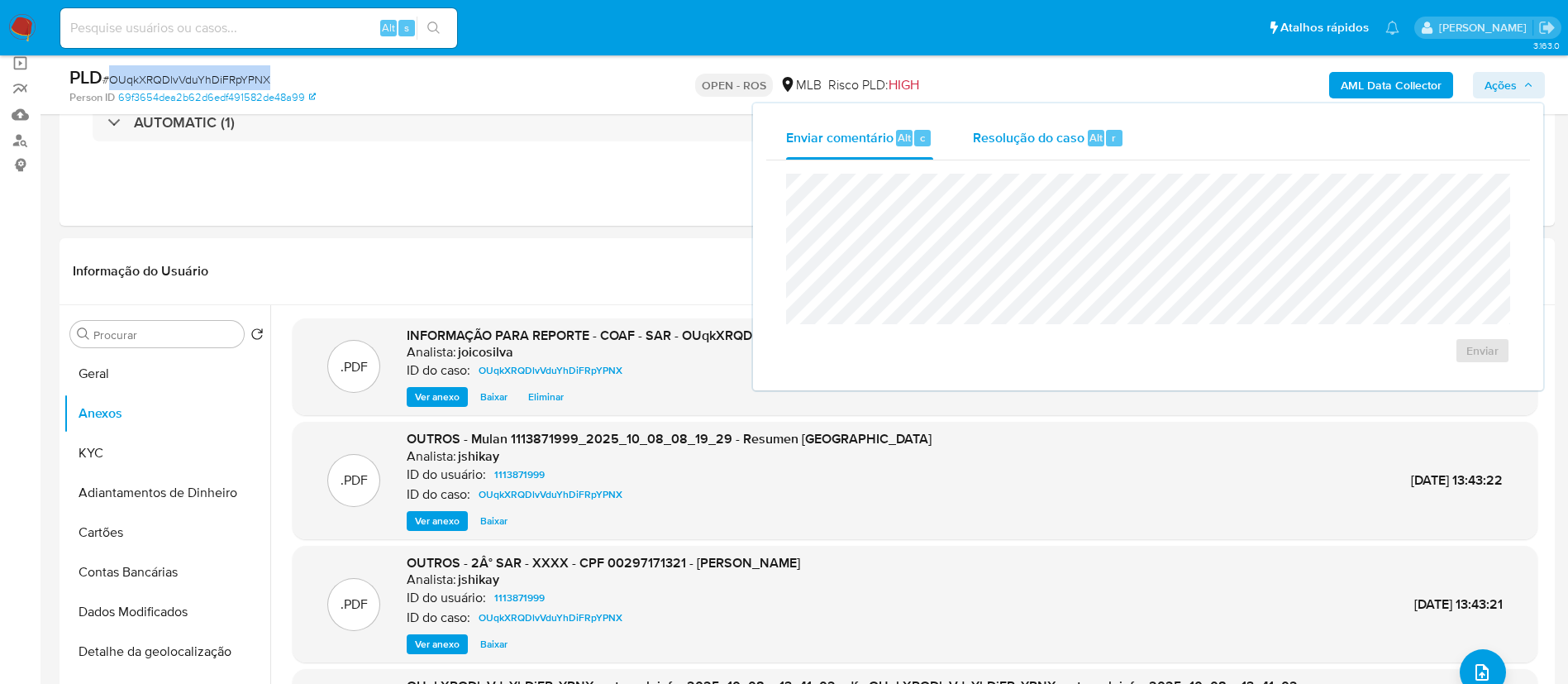
click at [1025, 152] on div "Resolução do caso Alt r" at bounding box center [1048, 138] width 152 height 43
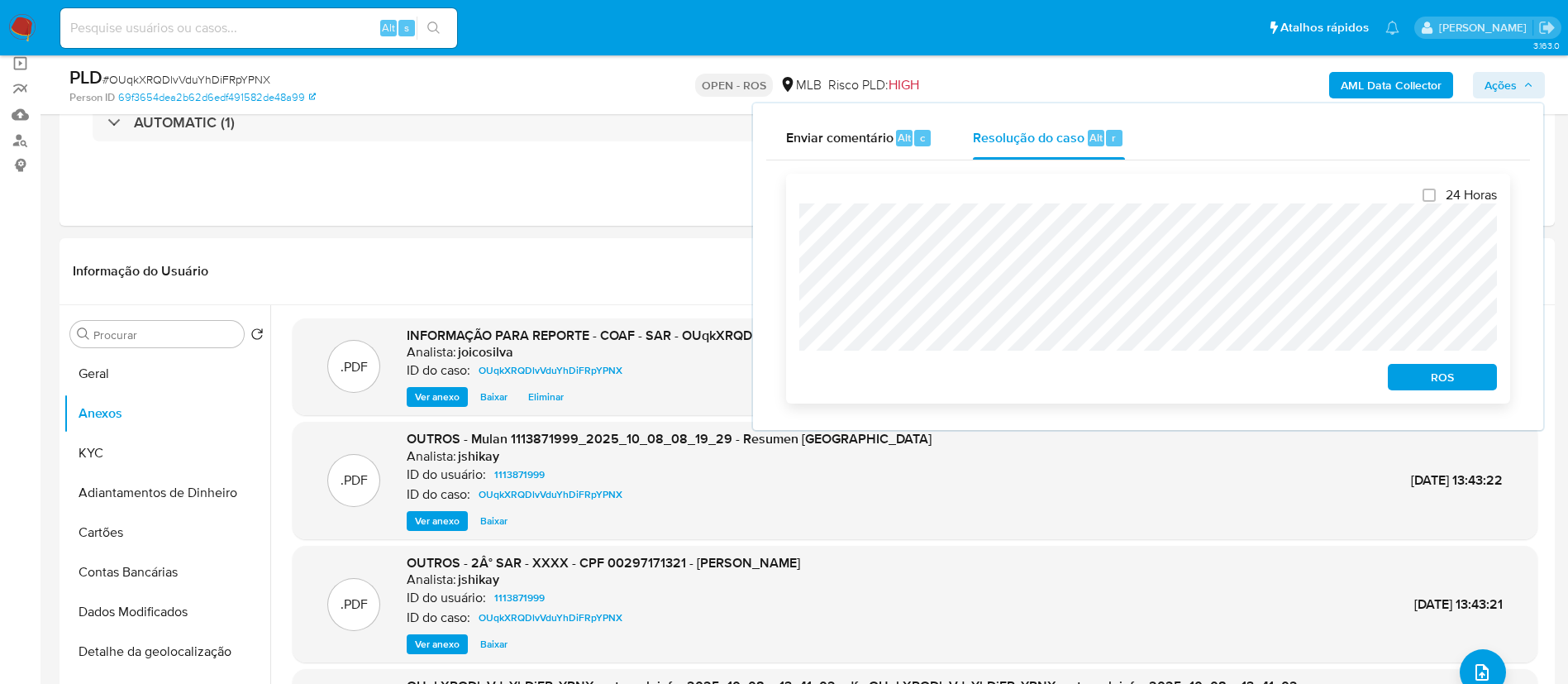
click at [1440, 380] on span "ROS" at bounding box center [1443, 377] width 86 height 23
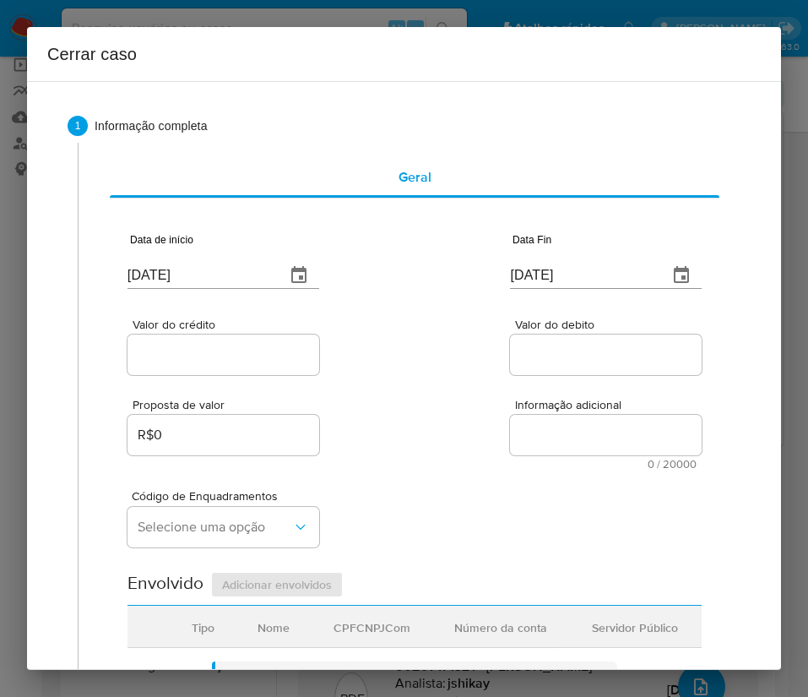
click at [162, 277] on input "[DATE]" at bounding box center [200, 275] width 144 height 27
drag, startPoint x: 162, startPoint y: 277, endPoint x: 574, endPoint y: 344, distance: 417.6
click at [163, 277] on input "[DATE]" at bounding box center [200, 275] width 144 height 27
paste input "1/08"
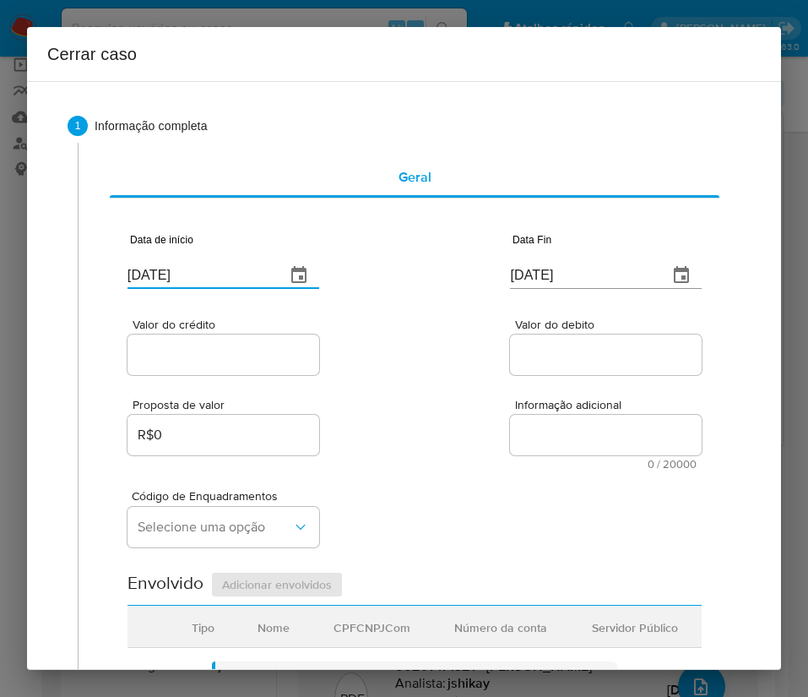
type input "[DATE]"
click at [583, 344] on input "Valor do debito" at bounding box center [606, 355] width 192 height 22
click at [541, 280] on input "[DATE]" at bounding box center [582, 275] width 144 height 27
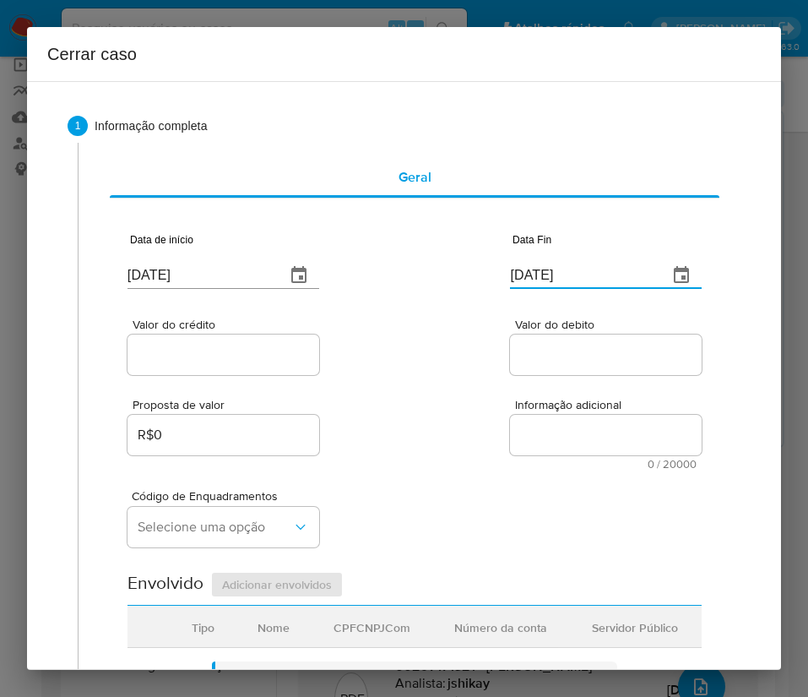
paste input "6"
type input "[DATE]"
drag, startPoint x: 503, startPoint y: 346, endPoint x: 482, endPoint y: 346, distance: 21.1
click at [510, 346] on input "Valor do debito" at bounding box center [606, 355] width 192 height 22
drag, startPoint x: 226, startPoint y: 337, endPoint x: 226, endPoint y: 348, distance: 11.0
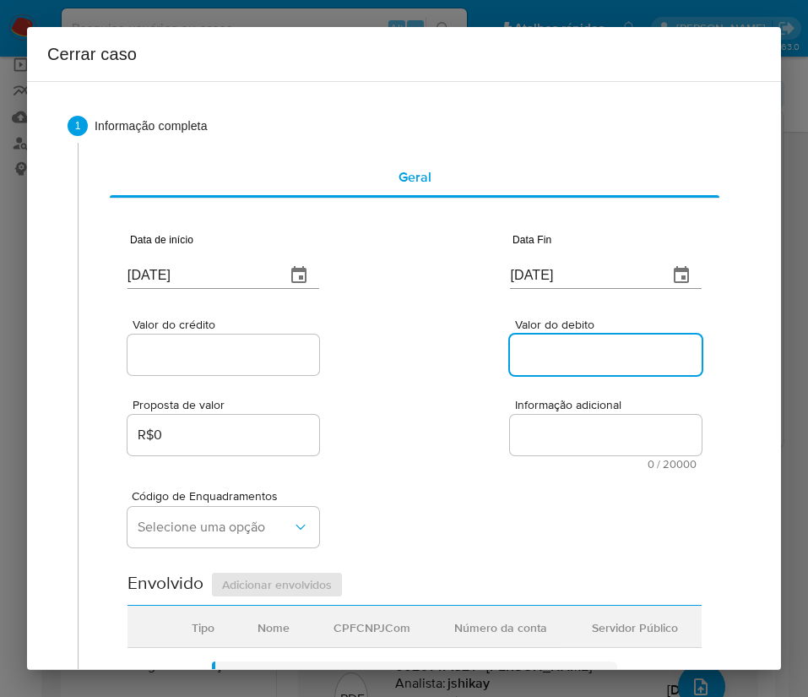
click at [226, 341] on div at bounding box center [224, 355] width 192 height 41
drag, startPoint x: 226, startPoint y: 348, endPoint x: 171, endPoint y: 377, distance: 62.0
click at [226, 348] on input "Valor do crédito" at bounding box center [224, 355] width 192 height 22
click at [222, 378] on div "Valor do crédito" at bounding box center [224, 348] width 192 height 60
click at [234, 358] on input "Valor do crédito" at bounding box center [224, 355] width 192 height 22
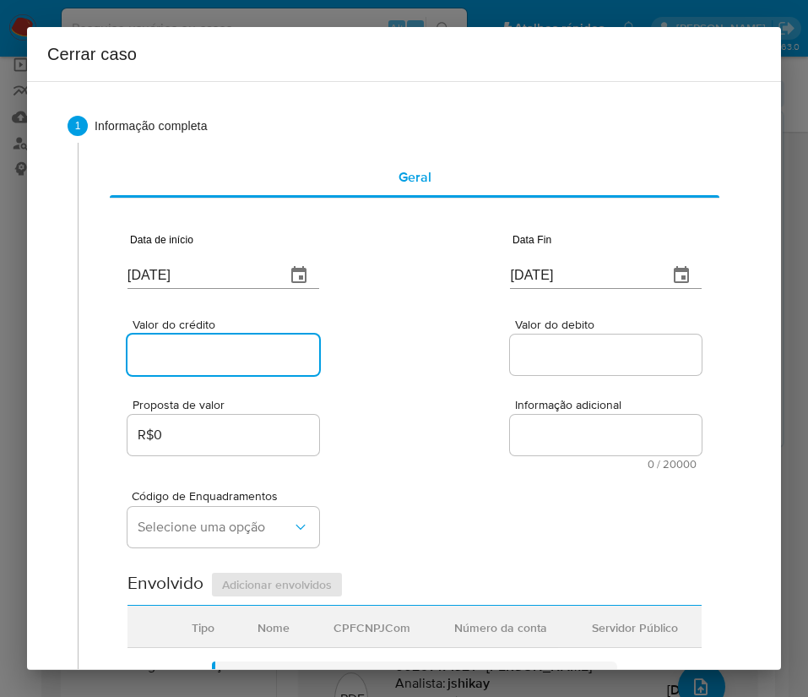
paste input "R$56.656"
type input "R$56.656"
drag, startPoint x: 467, startPoint y: 368, endPoint x: 67, endPoint y: 498, distance: 420.8
click at [468, 370] on div "Valor do crédito R$56.656 Valor do debito" at bounding box center [415, 338] width 574 height 80
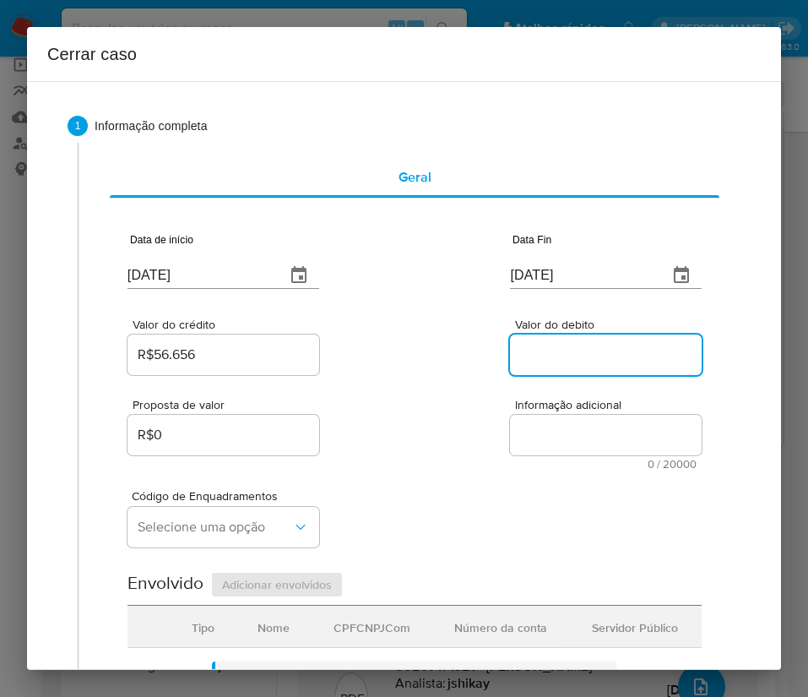
click at [512, 362] on input "Valor do debito" at bounding box center [606, 355] width 192 height 22
paste input "R$56.446"
type input "R$56.446"
click at [479, 429] on div "Proposta de valor R$0 Informação adicional 0 / 20000 20000 caracteres restantes" at bounding box center [415, 423] width 574 height 91
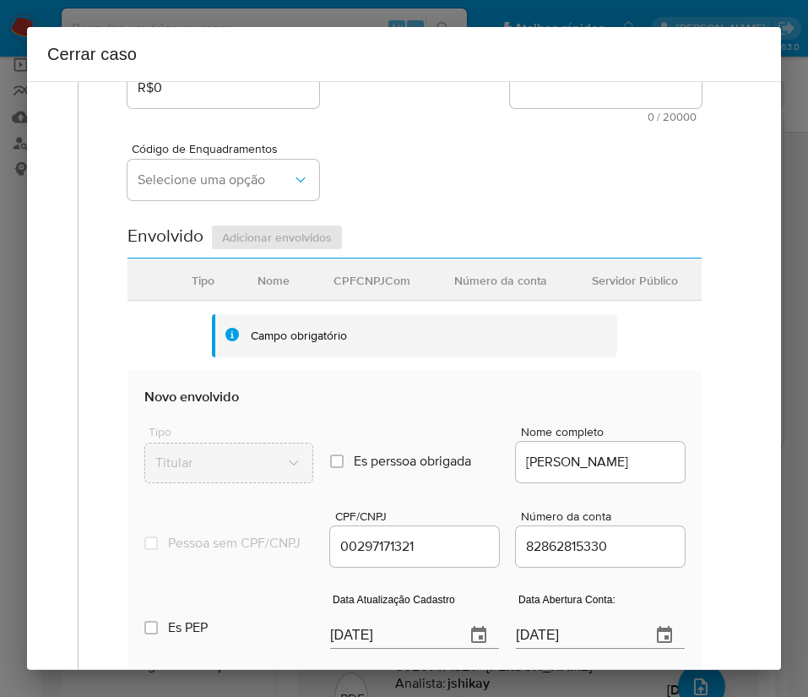
scroll to position [380, 0]
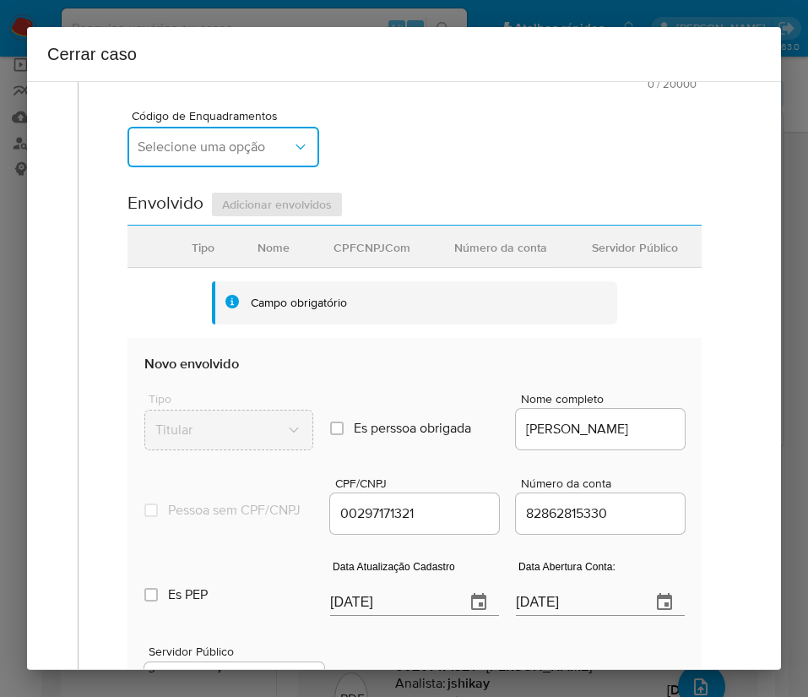
click at [256, 151] on span "Selecione uma opção" at bounding box center [215, 147] width 155 height 17
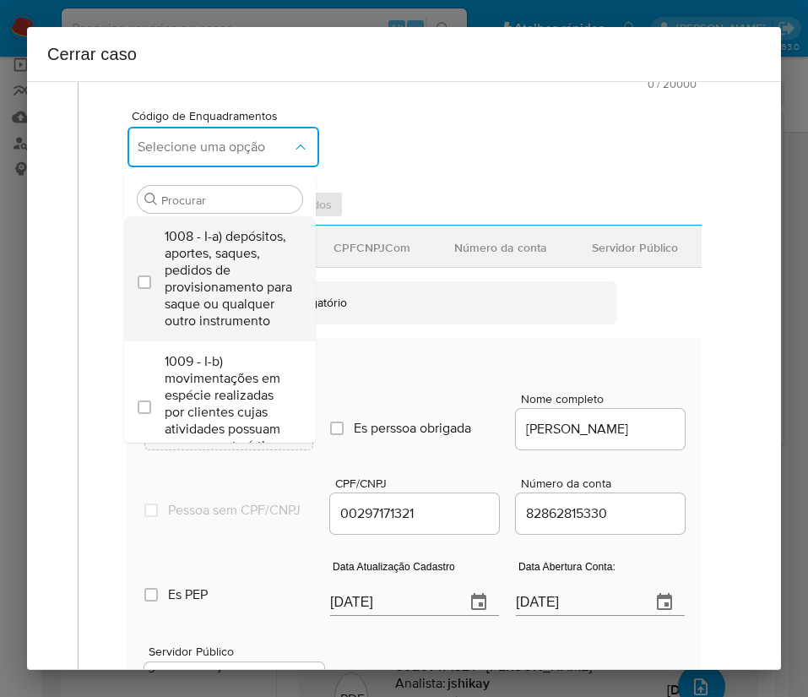
click at [203, 271] on span "1008 - I-a) depósitos, aportes, saques, pedidos de provisionamento para saque o…" at bounding box center [229, 278] width 128 height 101
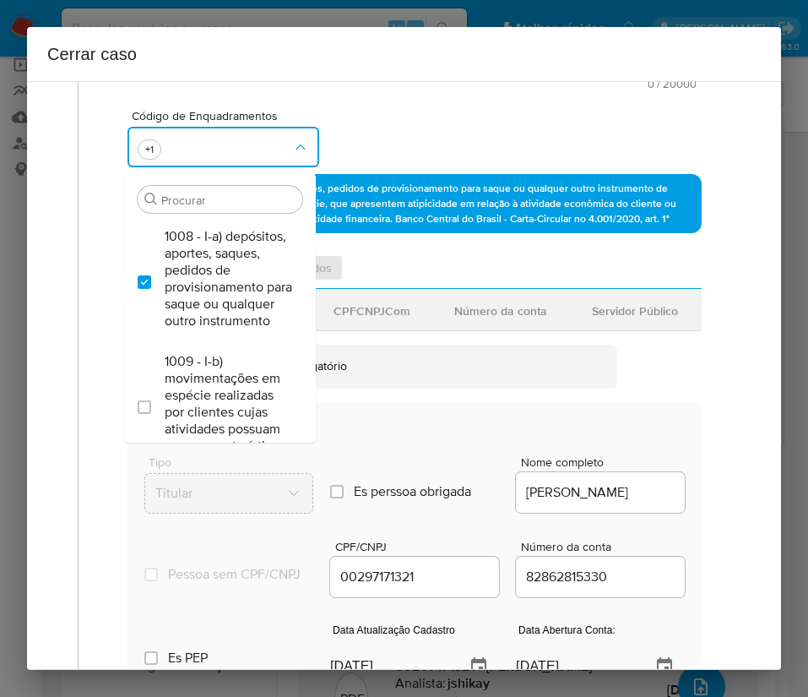
checkbox input "true"
click at [182, 204] on input "Procurar" at bounding box center [228, 200] width 134 height 15
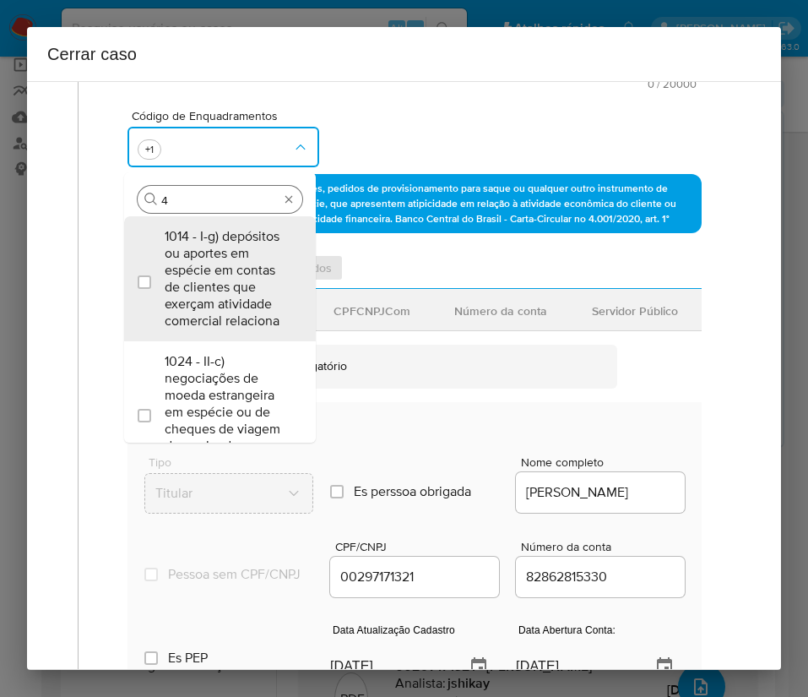
type input "45"
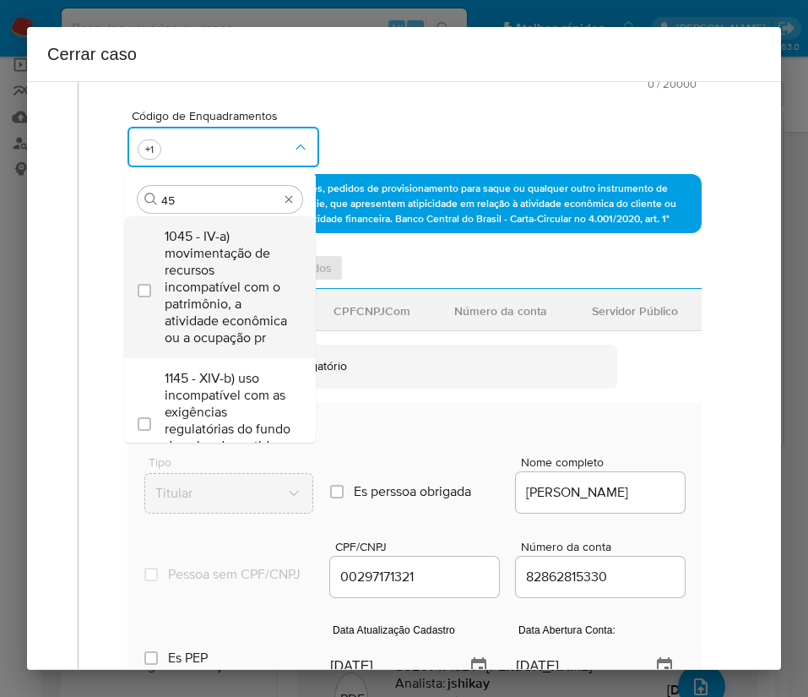
click at [204, 264] on span "1045 - IV-a) movimentação de recursos incompatível com o patrimônio, a atividad…" at bounding box center [229, 287] width 128 height 118
checkbox input "true"
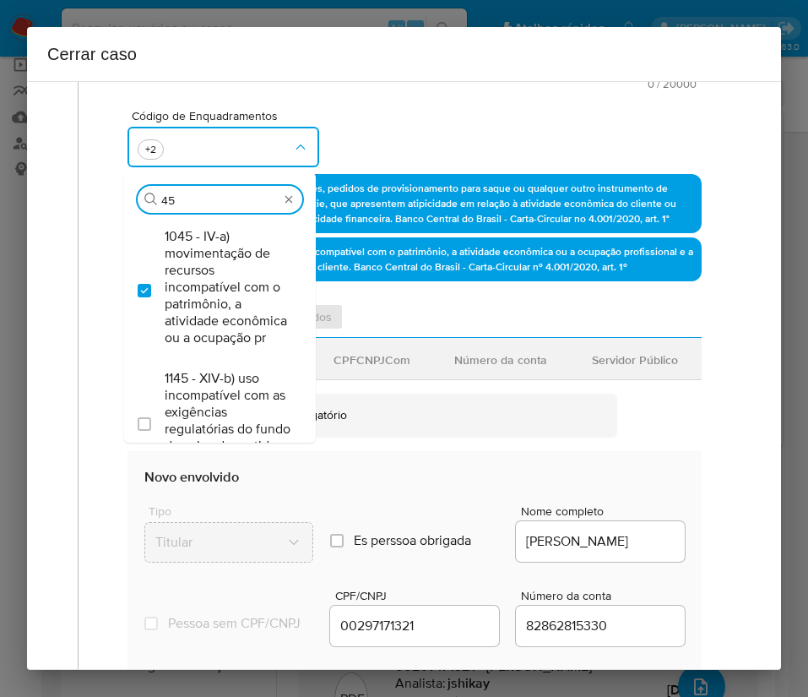
drag, startPoint x: 190, startPoint y: 198, endPoint x: 116, endPoint y: 197, distance: 74.3
click at [116, 197] on div "Data de início [DATE] Data Fin [DATE] Valor do crédito R$56.656 Valor do debito…" at bounding box center [415, 368] width 610 height 1100
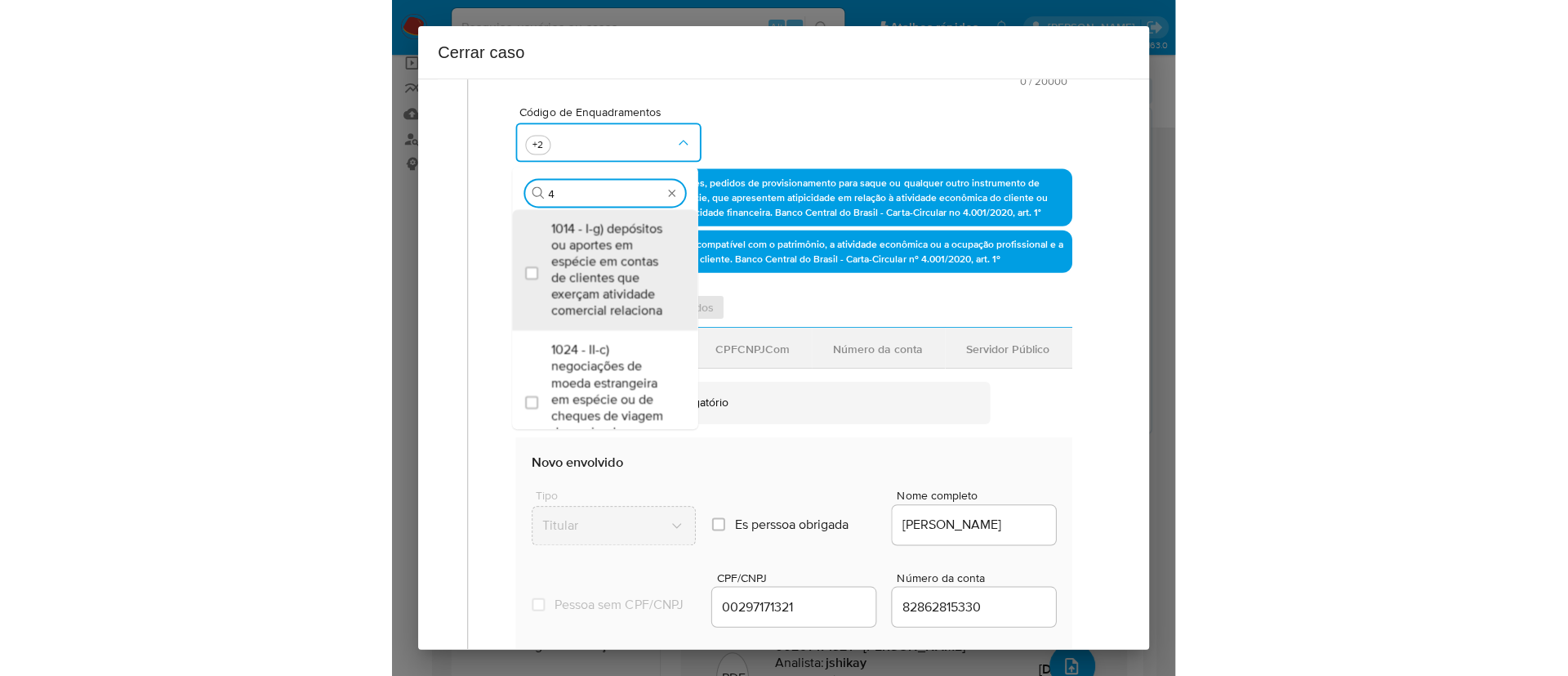
scroll to position [0, 0]
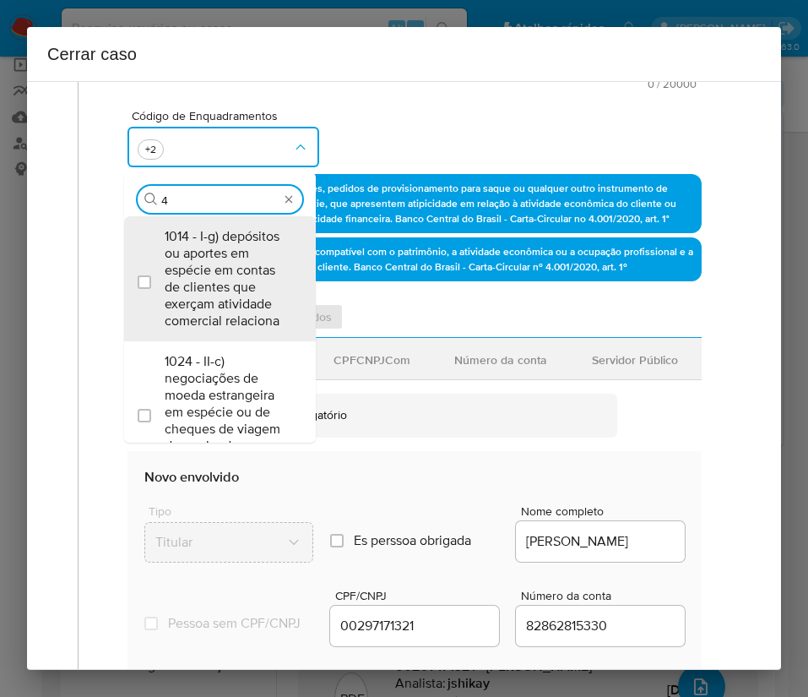
type input "47"
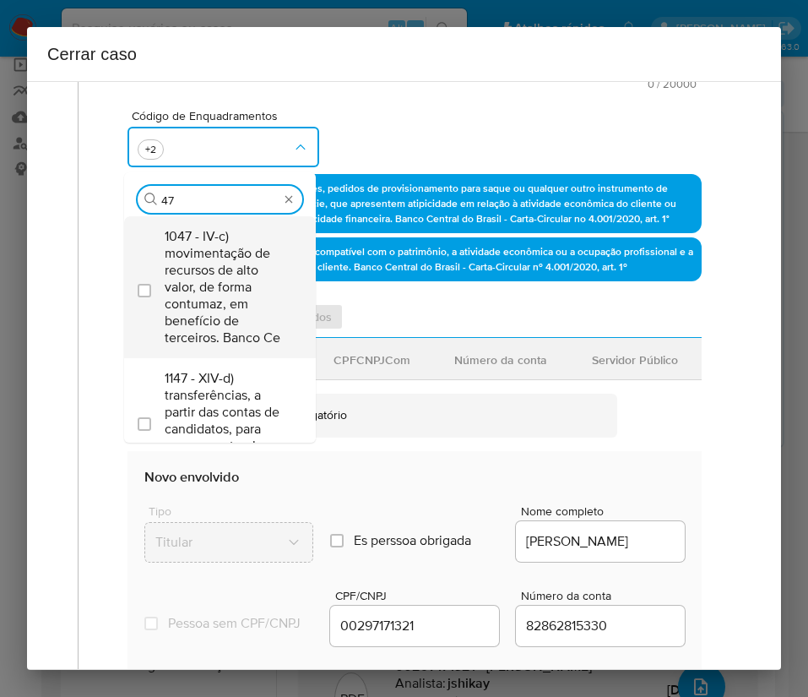
click at [210, 275] on span "1047 - IV-c) movimentação de recursos de alto valor, de forma contumaz, em bene…" at bounding box center [229, 287] width 128 height 118
checkbox input "true"
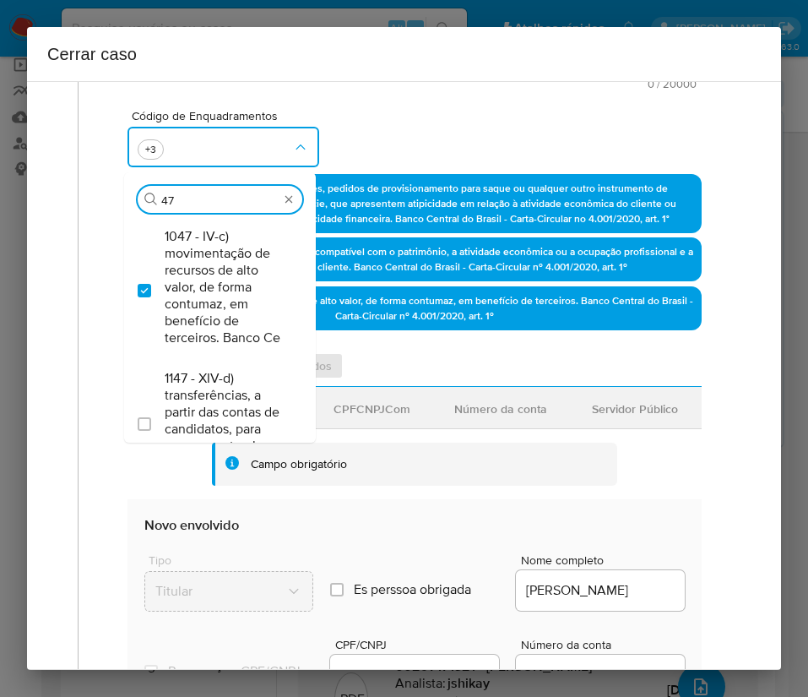
type input "47"
